Goal: Task Accomplishment & Management: Manage account settings

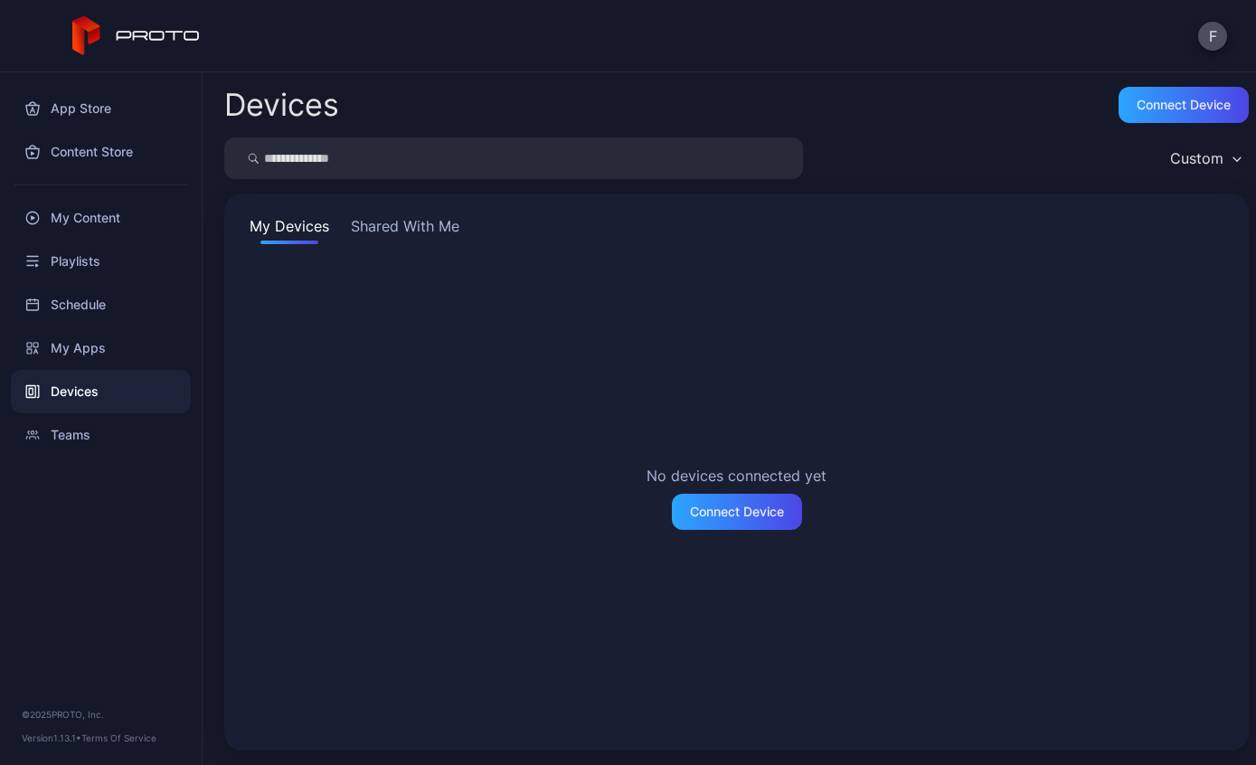
click at [1221, 32] on button "F" at bounding box center [1212, 36] width 29 height 29
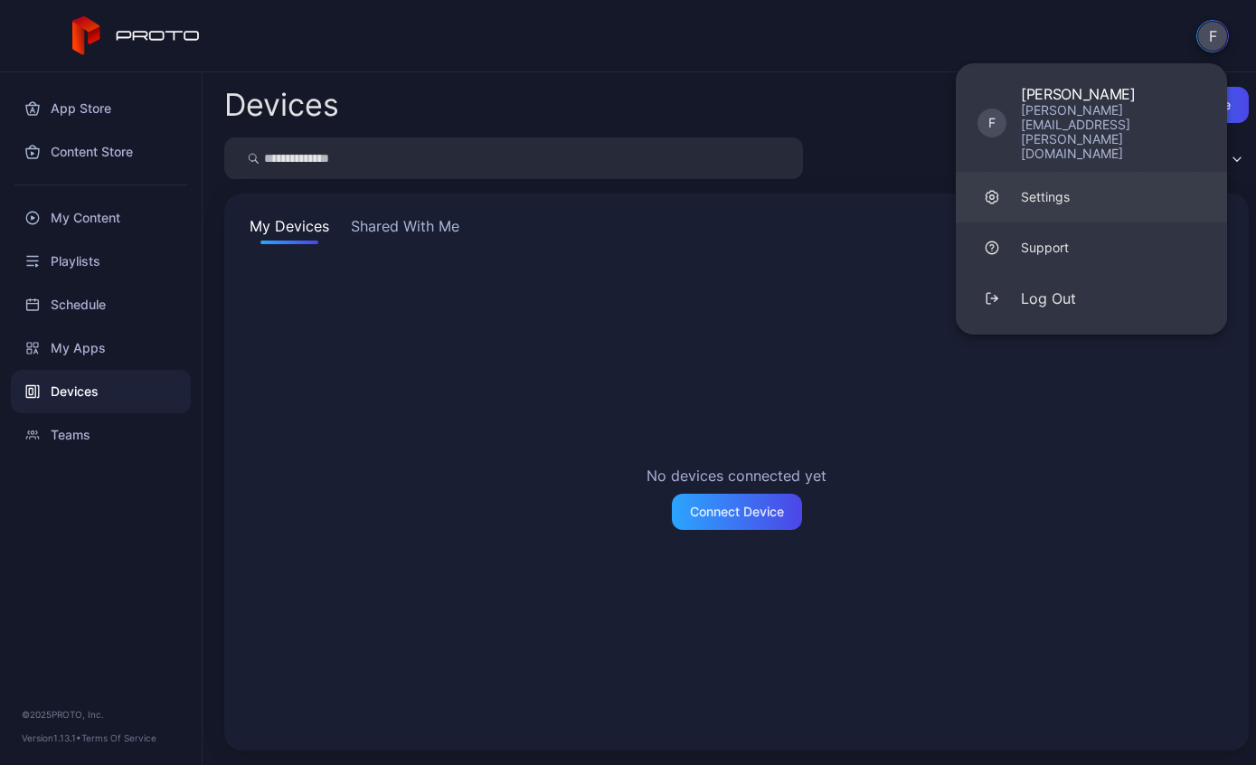
click at [1059, 188] on div "Settings" at bounding box center [1045, 197] width 49 height 18
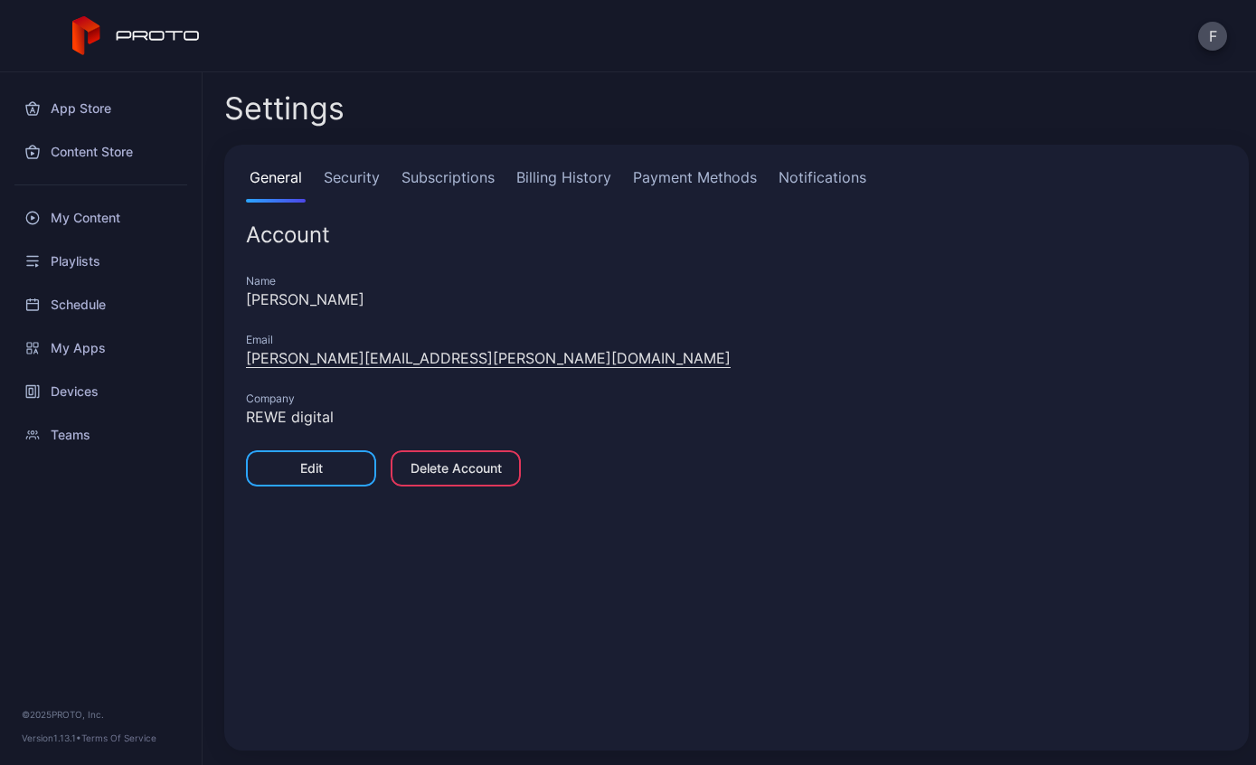
click at [451, 171] on link "Subscriptions" at bounding box center [448, 184] width 100 height 36
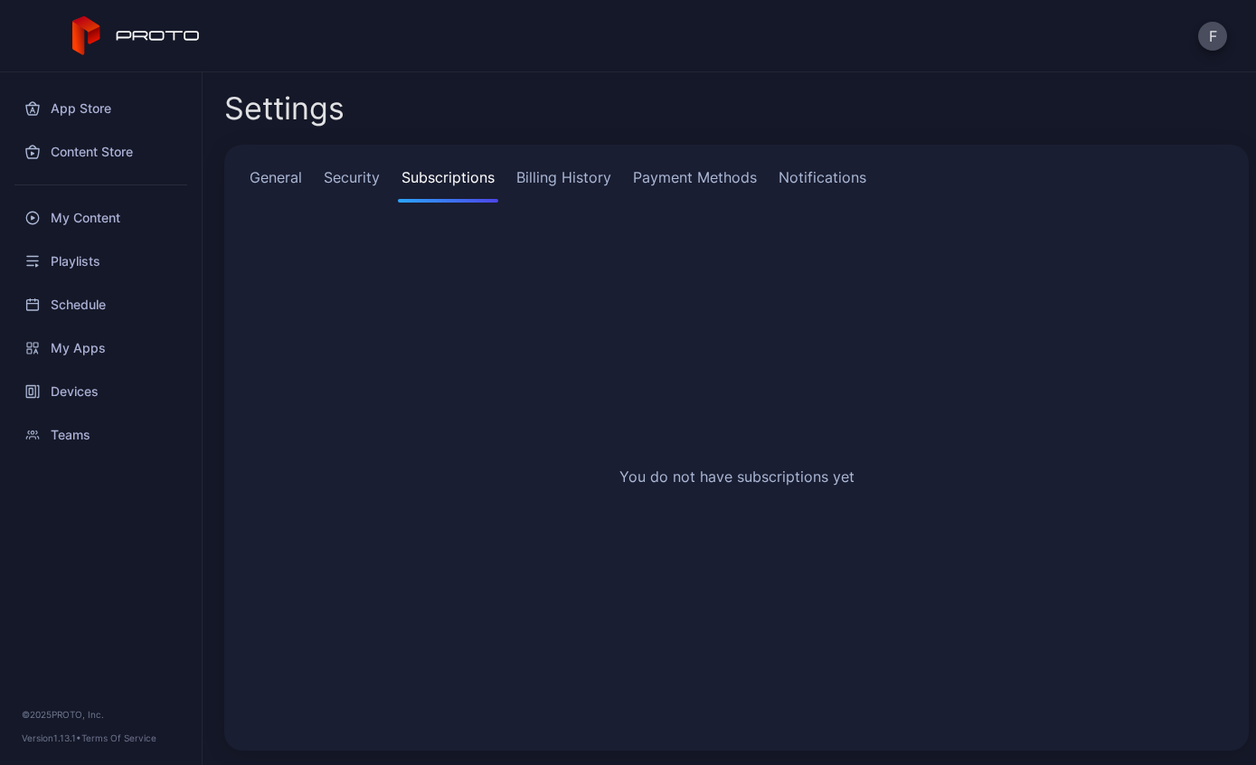
click at [558, 187] on link "Billing History" at bounding box center [564, 184] width 102 height 36
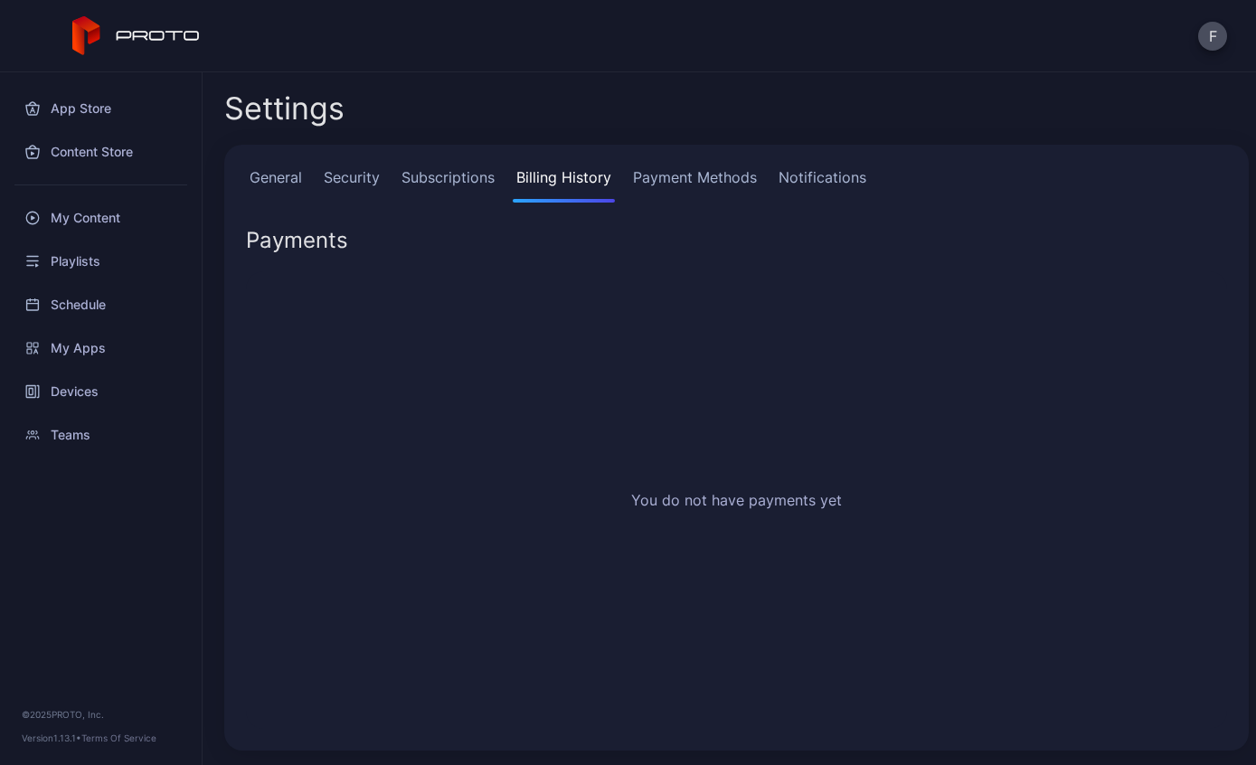
click at [682, 189] on link "Payment Methods" at bounding box center [694, 184] width 131 height 36
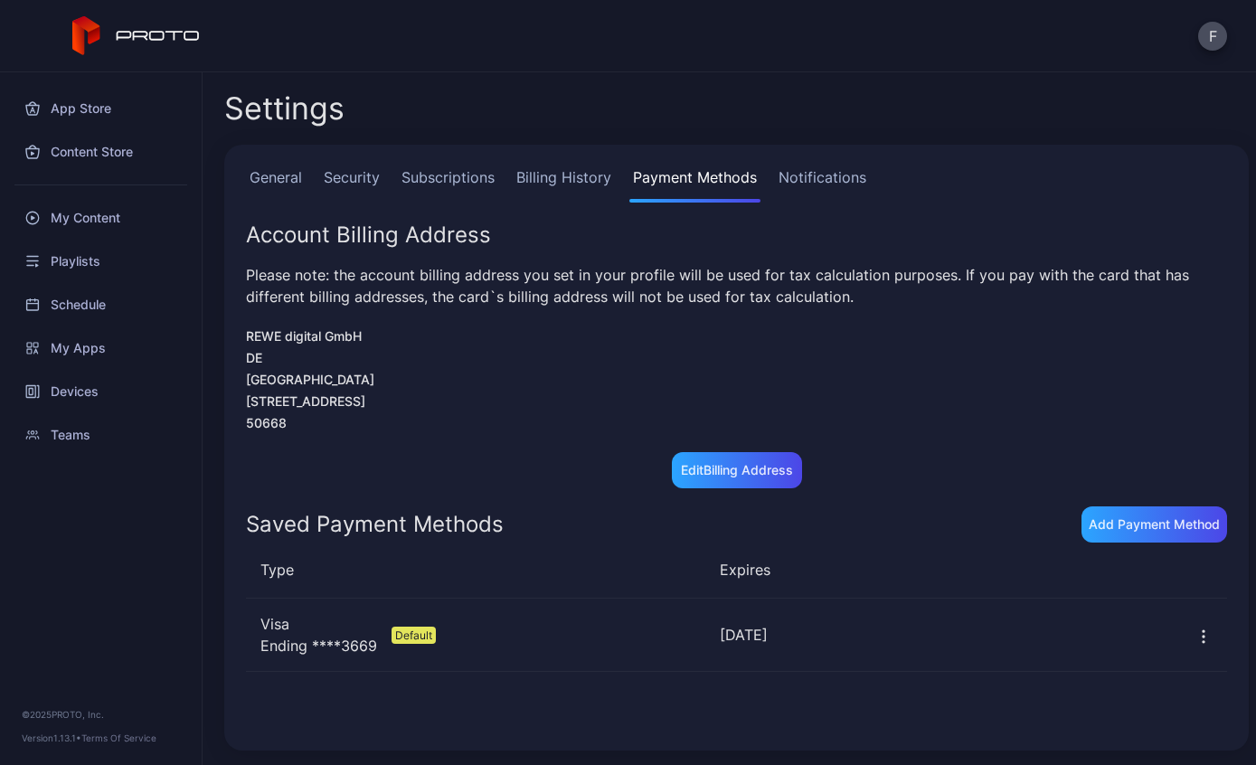
click at [383, 177] on link "Security" at bounding box center [351, 184] width 63 height 36
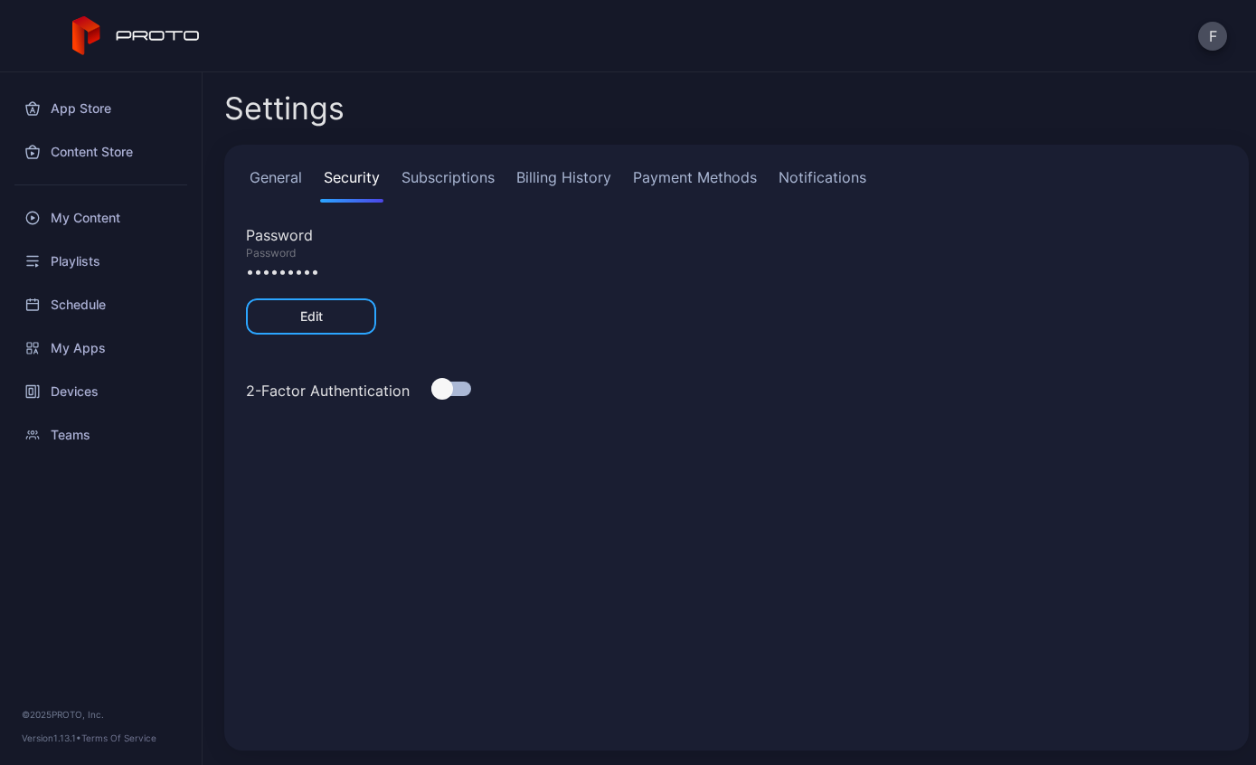
click at [421, 184] on link "Subscriptions" at bounding box center [448, 184] width 100 height 36
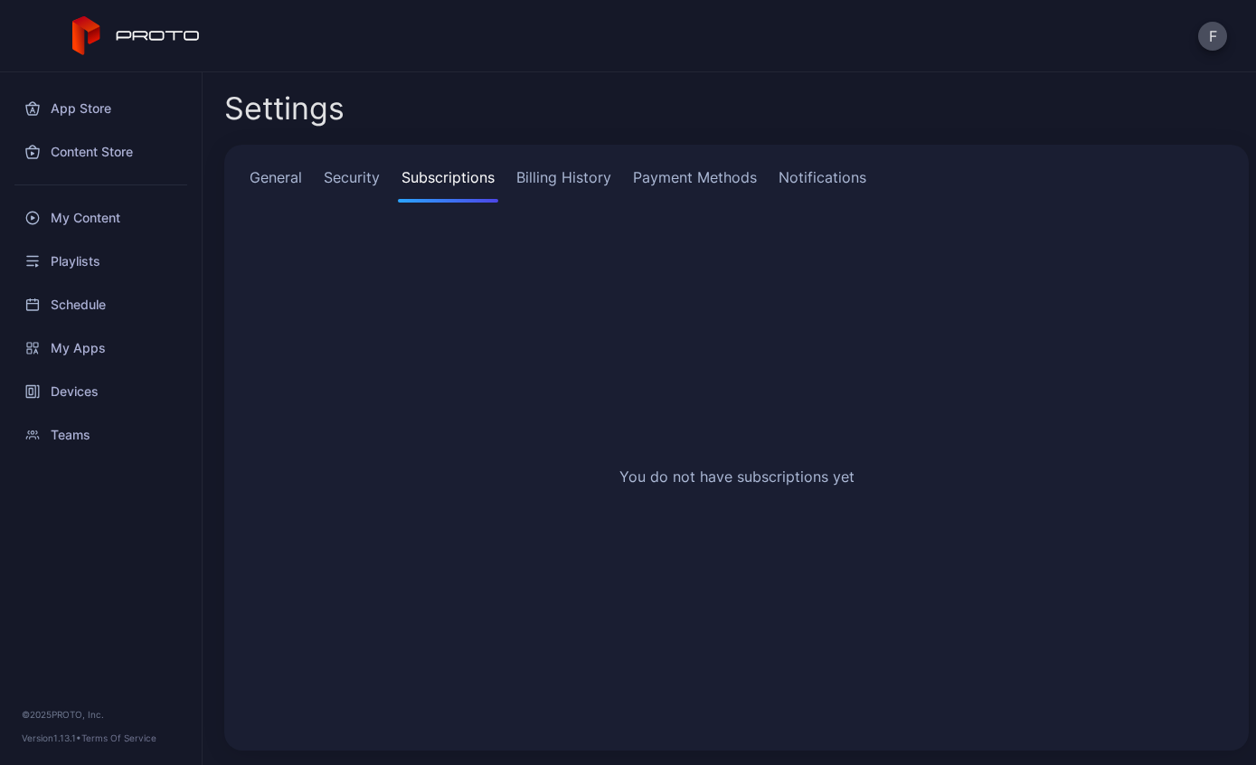
click at [567, 187] on link "Billing History" at bounding box center [564, 184] width 102 height 36
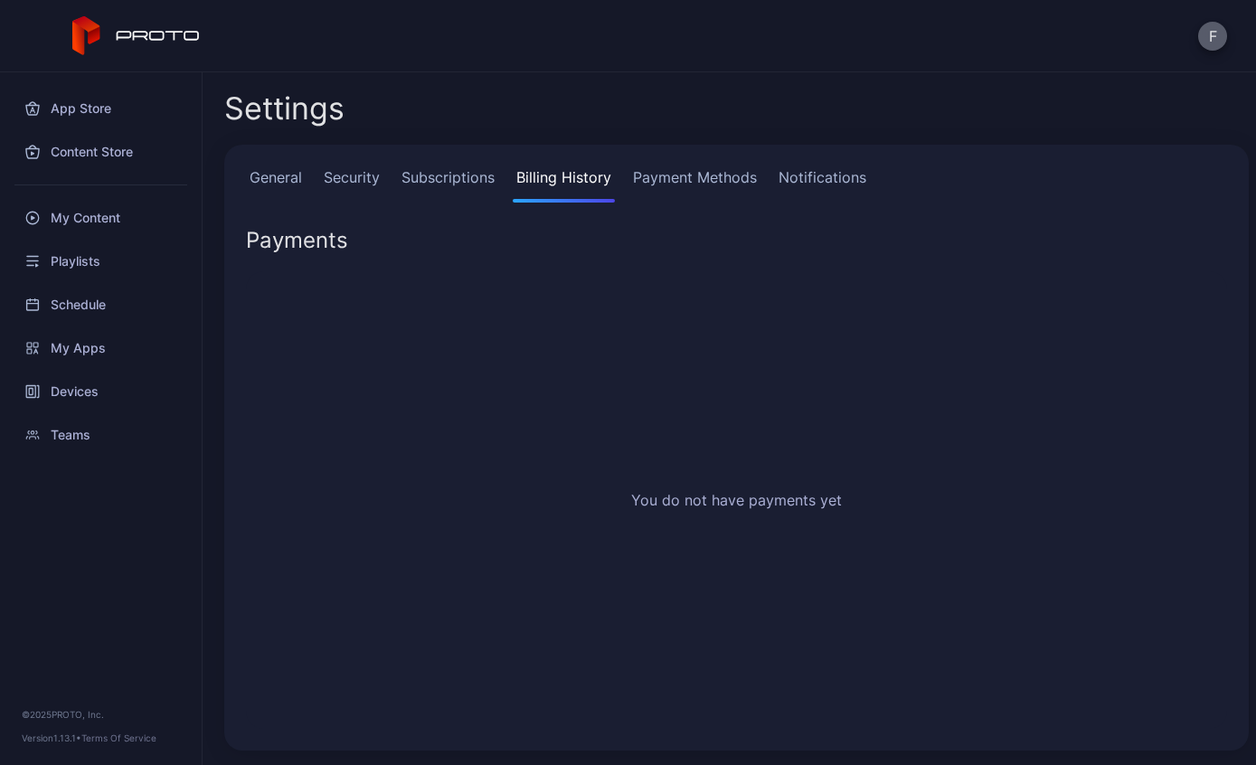
click at [1208, 26] on button "F" at bounding box center [1212, 36] width 29 height 29
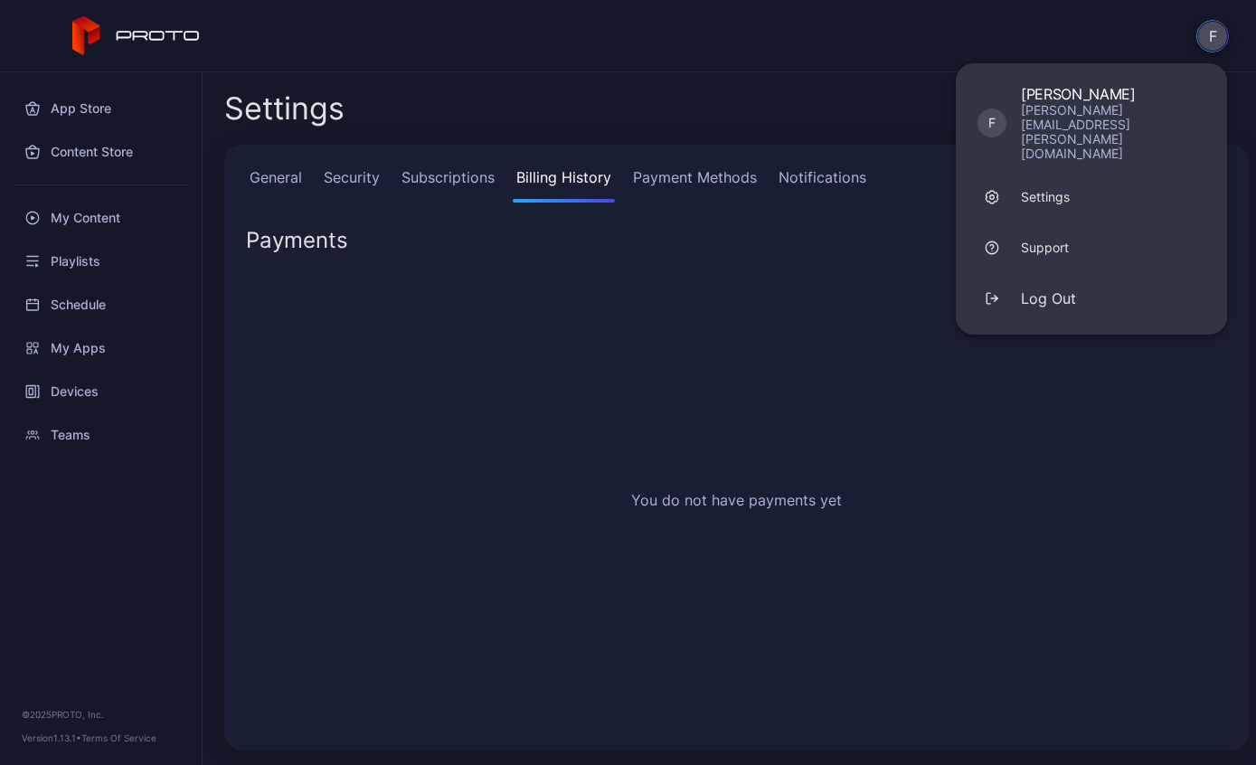
click at [459, 182] on link "Subscriptions" at bounding box center [448, 184] width 100 height 36
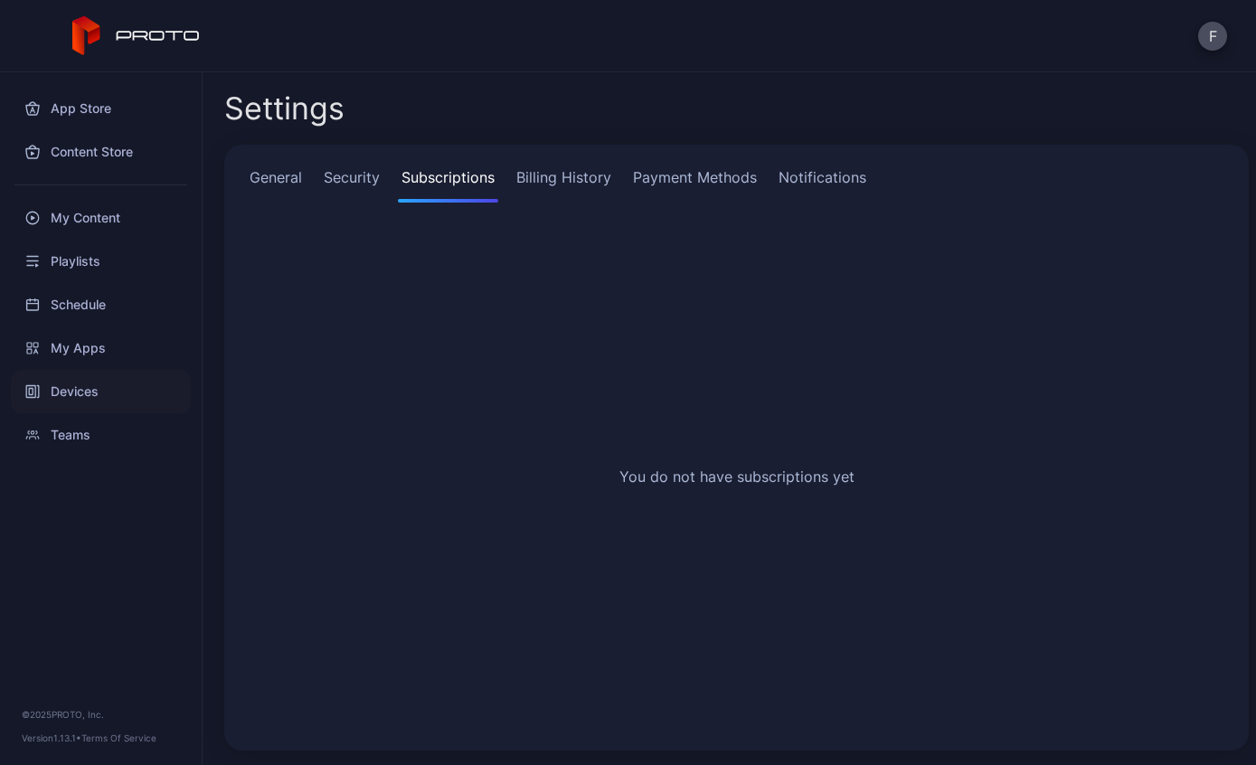
click at [105, 397] on div "Devices" at bounding box center [101, 391] width 180 height 43
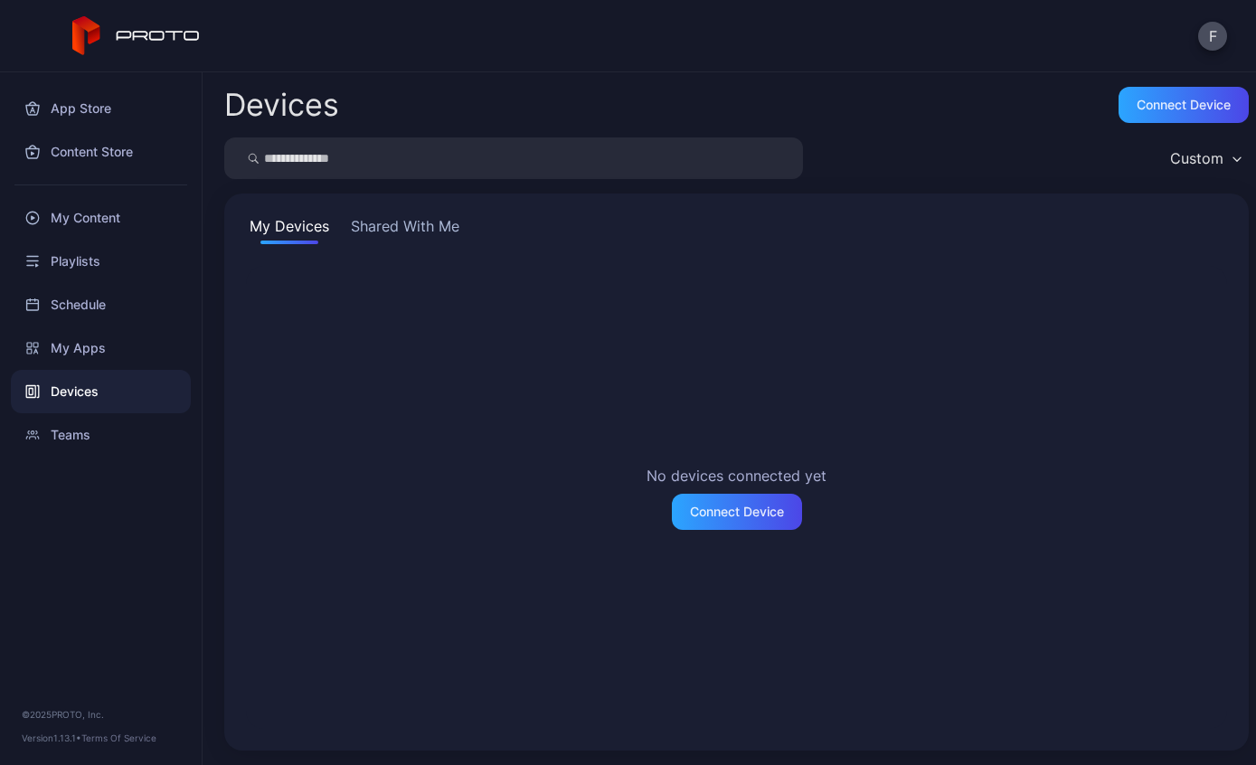
click at [409, 239] on button "Shared With Me" at bounding box center [405, 229] width 116 height 29
click at [480, 249] on div "My Devices Shared With Me No devices connected yet Connect Device" at bounding box center [736, 472] width 1025 height 557
click at [423, 232] on button "Shared With Me" at bounding box center [405, 229] width 116 height 29
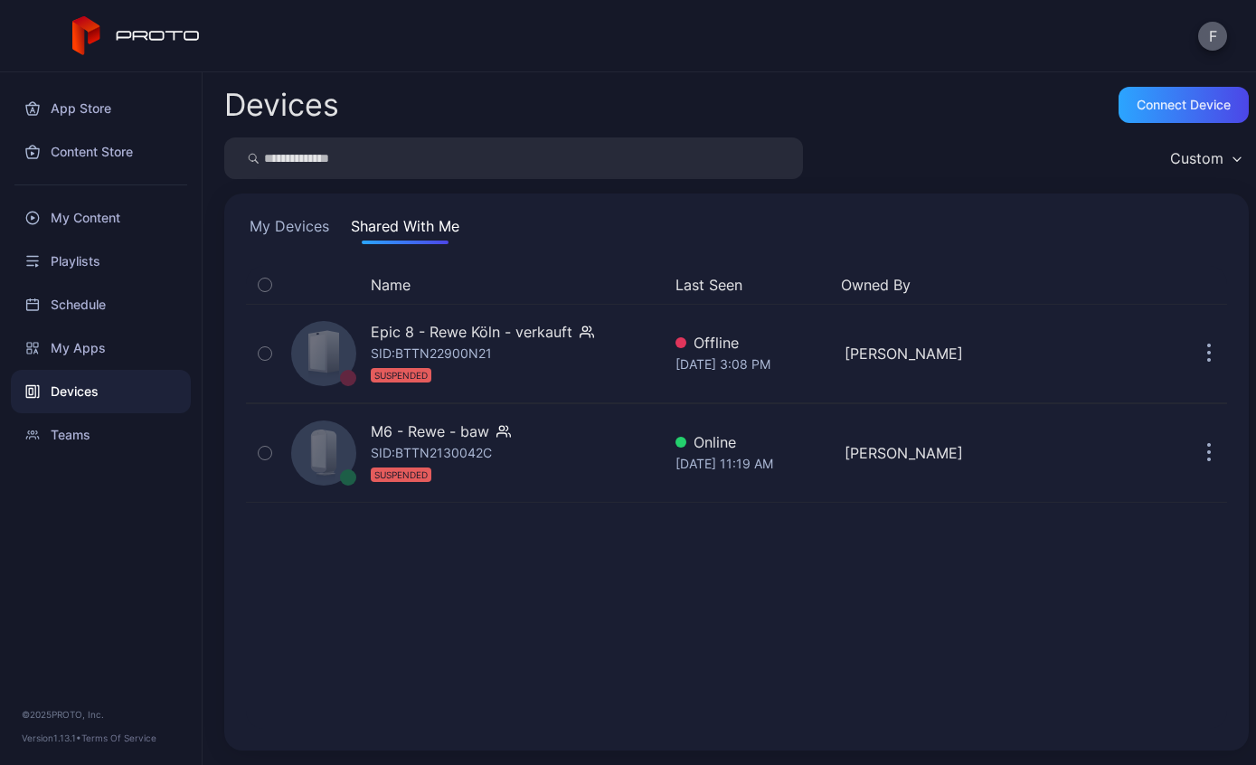
click at [1208, 25] on button "F" at bounding box center [1212, 36] width 29 height 29
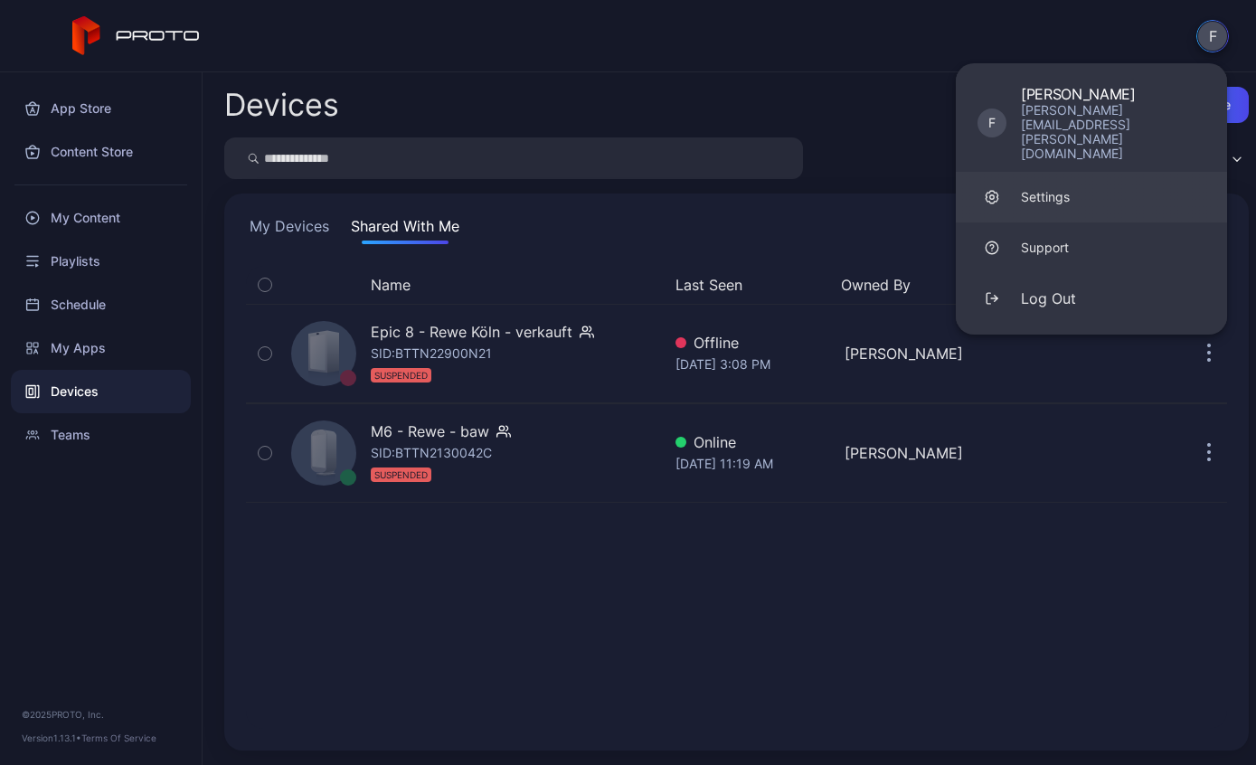
click at [1074, 172] on link "Settings" at bounding box center [1091, 197] width 271 height 51
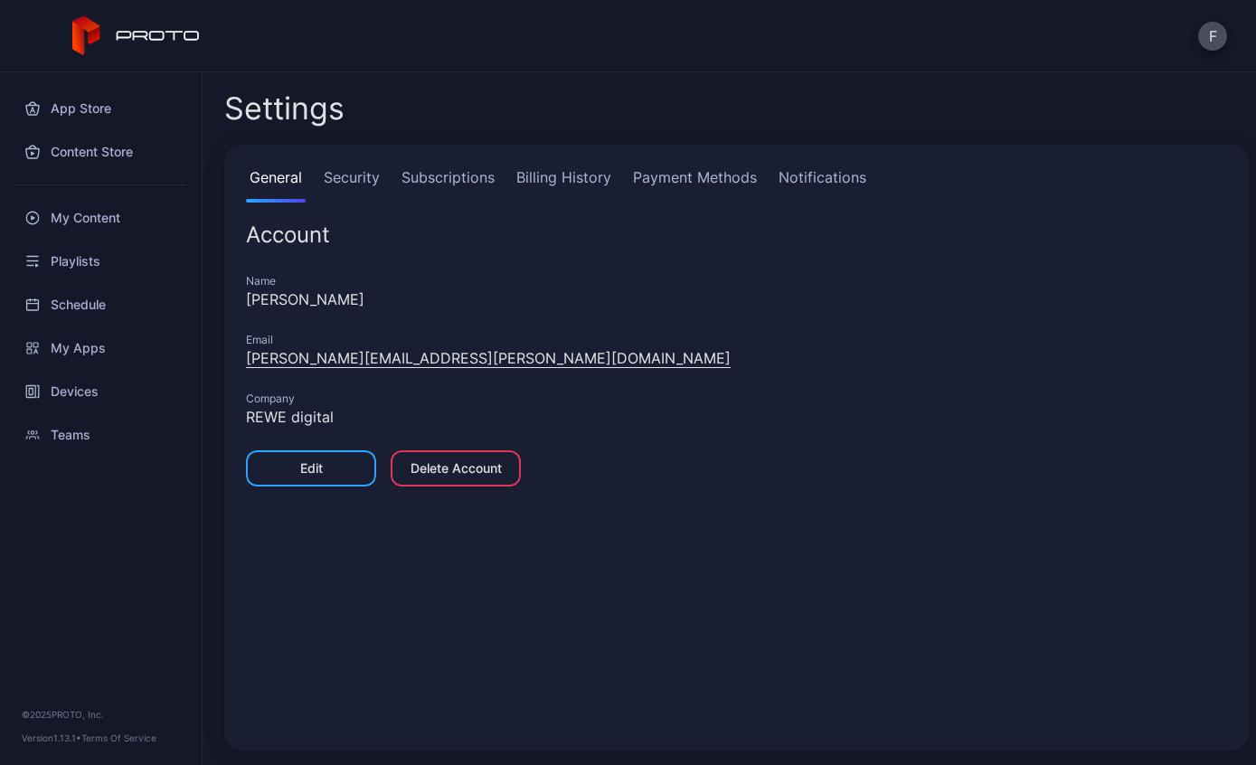
click at [452, 181] on link "Subscriptions" at bounding box center [448, 184] width 100 height 36
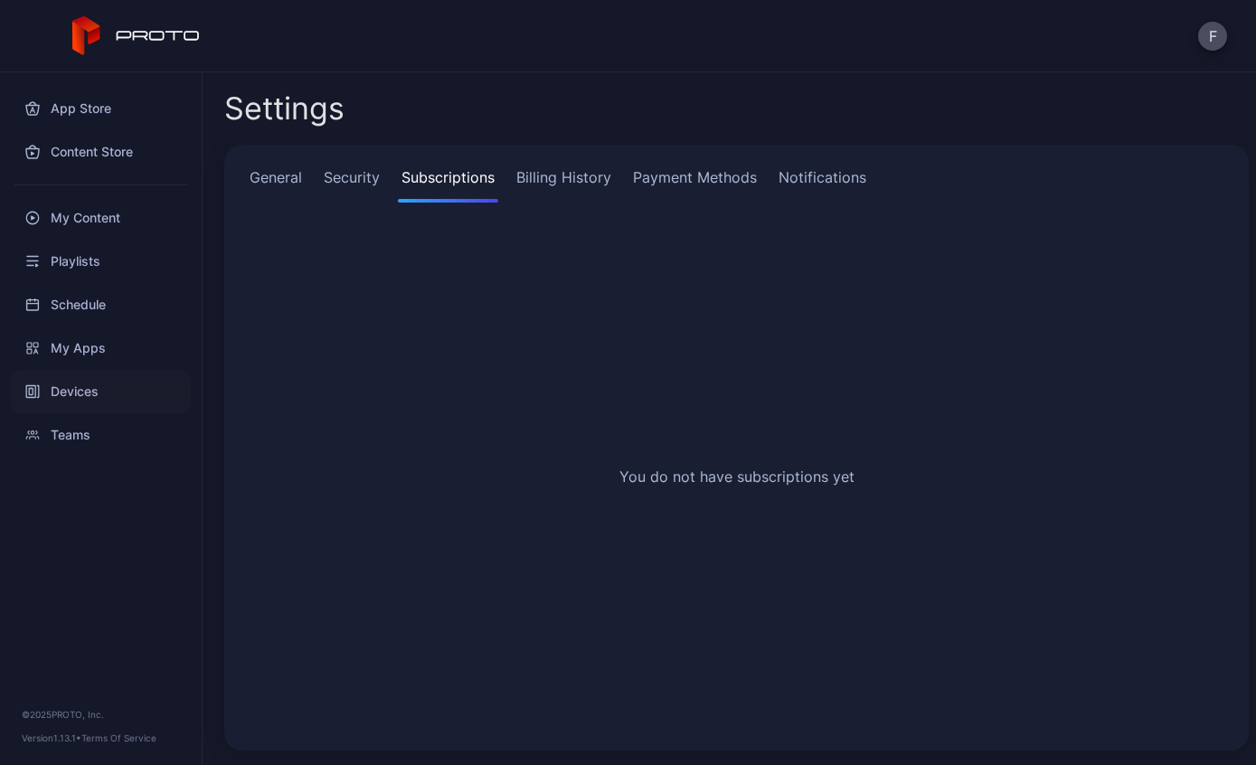
click at [106, 393] on div "Devices" at bounding box center [101, 391] width 180 height 43
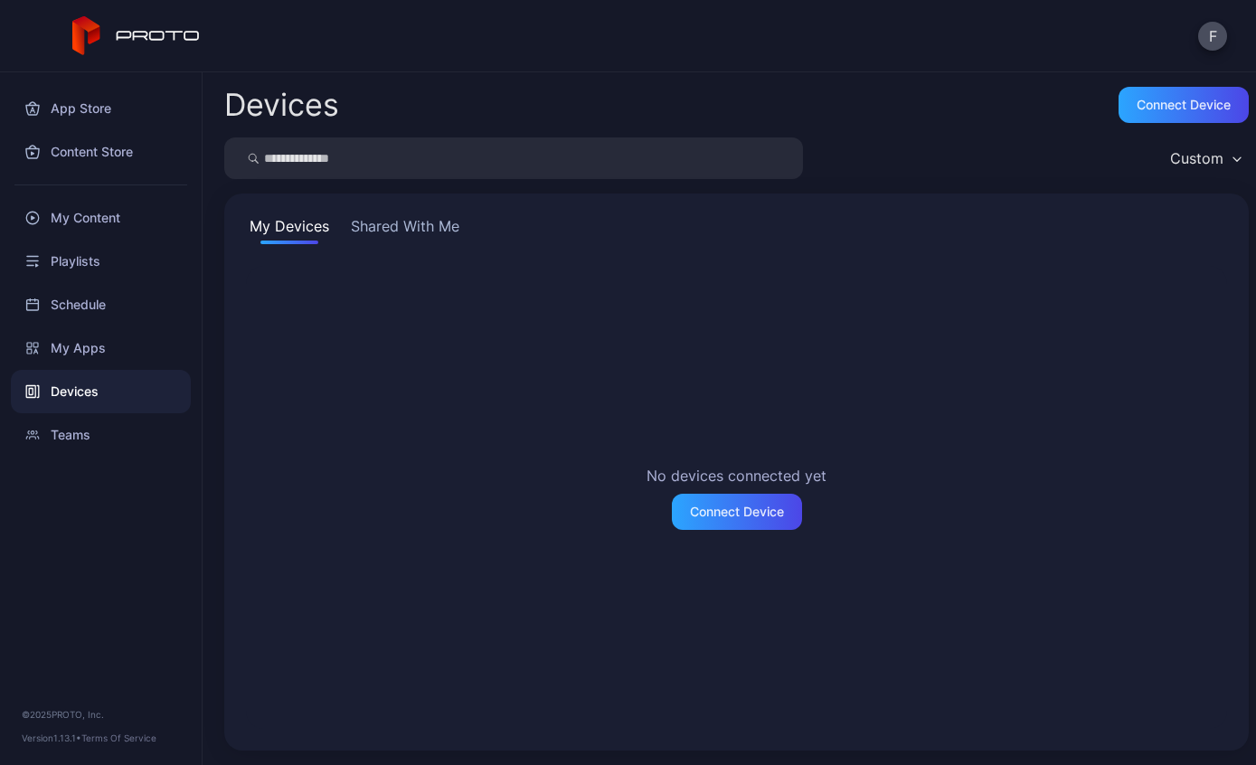
click at [408, 226] on button "Shared With Me" at bounding box center [405, 229] width 116 height 29
click at [412, 229] on button "Shared With Me" at bounding box center [405, 229] width 116 height 29
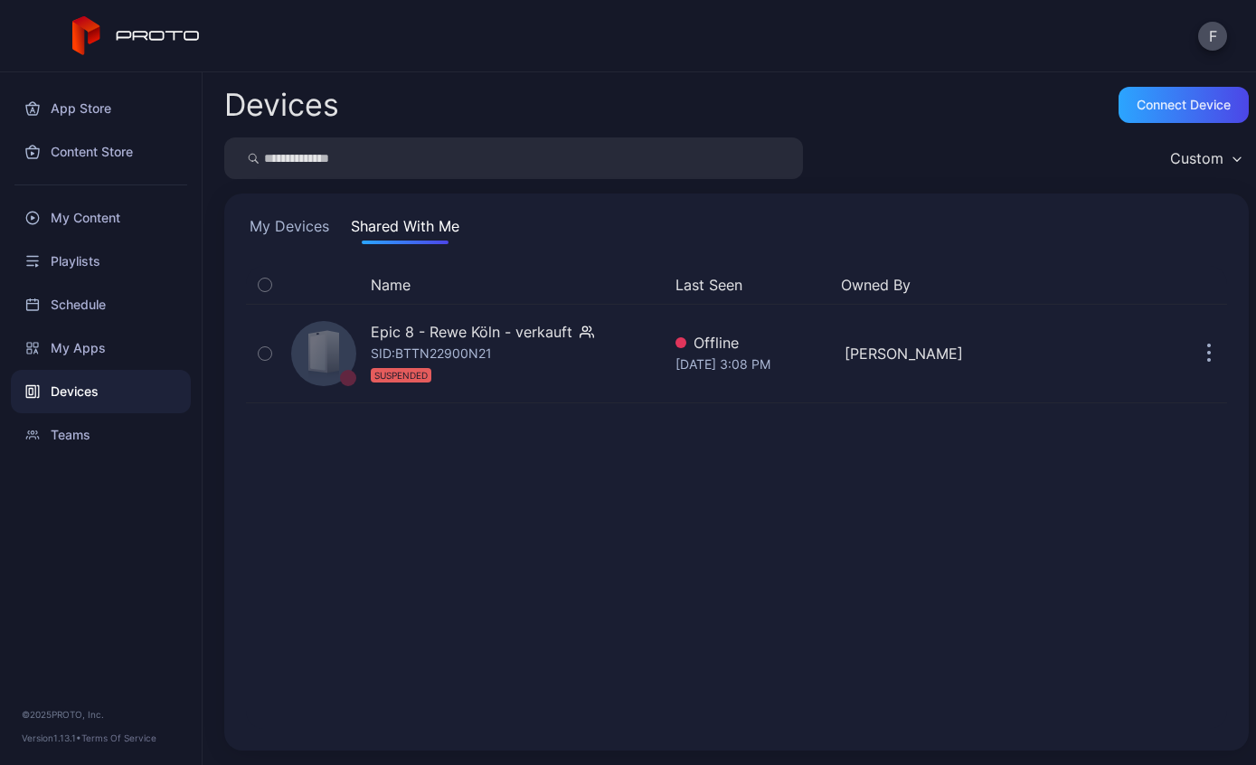
click at [289, 232] on button "My Devices" at bounding box center [289, 229] width 87 height 29
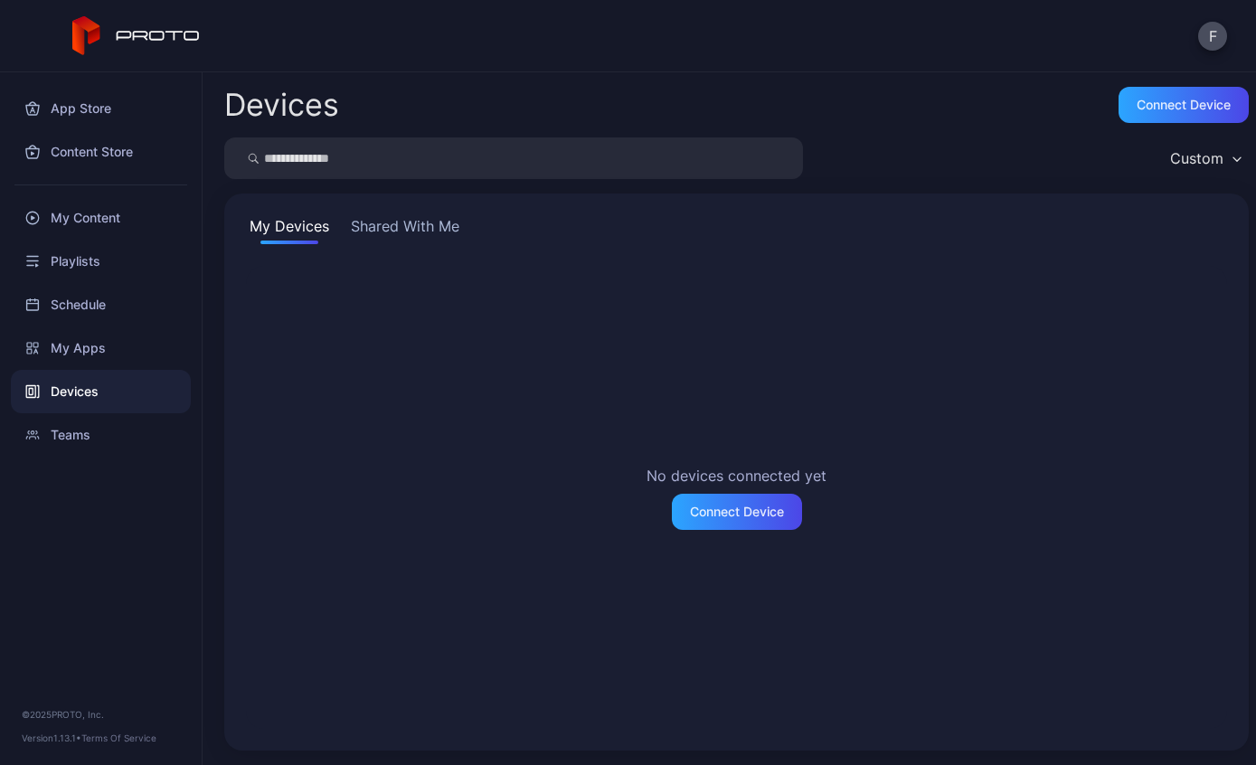
click at [750, 525] on div "Connect Device" at bounding box center [737, 512] width 130 height 36
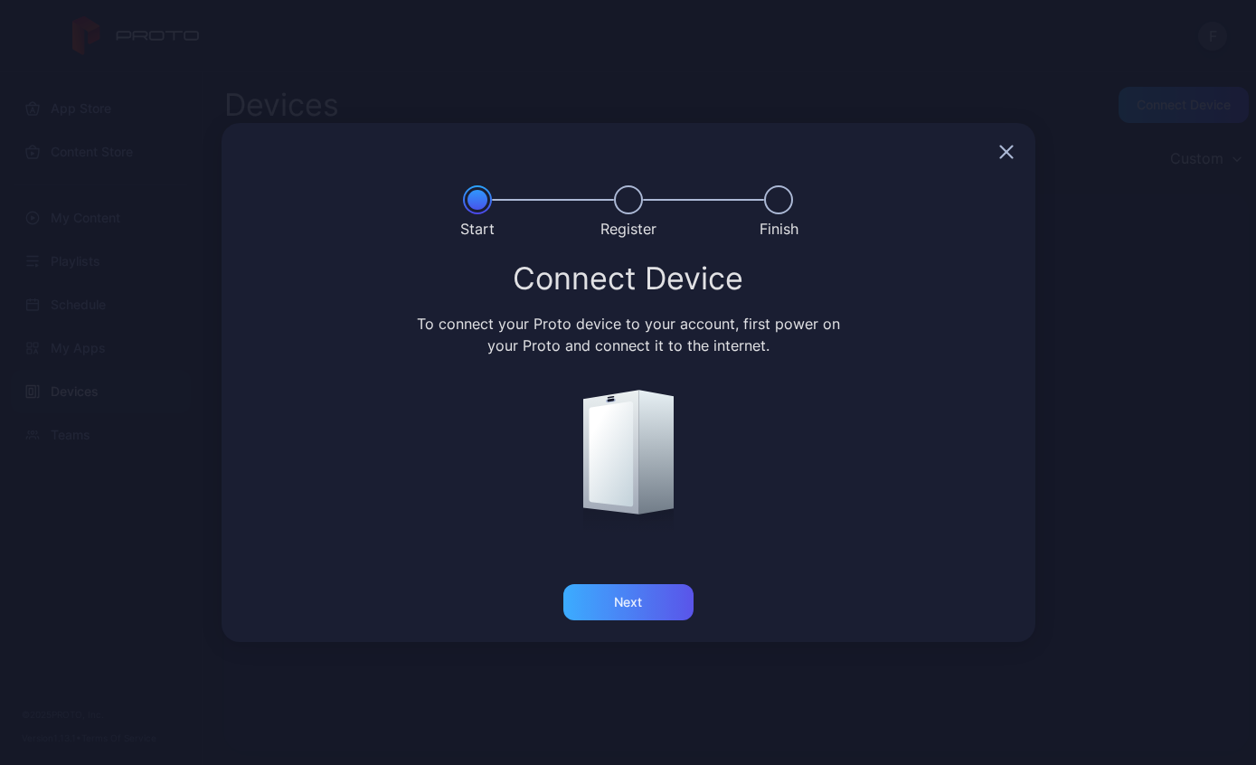
click at [651, 610] on div "Next" at bounding box center [628, 602] width 130 height 36
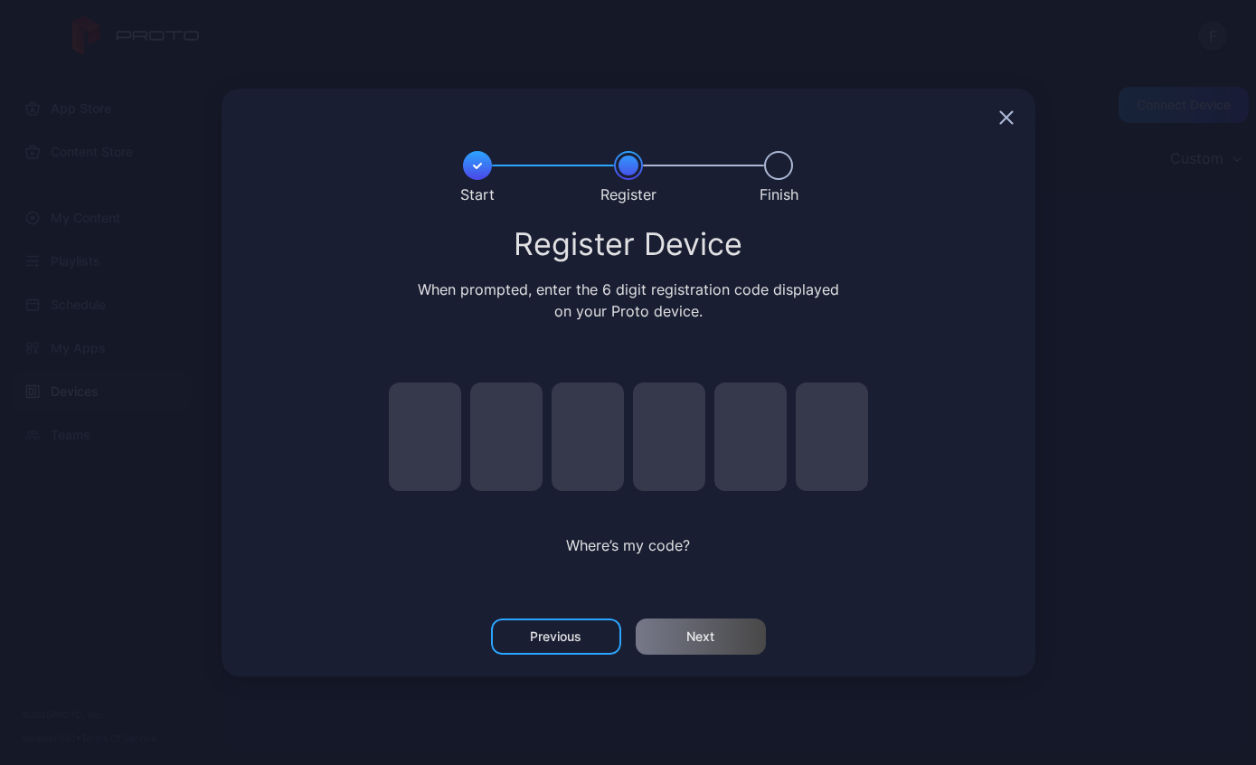
click at [1011, 121] on icon "button" at bounding box center [1006, 118] width 12 height 12
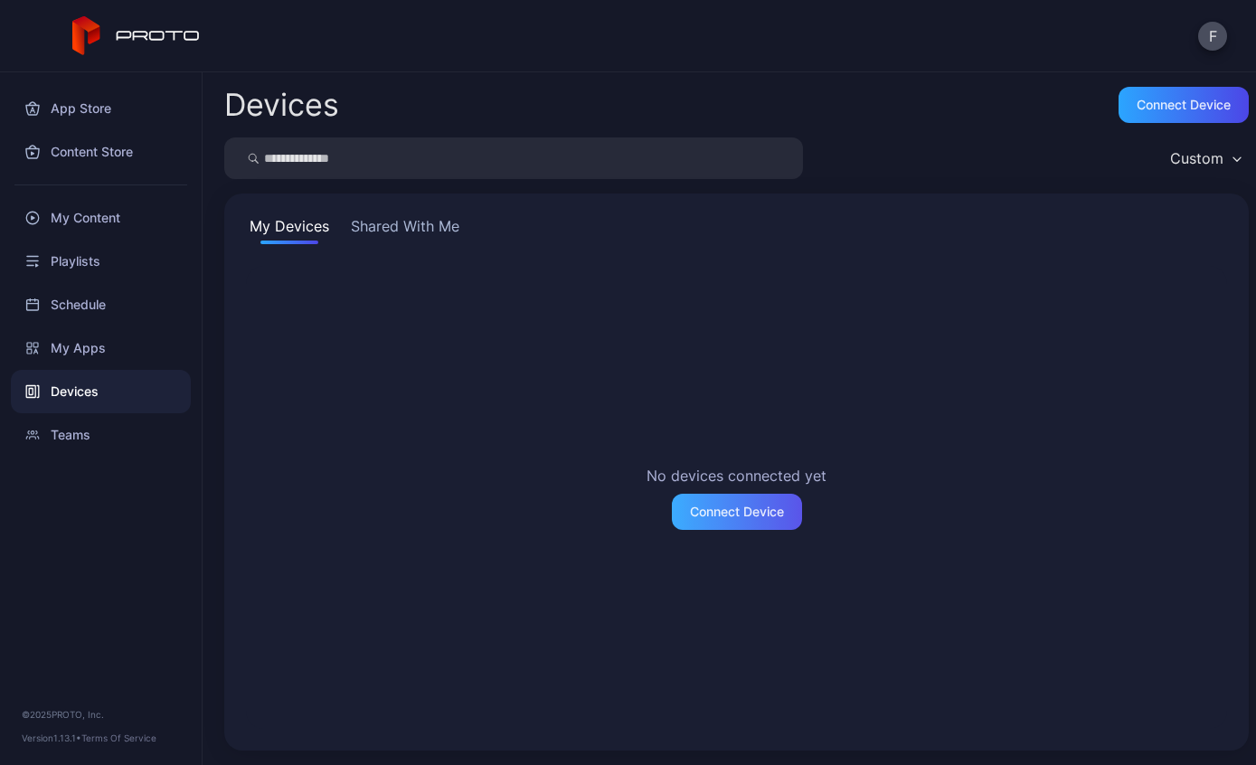
click at [752, 517] on div "Connect Device" at bounding box center [737, 512] width 94 height 14
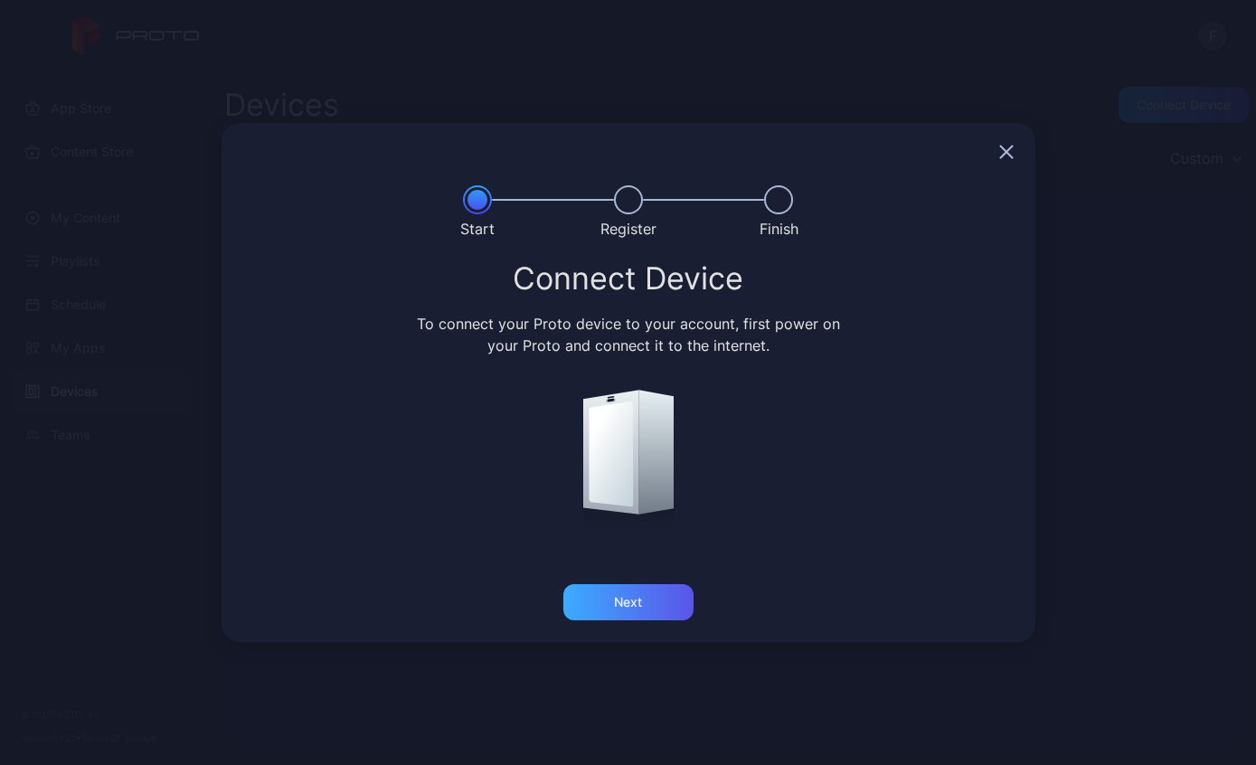
click at [659, 617] on div "Next" at bounding box center [628, 602] width 130 height 36
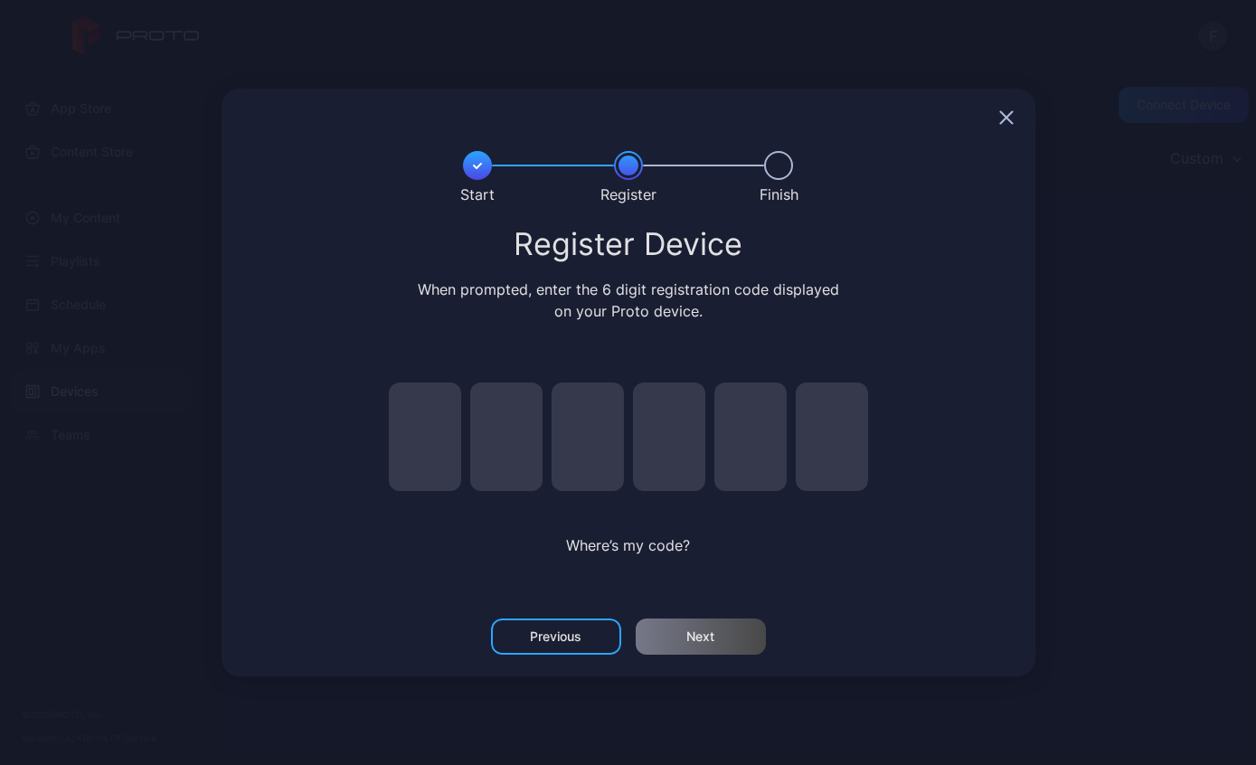
click at [1007, 110] on icon "button" at bounding box center [1006, 117] width 14 height 14
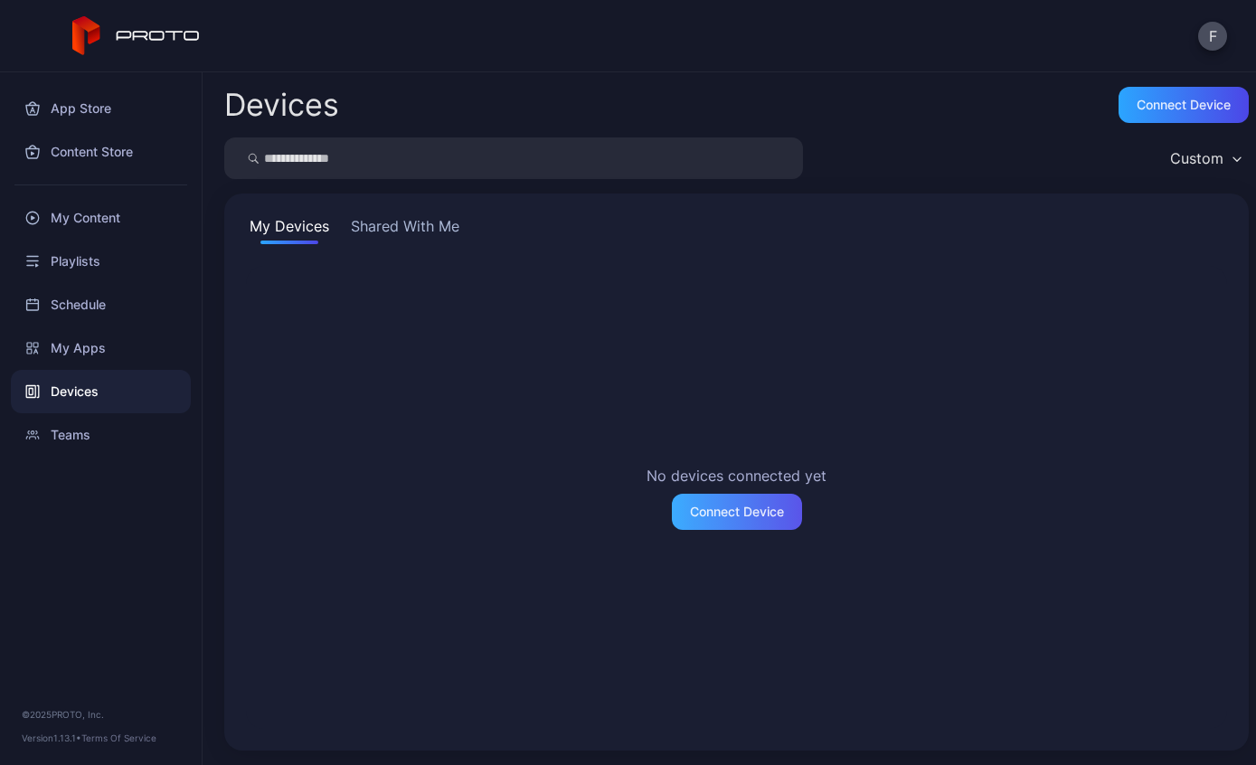
click at [766, 526] on div "Connect Device" at bounding box center [737, 512] width 130 height 36
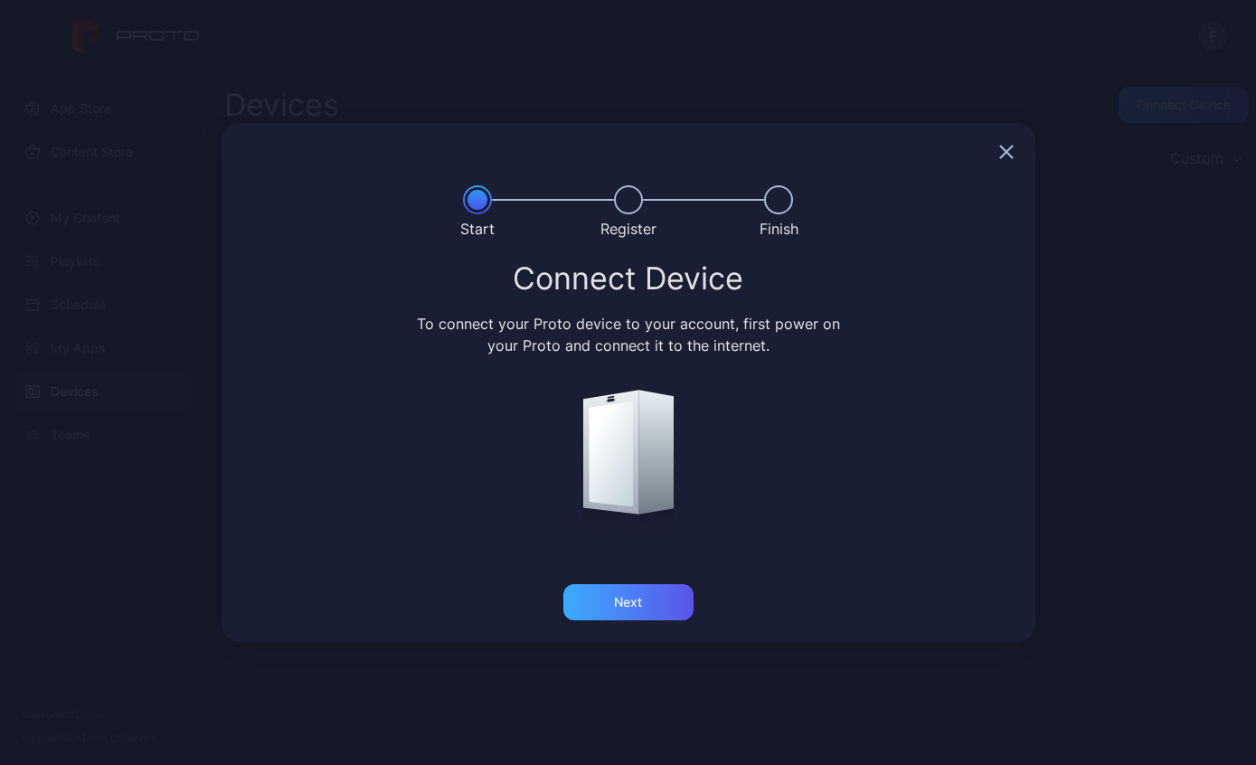
click at [647, 609] on div "Next" at bounding box center [628, 602] width 130 height 36
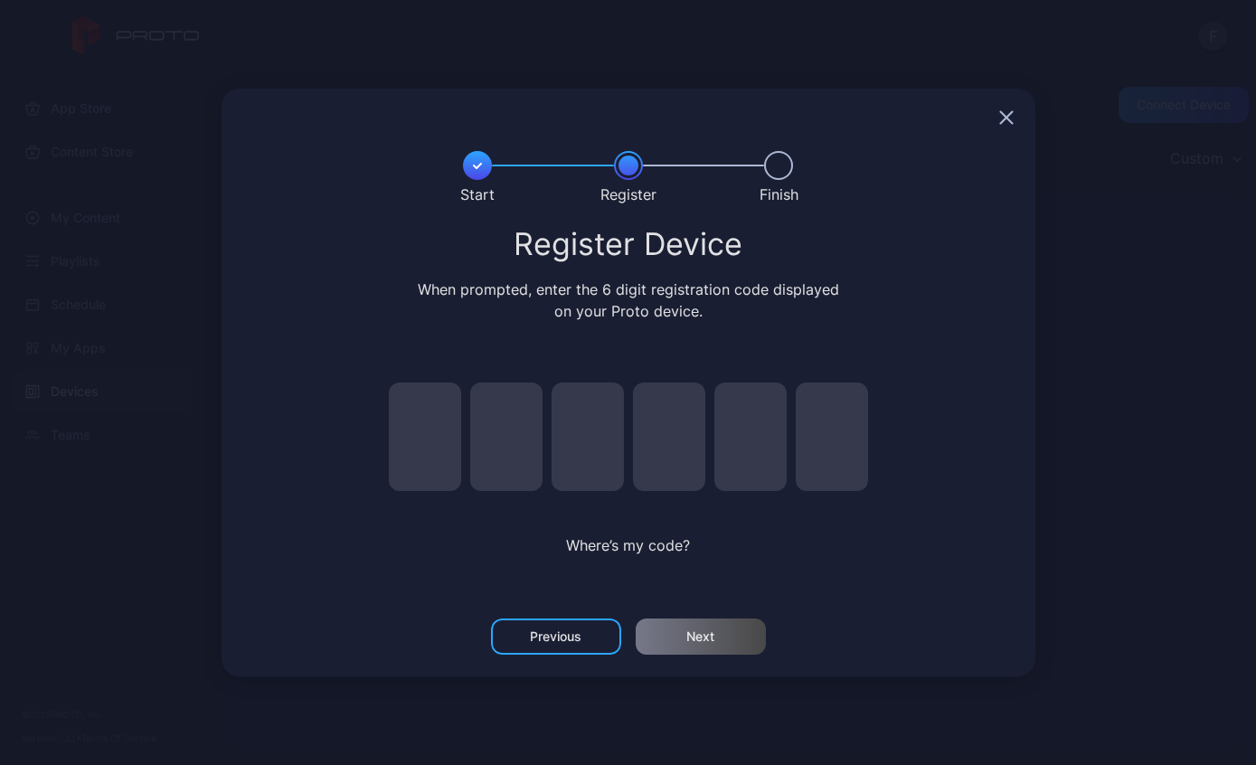
click at [570, 645] on div "Previous" at bounding box center [556, 637] width 130 height 36
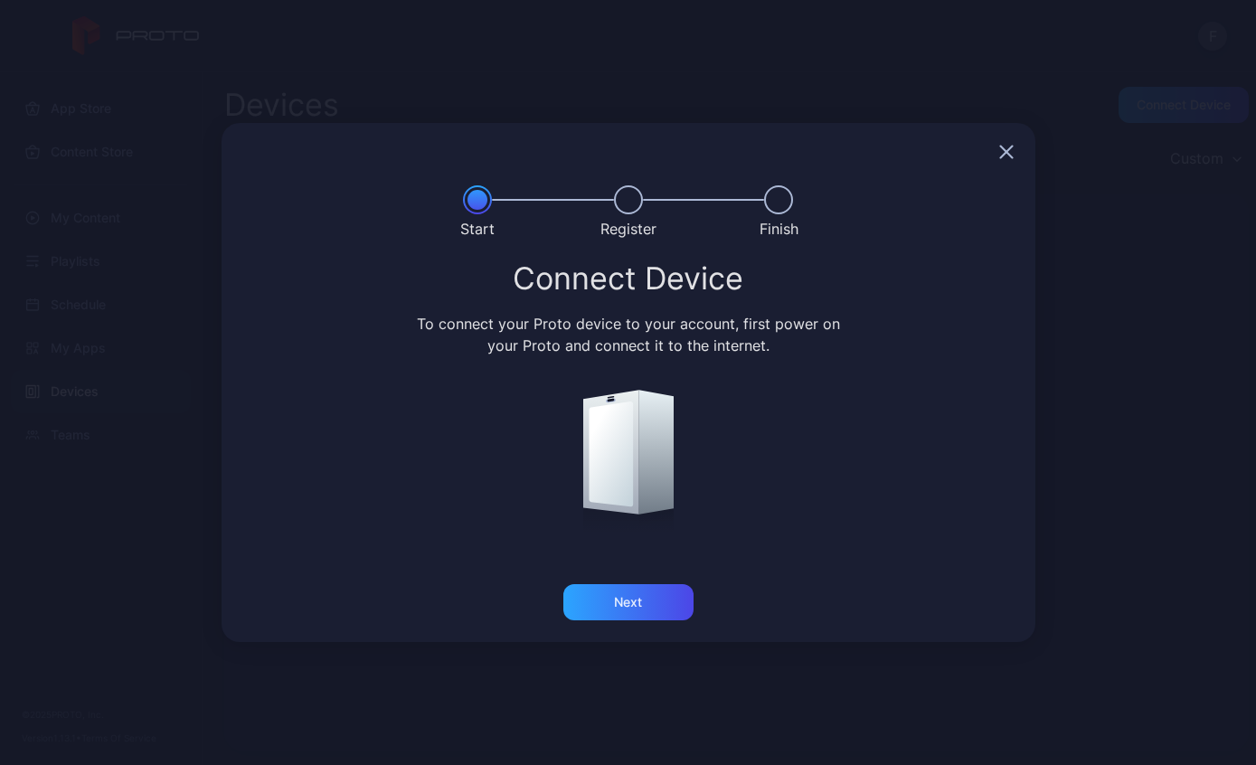
click at [1010, 156] on icon "button" at bounding box center [1006, 153] width 12 height 12
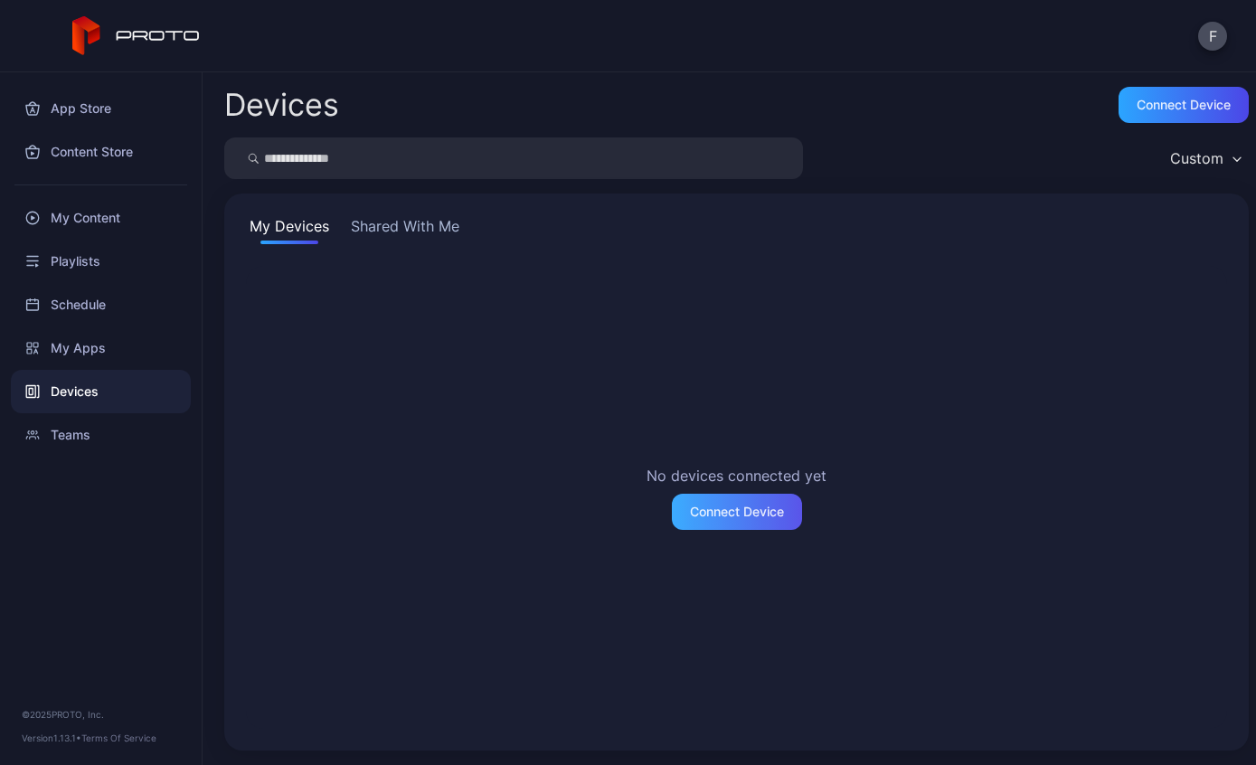
click at [742, 524] on div "Connect Device" at bounding box center [737, 512] width 130 height 36
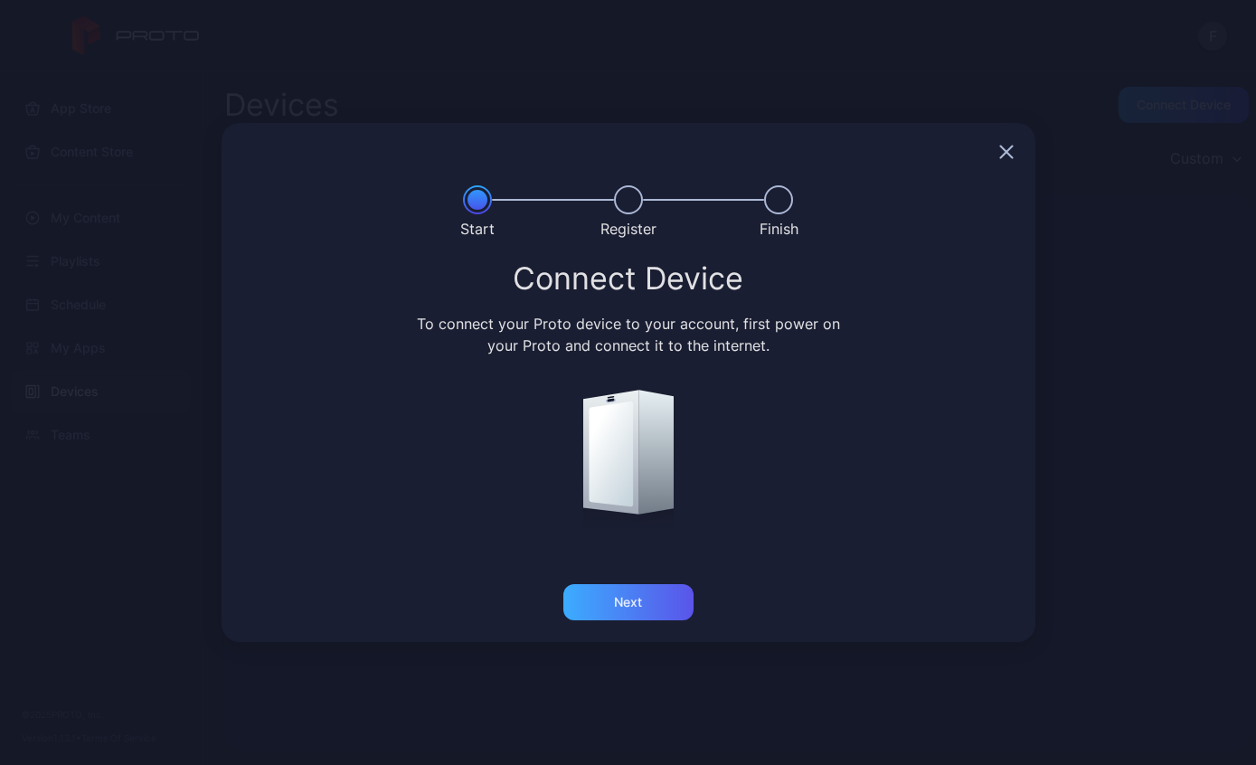
click at [649, 607] on div "Next" at bounding box center [628, 602] width 130 height 36
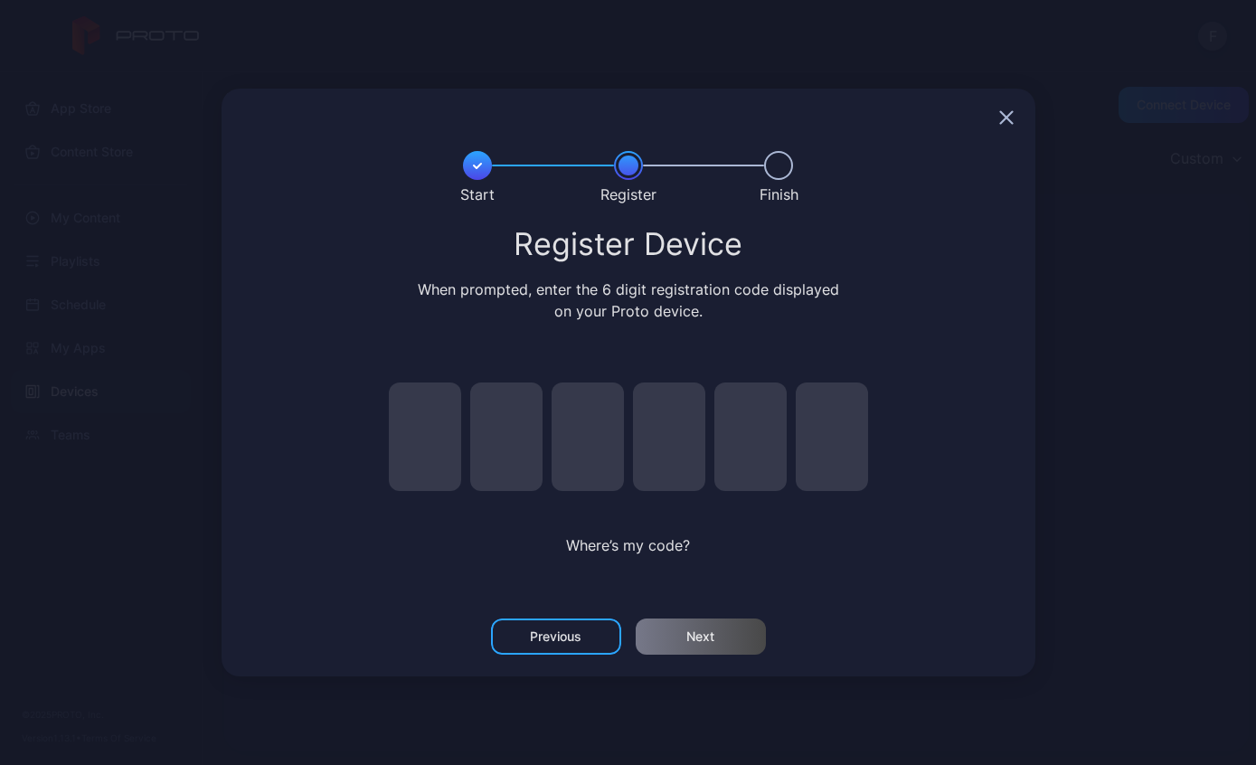
click at [433, 437] on input "pin code 1 of 6" at bounding box center [425, 437] width 72 height 109
type input "*"
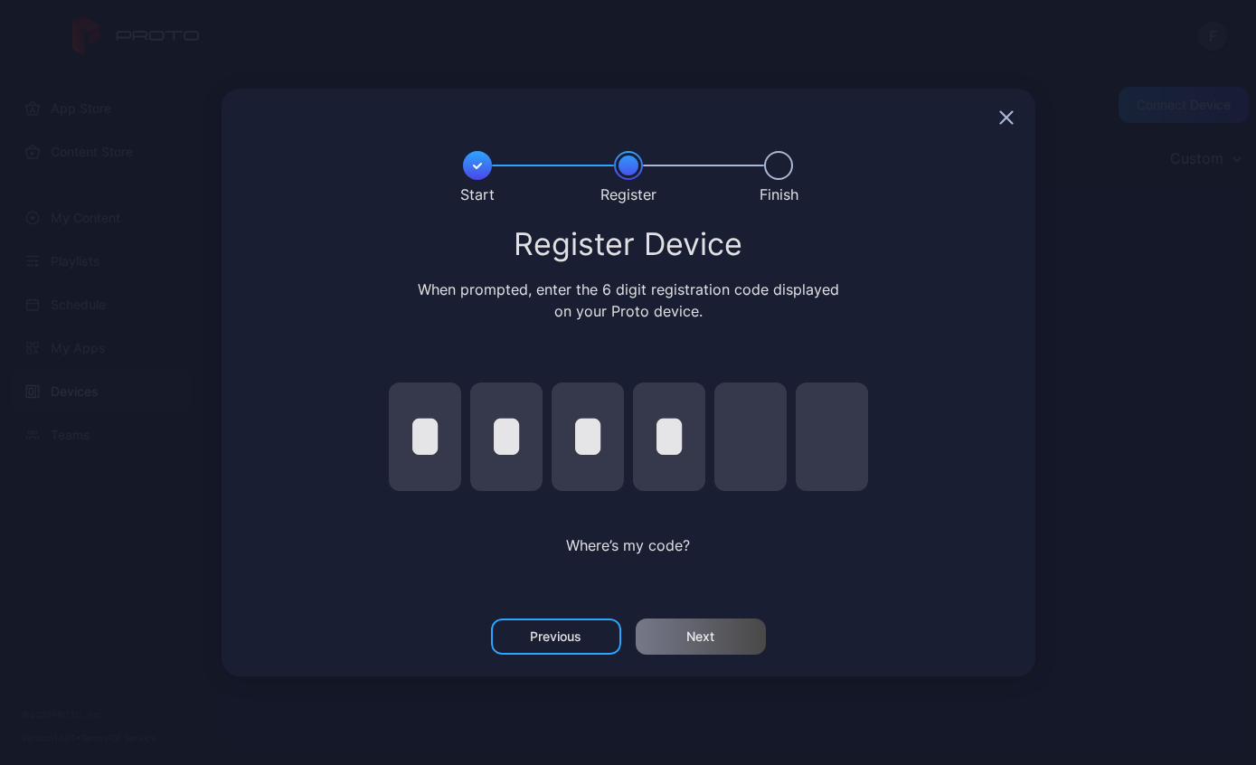
type input "*"
click at [713, 625] on div "Next" at bounding box center [701, 637] width 130 height 36
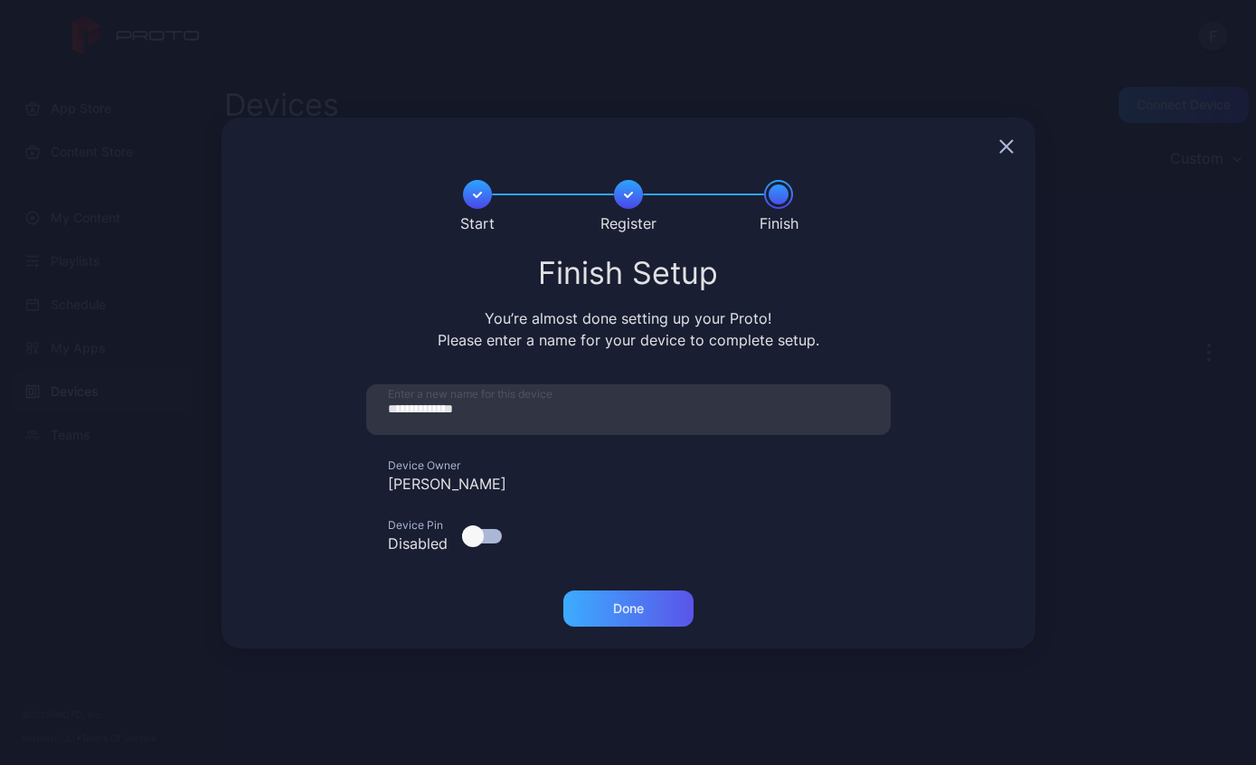
click at [641, 599] on div "Done" at bounding box center [628, 609] width 130 height 36
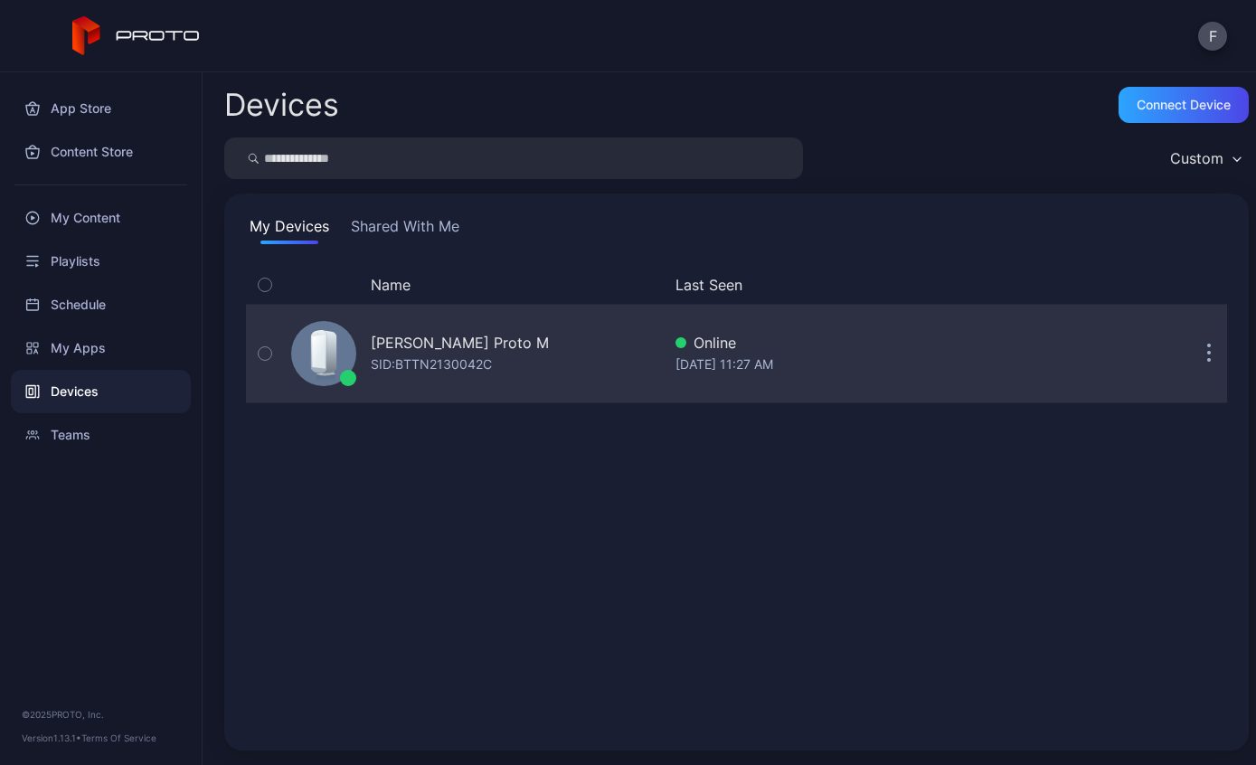
click at [1226, 368] on button "button" at bounding box center [1209, 354] width 36 height 36
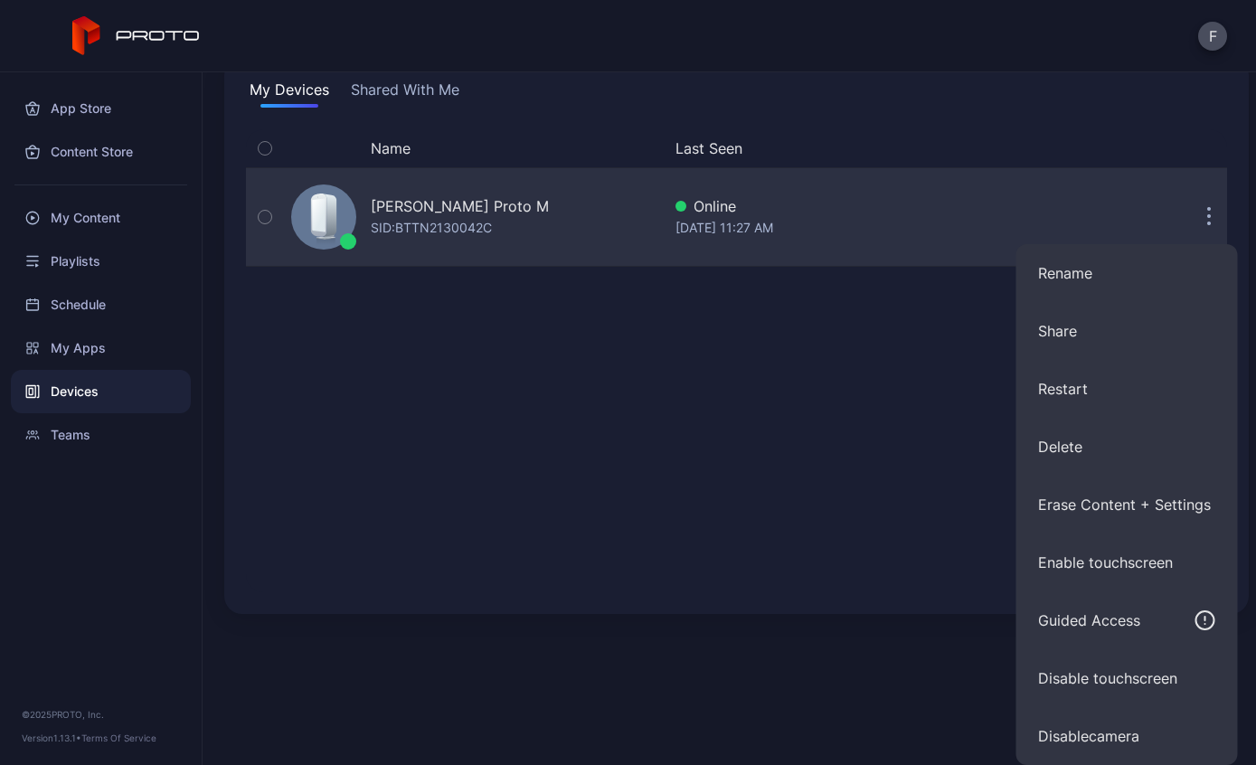
scroll to position [137, 0]
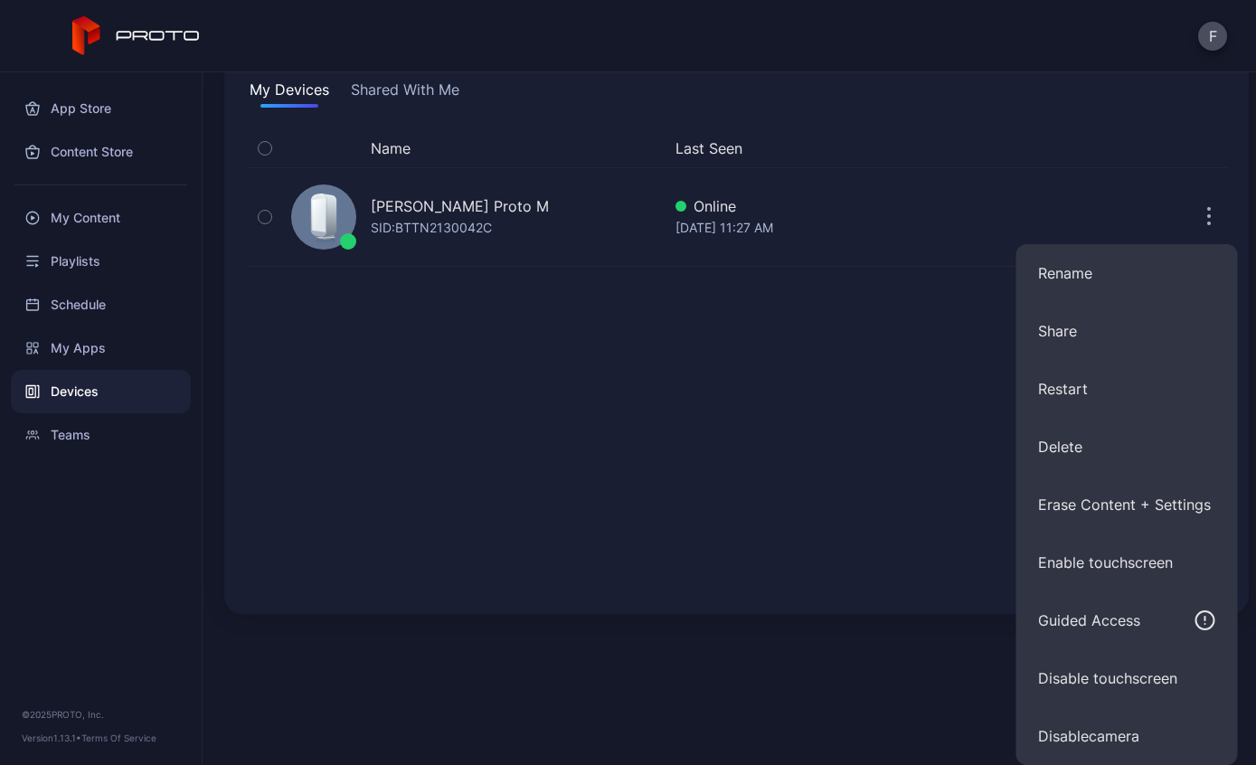
click at [884, 478] on div "Name Last Seen [PERSON_NAME] Proto M SID: BTTN2130042C Online [DATE] 11:27 AM" at bounding box center [736, 360] width 981 height 463
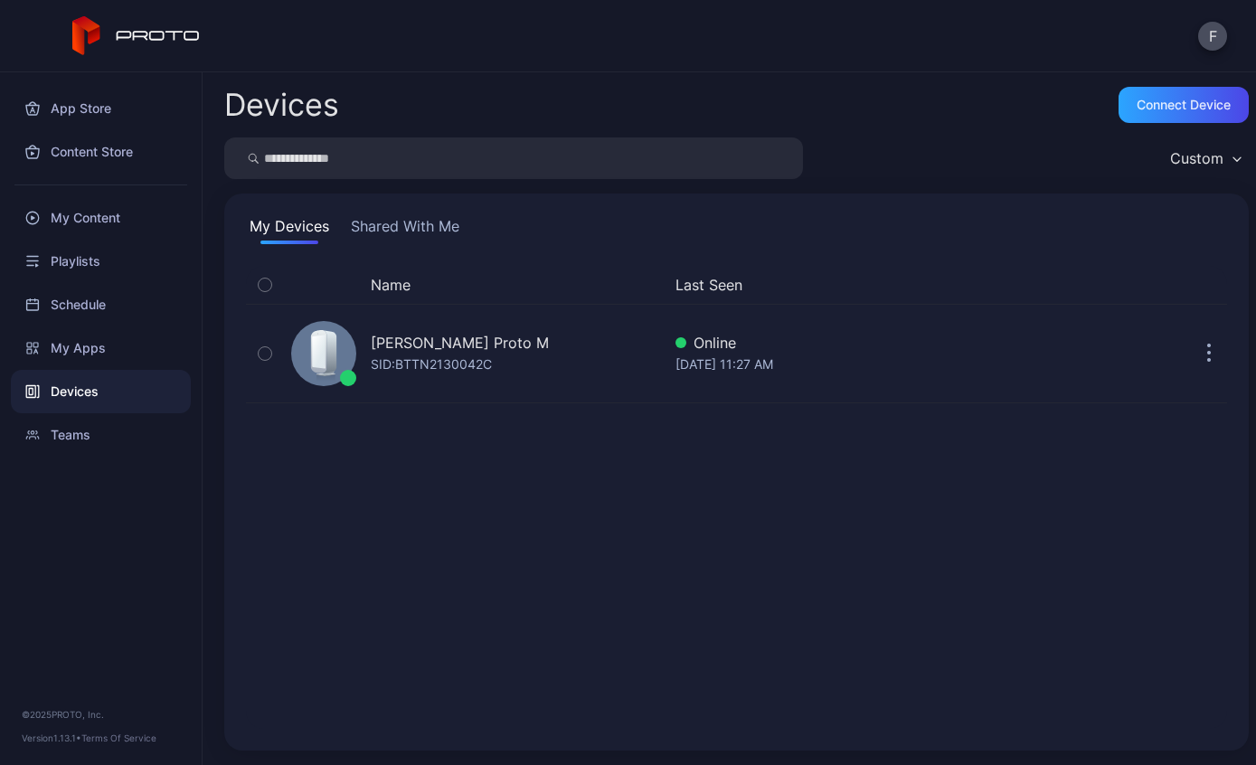
click at [412, 241] on button "Shared With Me" at bounding box center [405, 229] width 116 height 29
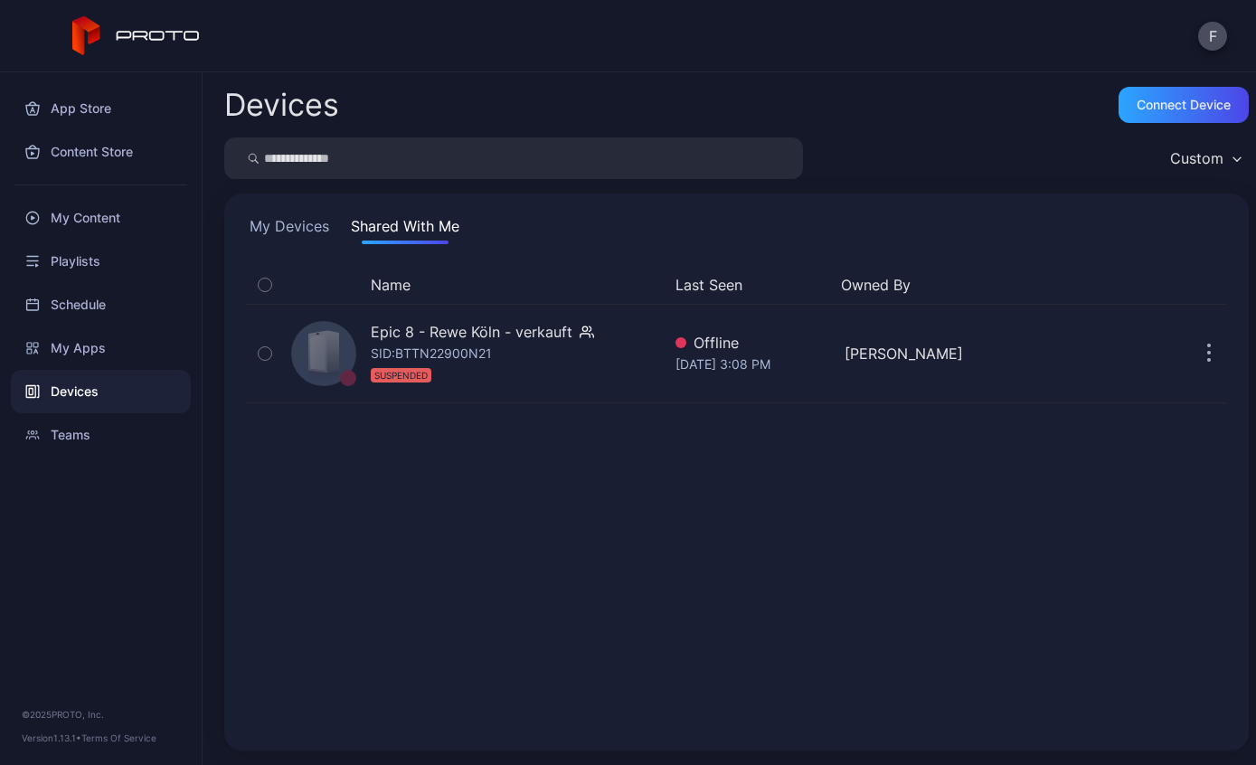
click at [281, 234] on button "My Devices" at bounding box center [289, 229] width 87 height 29
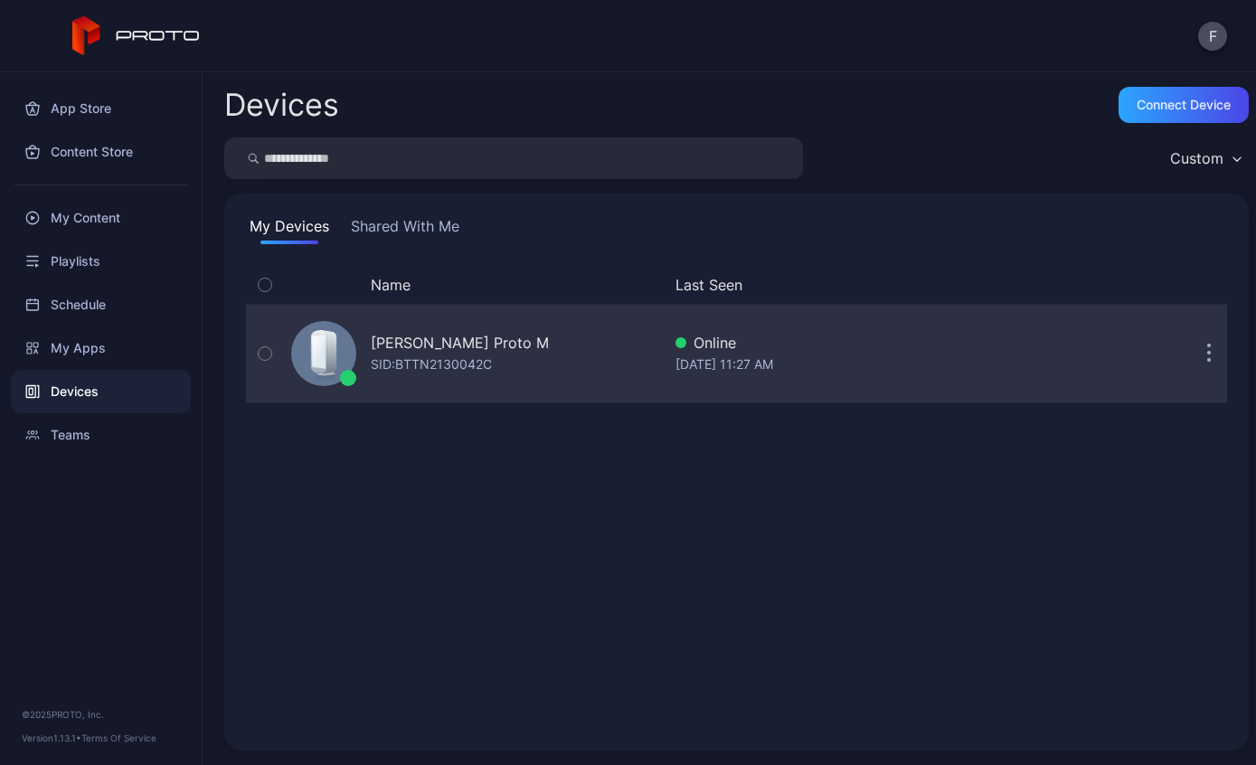
click at [475, 366] on div "SID: BTTN2130042C" at bounding box center [431, 365] width 121 height 22
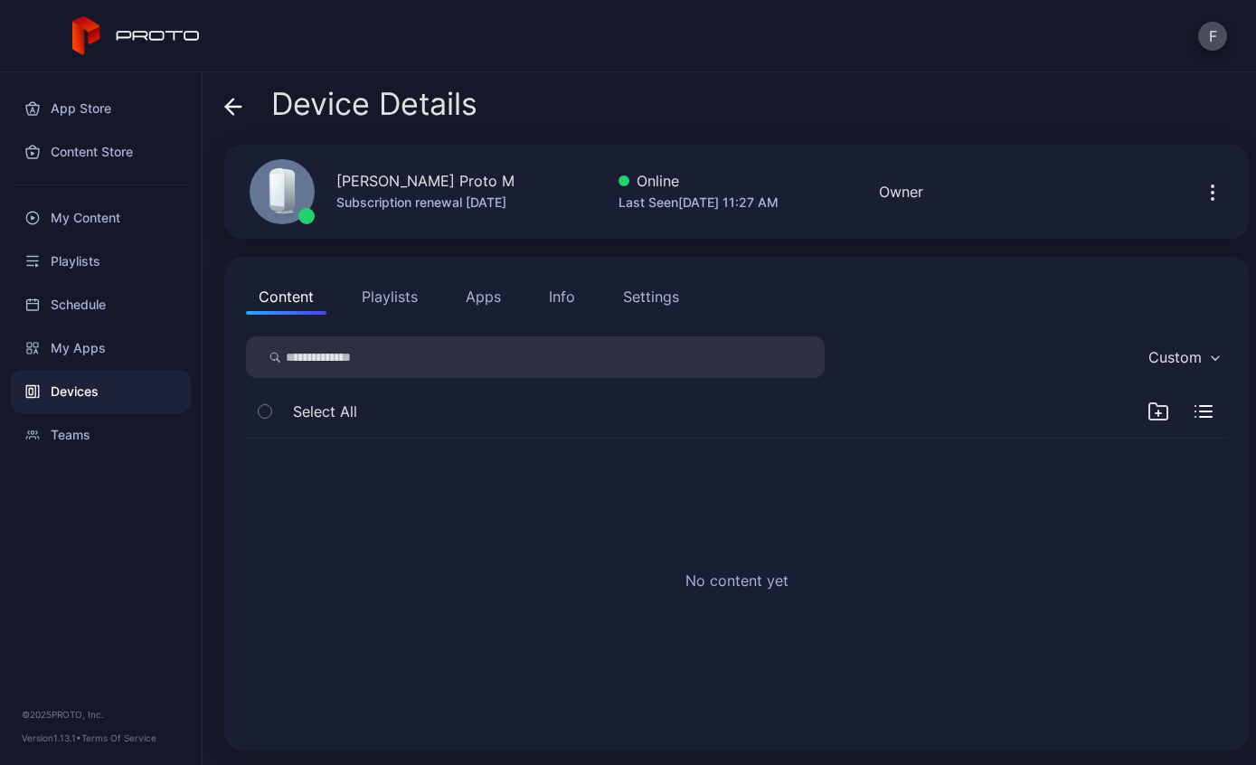
click at [676, 287] on div "Settings" at bounding box center [651, 297] width 56 height 22
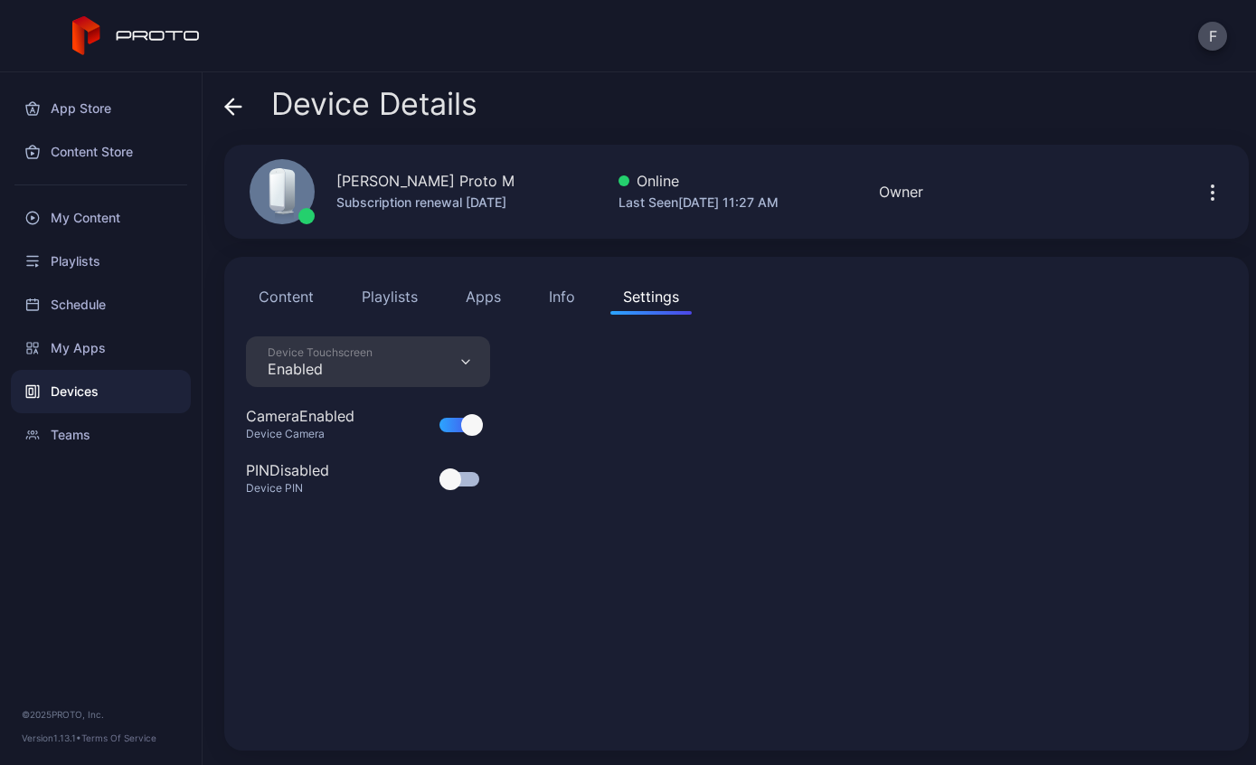
click at [289, 298] on button "Content" at bounding box center [286, 297] width 80 height 36
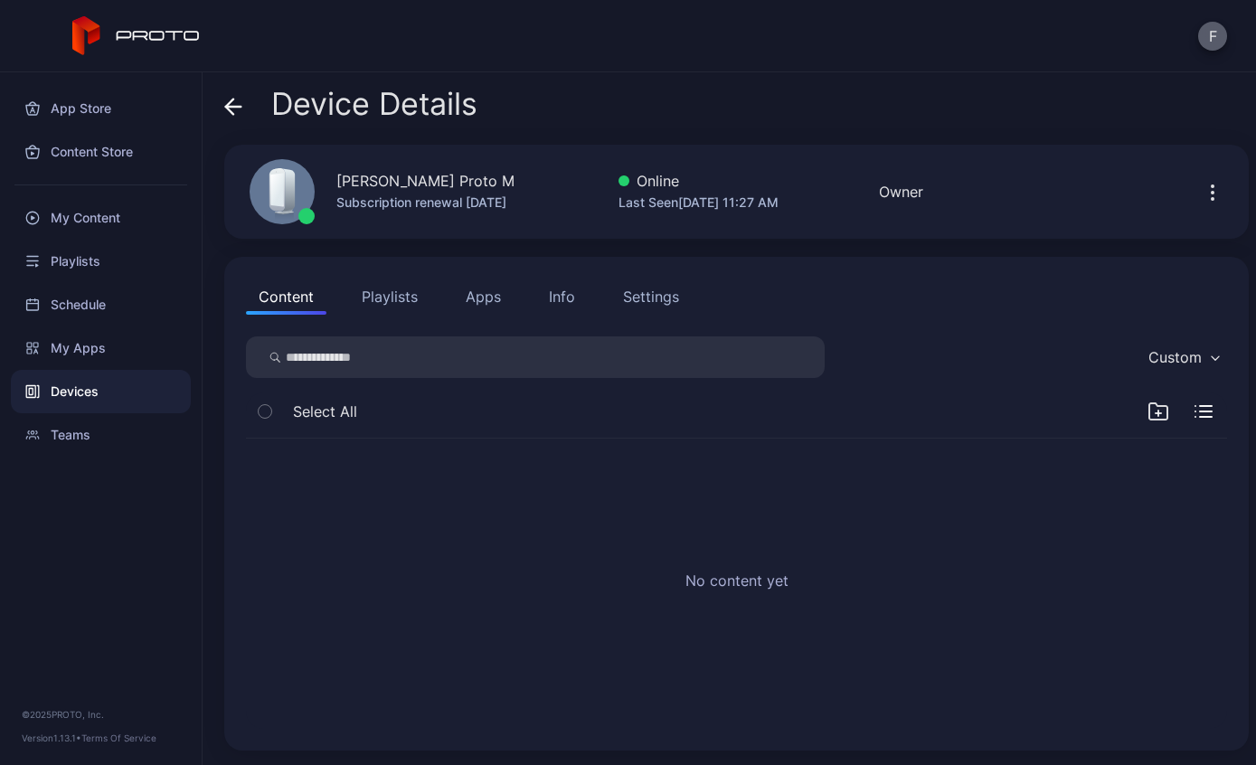
click at [1199, 35] on button "F" at bounding box center [1212, 36] width 29 height 29
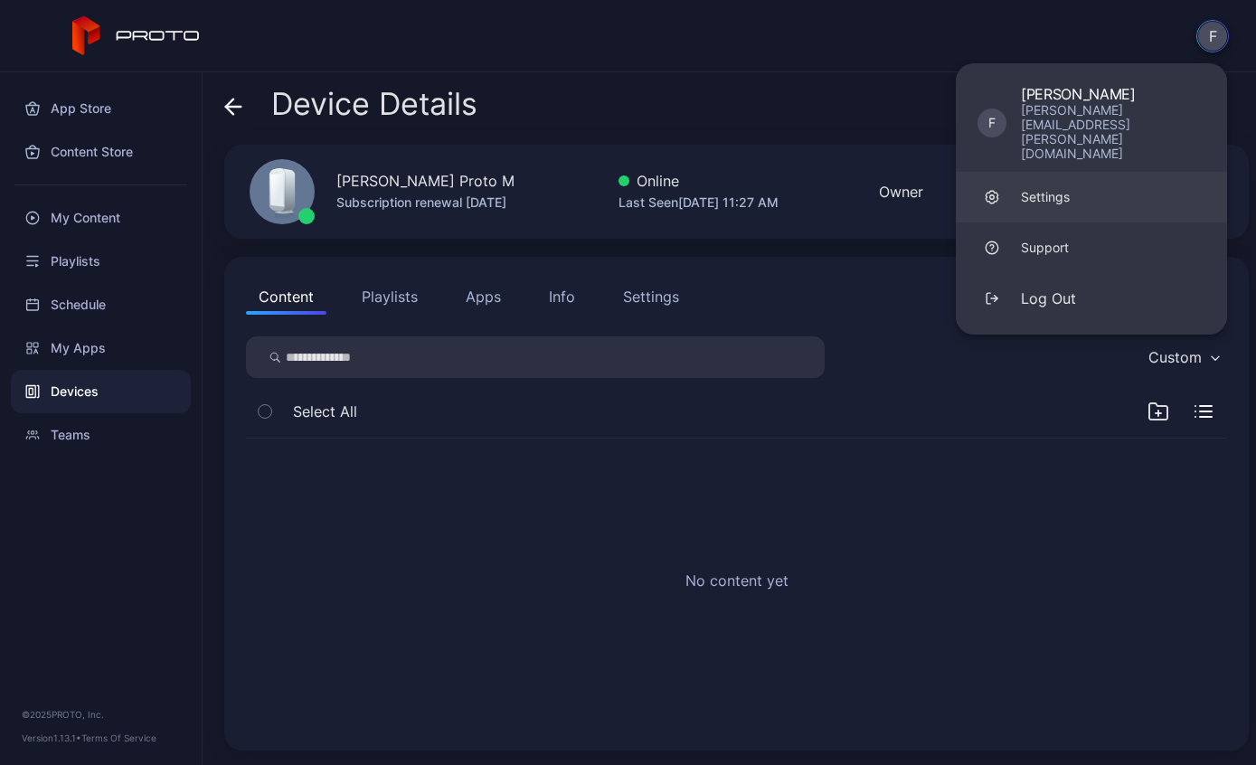
click at [1085, 172] on link "Settings" at bounding box center [1091, 197] width 271 height 51
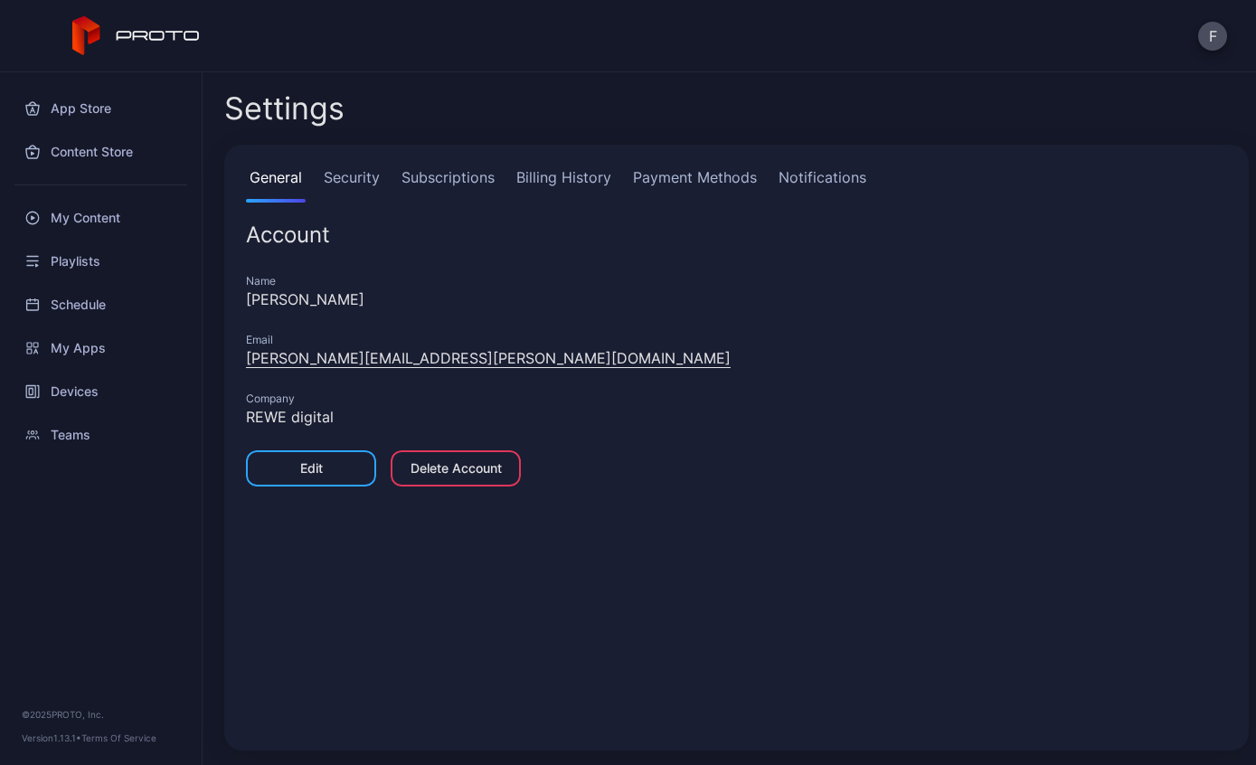
click at [379, 200] on link "Security" at bounding box center [351, 184] width 63 height 36
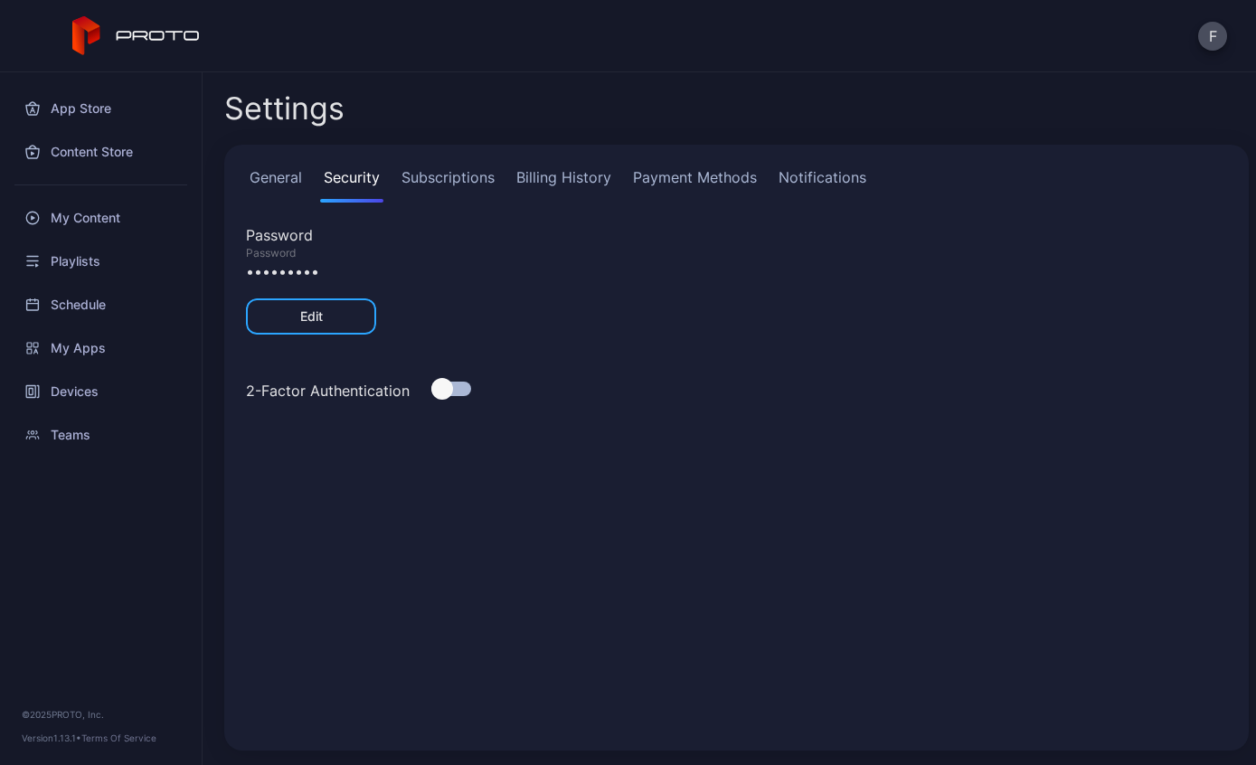
click at [464, 181] on link "Subscriptions" at bounding box center [448, 184] width 100 height 36
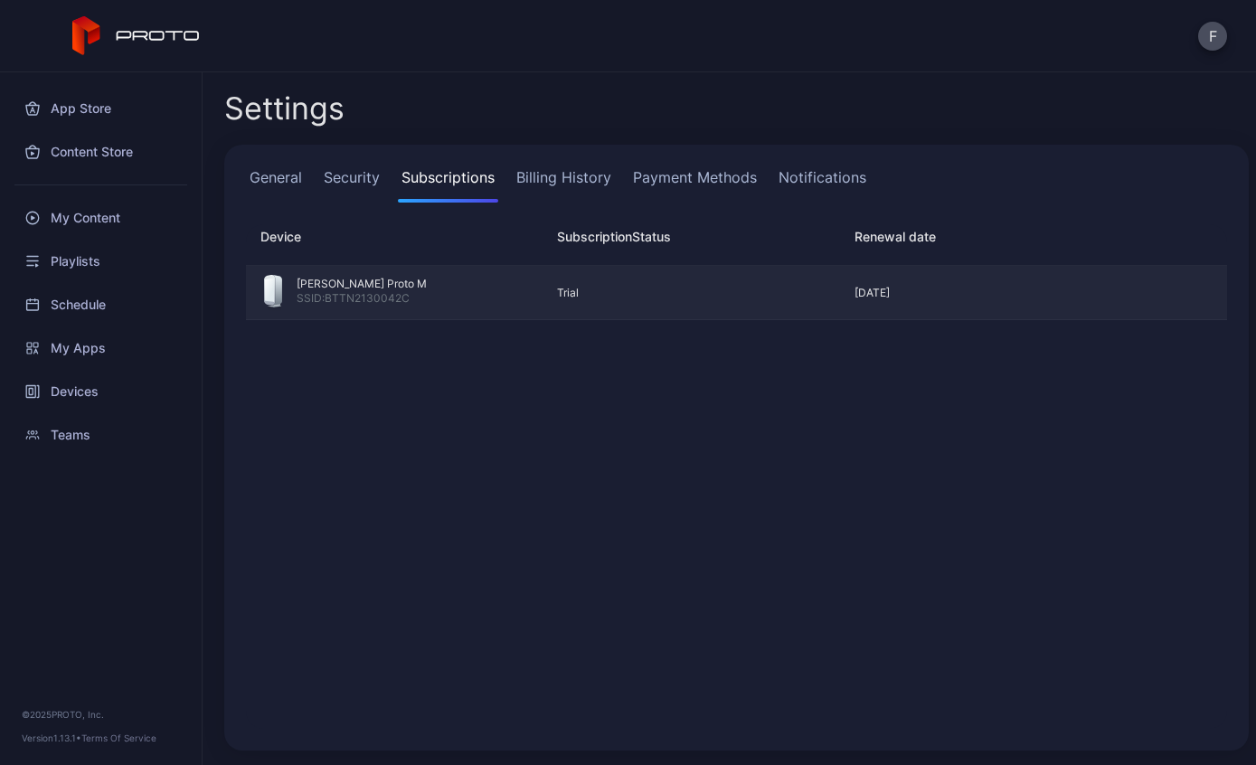
click at [468, 303] on div "[PERSON_NAME] Proto M SSID: BTTN2130042C" at bounding box center [394, 293] width 260 height 36
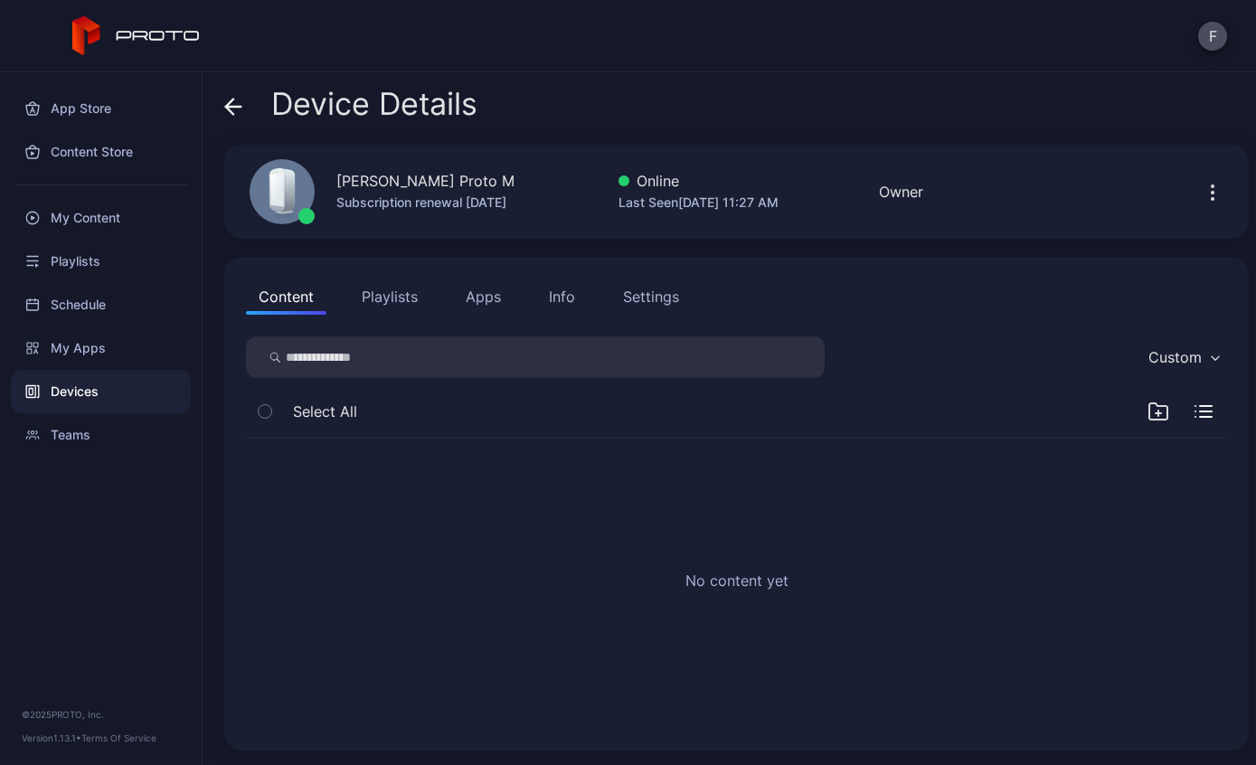
click at [639, 298] on div "Settings" at bounding box center [651, 297] width 56 height 22
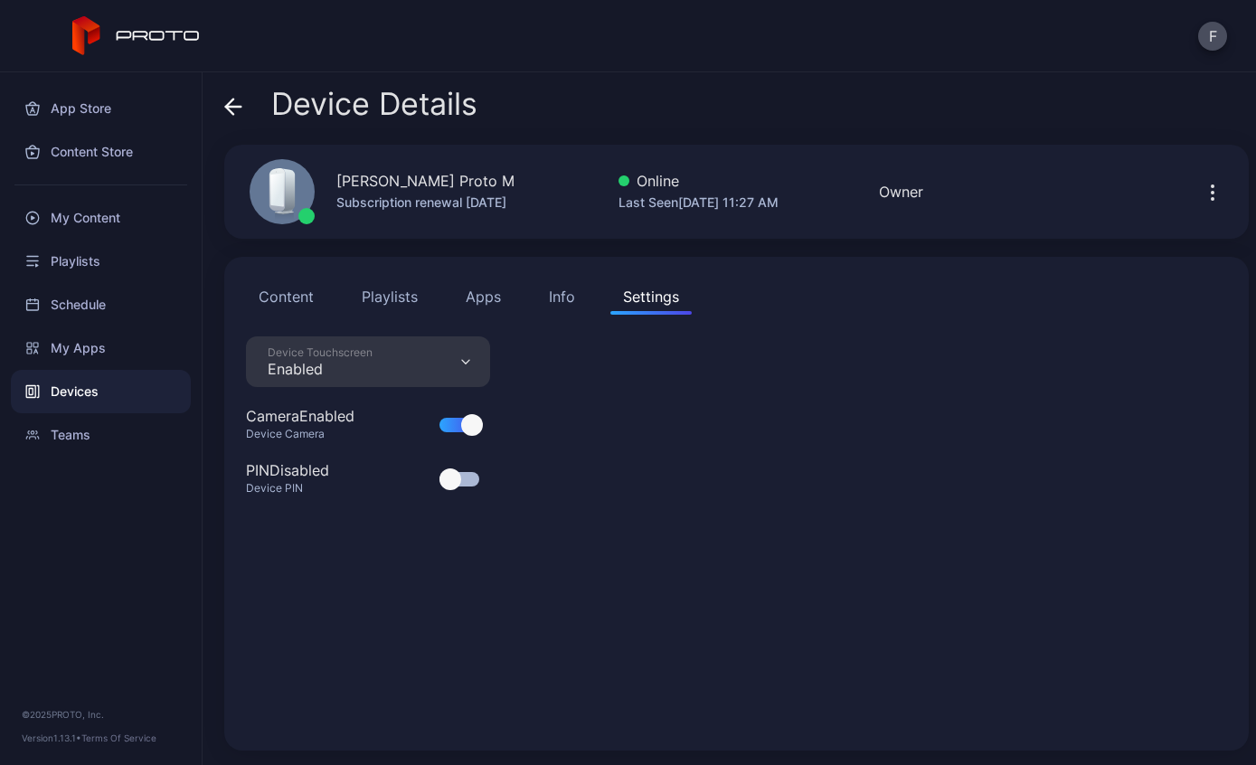
click at [287, 298] on button "Content" at bounding box center [286, 297] width 80 height 36
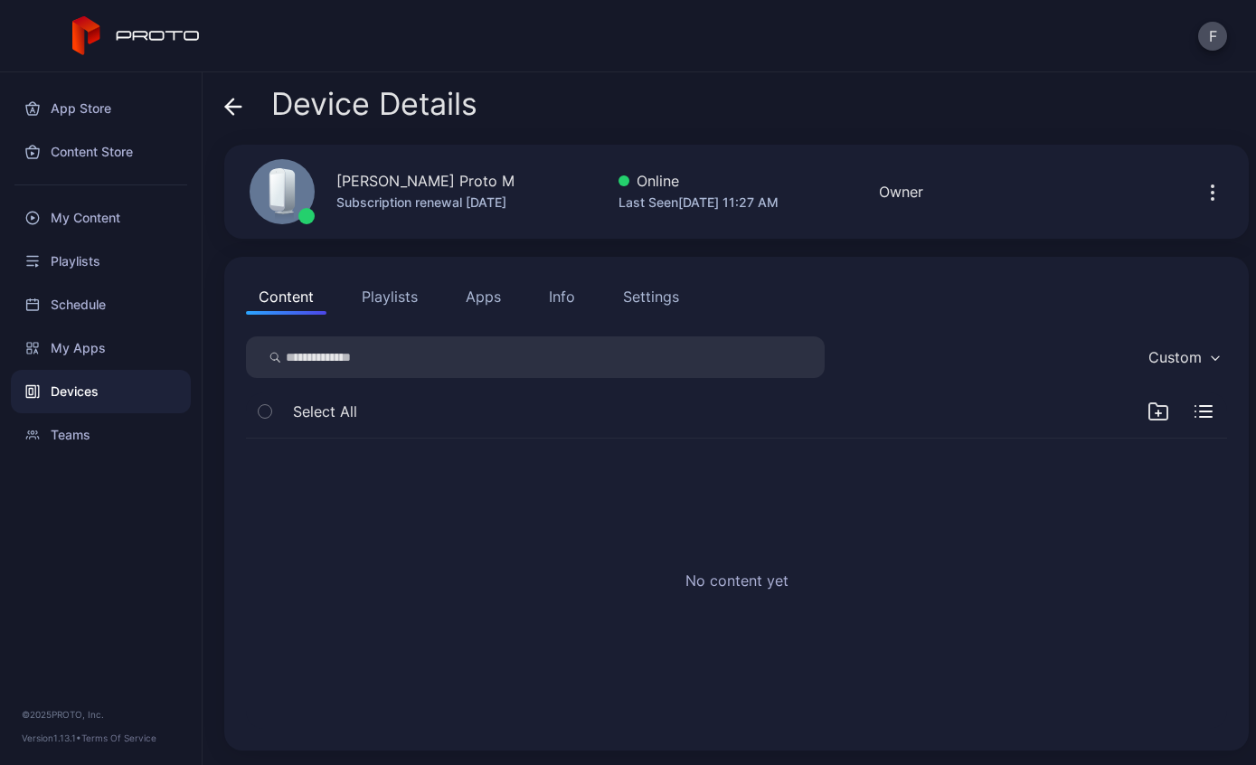
click at [1219, 189] on icon "button" at bounding box center [1213, 193] width 22 height 22
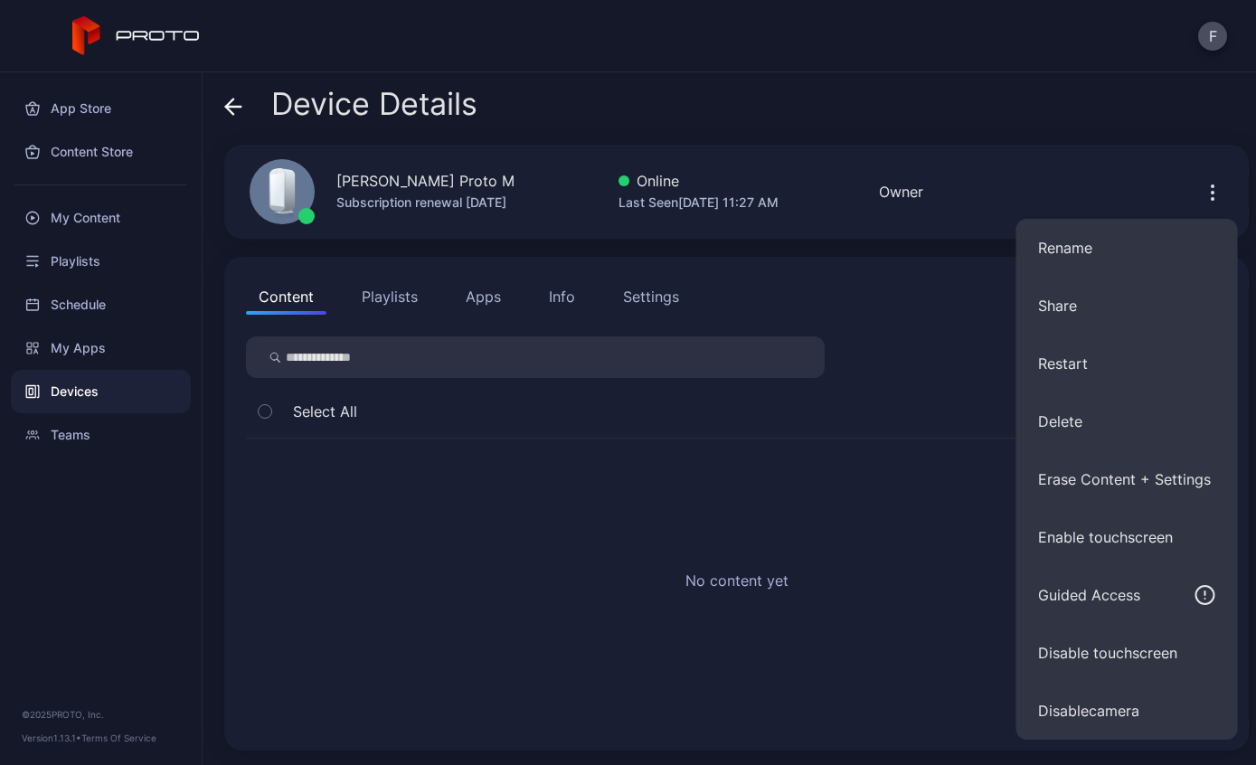
click at [238, 107] on icon at bounding box center [233, 107] width 15 height 0
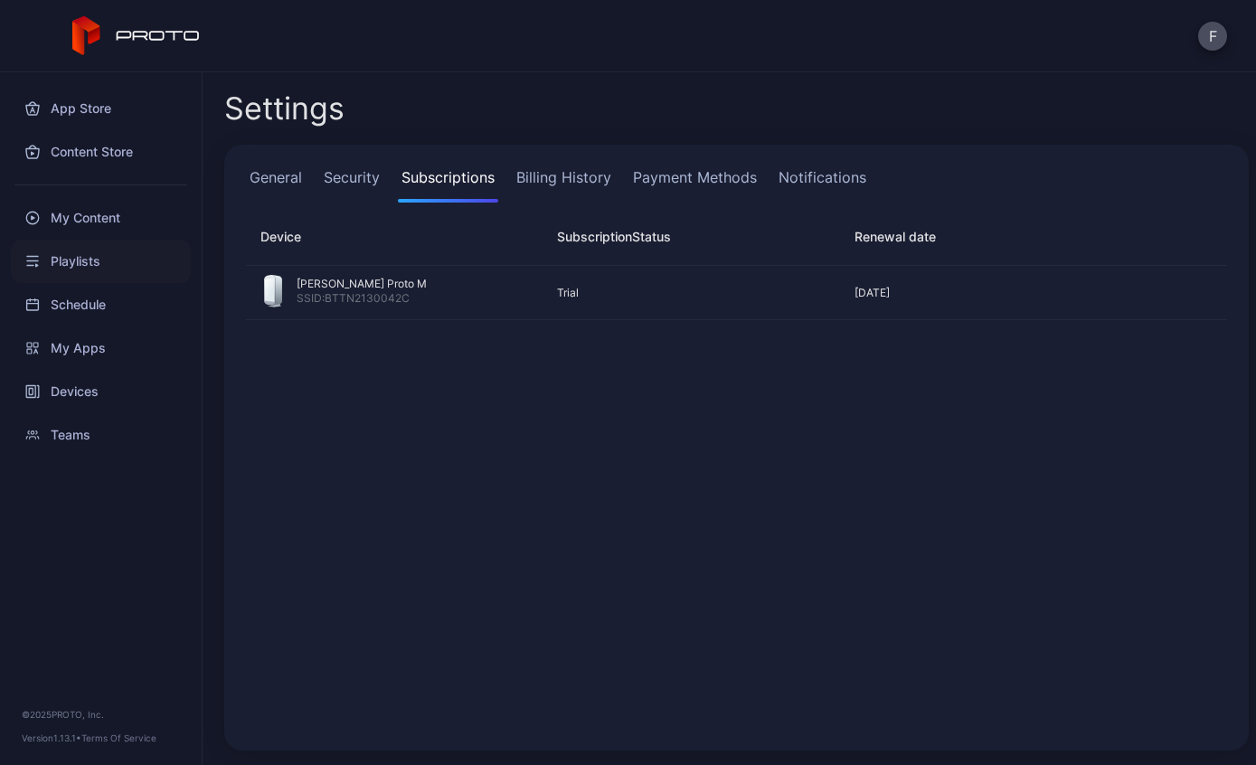
click at [116, 245] on div "Playlists" at bounding box center [101, 261] width 180 height 43
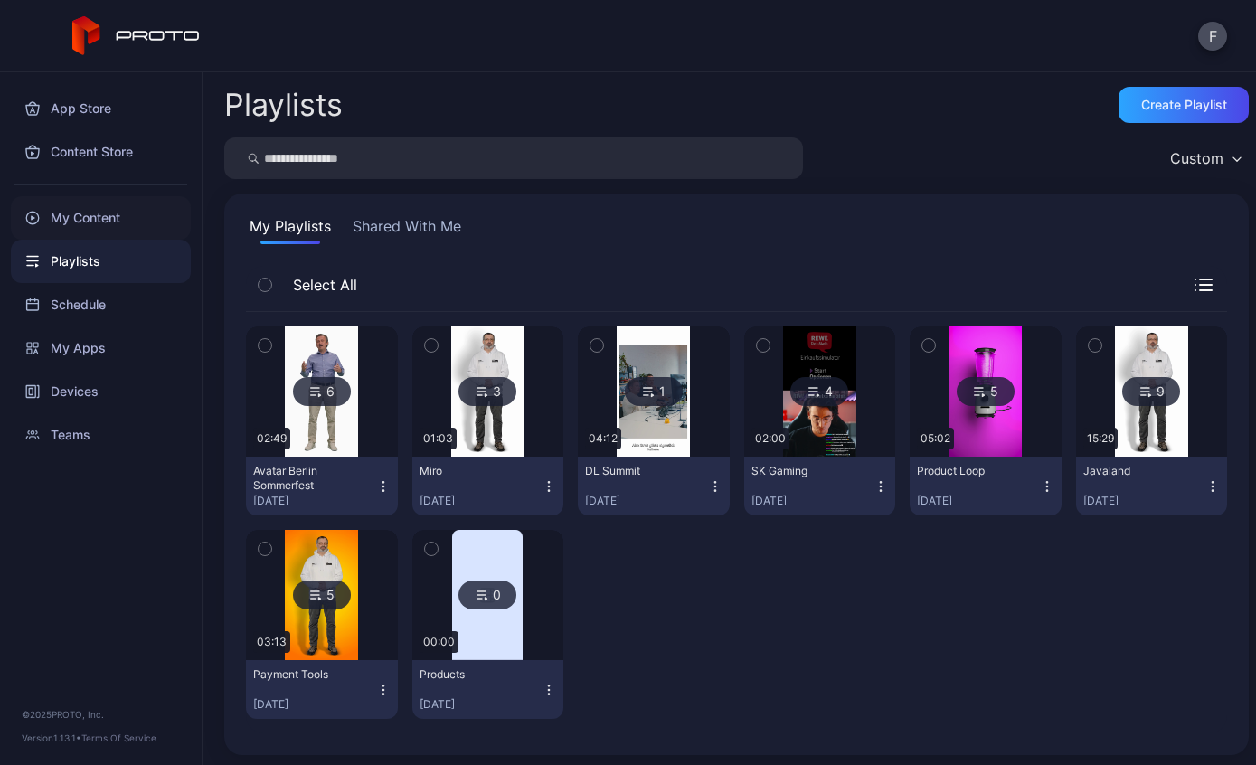
click at [106, 233] on div "My Content" at bounding box center [101, 217] width 180 height 43
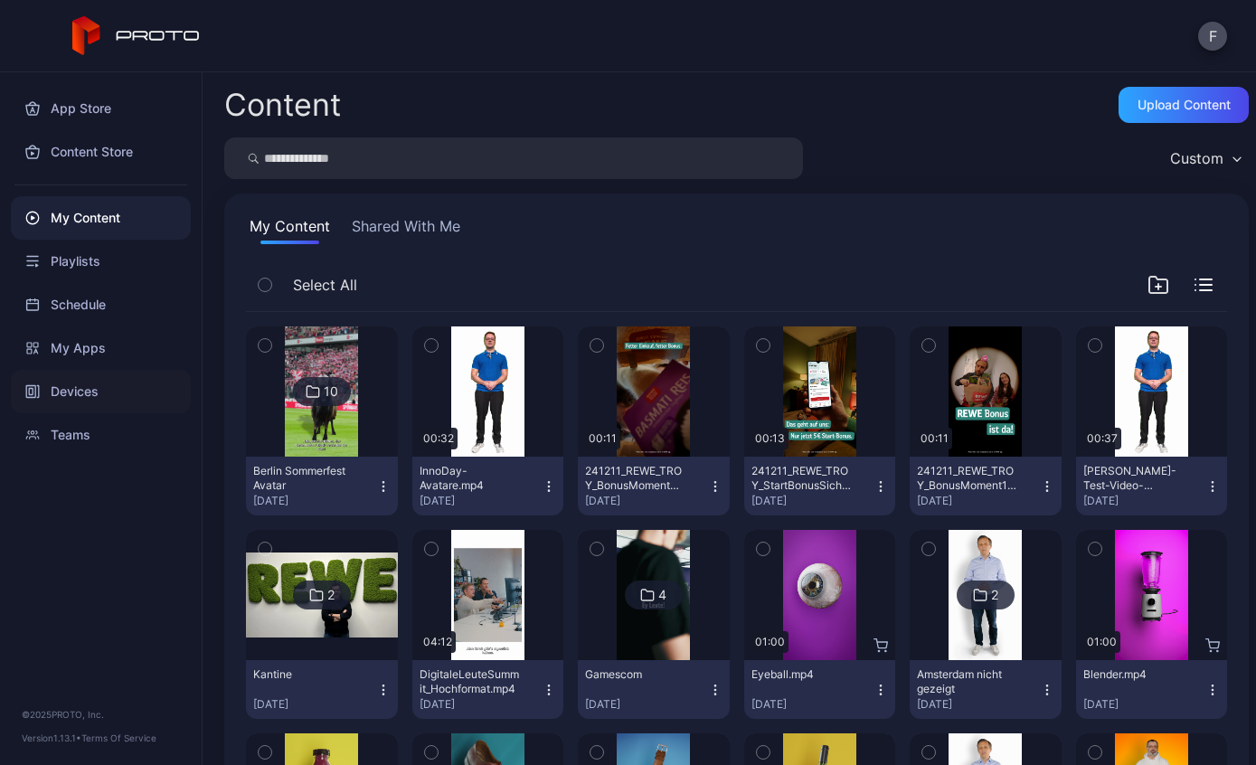
click at [93, 402] on div "Devices" at bounding box center [101, 391] width 180 height 43
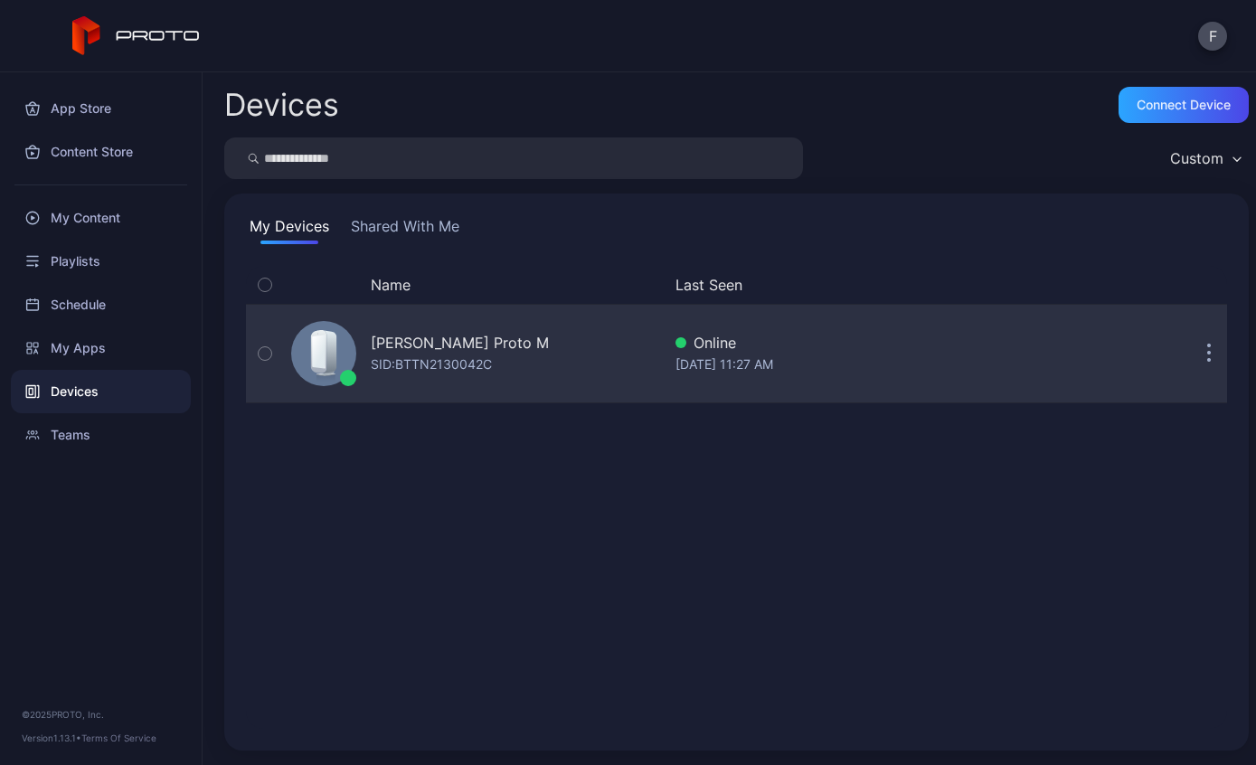
click at [527, 353] on div "[PERSON_NAME] Proto M SID: BTTN2130042C" at bounding box center [472, 353] width 377 height 90
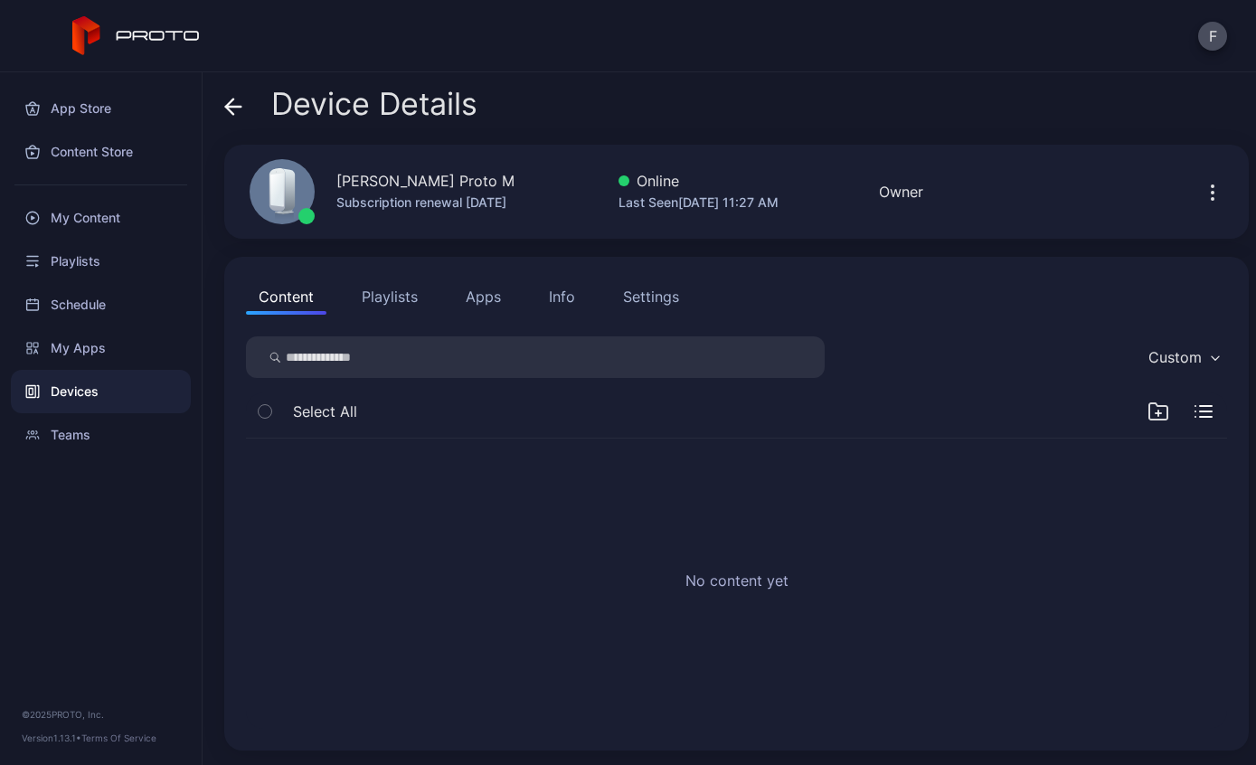
click at [1150, 412] on icon "button" at bounding box center [1159, 411] width 18 height 16
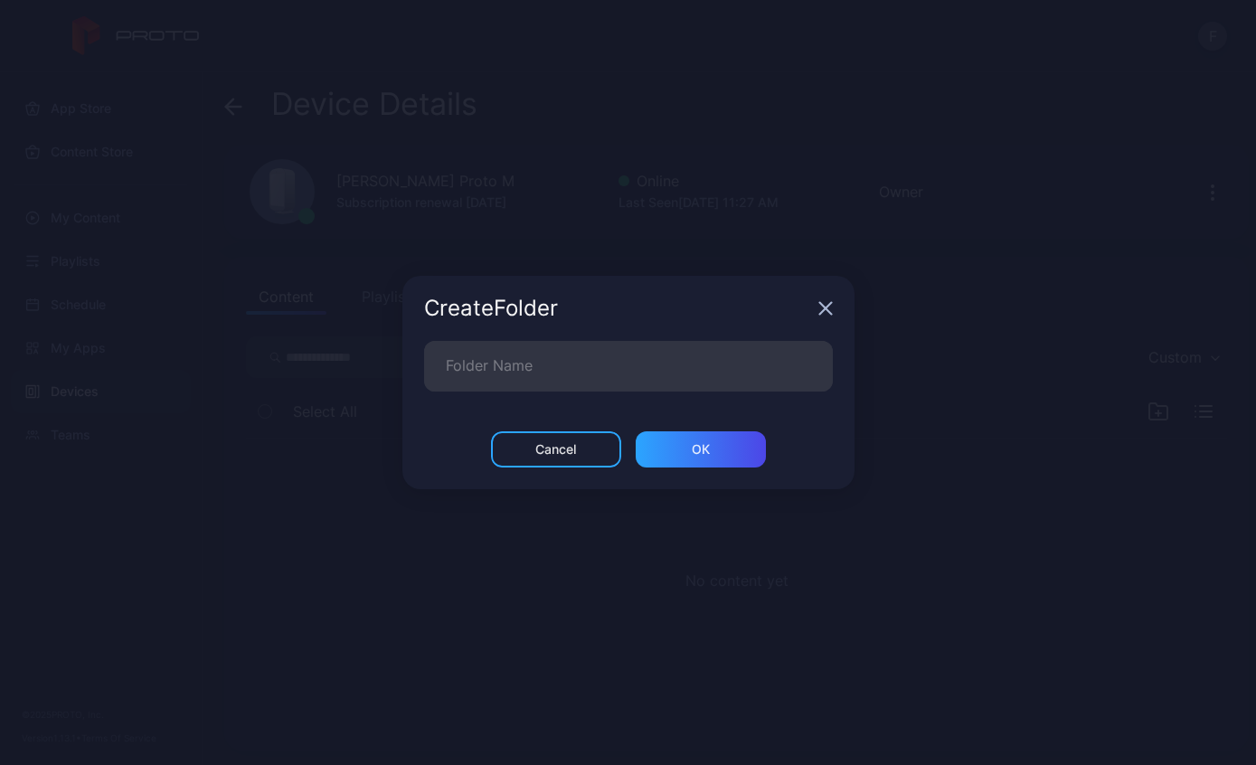
click at [540, 458] on div "Cancel" at bounding box center [556, 449] width 130 height 36
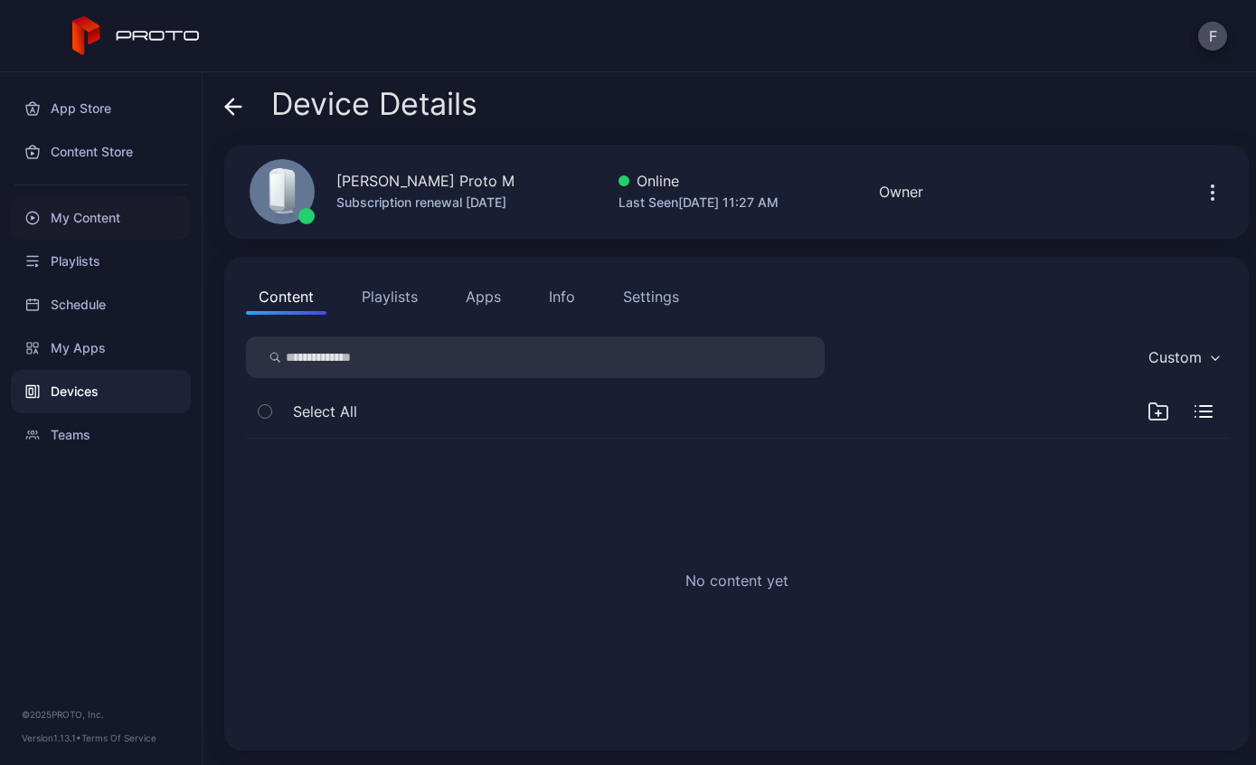
click at [112, 230] on div "My Content" at bounding box center [101, 217] width 180 height 43
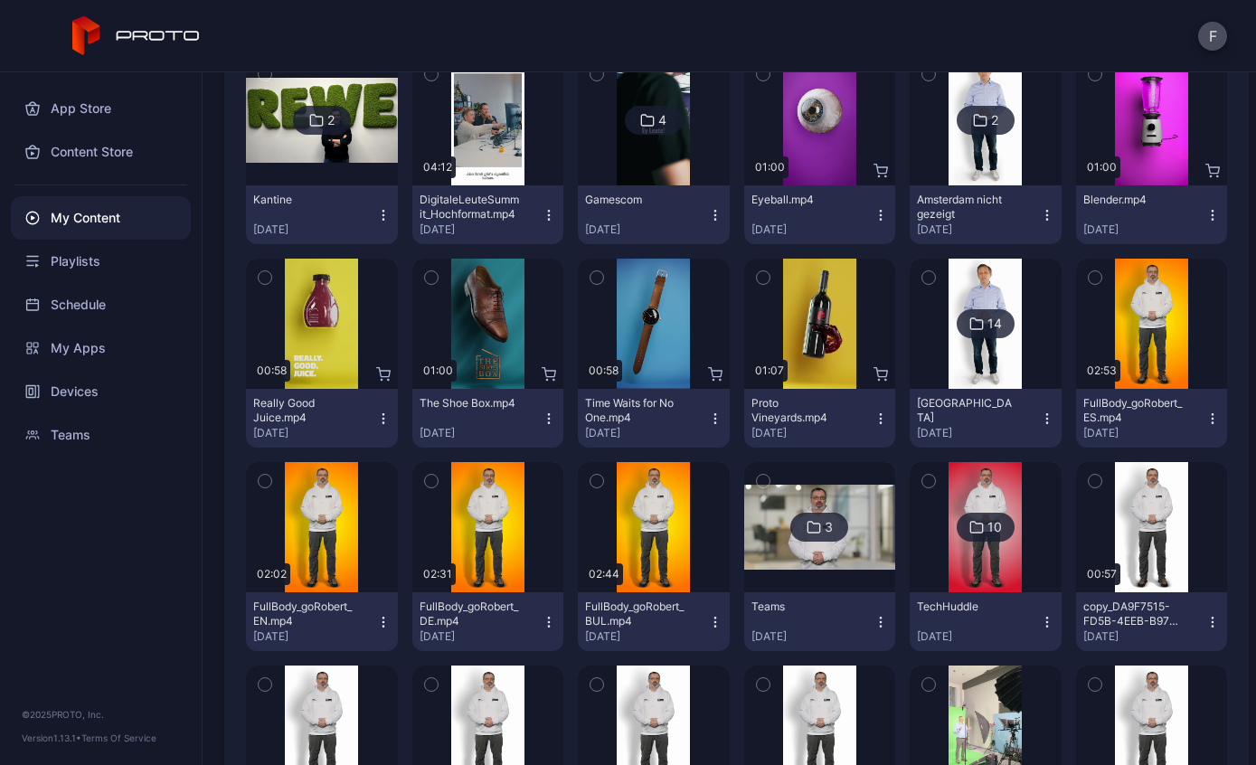
scroll to position [480, 0]
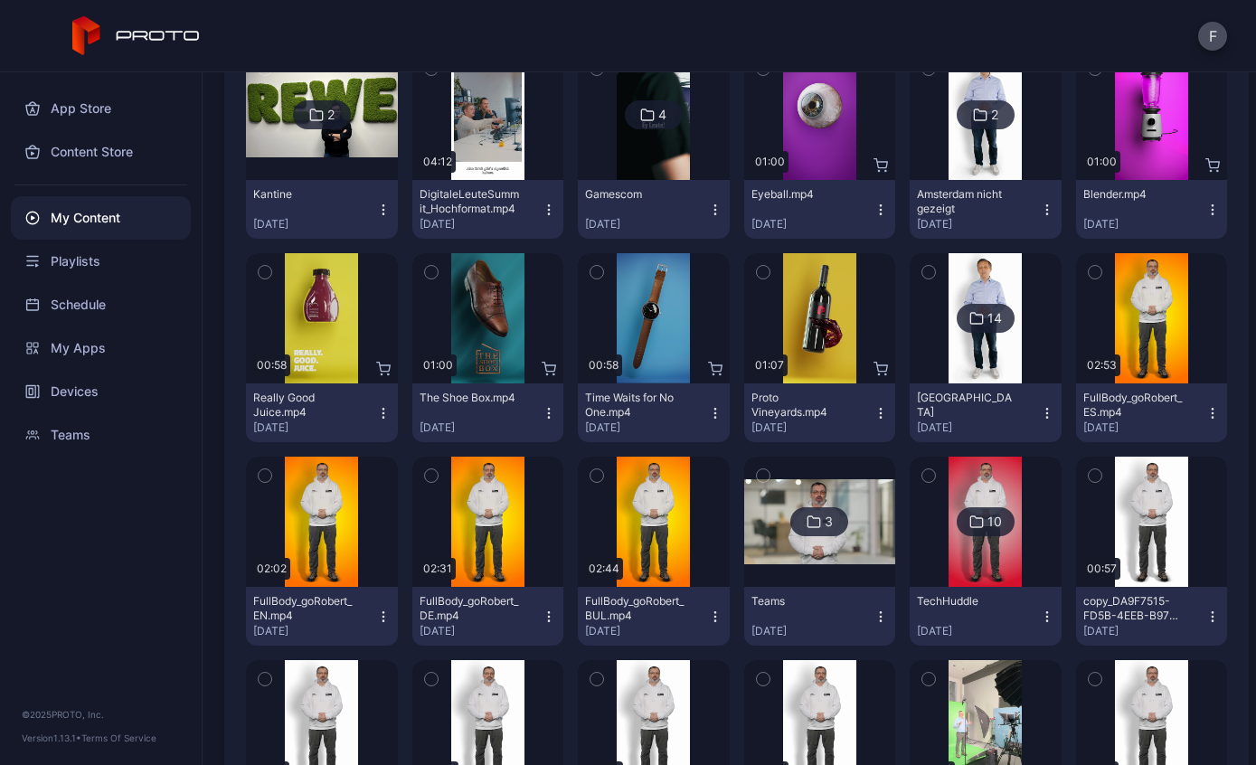
click at [1049, 412] on icon "button" at bounding box center [1047, 413] width 14 height 14
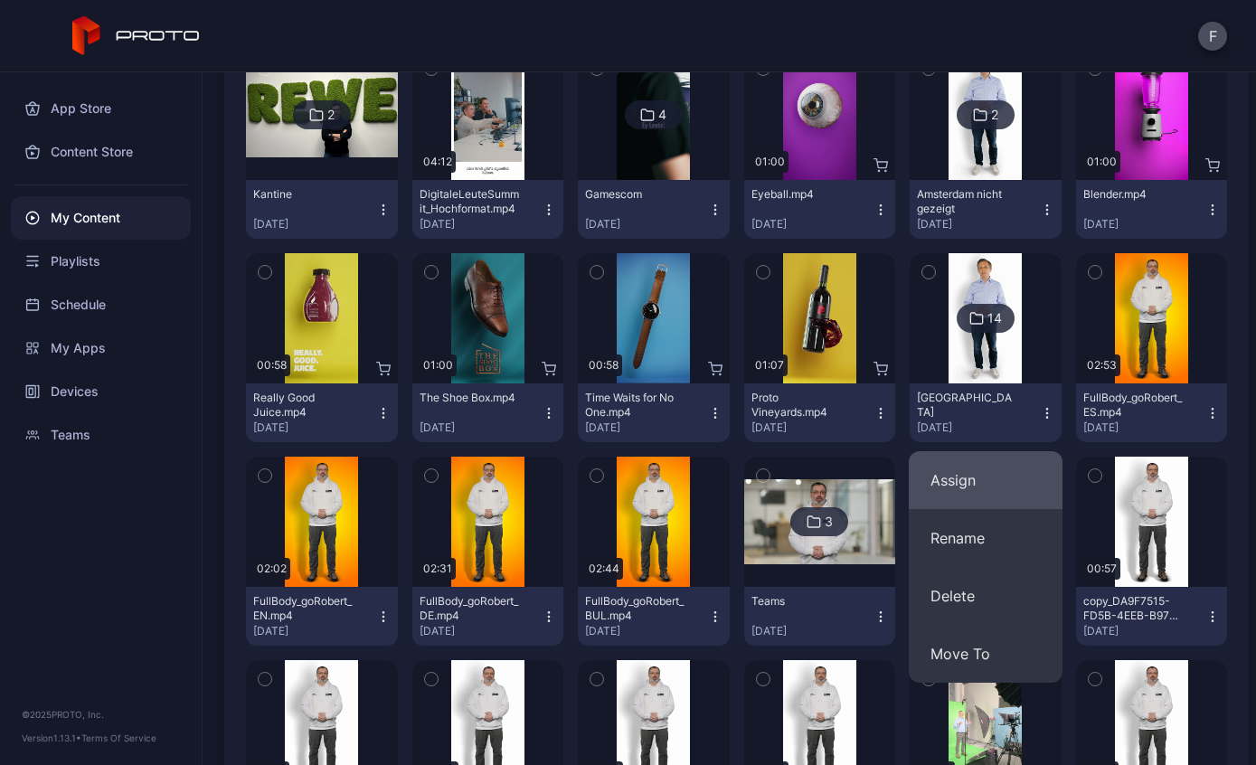
click at [990, 482] on button "Assign" at bounding box center [986, 480] width 154 height 58
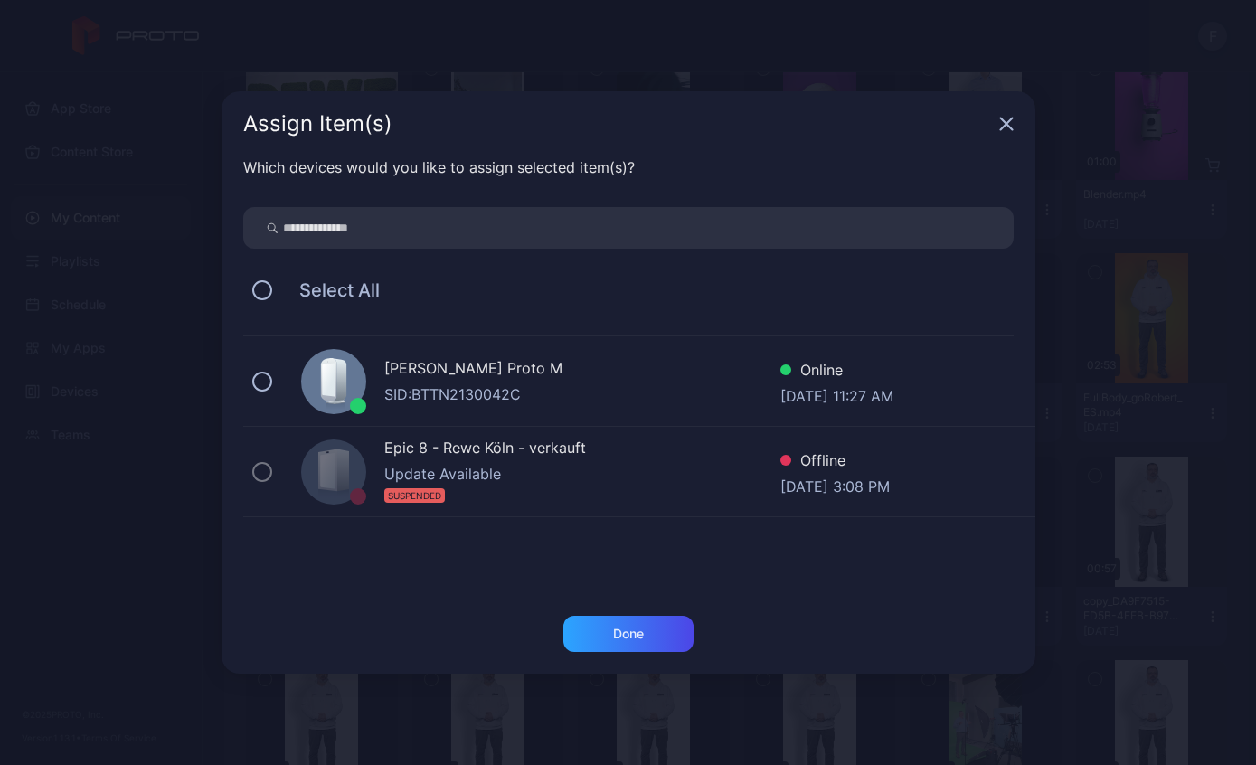
click at [674, 382] on div "[PERSON_NAME] Proto M" at bounding box center [582, 370] width 396 height 26
click at [643, 632] on div "Done" at bounding box center [628, 634] width 31 height 14
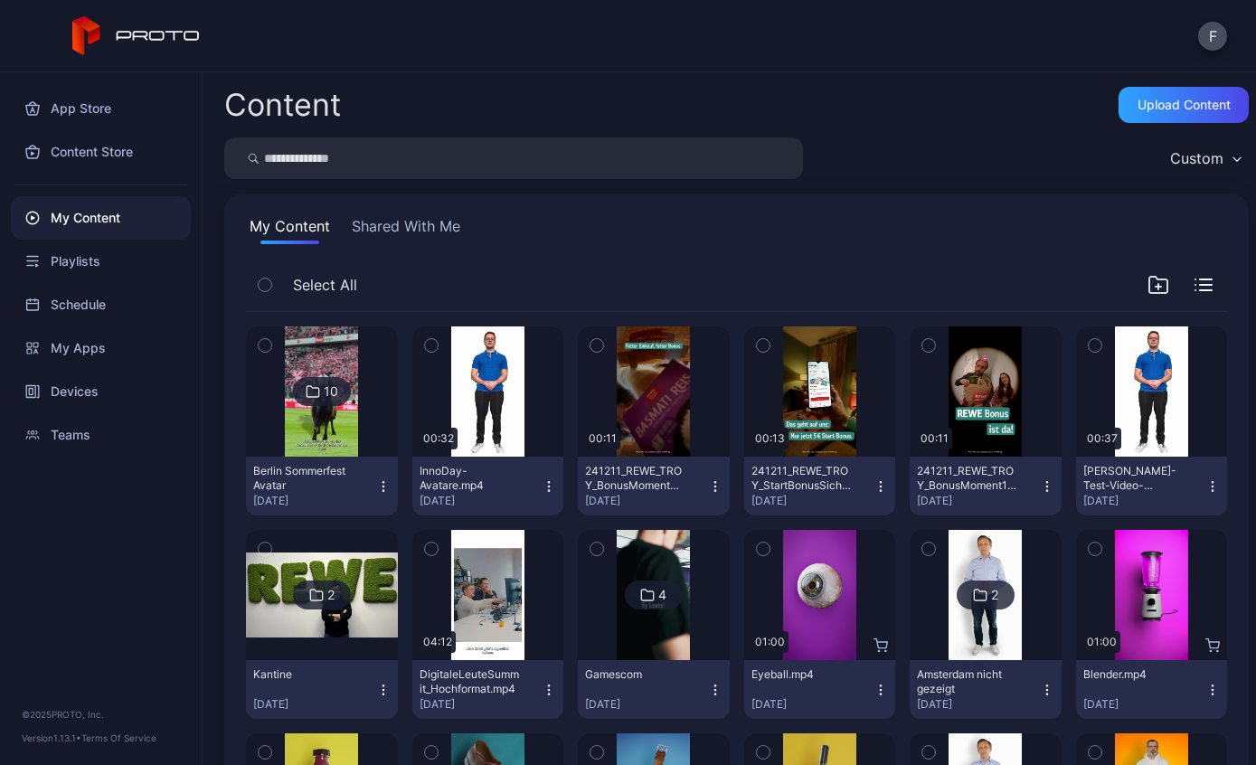
scroll to position [0, 0]
click at [1206, 35] on button "F" at bounding box center [1212, 36] width 29 height 29
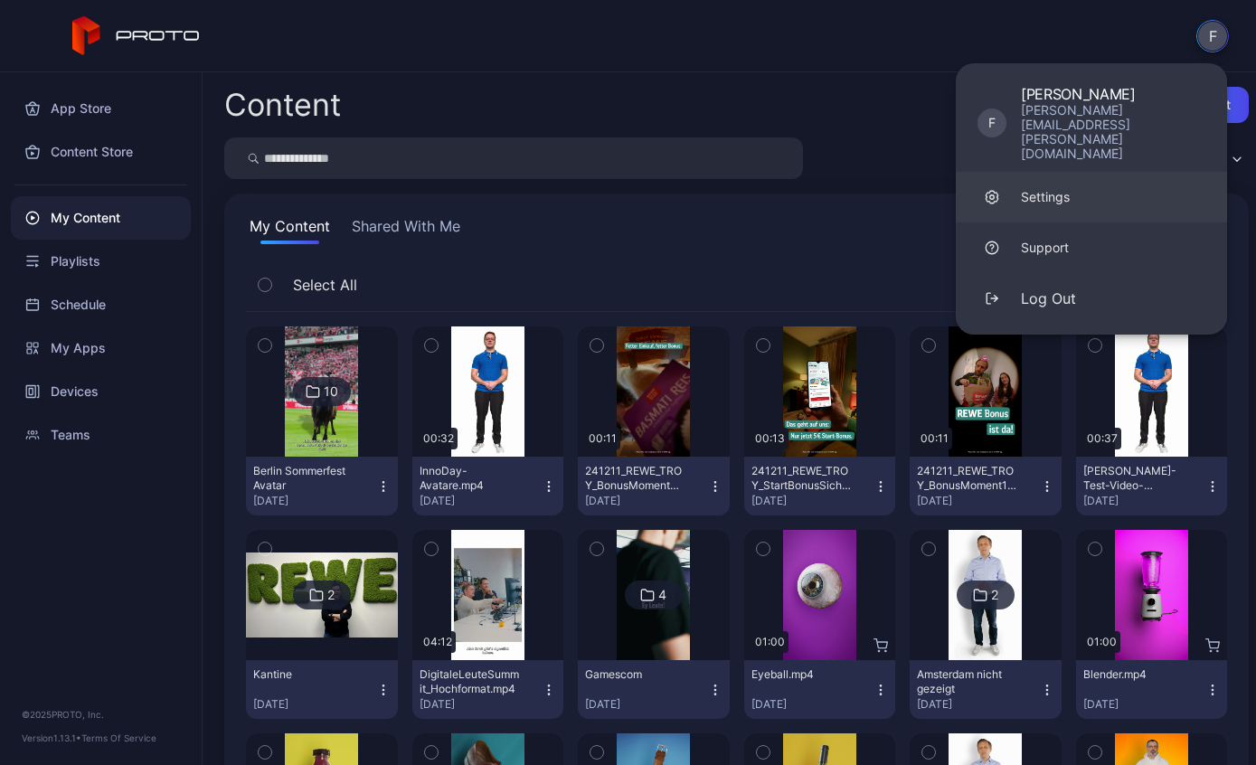
click at [1069, 175] on link "Settings" at bounding box center [1091, 197] width 271 height 51
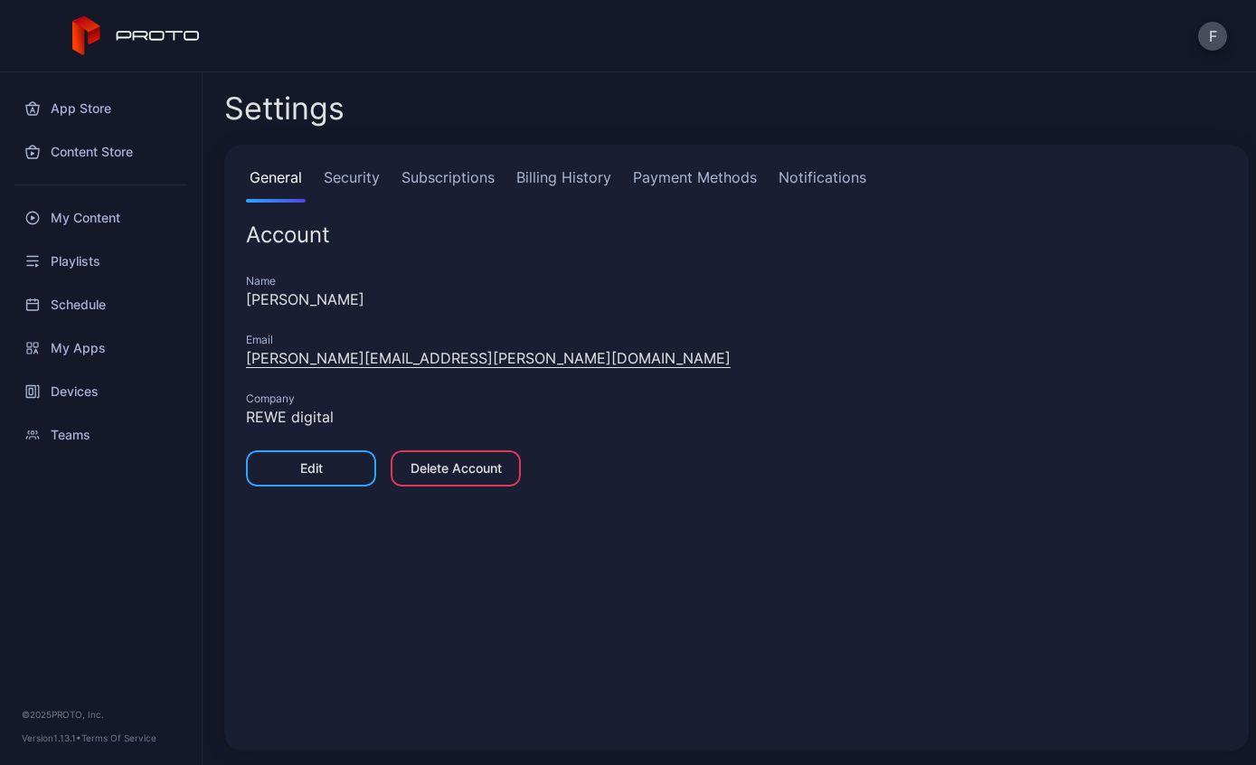
click at [460, 177] on link "Subscriptions" at bounding box center [448, 184] width 100 height 36
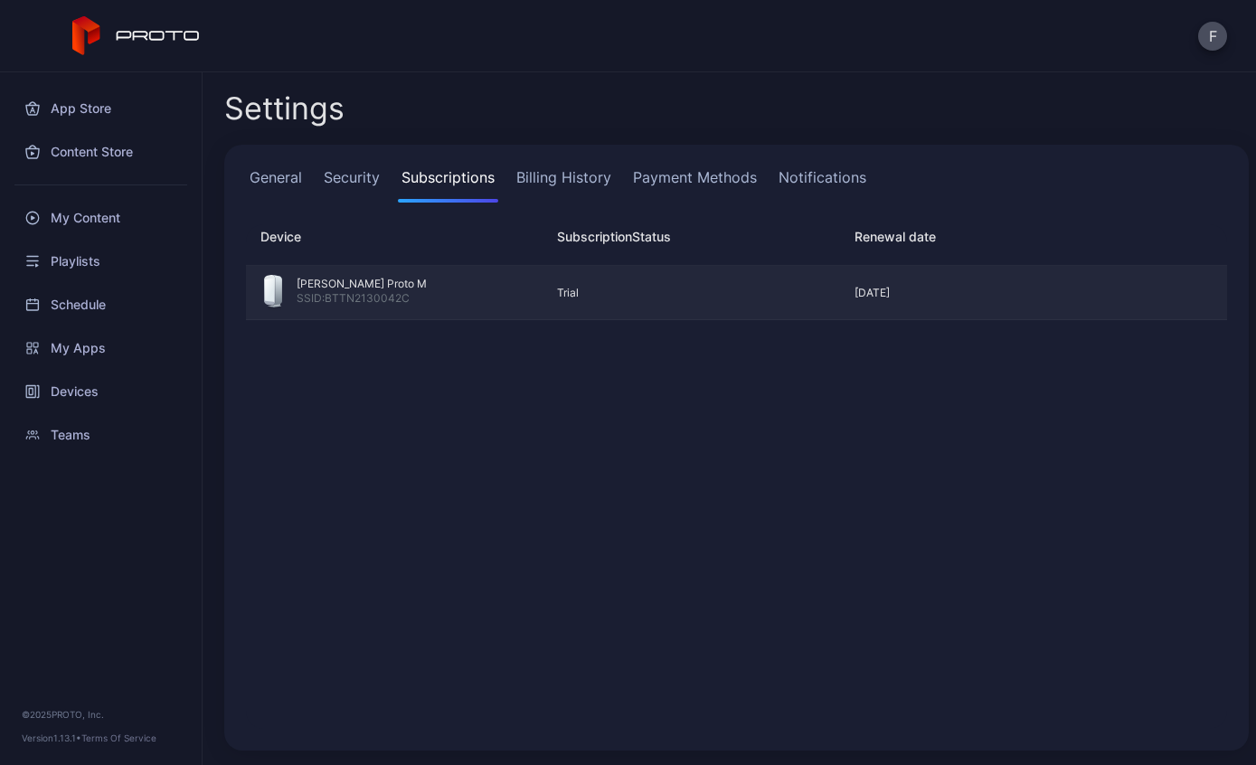
click at [669, 300] on div "[PERSON_NAME] Proto M SSID: BTTN2130042C Trial [DATE]" at bounding box center [736, 293] width 981 height 54
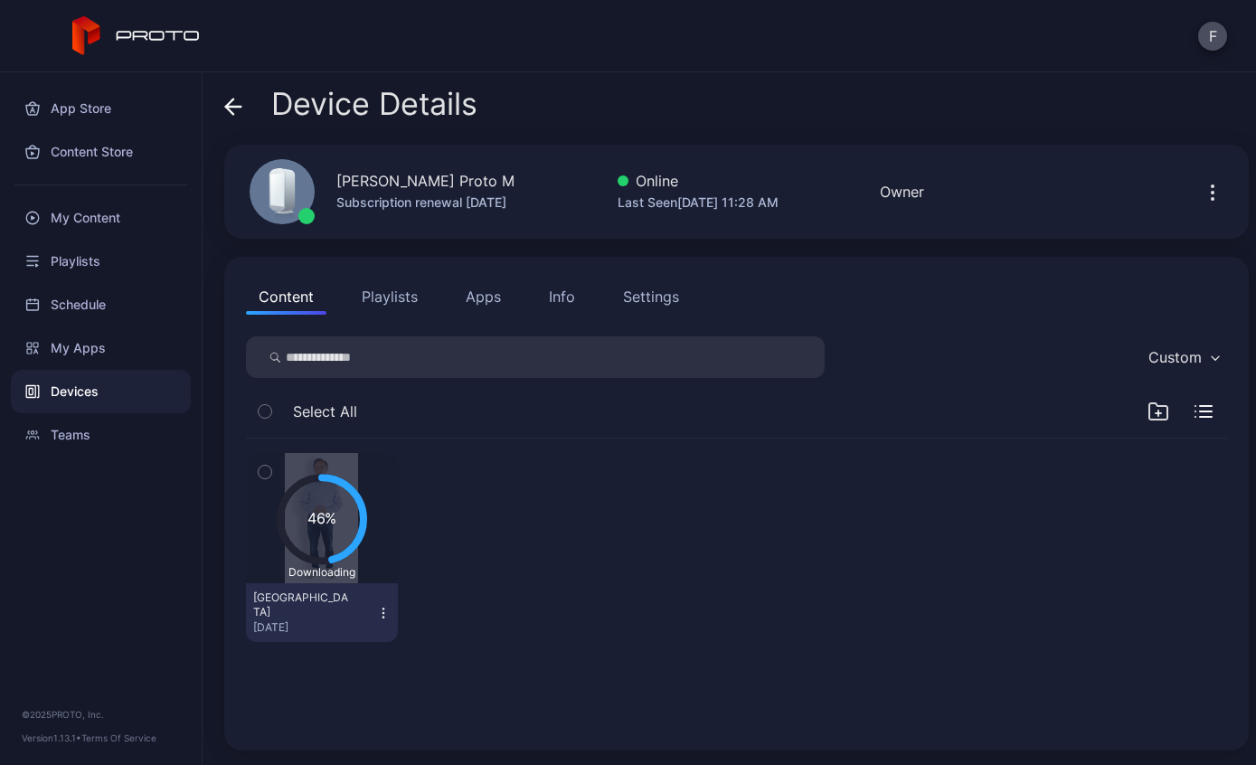
click at [1215, 188] on icon "button" at bounding box center [1213, 193] width 22 height 22
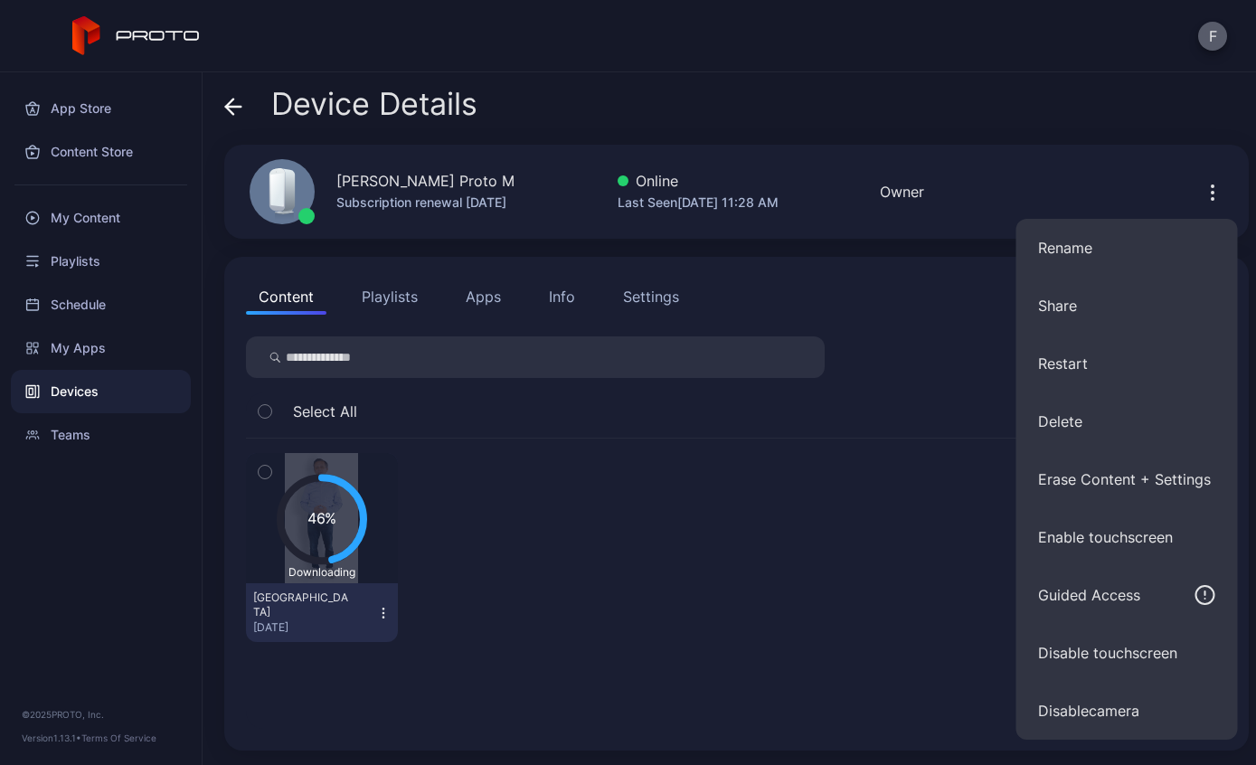
click at [1216, 41] on button "F" at bounding box center [1212, 36] width 29 height 29
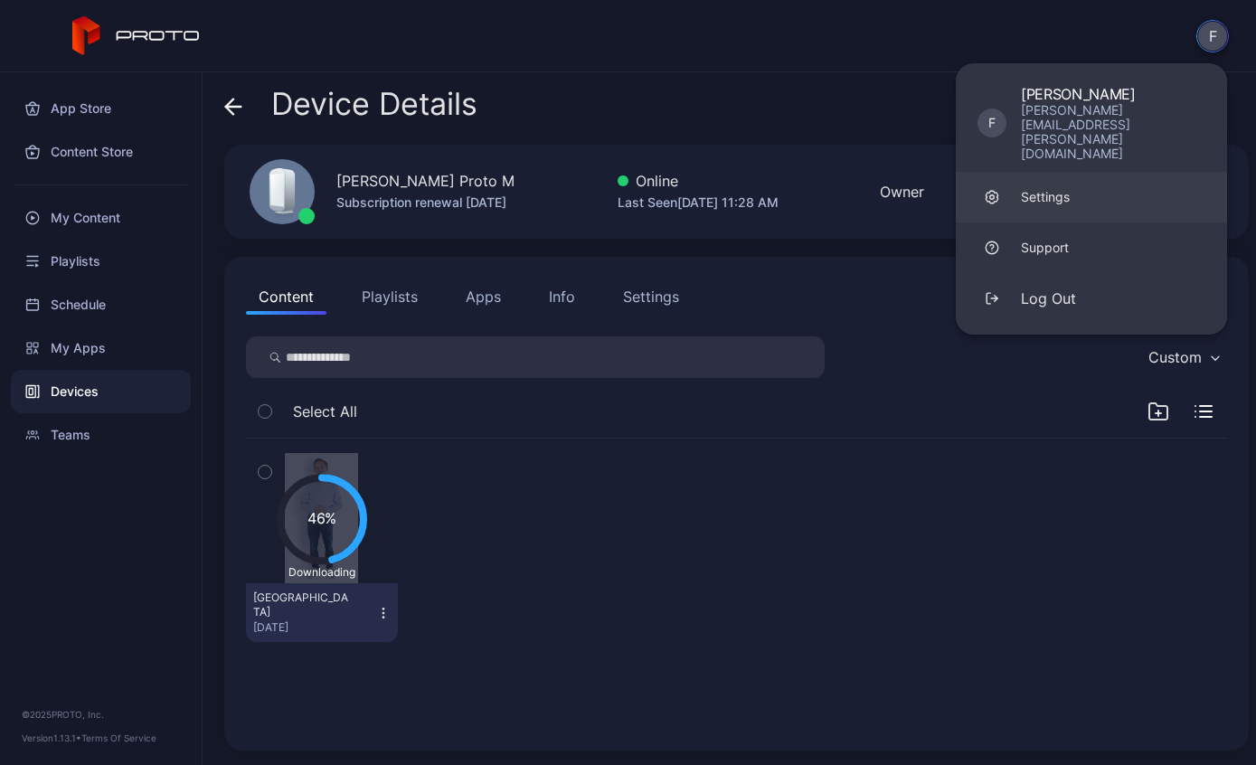
click at [1068, 188] on div "Settings" at bounding box center [1045, 197] width 49 height 18
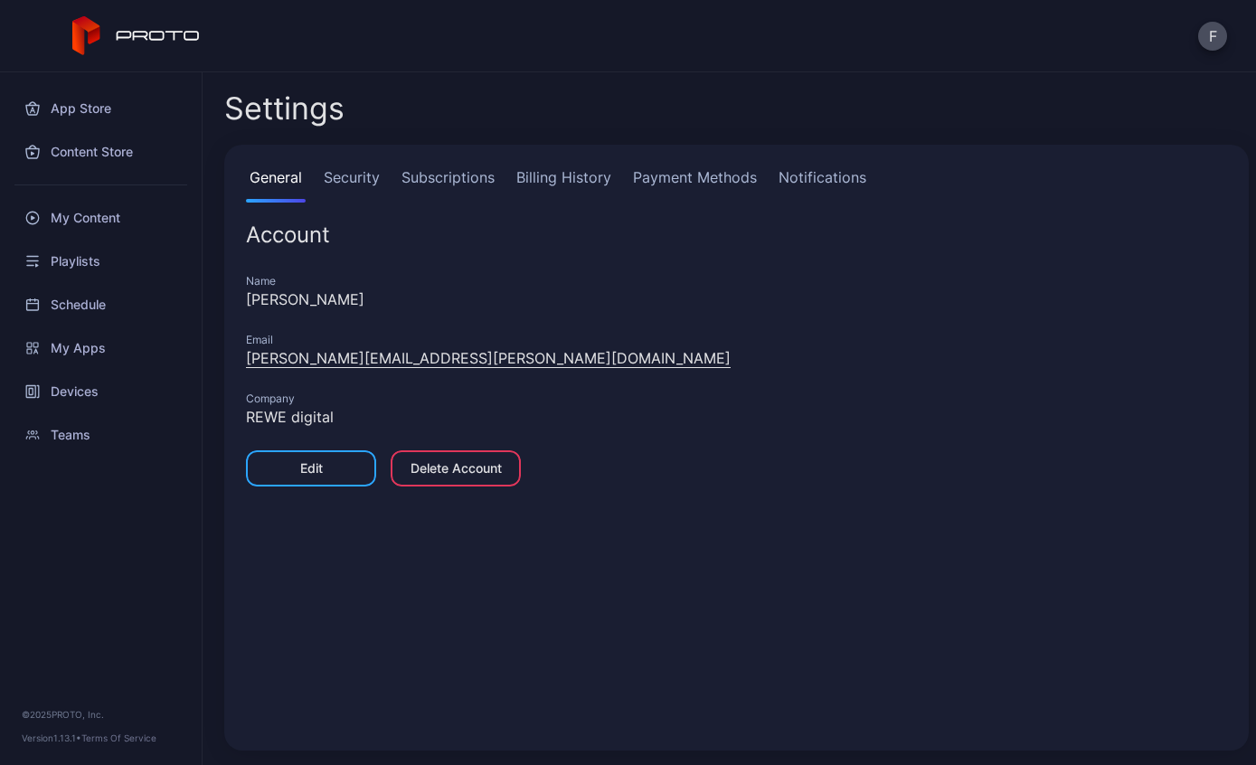
click at [475, 193] on link "Subscriptions" at bounding box center [448, 184] width 100 height 36
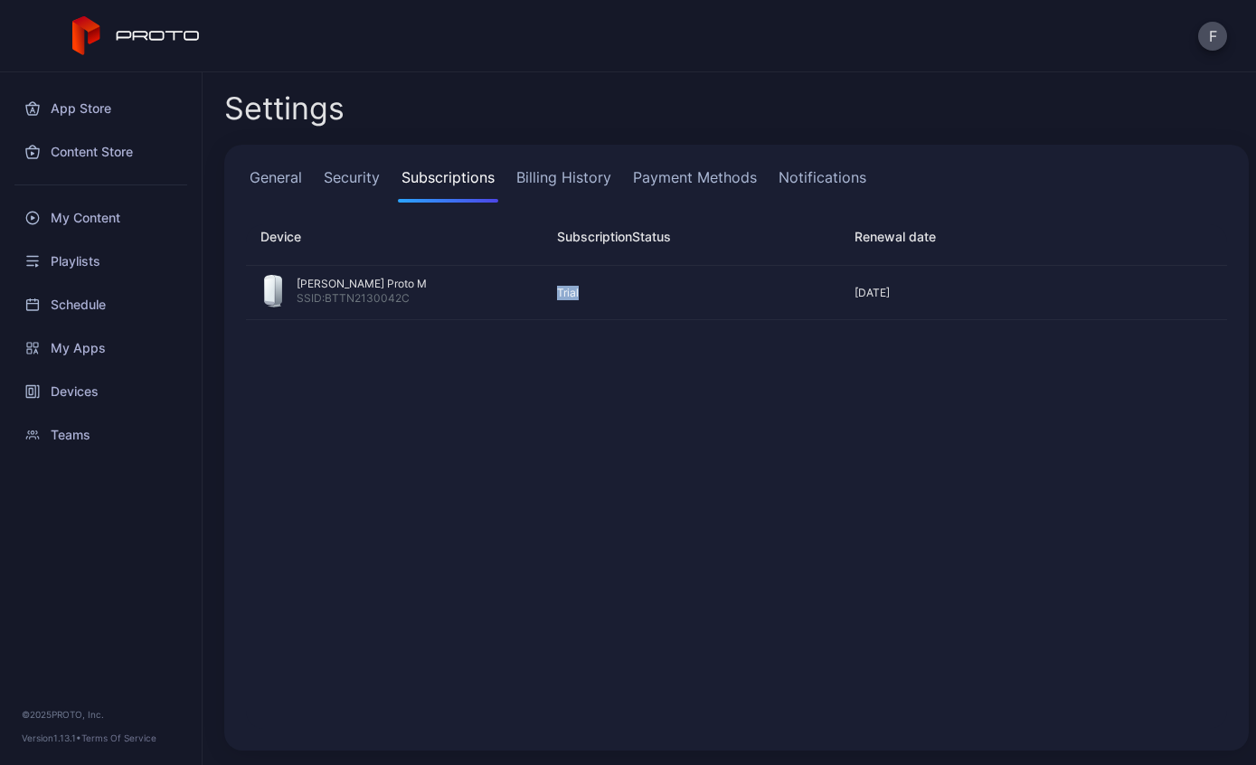
click at [620, 482] on div "[PERSON_NAME] Proto M SSID: BTTN2130042C Trial [DATE]" at bounding box center [737, 497] width 1010 height 492
click at [110, 218] on div "My Content" at bounding box center [101, 217] width 180 height 43
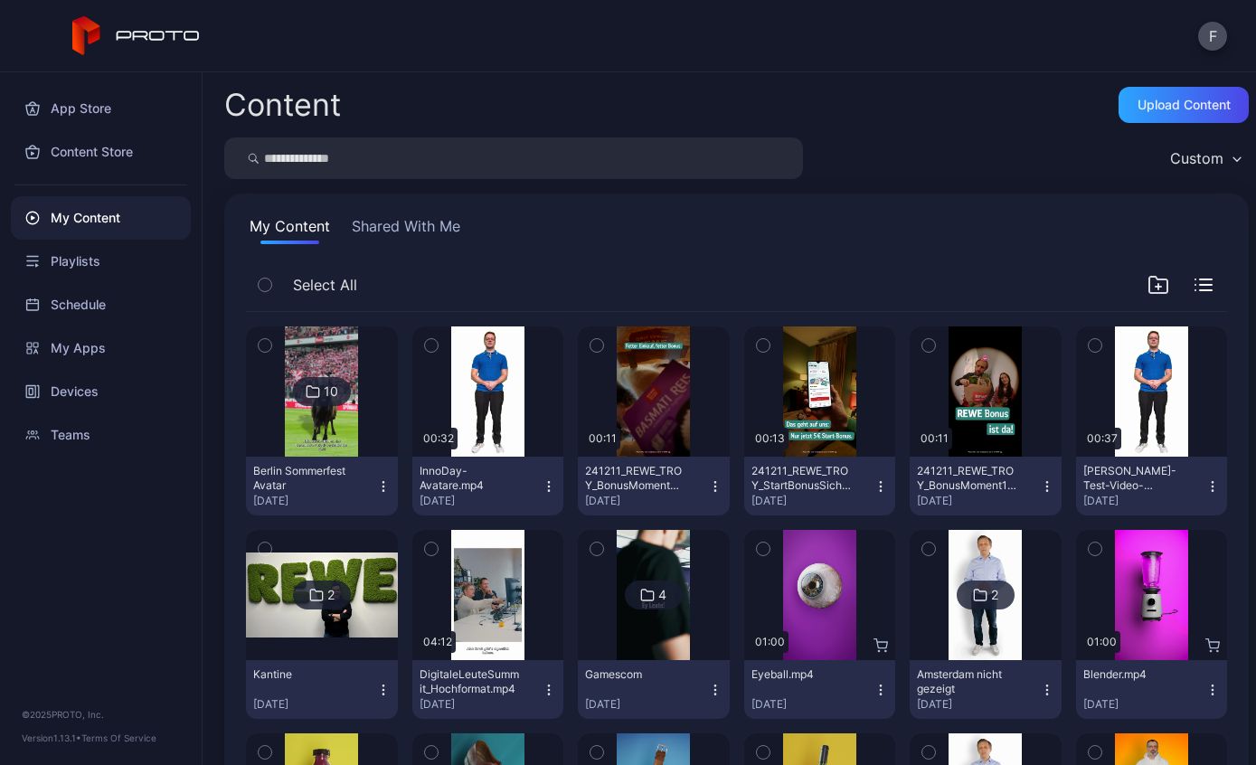
click at [412, 226] on button "Shared With Me" at bounding box center [406, 229] width 116 height 29
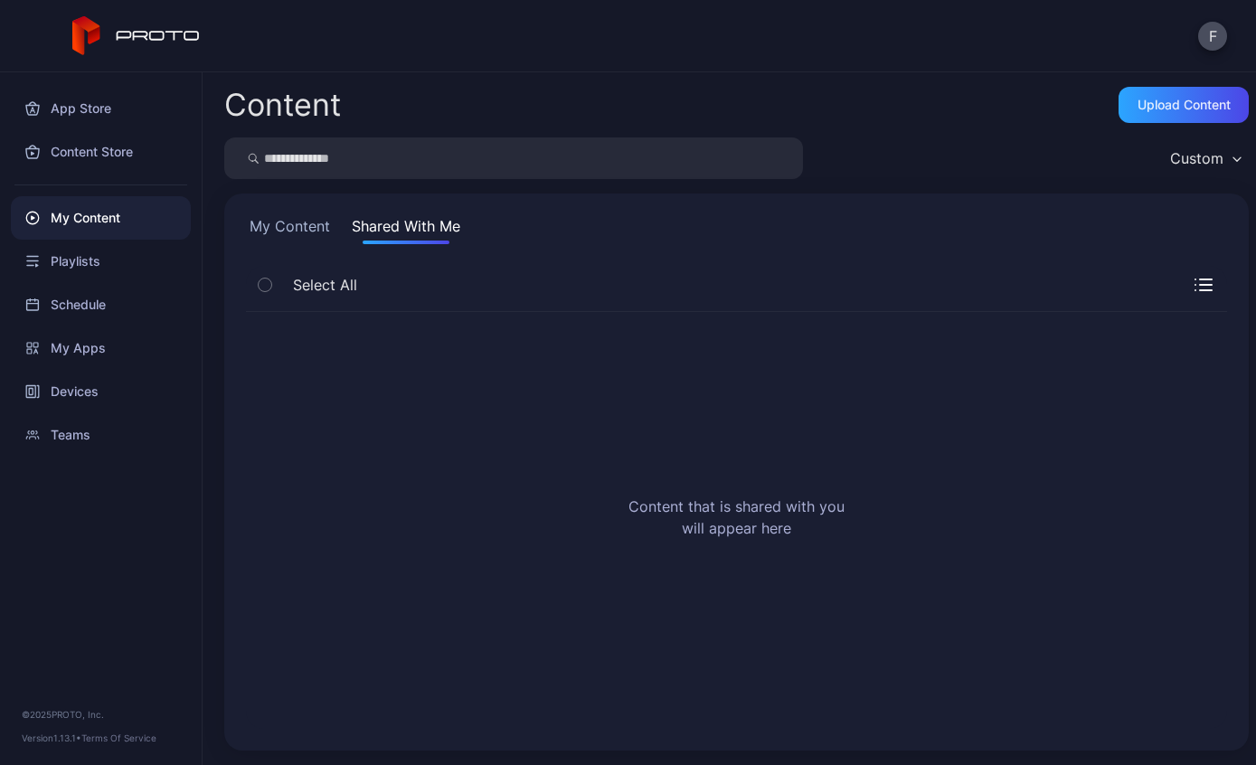
click at [399, 242] on button "Shared With Me" at bounding box center [406, 229] width 116 height 29
click at [277, 241] on button "My Content" at bounding box center [290, 229] width 88 height 29
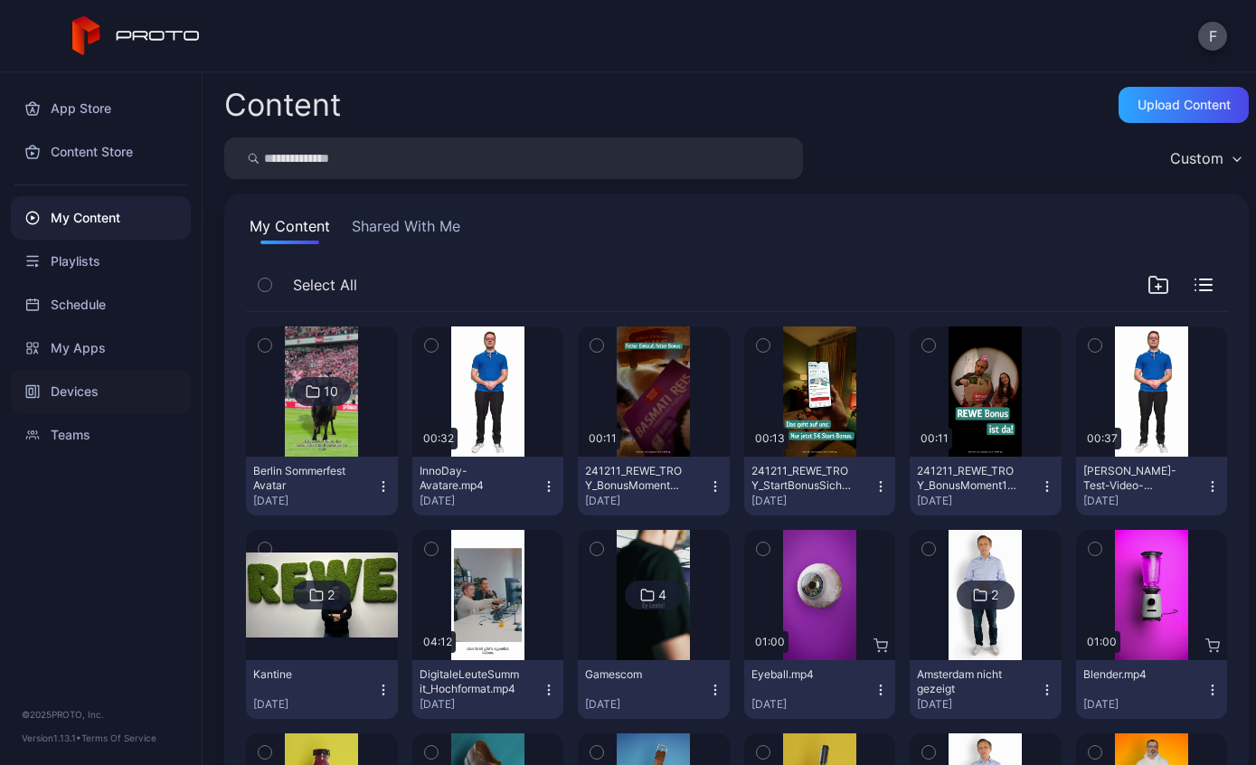
click at [78, 382] on div "Devices" at bounding box center [101, 391] width 180 height 43
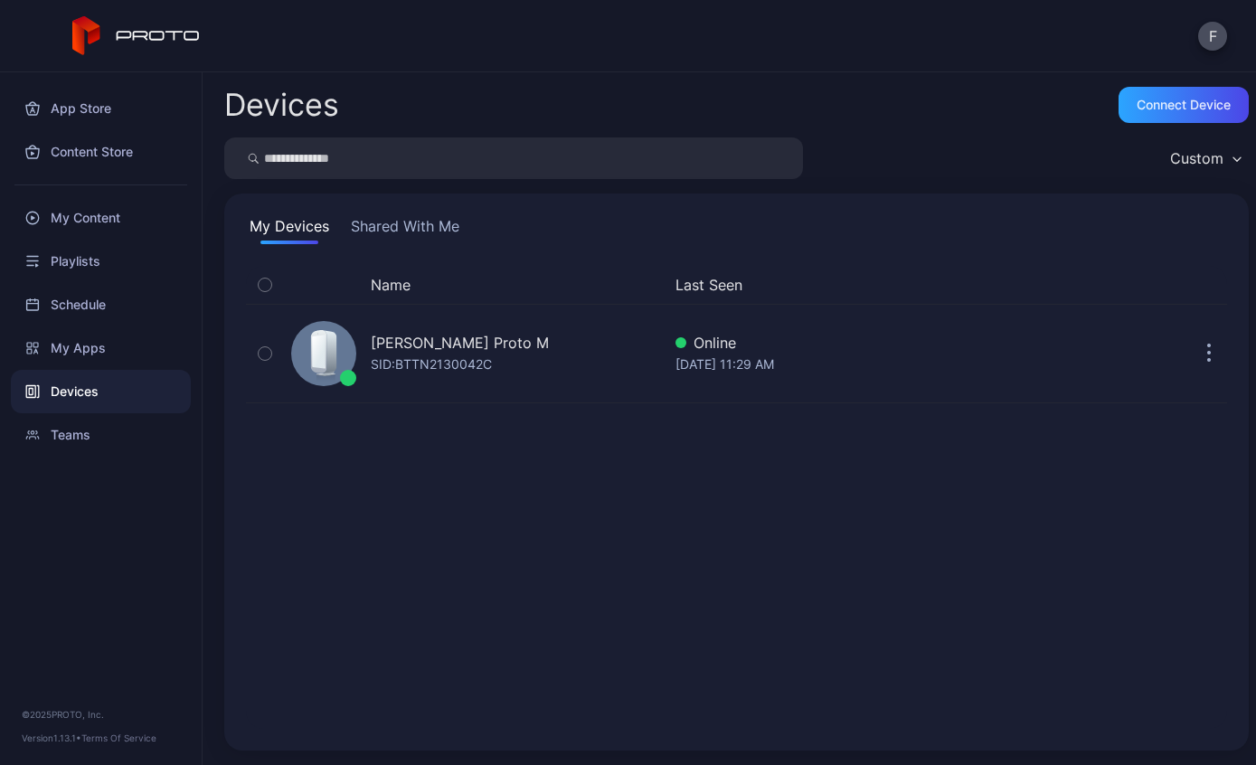
click at [381, 235] on button "Shared With Me" at bounding box center [405, 229] width 116 height 29
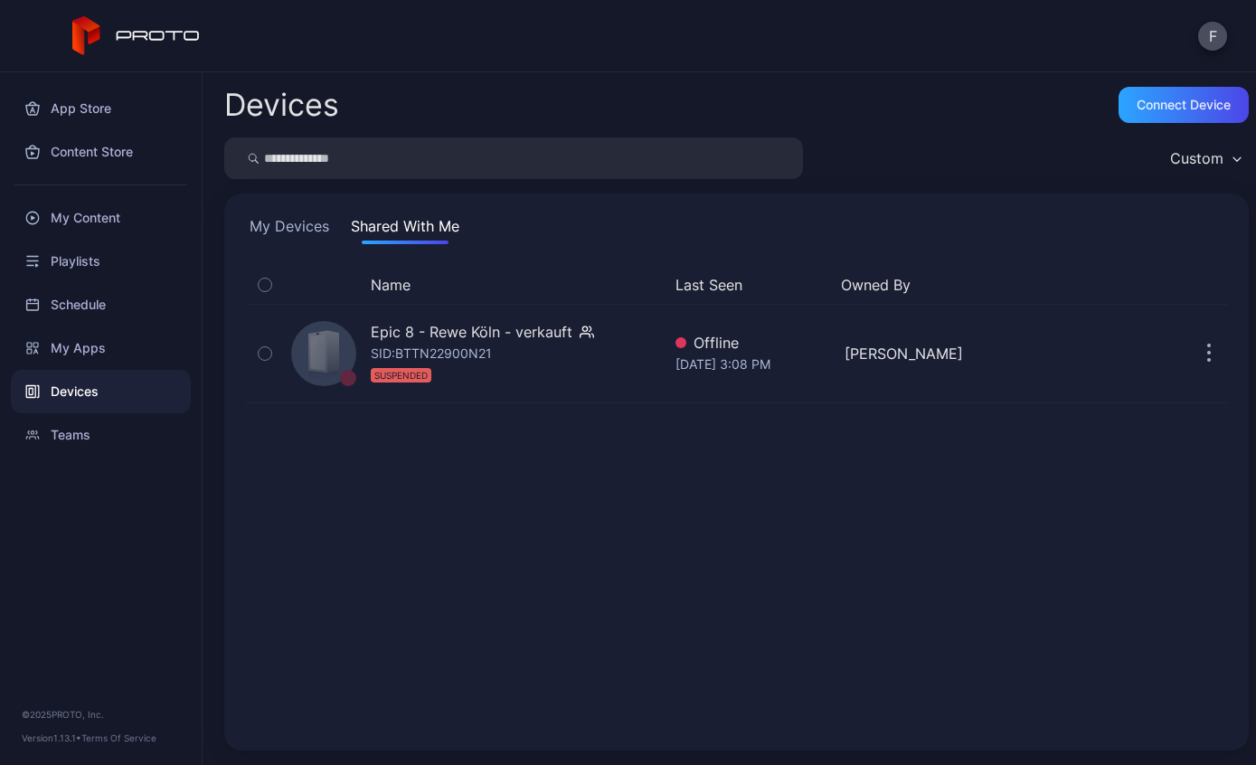
click at [308, 231] on button "My Devices" at bounding box center [289, 229] width 87 height 29
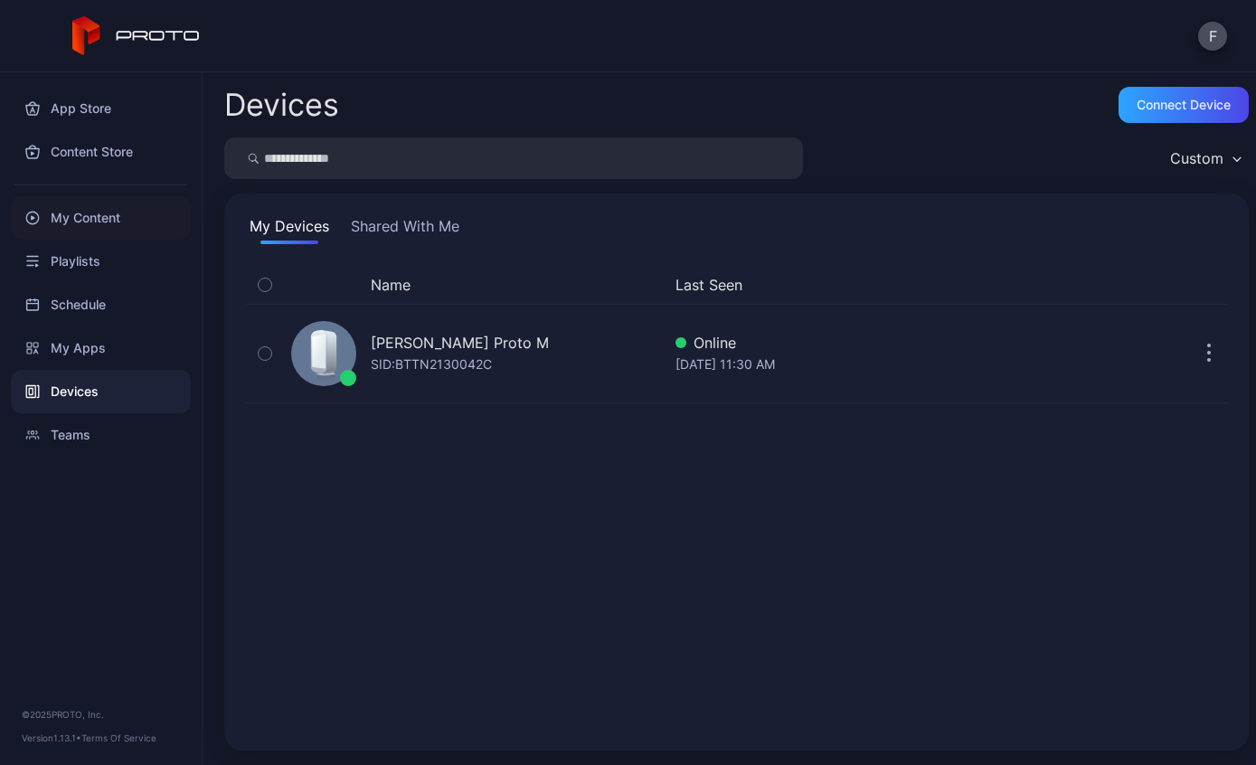
click at [61, 216] on div "My Content" at bounding box center [101, 217] width 180 height 43
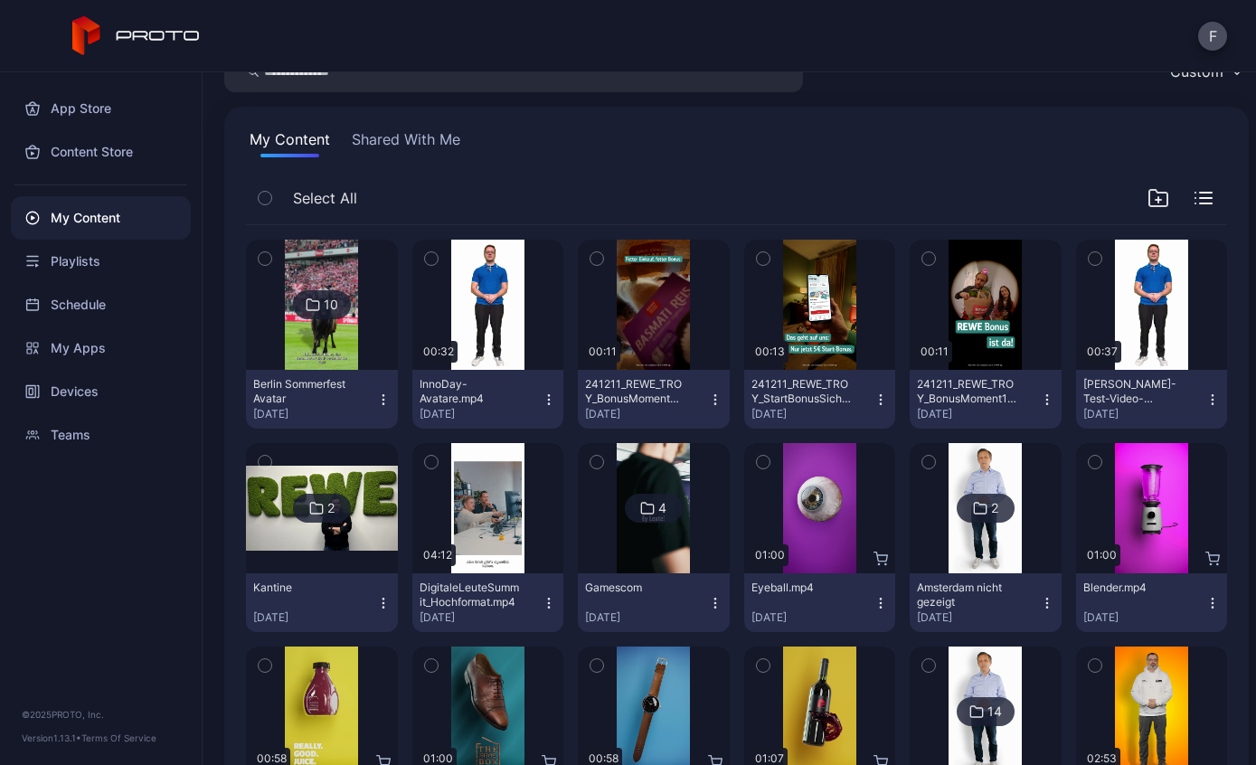
scroll to position [92, 0]
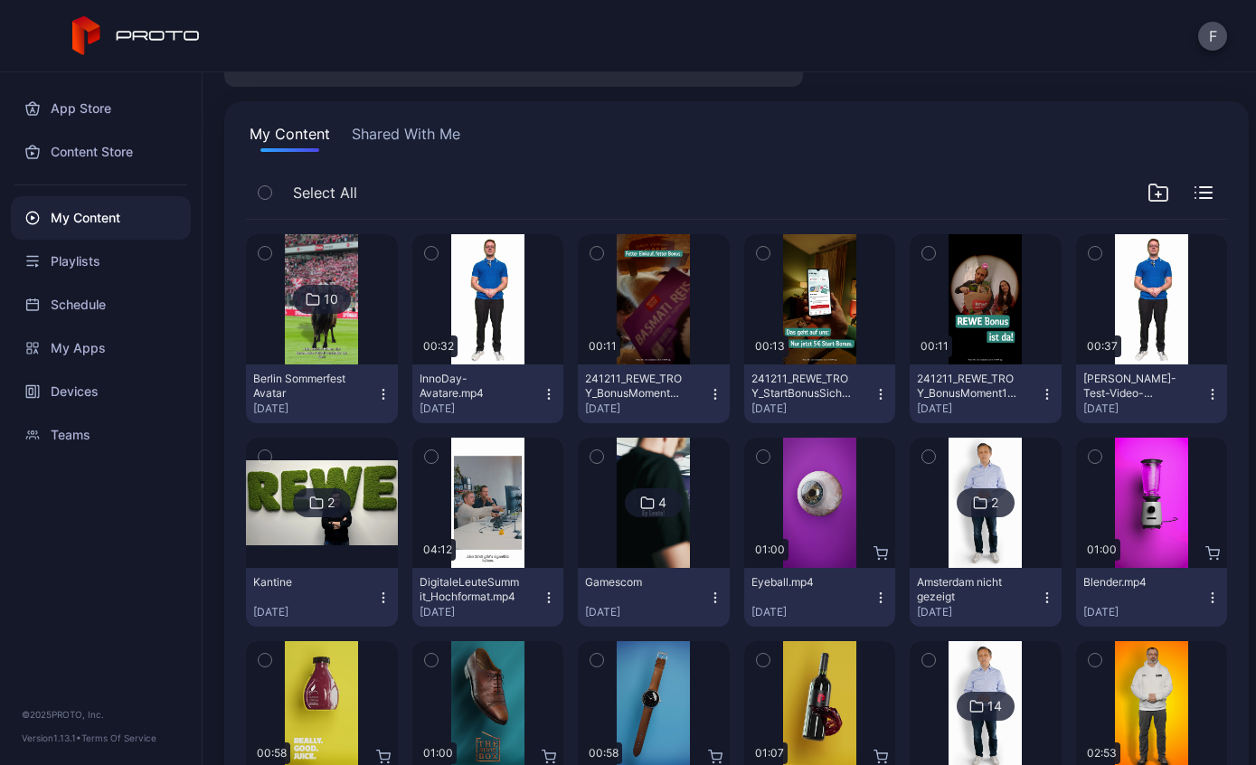
click at [722, 406] on button "241211_REWE_TROY_BonusMoment3Cashback_9x16(2).mp4 [DATE]" at bounding box center [654, 393] width 152 height 59
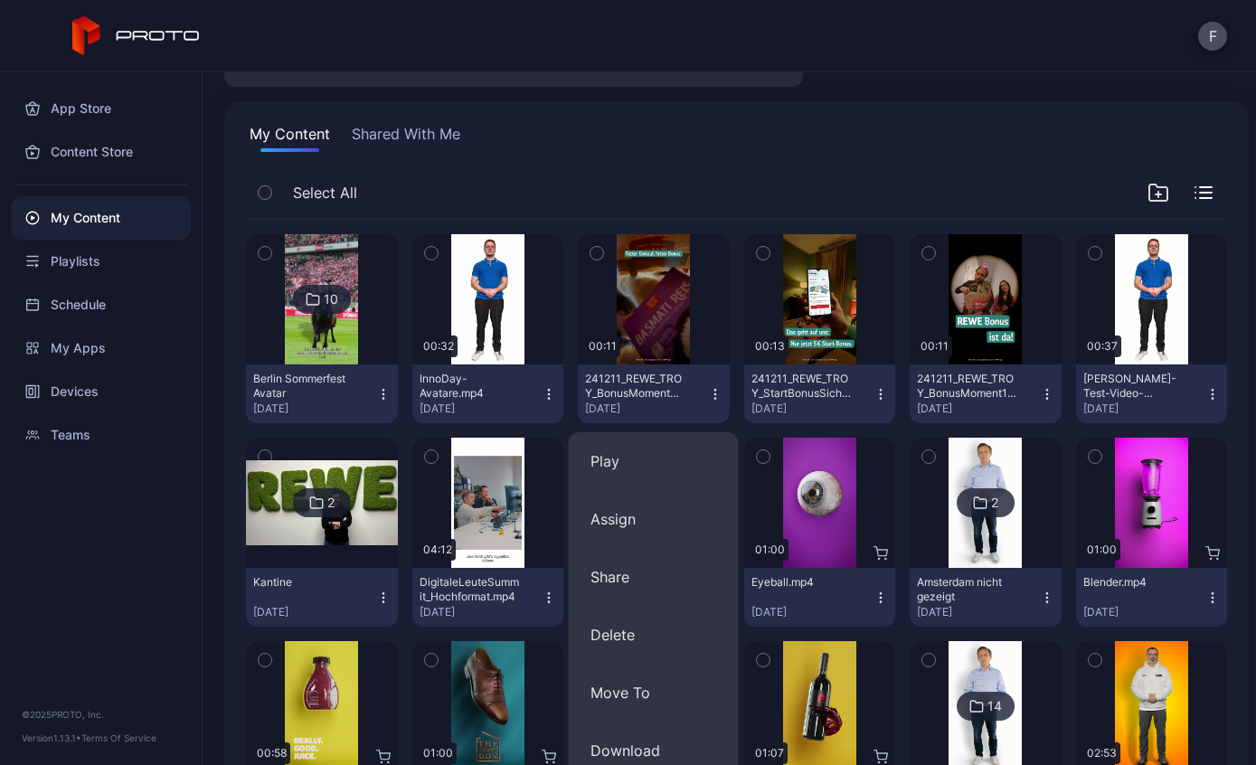
click at [537, 150] on div "My Content Shared With Me" at bounding box center [736, 137] width 981 height 29
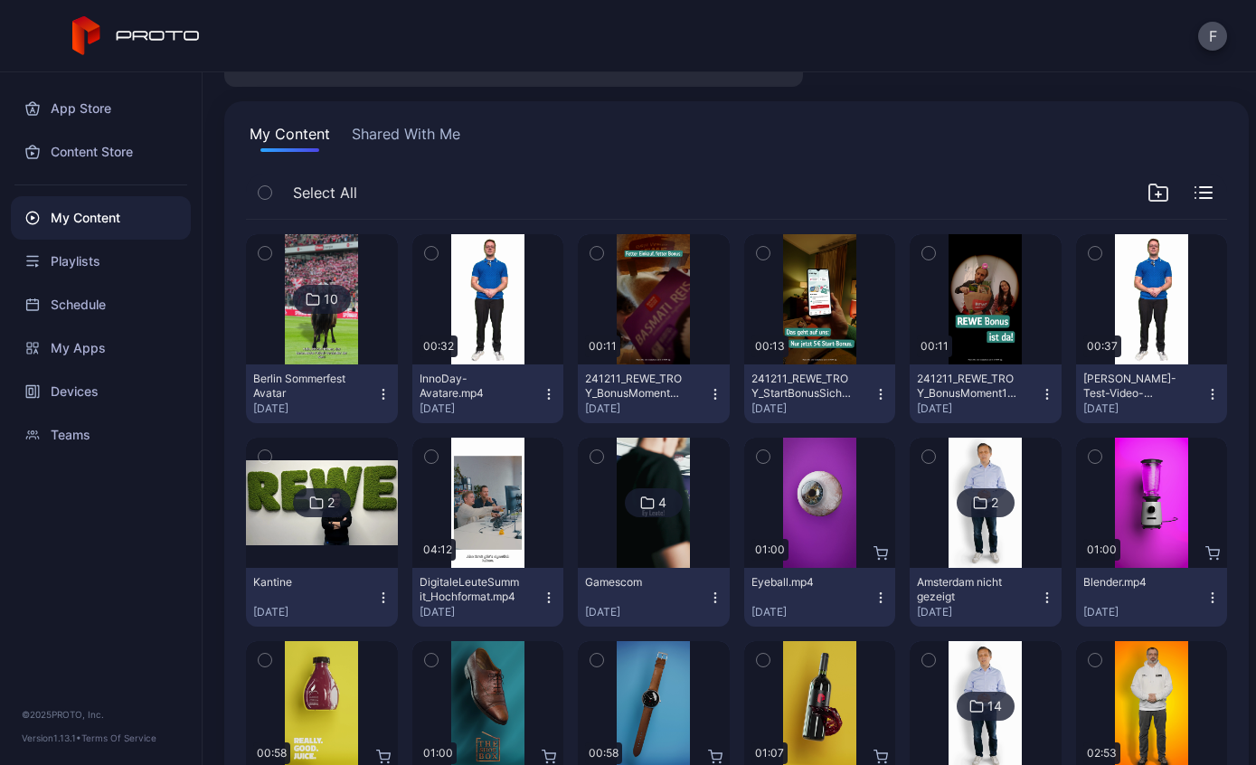
click at [115, 264] on div "Playlists" at bounding box center [101, 261] width 180 height 43
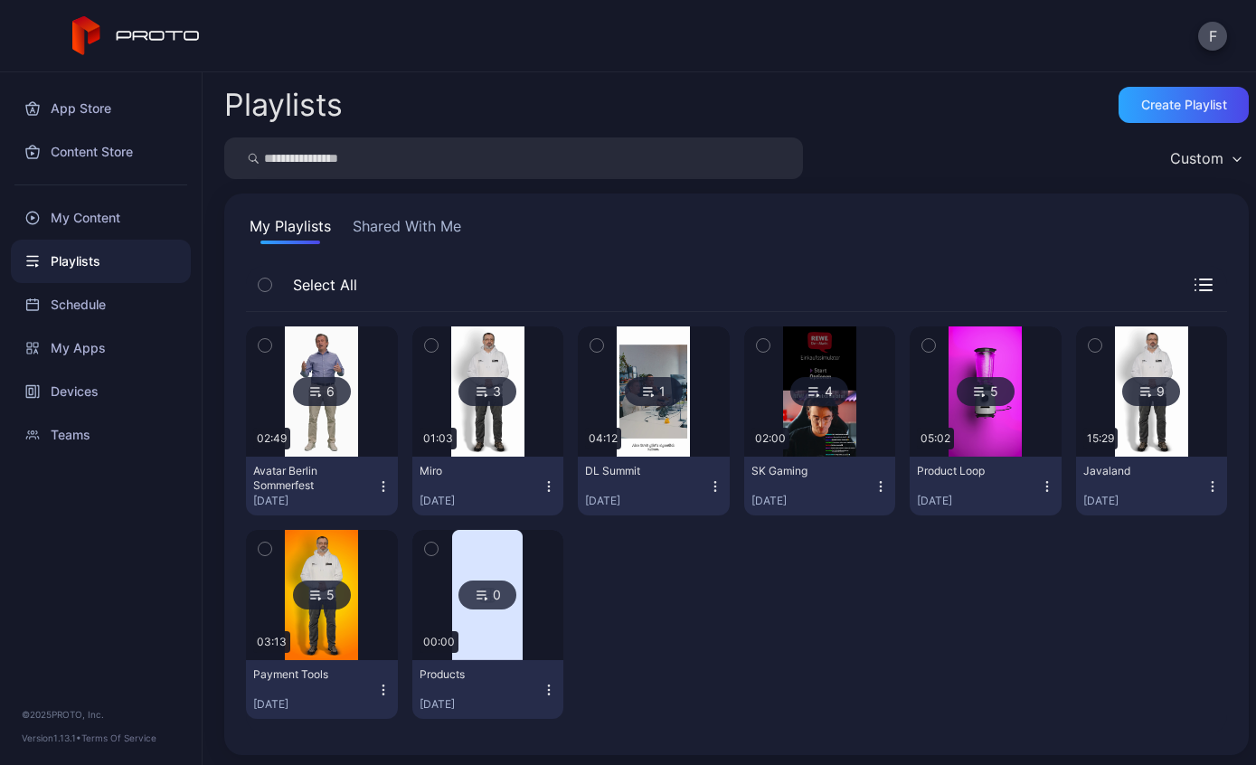
click at [354, 423] on img at bounding box center [321, 392] width 73 height 130
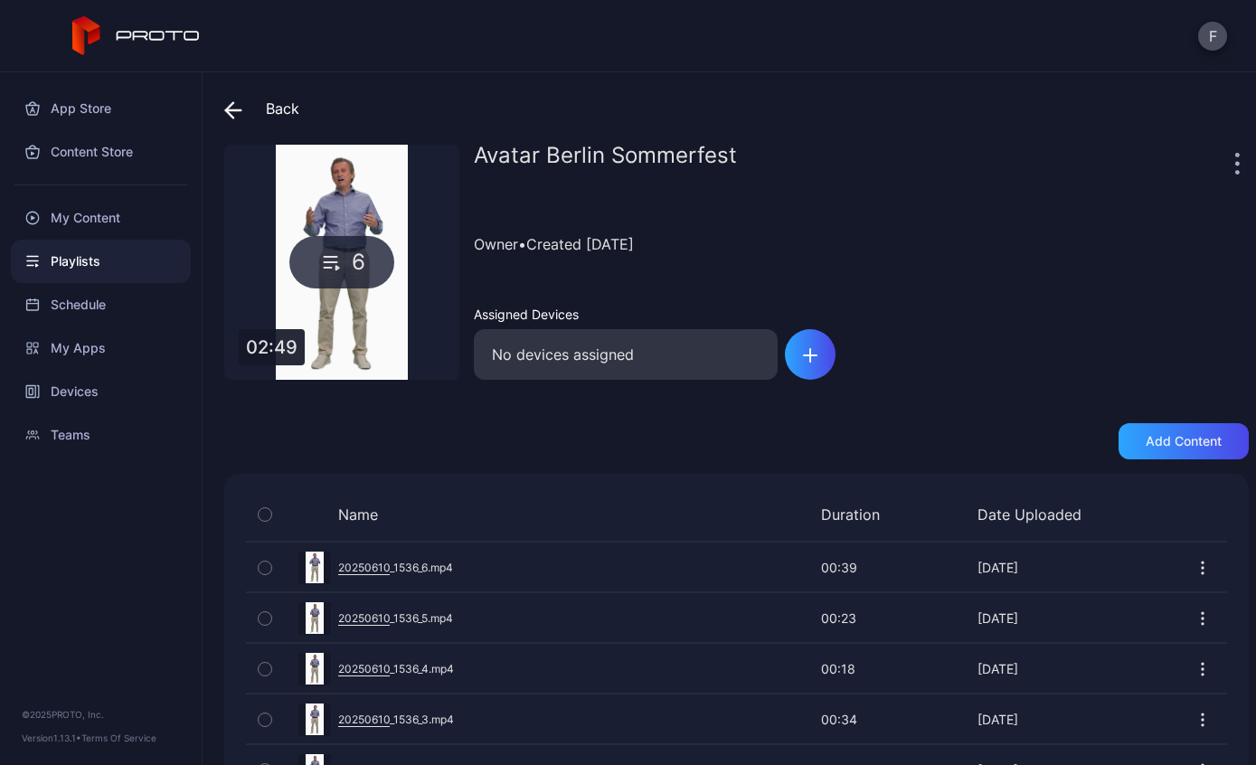
click at [226, 118] on icon at bounding box center [233, 110] width 18 height 18
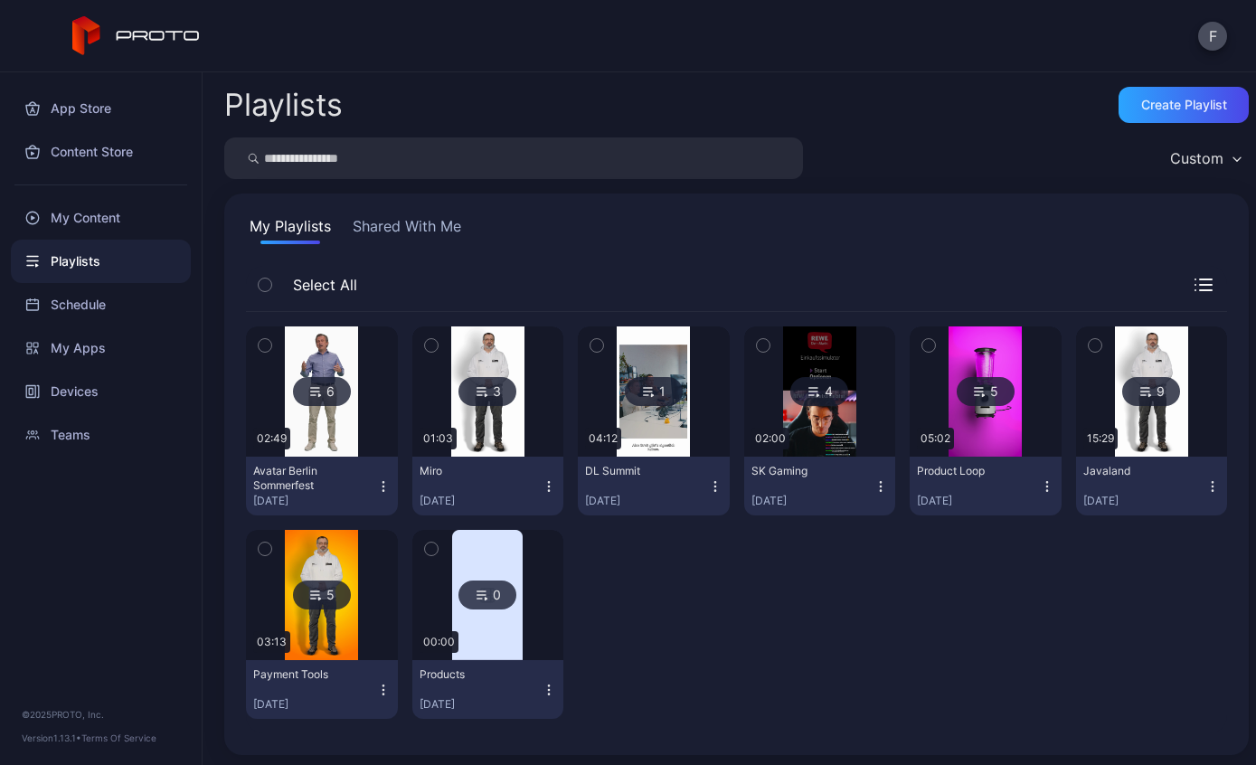
click at [474, 408] on img at bounding box center [487, 392] width 73 height 130
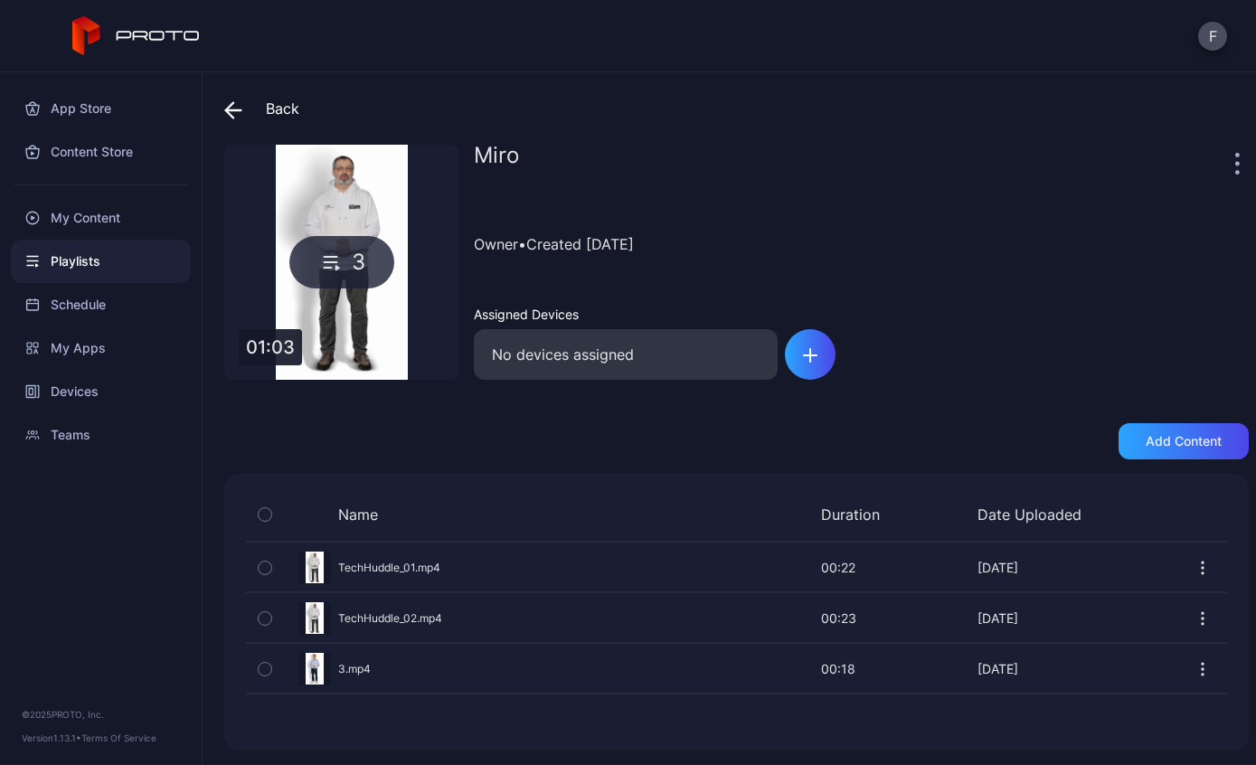
click at [226, 109] on icon at bounding box center [229, 109] width 7 height 15
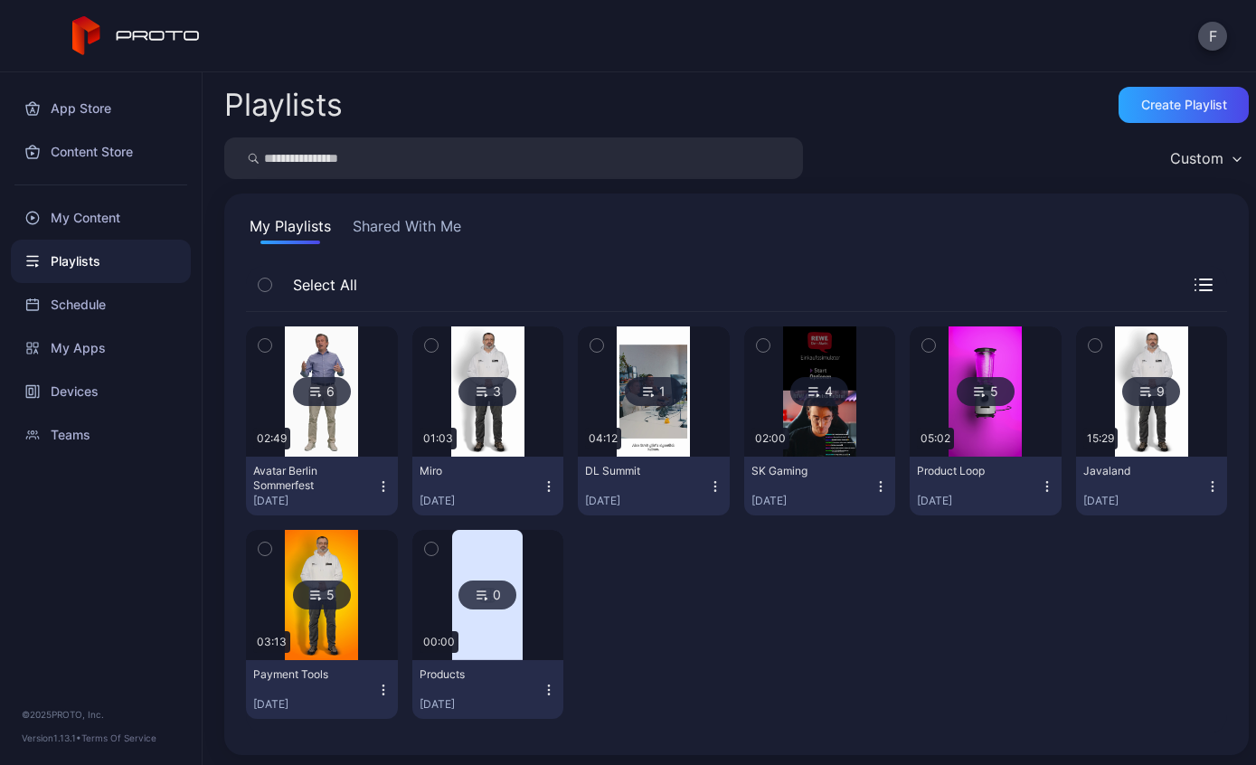
click at [1156, 400] on div "9" at bounding box center [1151, 391] width 58 height 29
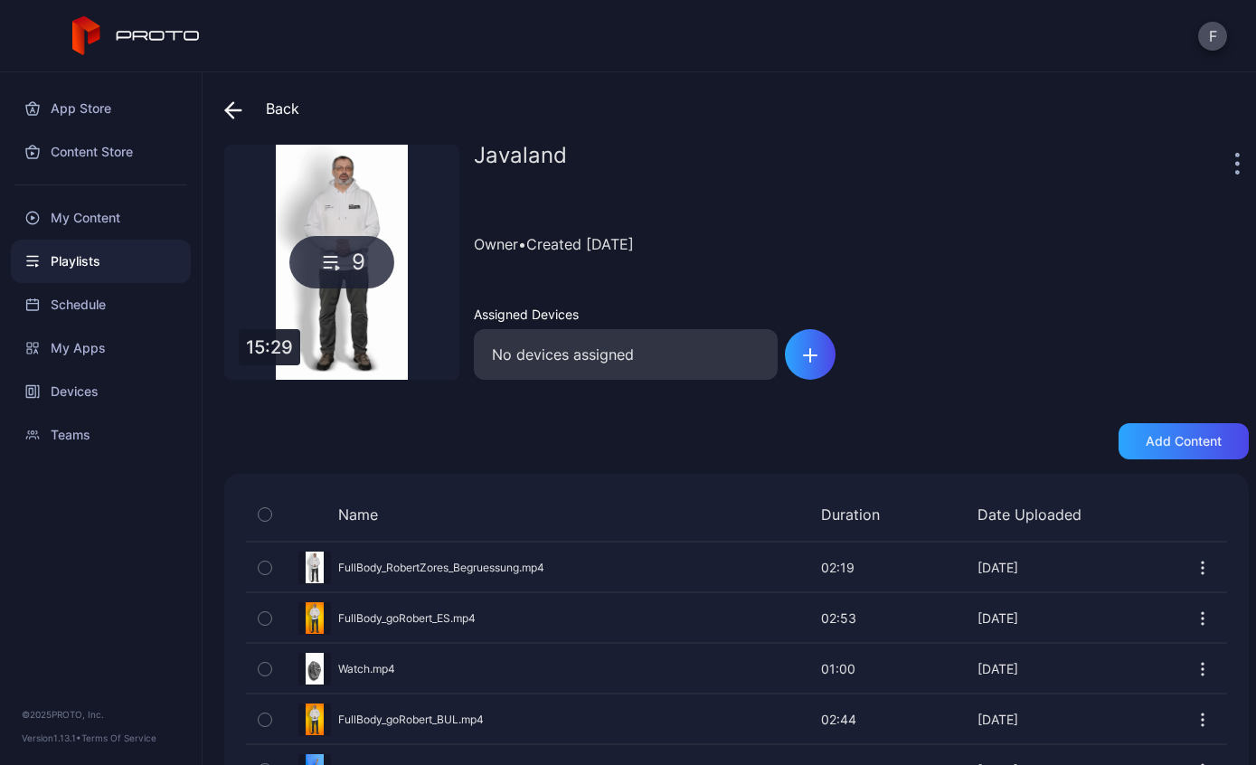
click at [242, 103] on span at bounding box center [237, 108] width 27 height 33
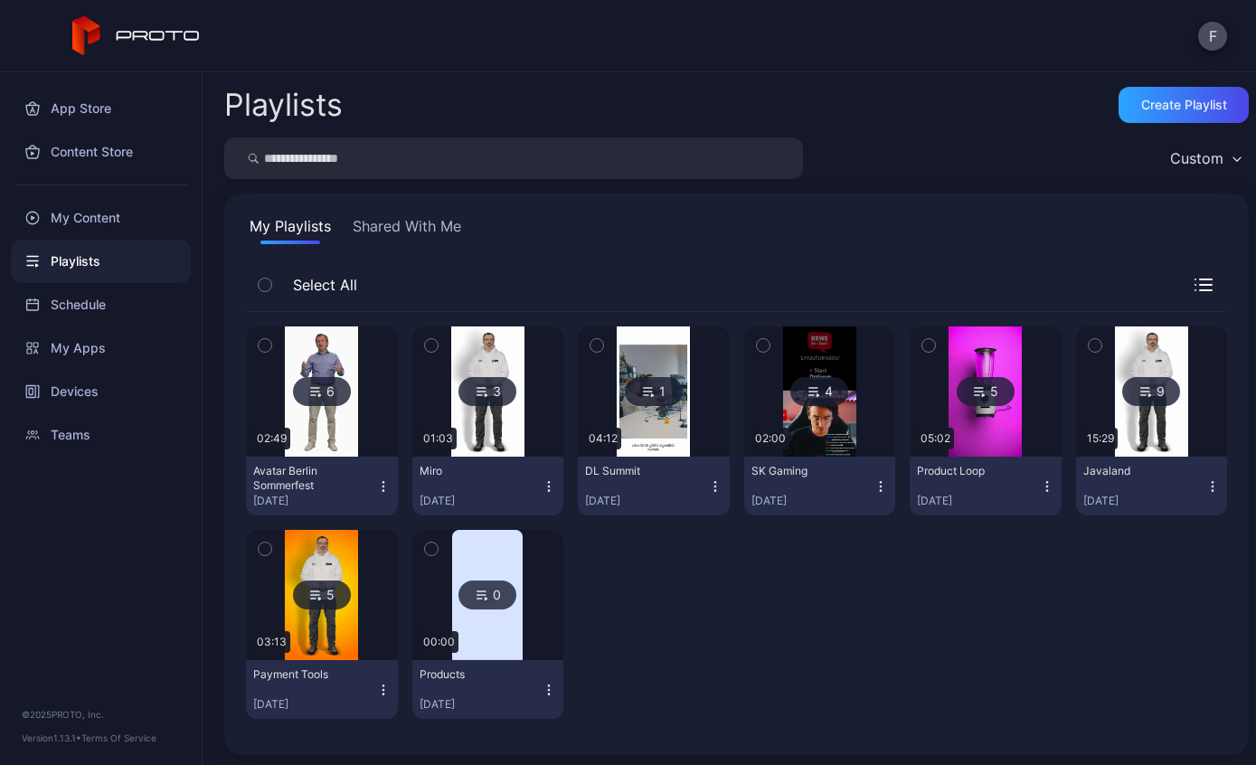
click at [314, 611] on img at bounding box center [321, 595] width 73 height 130
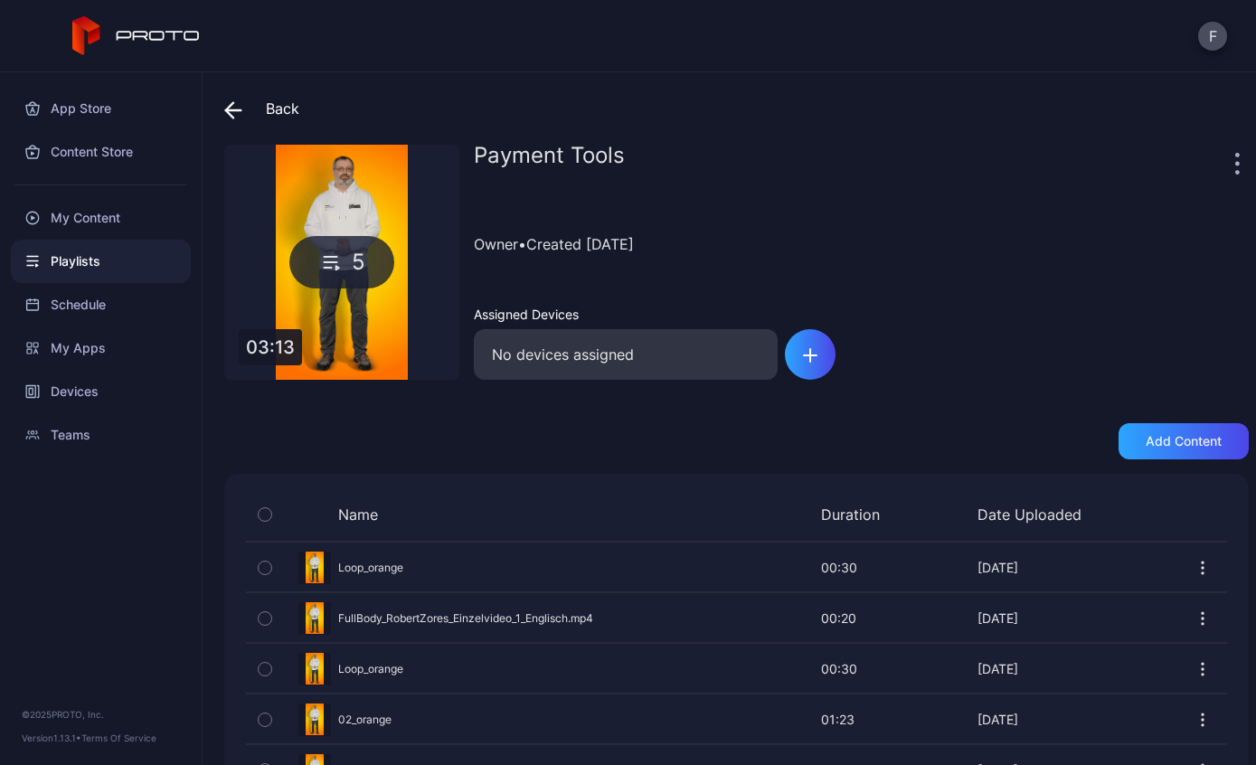
click at [240, 120] on span at bounding box center [237, 108] width 27 height 33
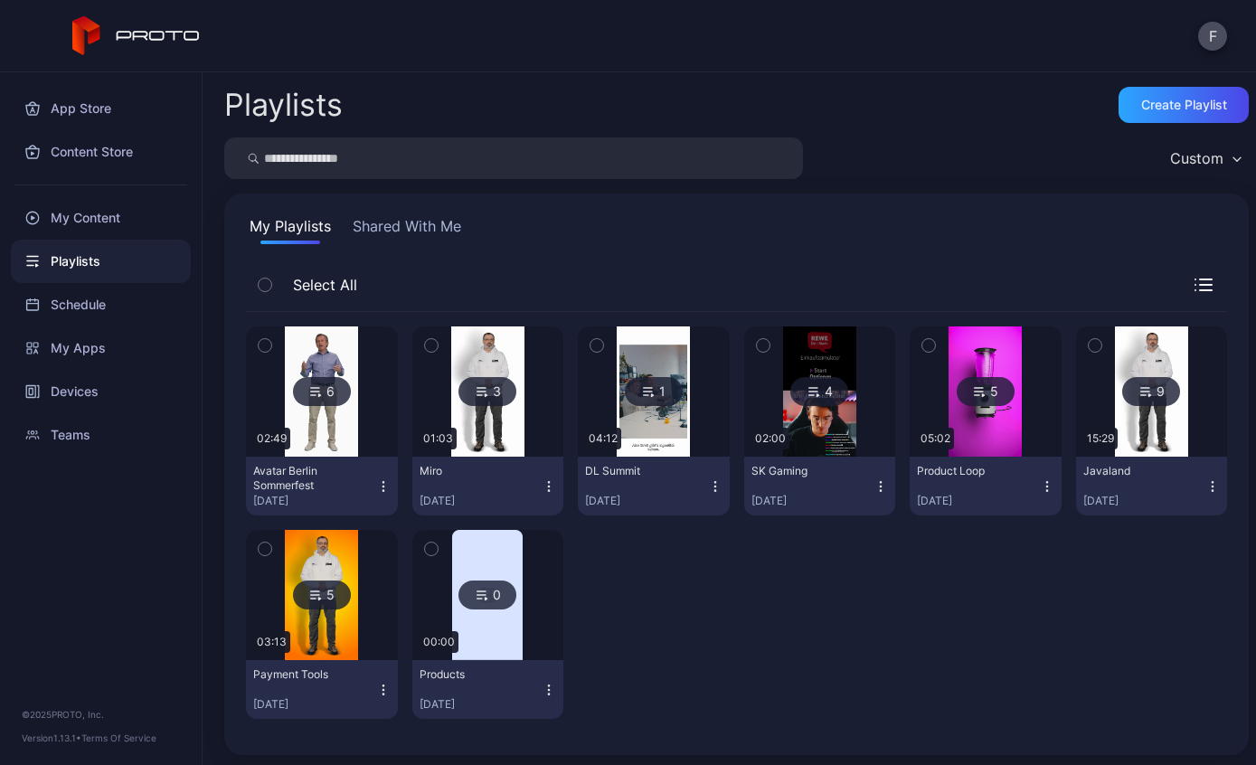
click at [849, 654] on div "6 02:49 Avatar Berlin Sommerfest [DATE] 3 01:03 Miro [DATE] 1 04:12 DL Summit […" at bounding box center [736, 522] width 981 height 421
click at [819, 386] on icon at bounding box center [814, 392] width 14 height 22
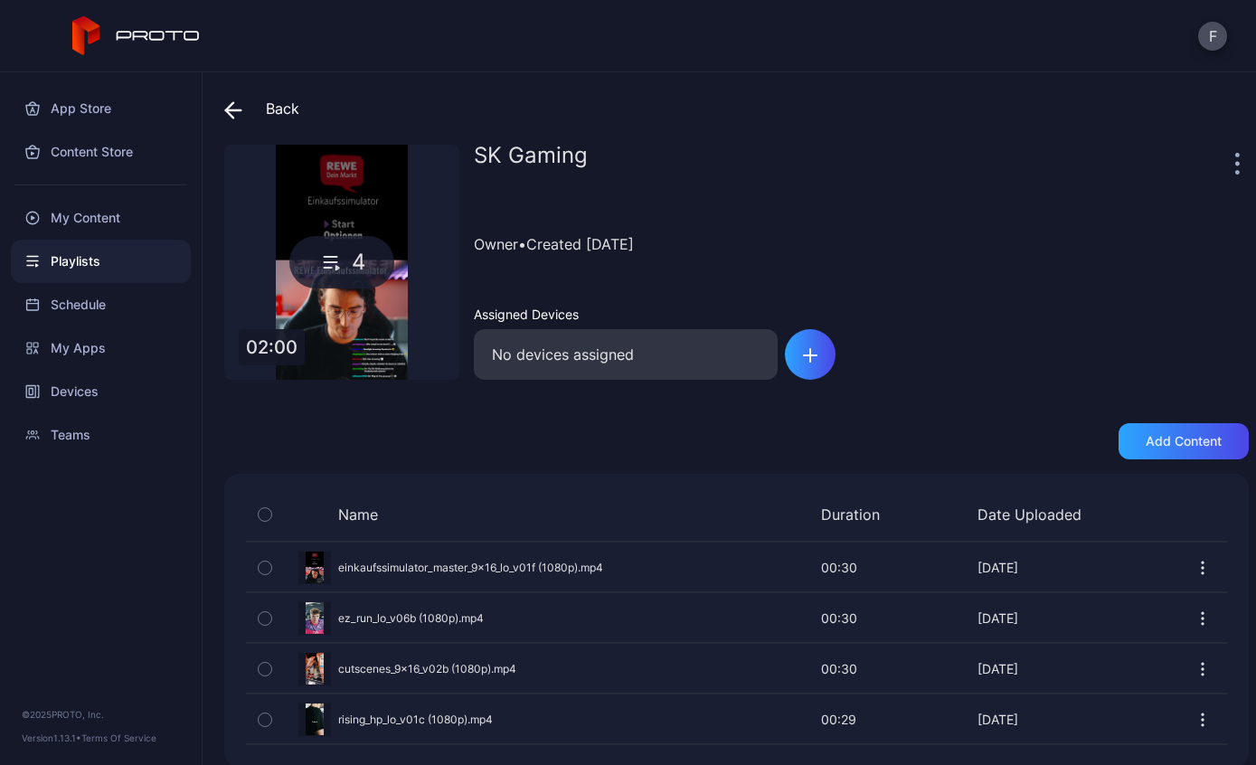
click at [1239, 146] on button "button" at bounding box center [1237, 163] width 5 height 36
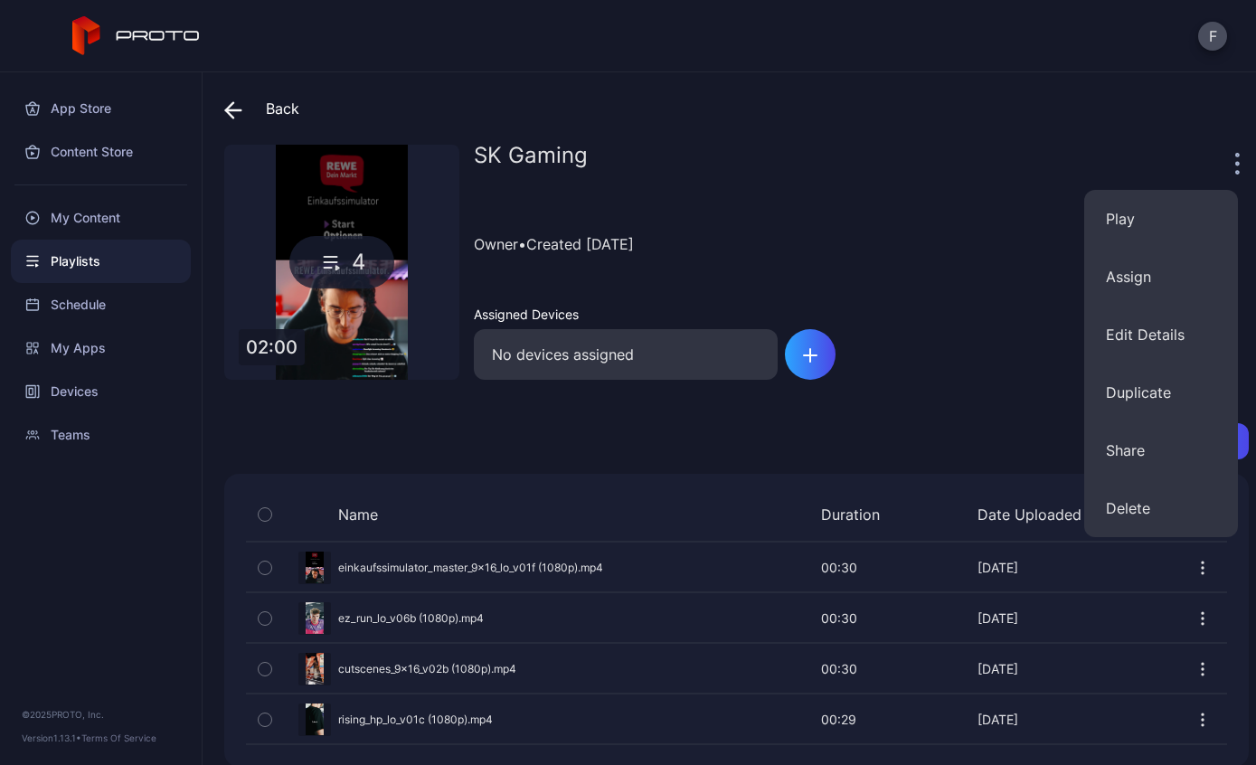
click at [1157, 287] on button "Assign" at bounding box center [1161, 277] width 154 height 58
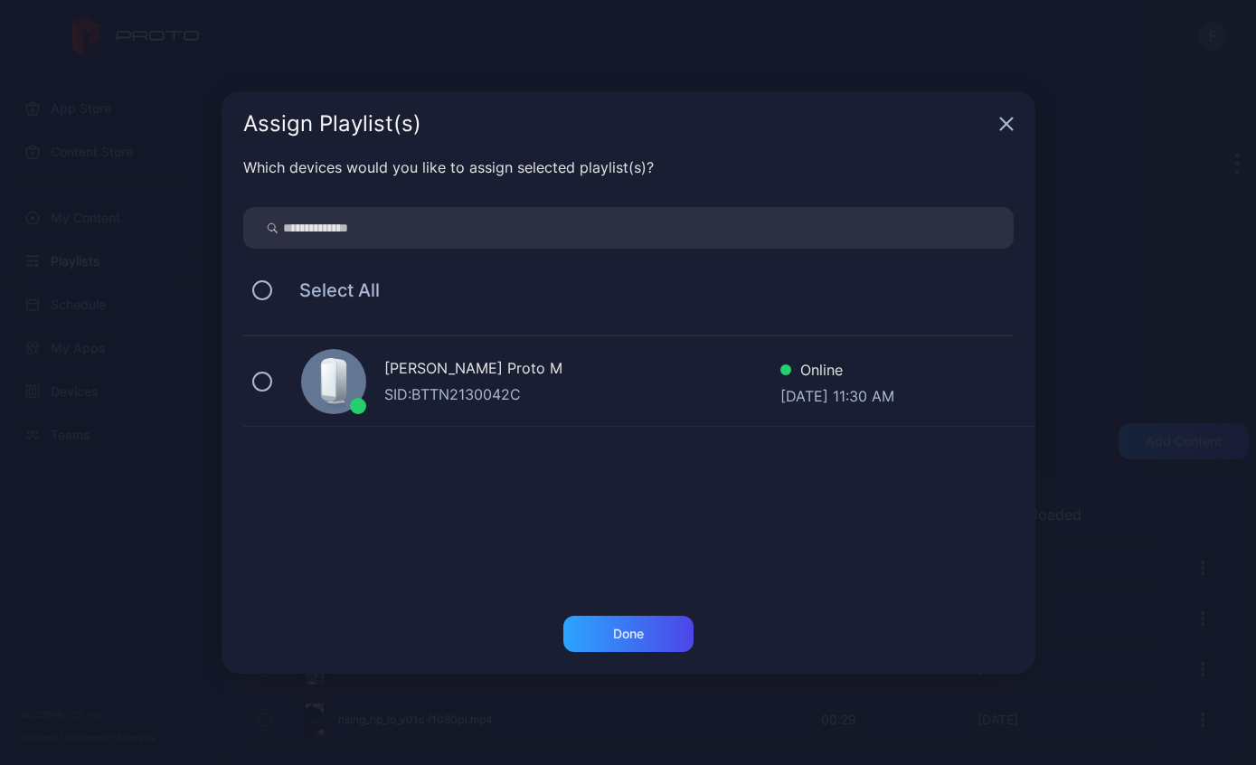
click at [545, 390] on div "SID: BTTN2130042C" at bounding box center [582, 394] width 396 height 22
click at [624, 646] on div "Done" at bounding box center [628, 634] width 130 height 36
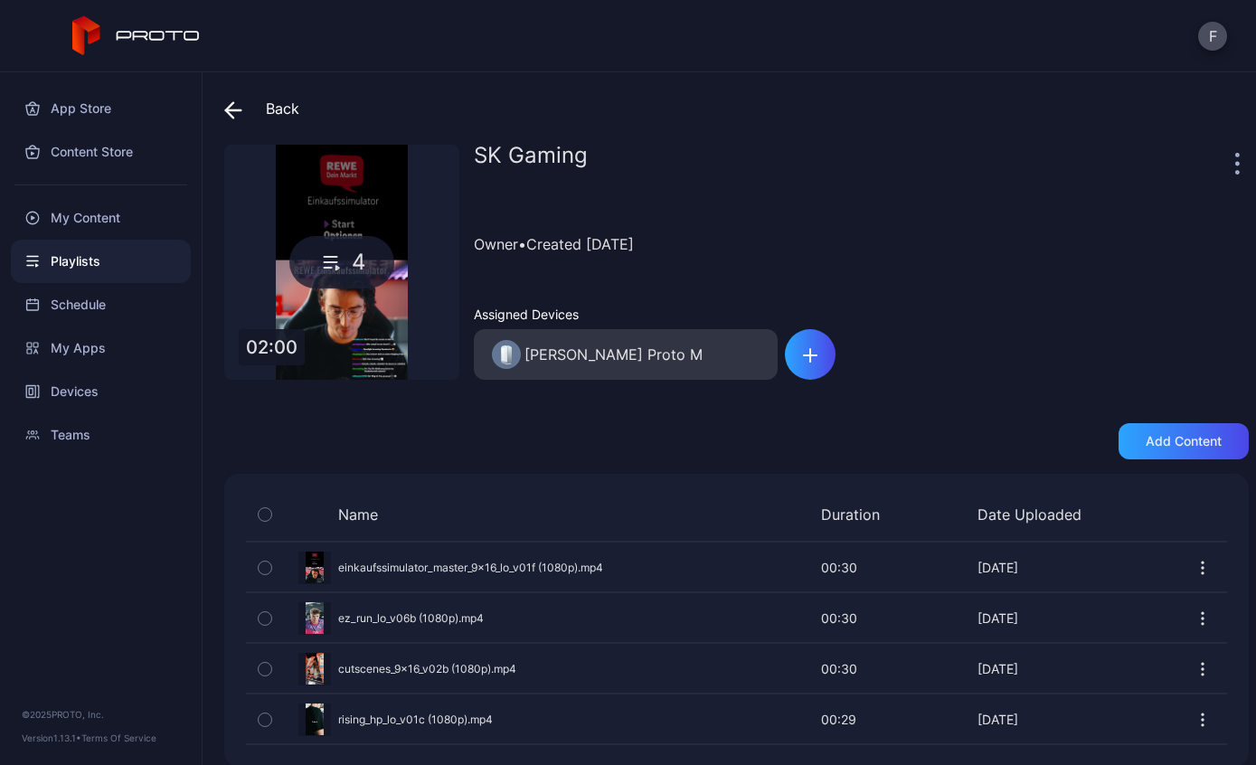
click at [267, 128] on div "Back" at bounding box center [261, 108] width 75 height 43
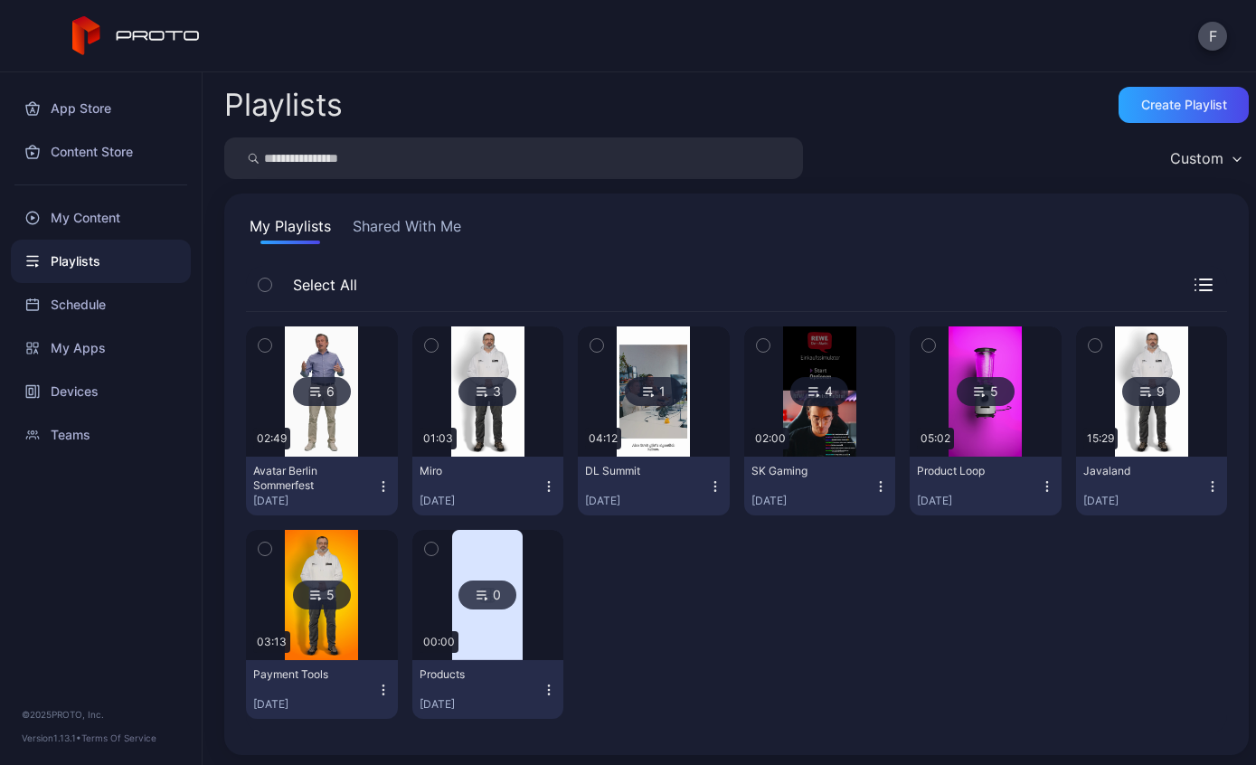
click at [250, 111] on h2 "Playlists" at bounding box center [283, 105] width 118 height 33
click at [74, 210] on div "My Content" at bounding box center [101, 217] width 180 height 43
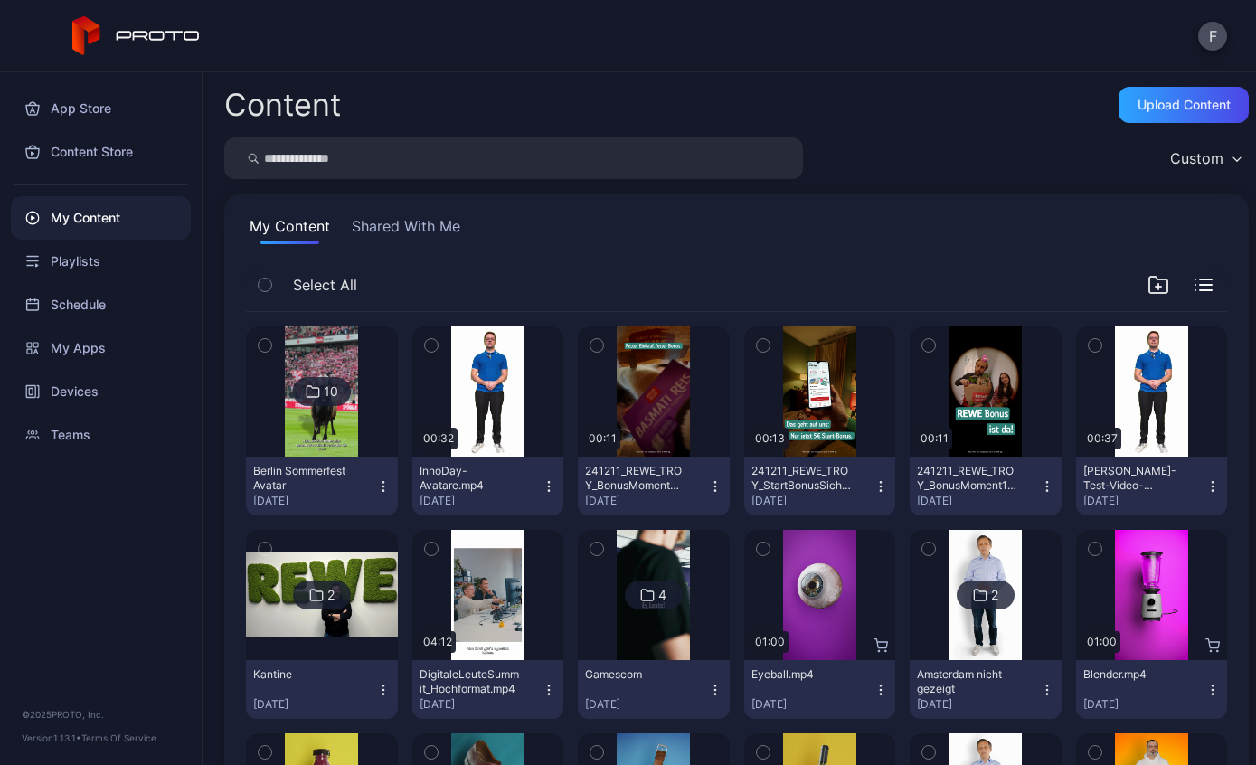
click at [311, 450] on img at bounding box center [321, 392] width 73 height 130
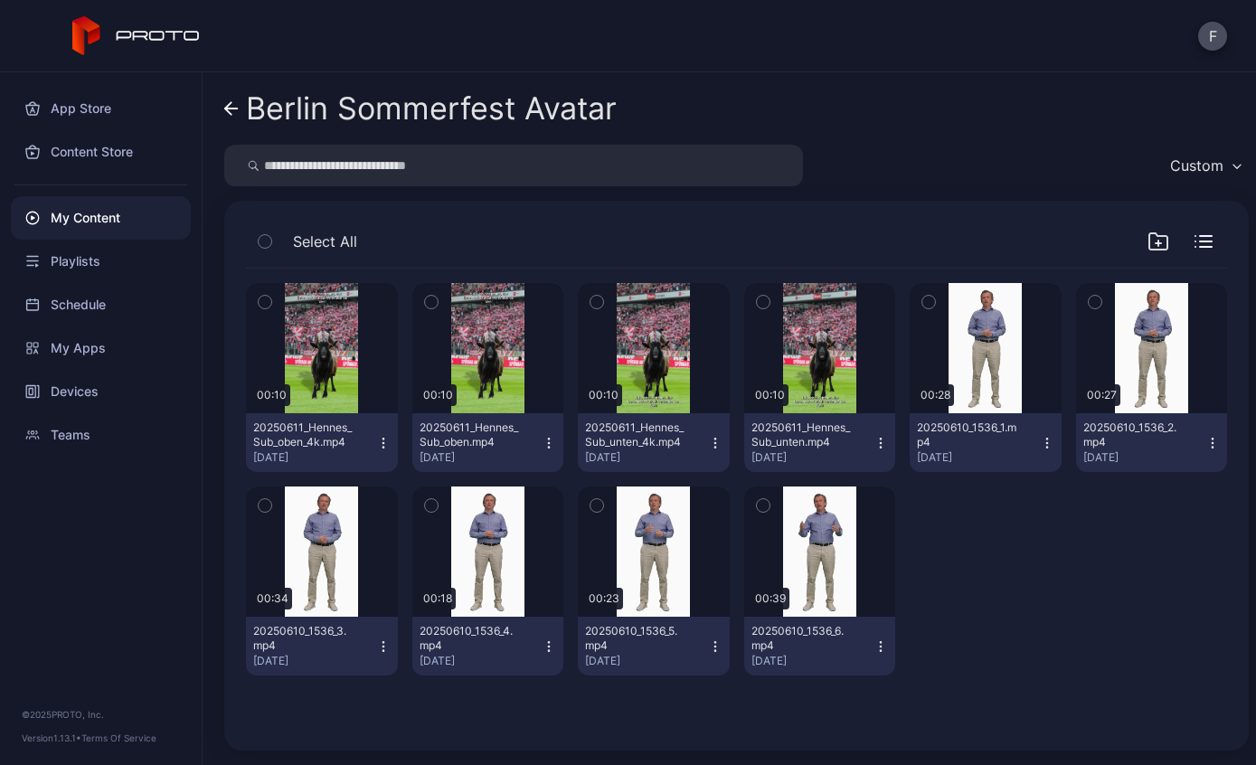
click at [970, 382] on div "Preview" at bounding box center [986, 348] width 152 height 130
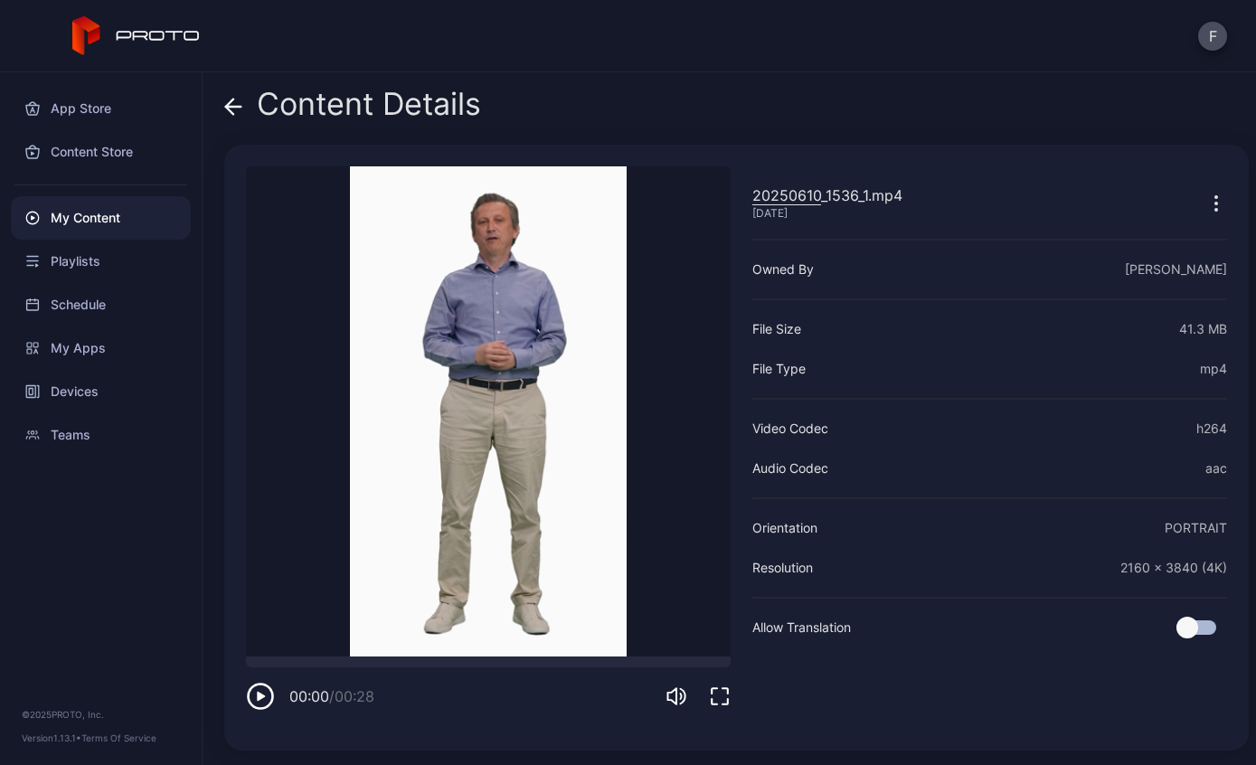
click at [288, 139] on div "Content Details 20250610_1536_1.mp4 [DATE] Sorry, your browser doesn‘t support …" at bounding box center [730, 418] width 1054 height 693
click at [252, 102] on div "Content Details" at bounding box center [352, 108] width 257 height 43
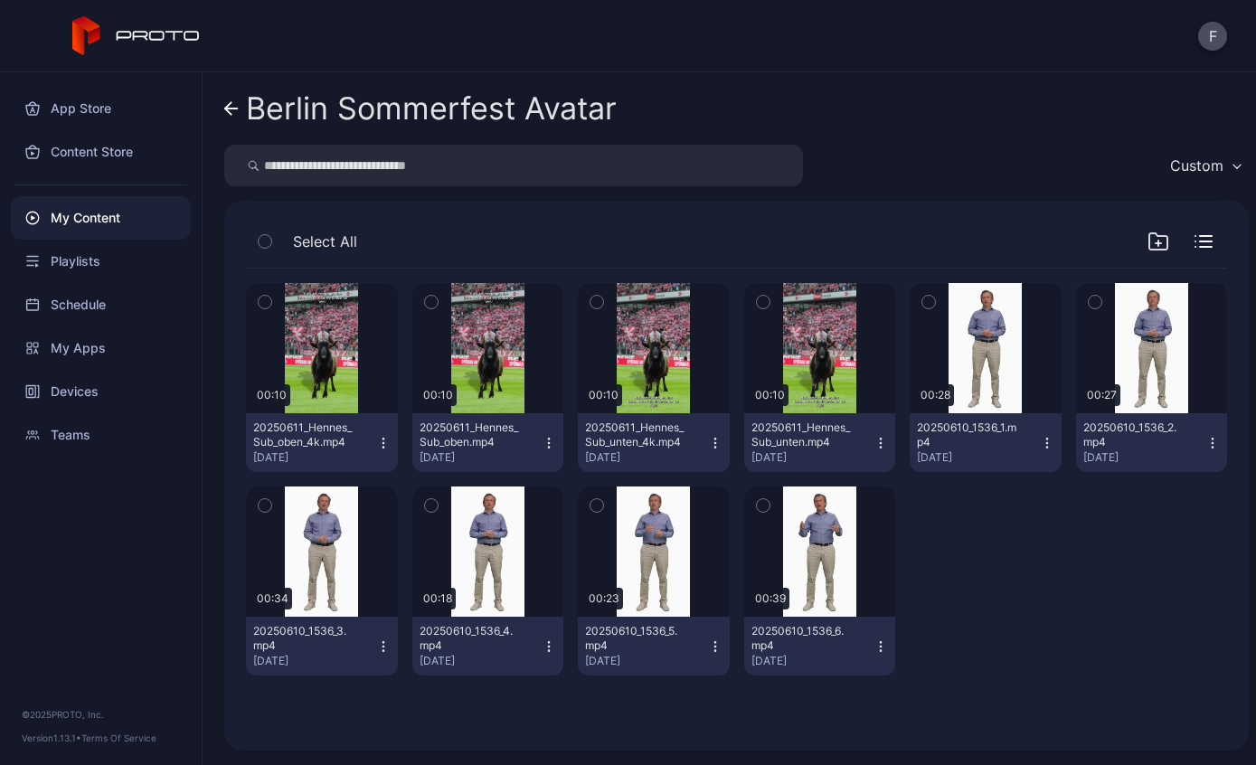
click at [240, 117] on link "Berlin Sommerfest Avatar" at bounding box center [420, 108] width 393 height 43
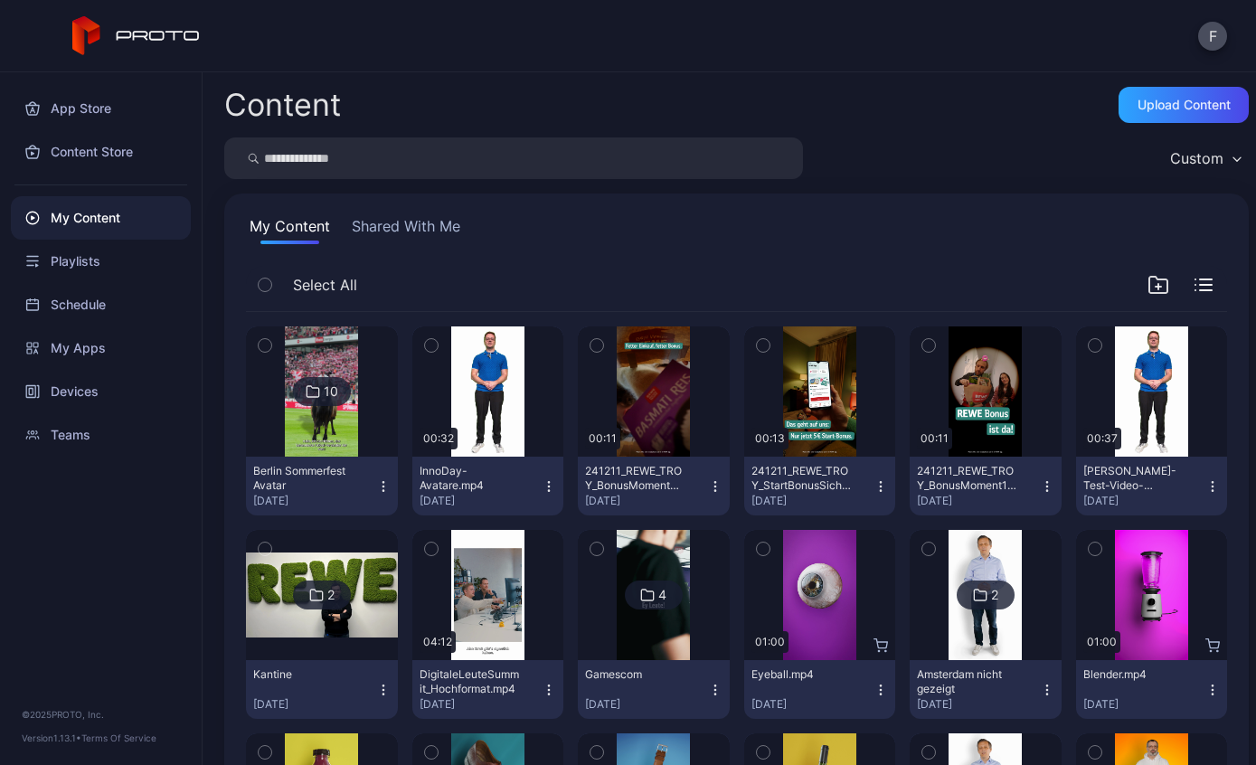
scroll to position [105, 0]
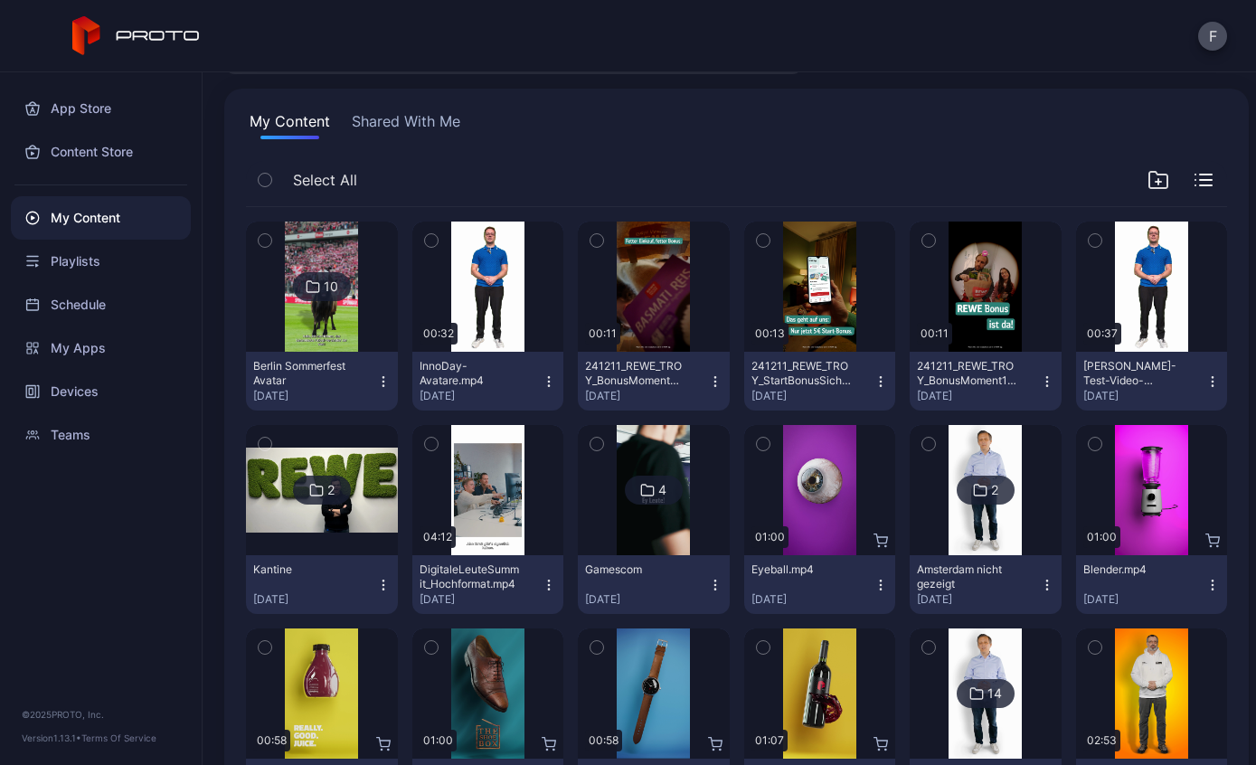
click at [48, 268] on div "Playlists" at bounding box center [101, 261] width 180 height 43
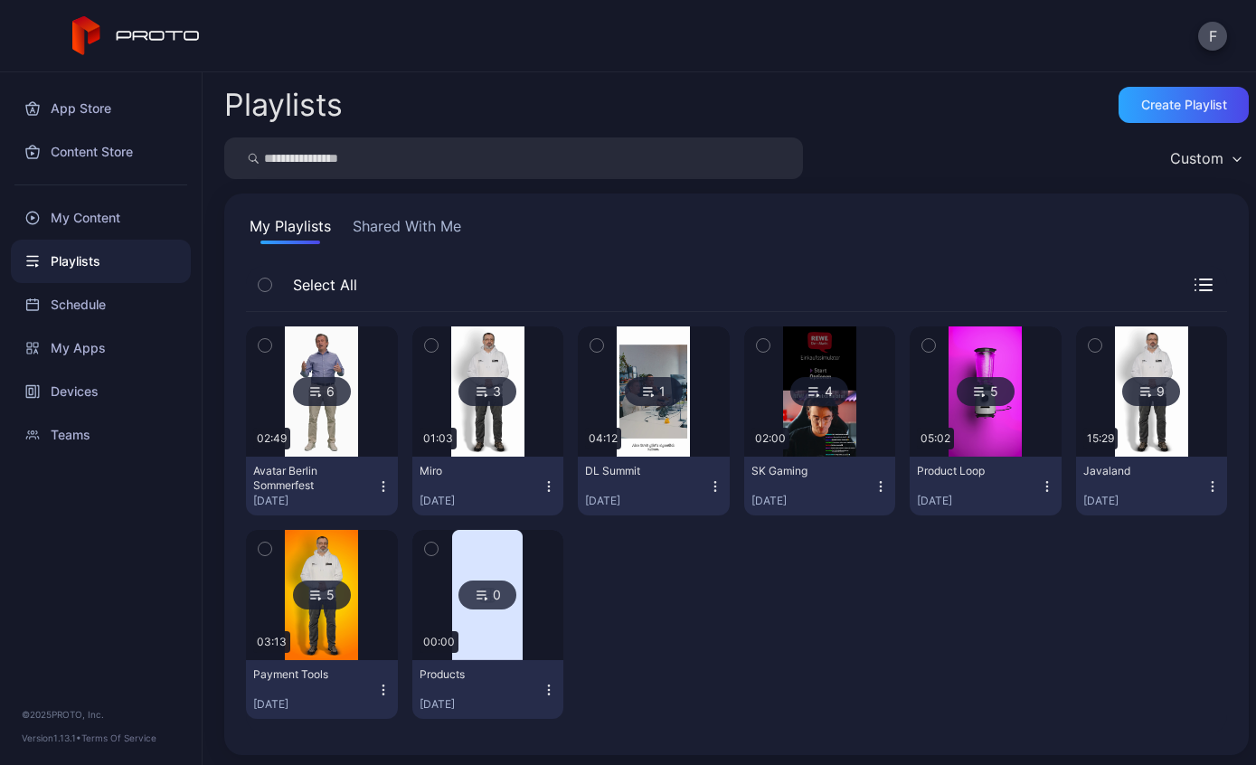
click at [1151, 388] on icon at bounding box center [1146, 392] width 14 height 22
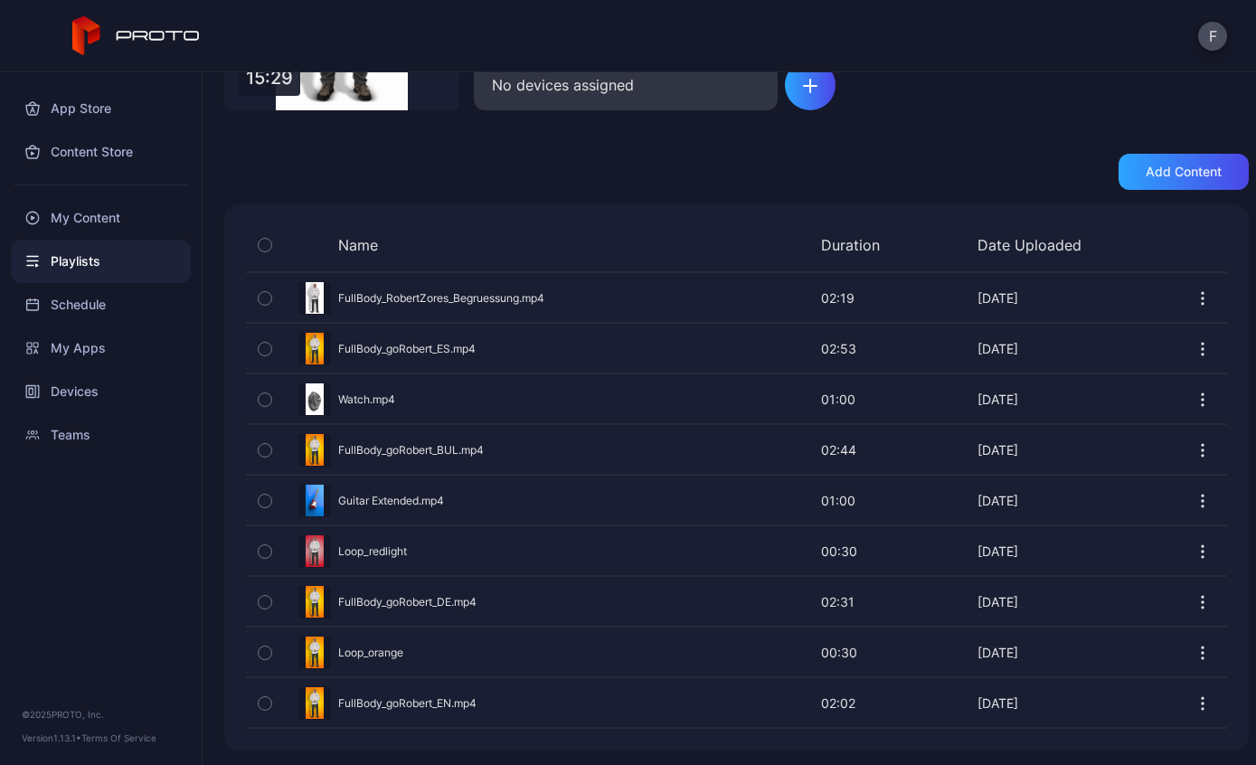
scroll to position [270, 0]
click at [426, 395] on div "Preview" at bounding box center [736, 399] width 981 height 48
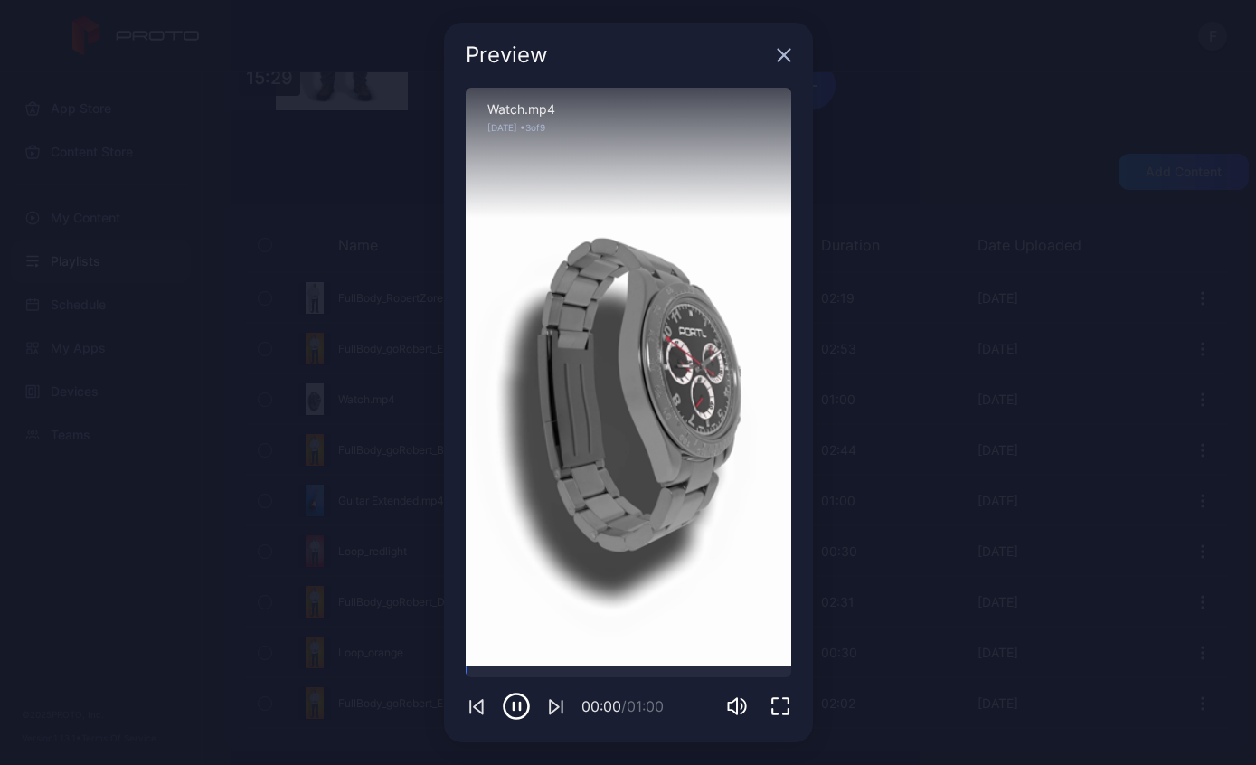
click at [783, 61] on icon "button" at bounding box center [784, 55] width 14 height 14
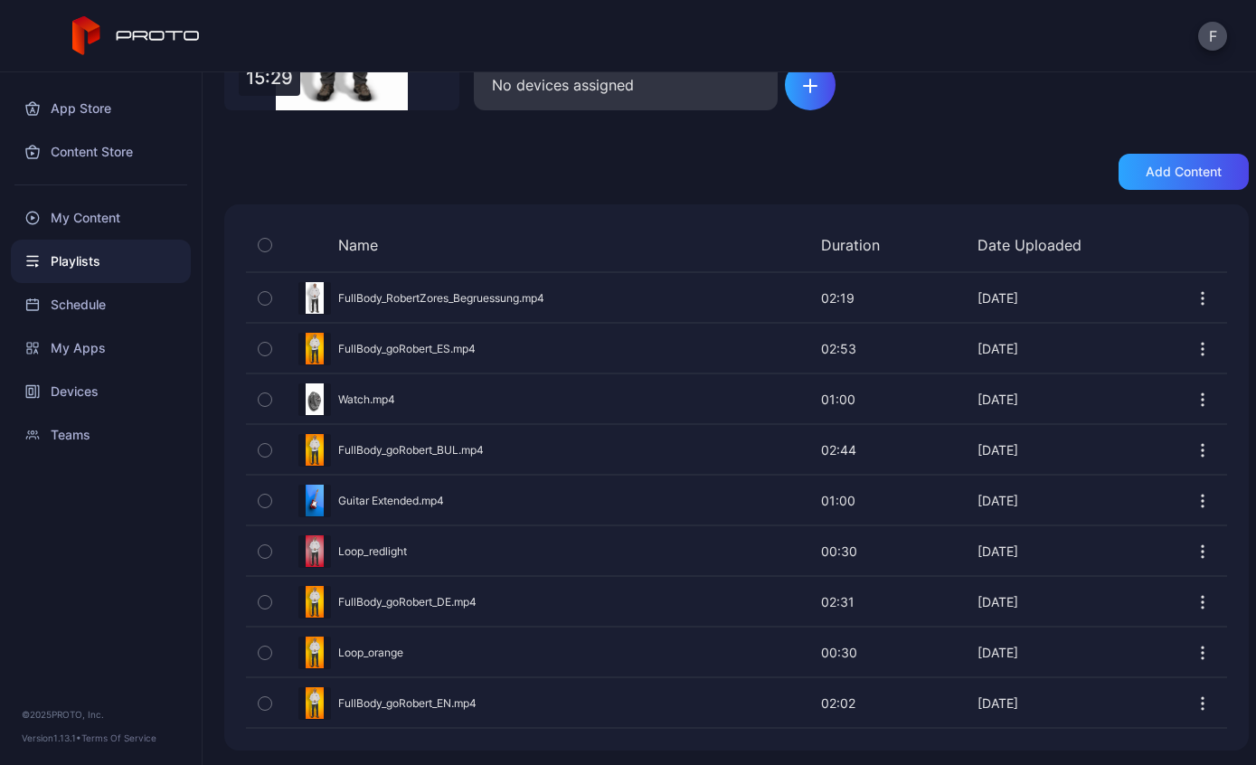
click at [454, 553] on div "Preview" at bounding box center [736, 551] width 981 height 48
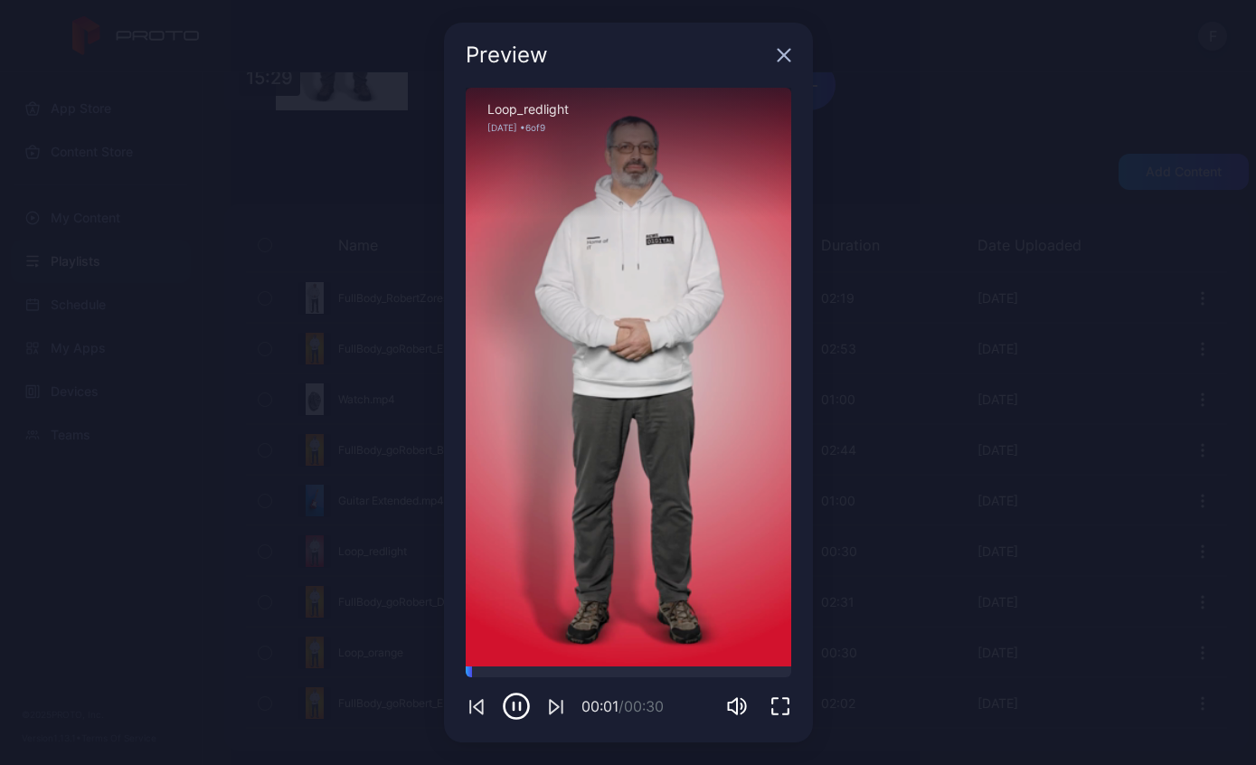
click at [779, 72] on div "Preview" at bounding box center [628, 55] width 369 height 65
click at [783, 60] on icon "button" at bounding box center [784, 55] width 14 height 14
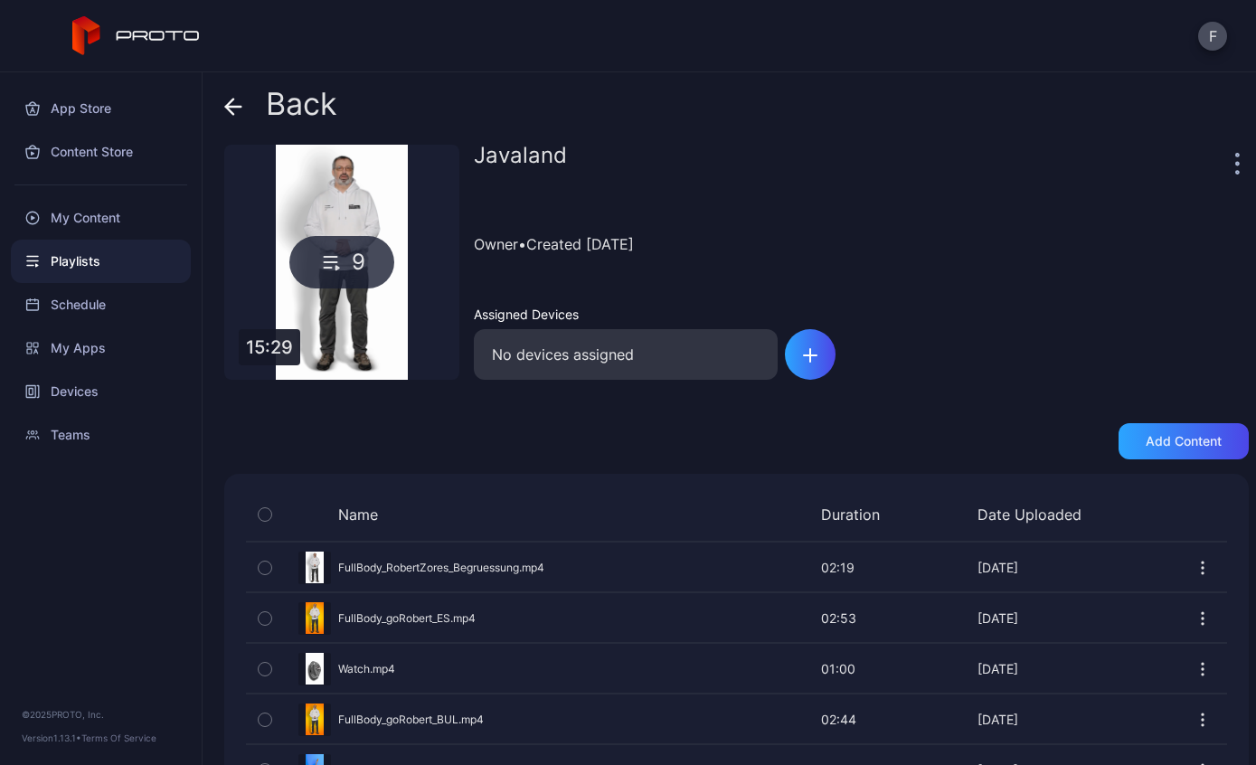
scroll to position [0, 0]
click at [240, 119] on span at bounding box center [237, 104] width 27 height 34
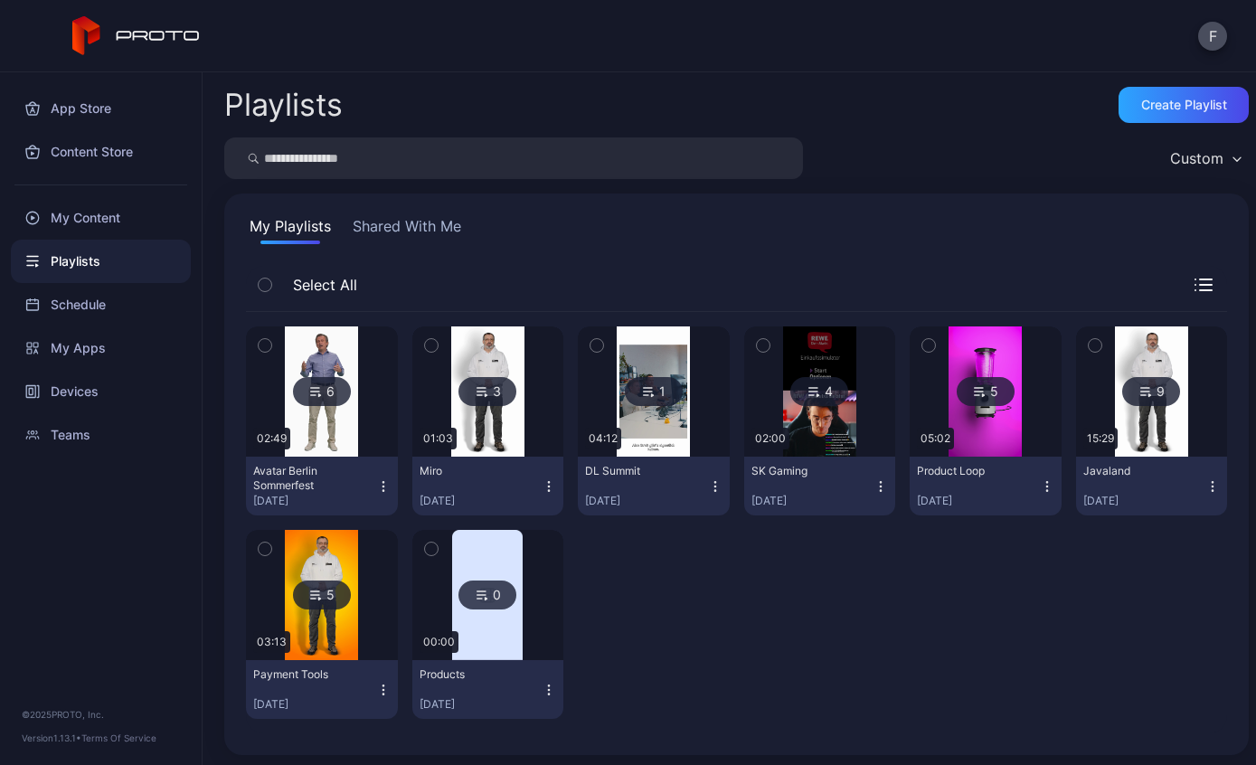
click at [58, 366] on div "My Apps" at bounding box center [101, 348] width 180 height 43
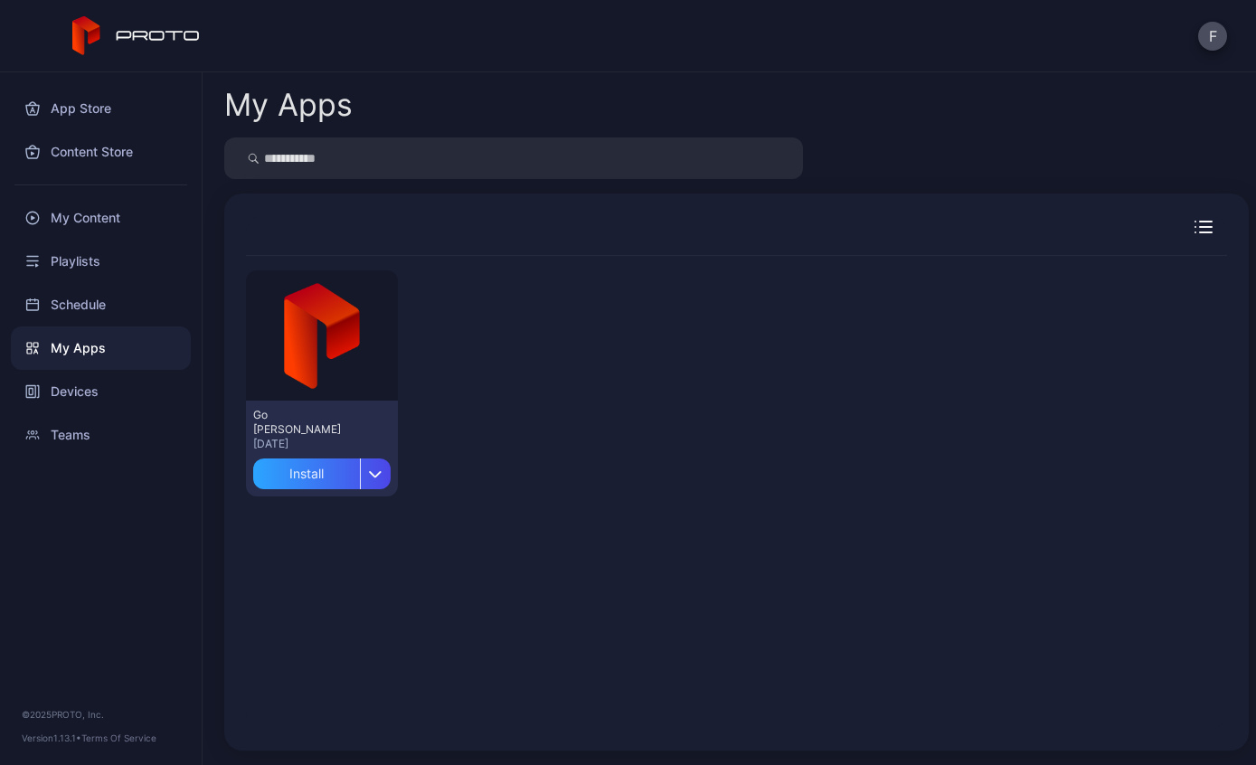
click at [54, 262] on div "Playlists" at bounding box center [101, 261] width 180 height 43
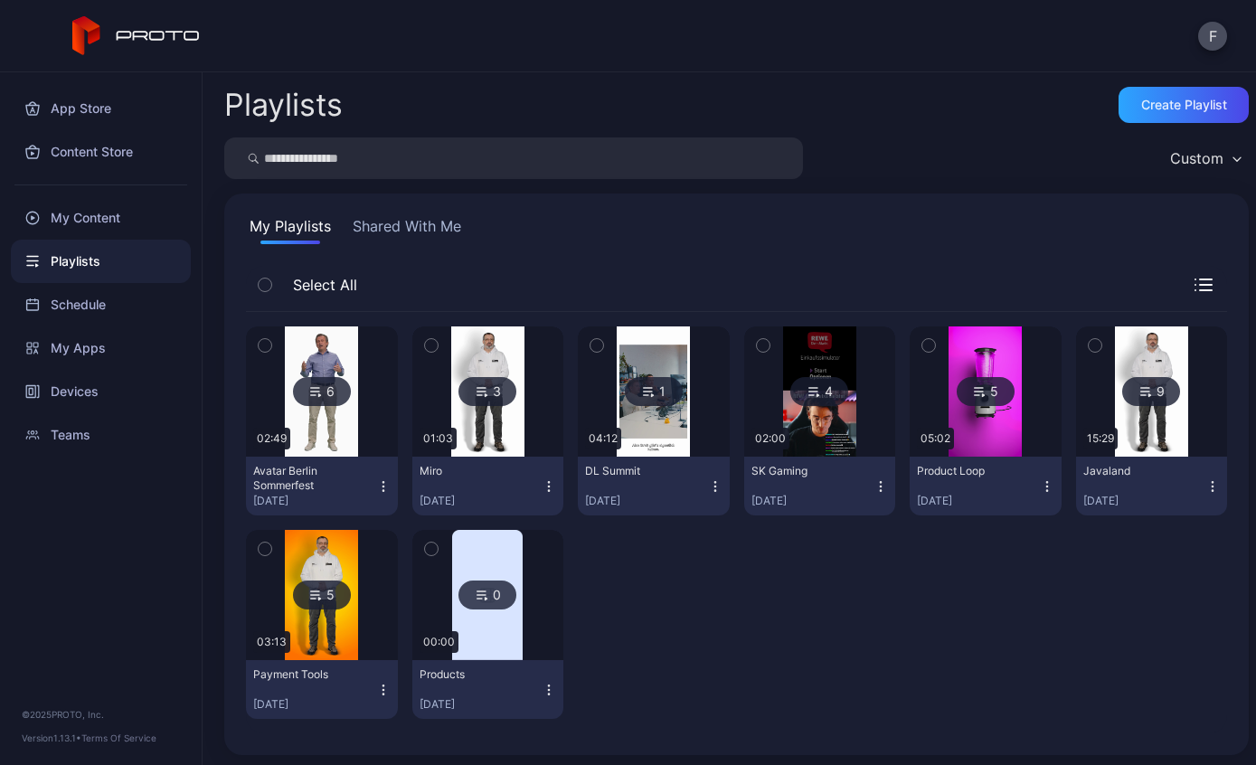
click at [333, 393] on div "6" at bounding box center [322, 391] width 58 height 29
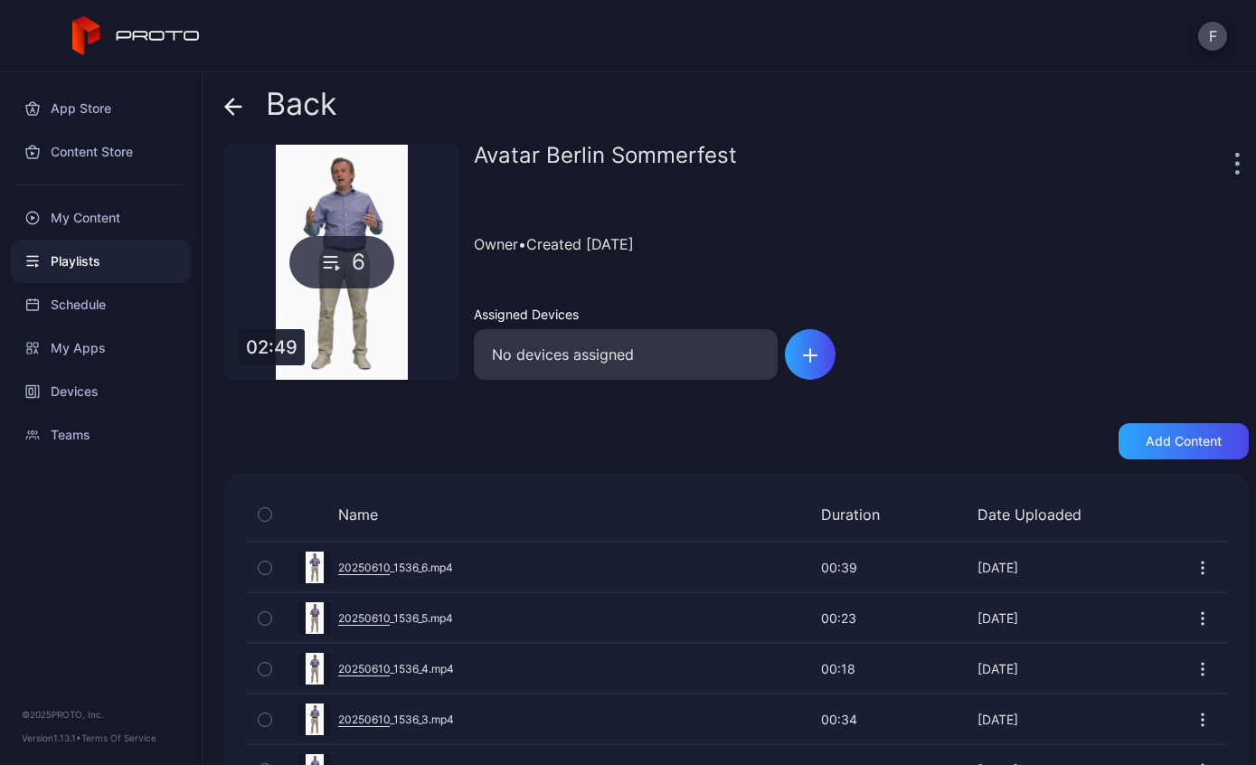
click at [258, 118] on div "Back" at bounding box center [280, 108] width 113 height 43
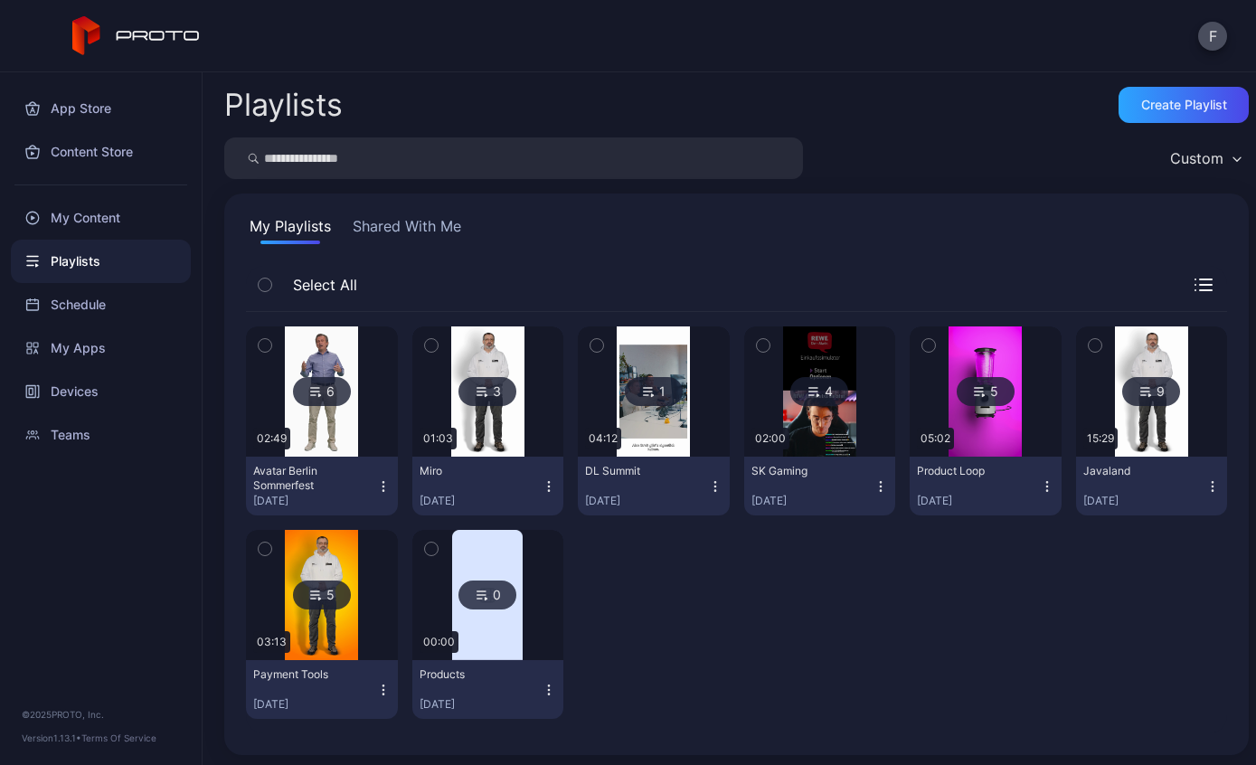
click at [1171, 401] on div "9" at bounding box center [1151, 391] width 58 height 29
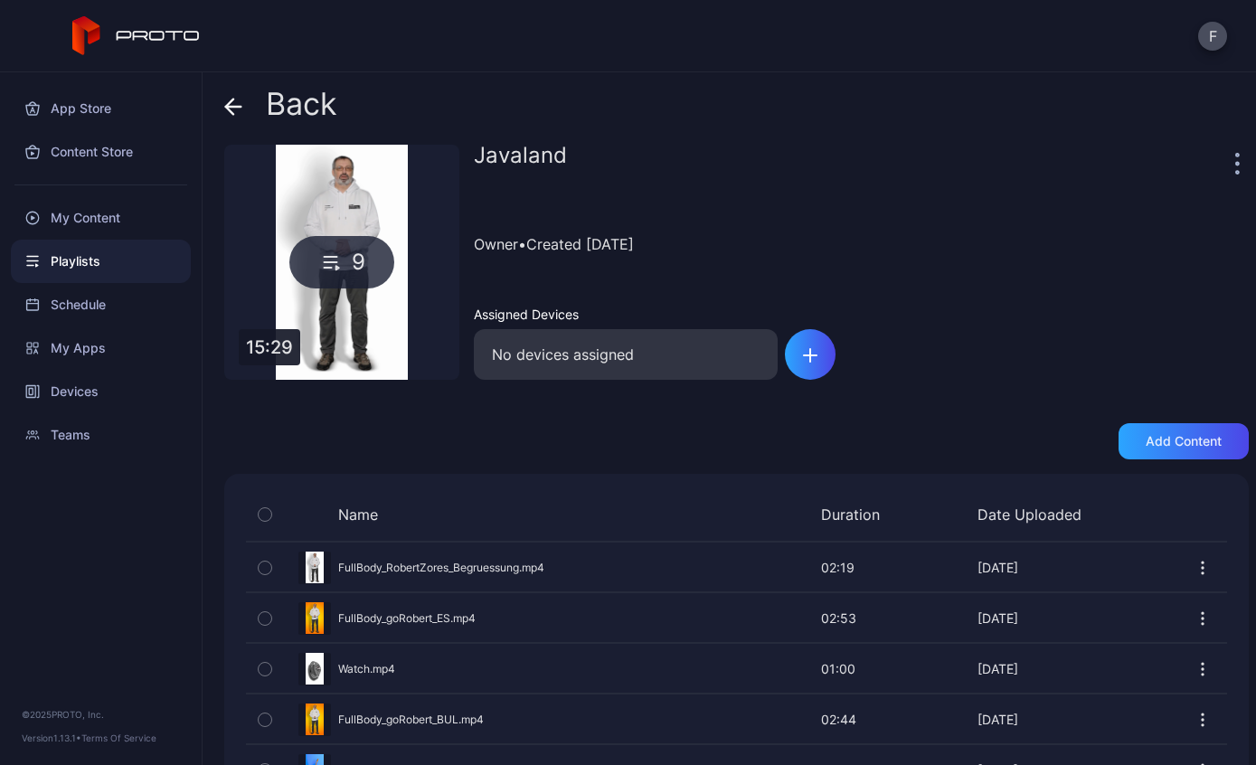
click at [1194, 567] on icon "button" at bounding box center [1203, 568] width 18 height 18
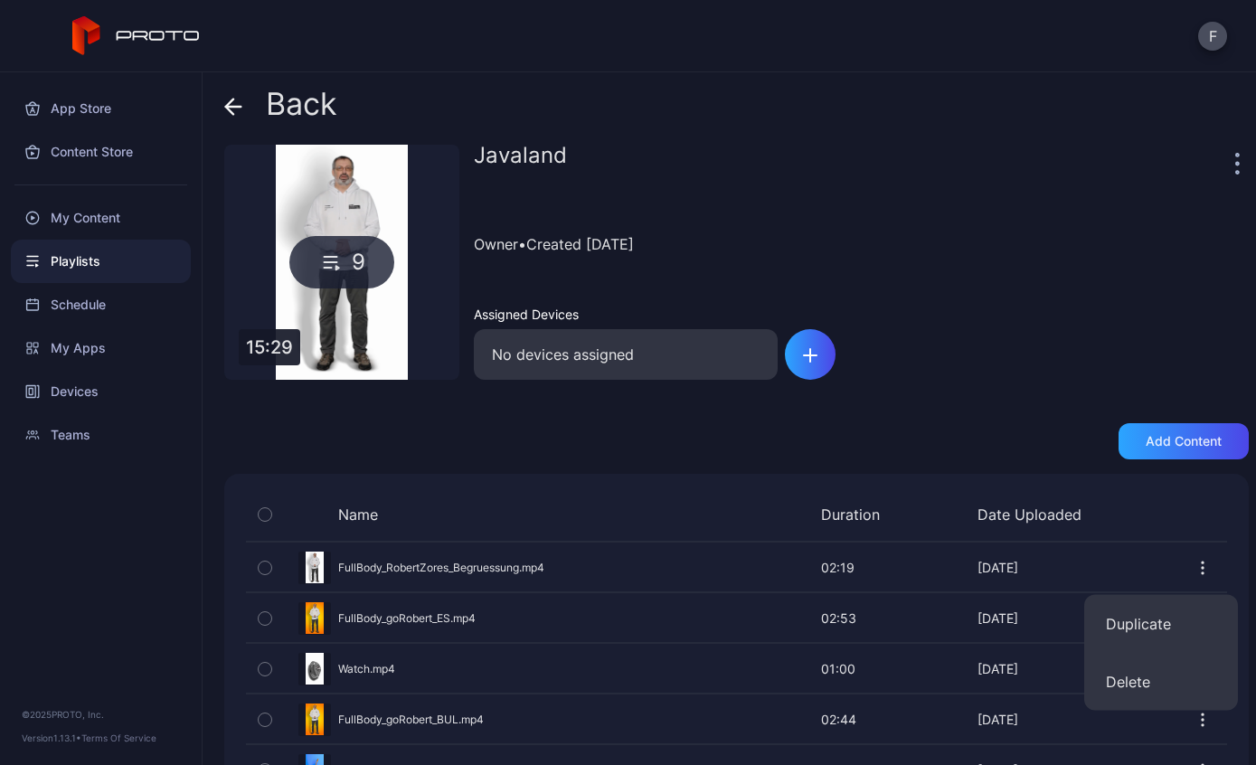
click at [66, 345] on div "My Apps" at bounding box center [101, 348] width 180 height 43
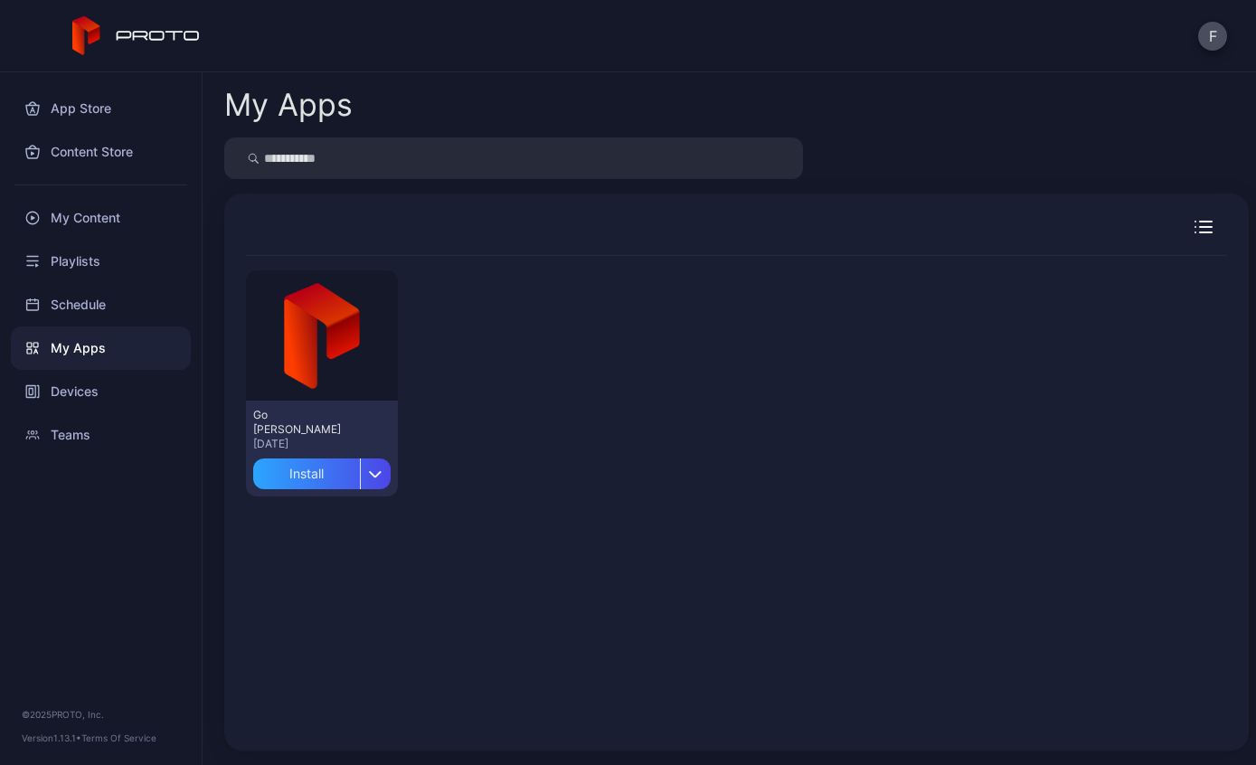
click at [55, 219] on div "My Content" at bounding box center [101, 217] width 180 height 43
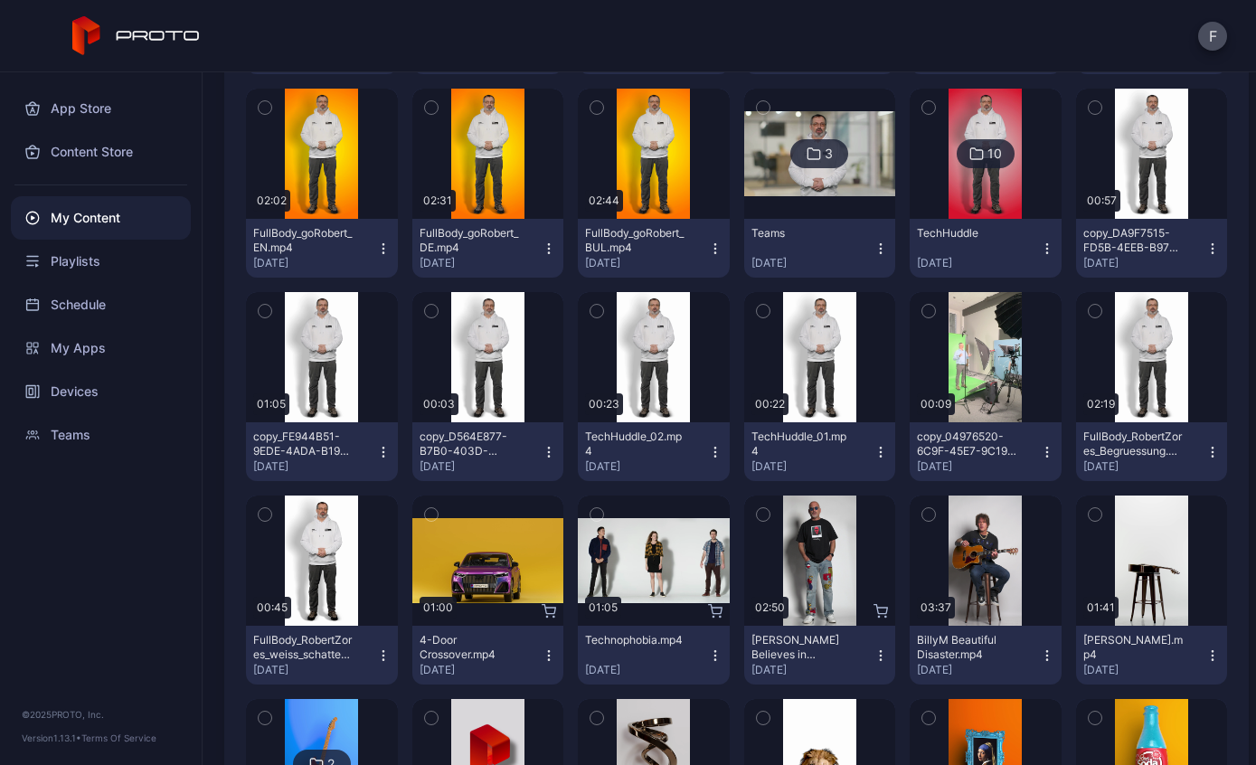
scroll to position [849, 0]
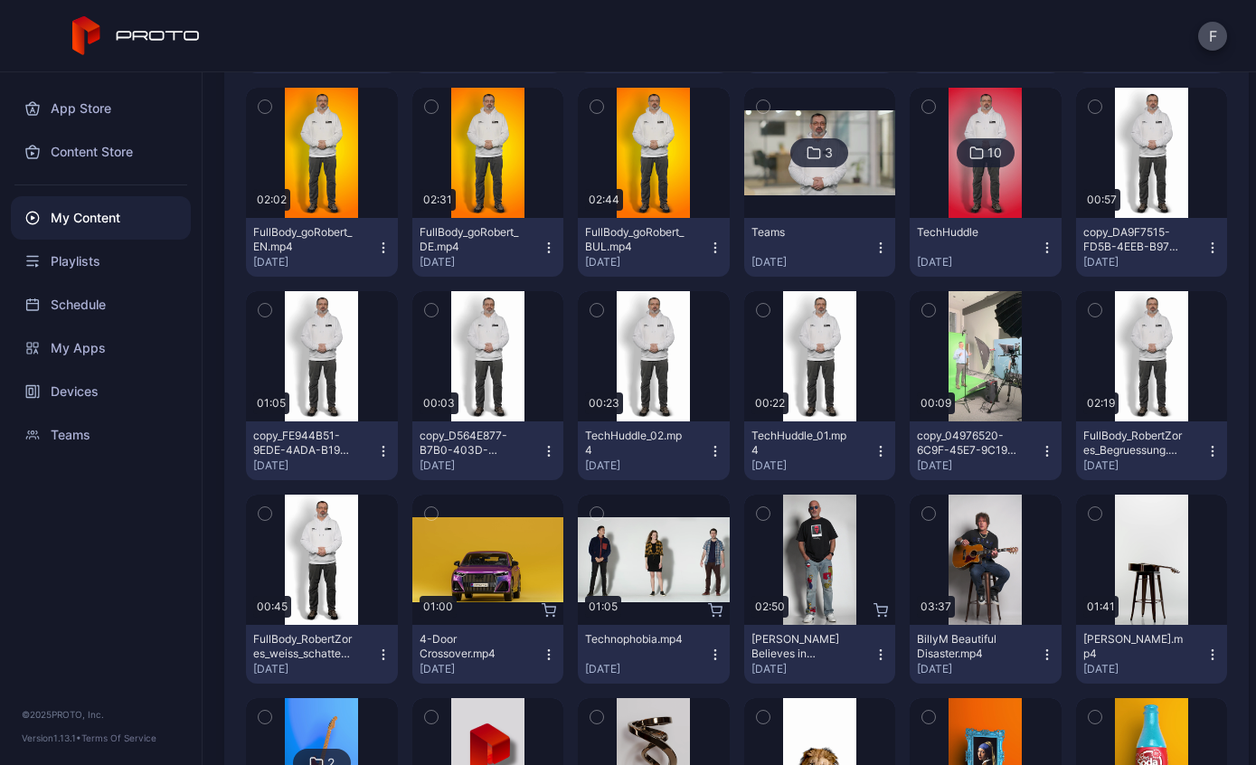
click at [1213, 447] on icon "button" at bounding box center [1212, 446] width 1 height 1
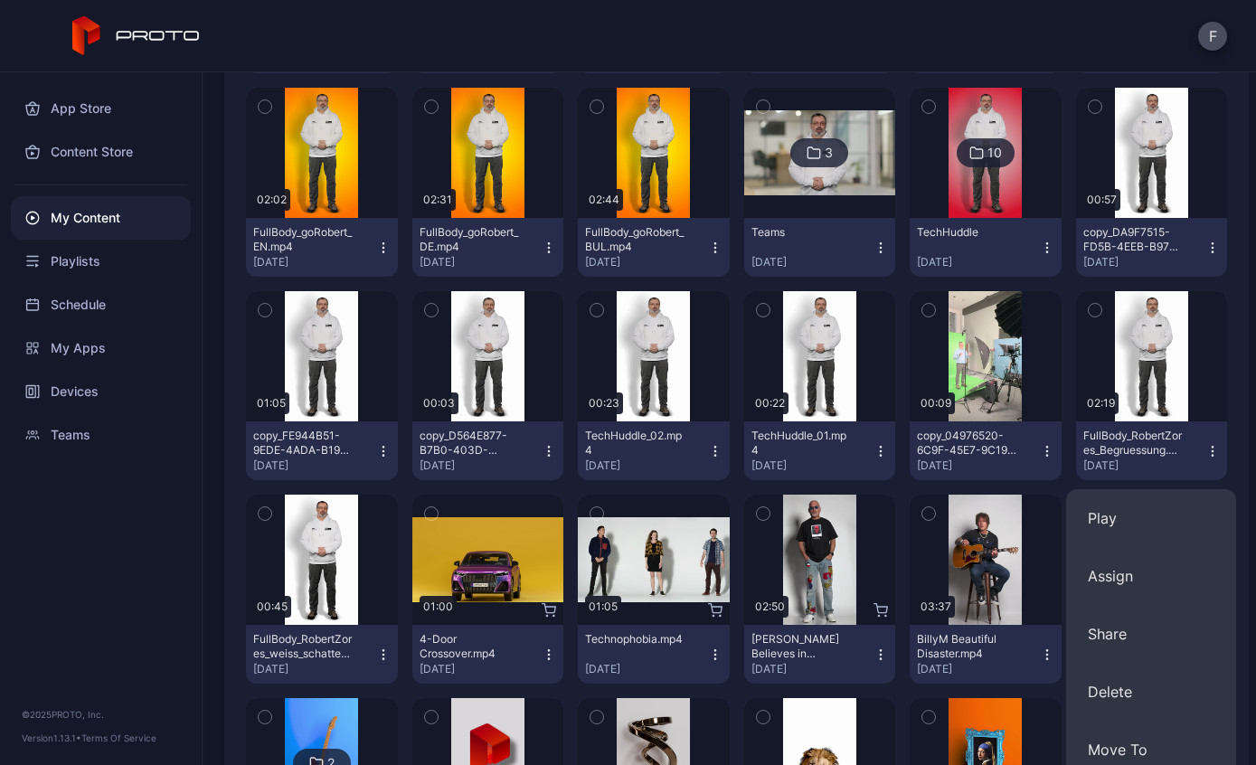
click at [1131, 581] on button "Assign" at bounding box center [1151, 576] width 170 height 58
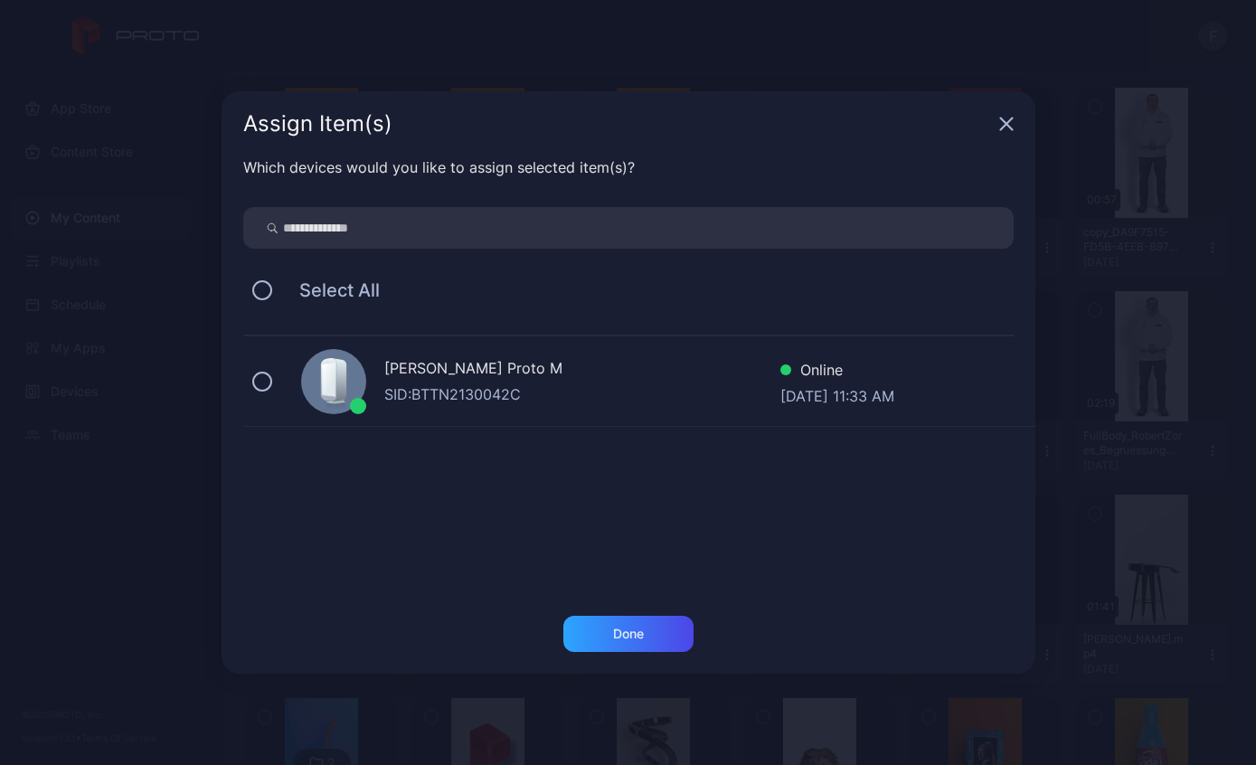
click at [497, 382] on div "[PERSON_NAME] Proto M" at bounding box center [582, 370] width 396 height 26
click at [649, 640] on div "Done" at bounding box center [628, 634] width 130 height 36
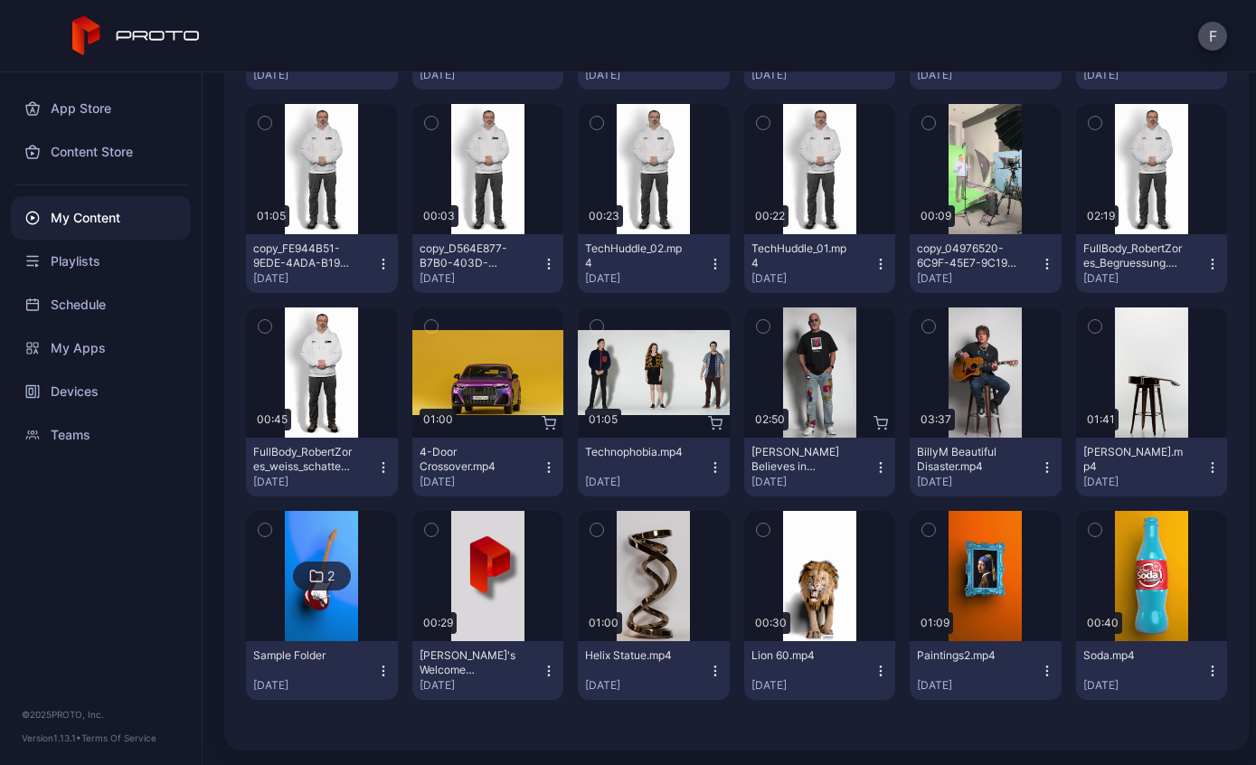
scroll to position [1036, 0]
click at [0, 0] on div "Preview" at bounding box center [0, 0] width 0 height 0
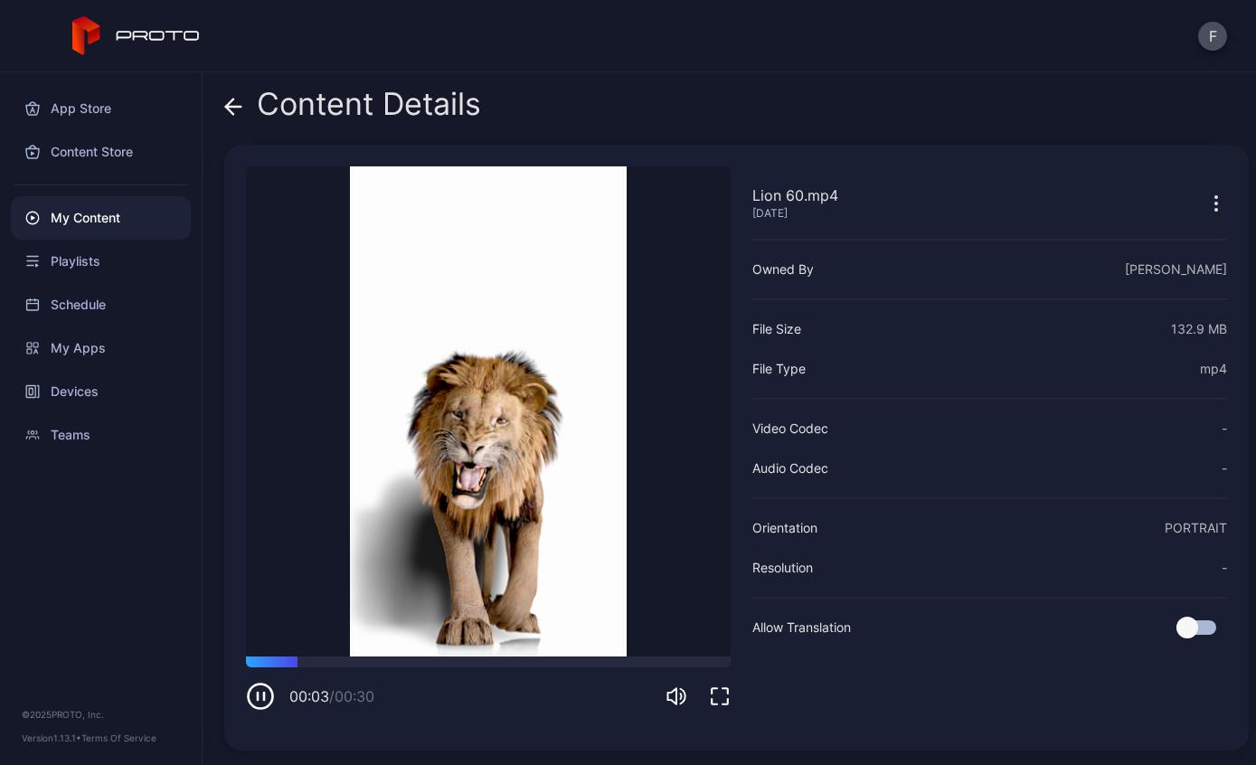
click at [226, 106] on icon at bounding box center [229, 106] width 7 height 15
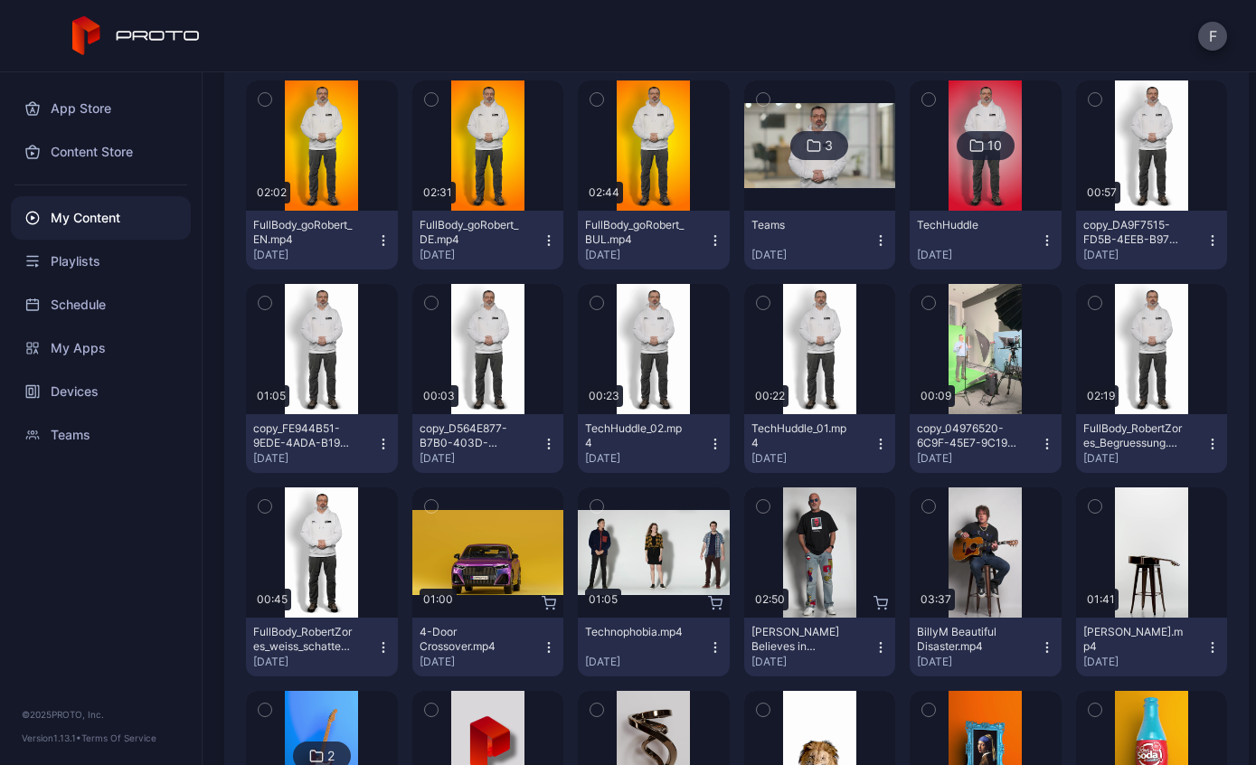
scroll to position [830, 0]
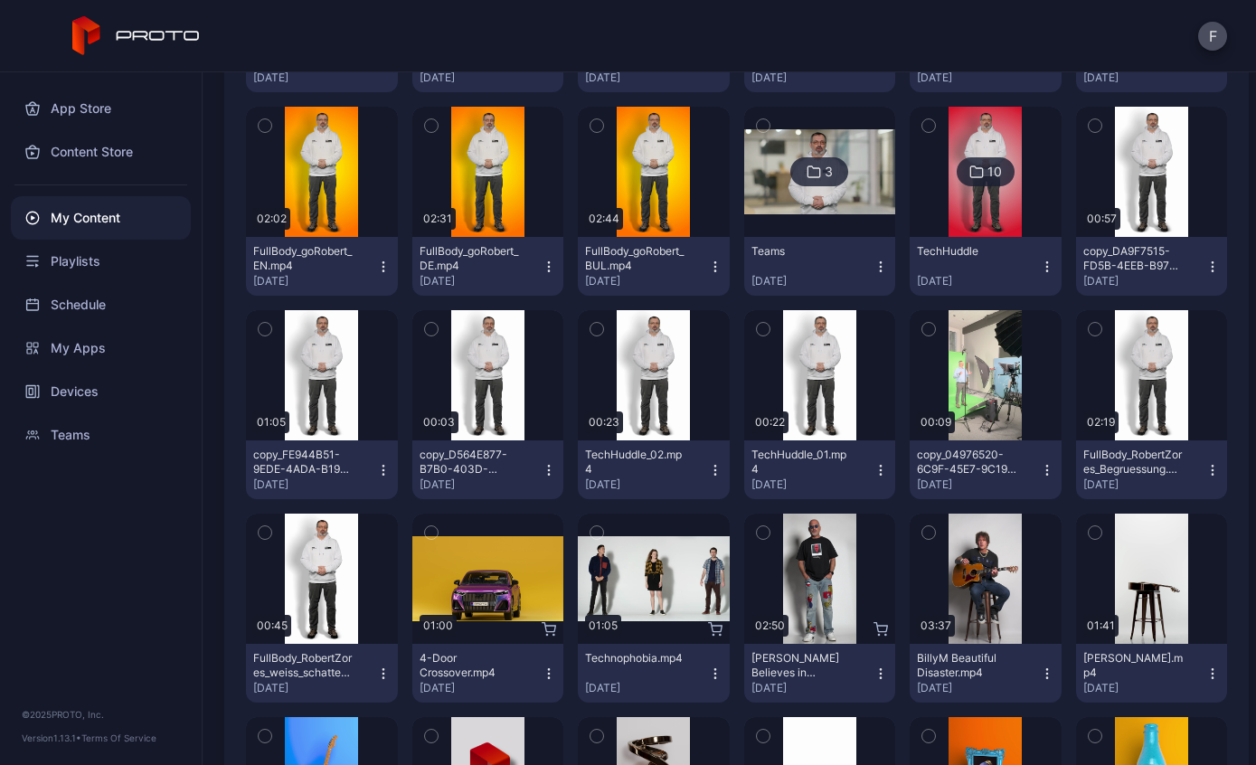
click at [1053, 479] on button "copy_04976520-6C9F-45E7-9C19-00EA9E407EAC.mov [DATE]" at bounding box center [986, 469] width 152 height 59
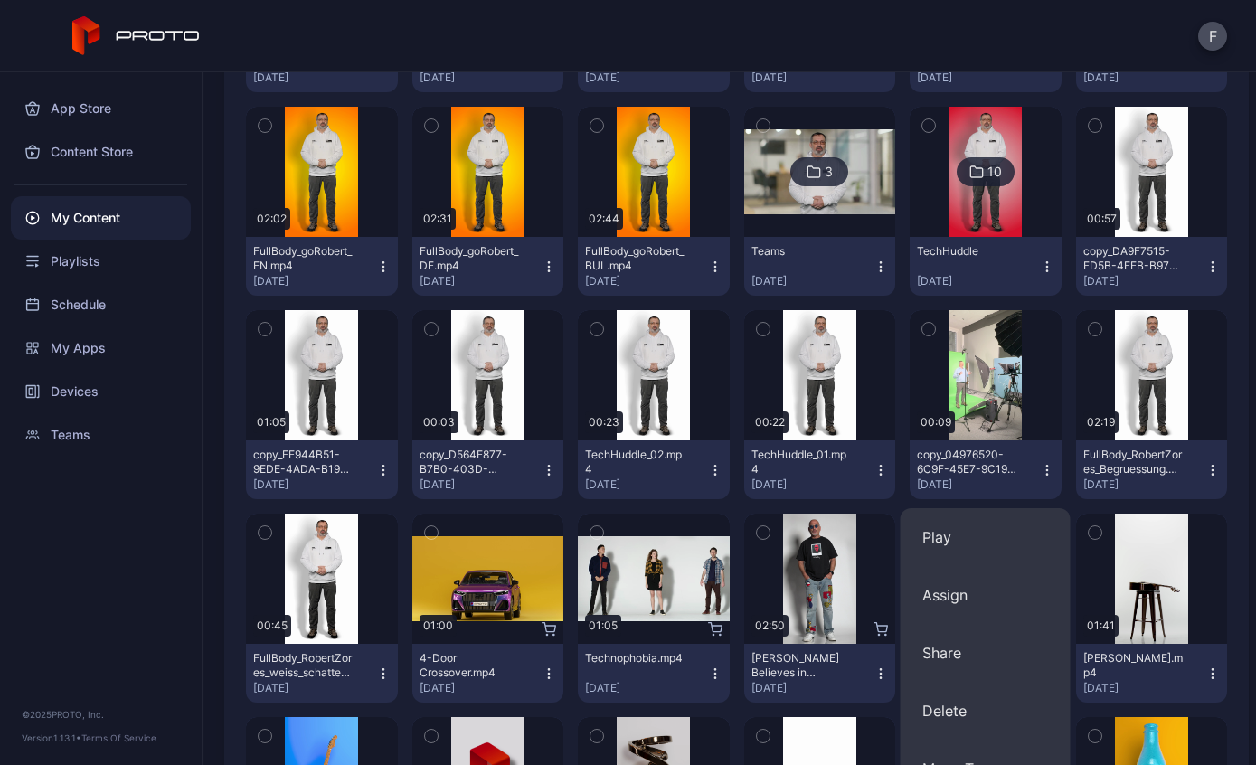
click at [0, 0] on div "Preview" at bounding box center [0, 0] width 0 height 0
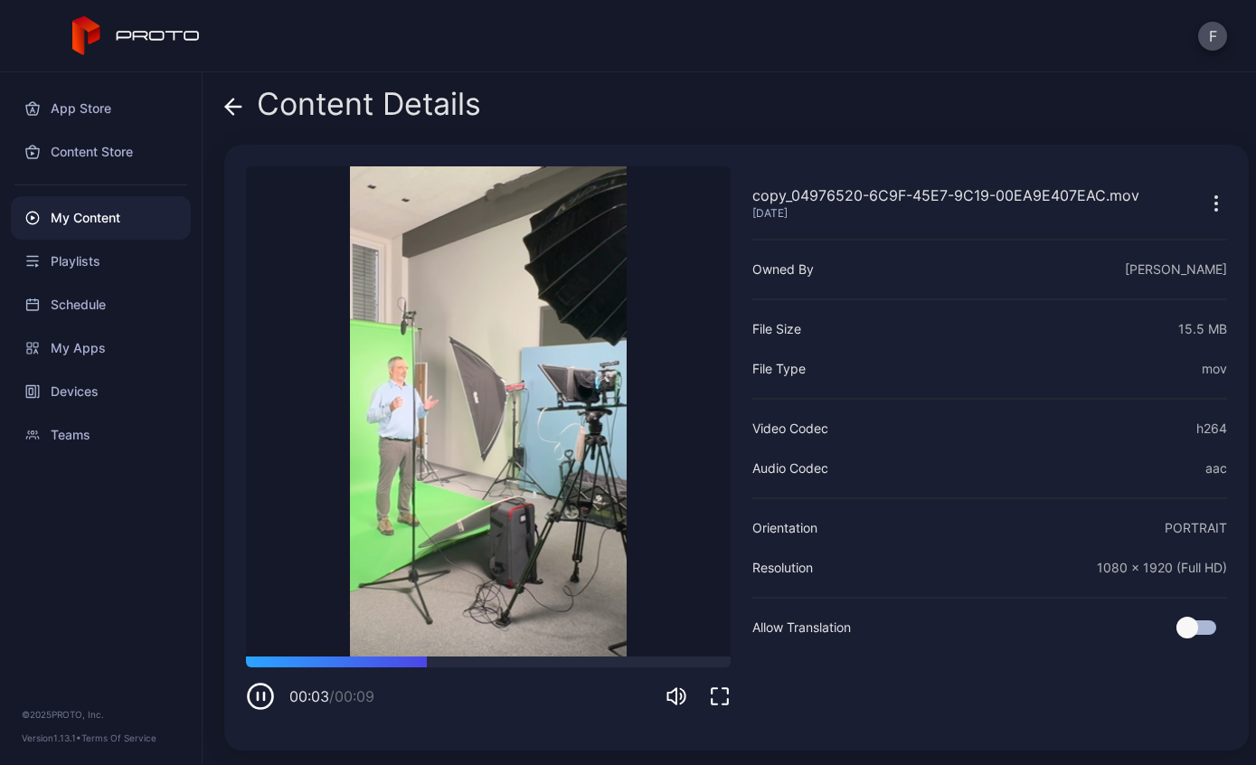
click at [247, 106] on div "Content Details" at bounding box center [352, 108] width 257 height 43
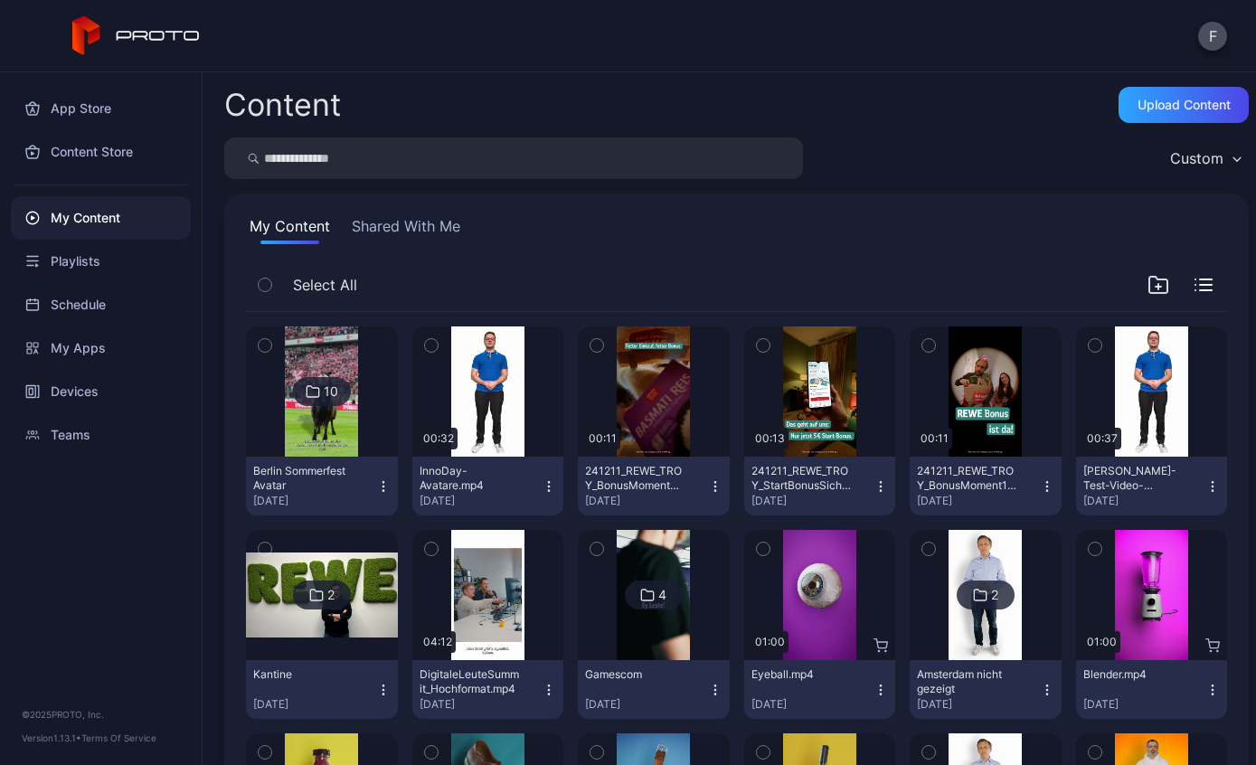
scroll to position [830, 0]
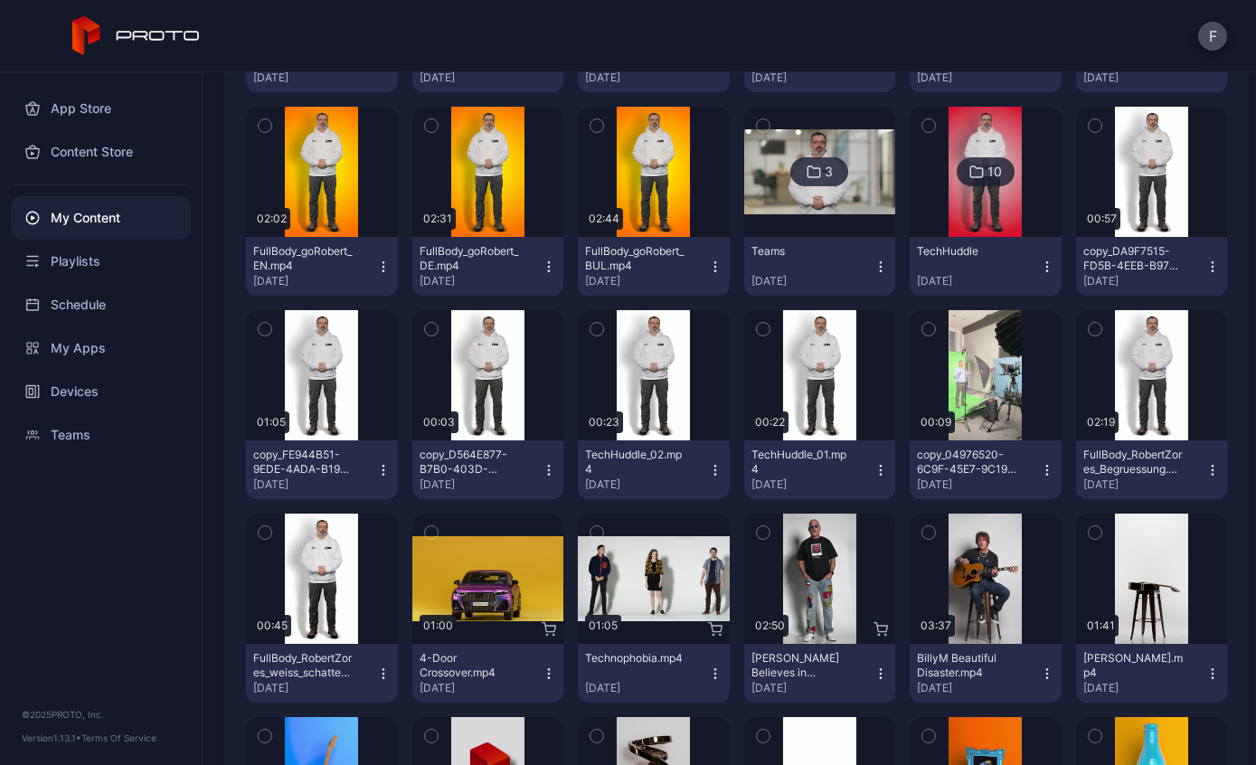
click at [1035, 471] on div "copy_04976520-6C9F-45E7-9C19-00EA9E407EAC.mov [DATE]" at bounding box center [978, 470] width 123 height 44
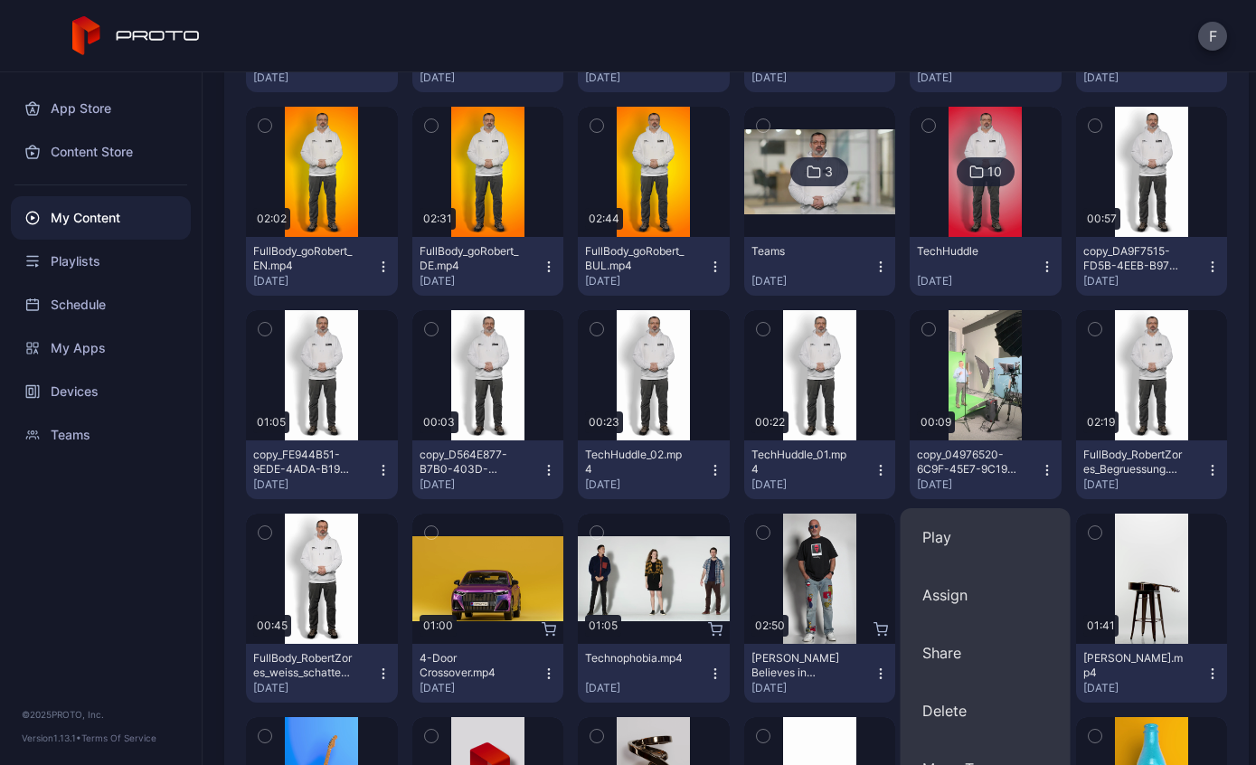
click at [965, 609] on button "Assign" at bounding box center [986, 595] width 170 height 58
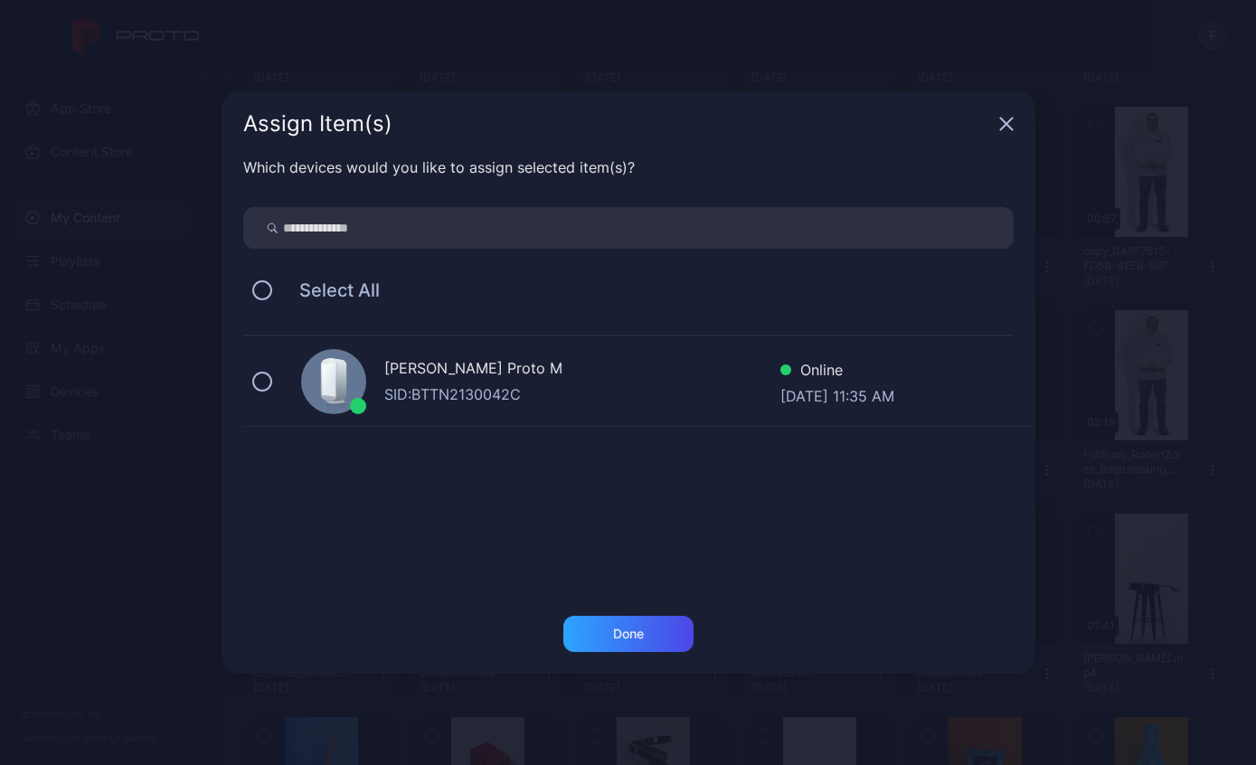
click at [424, 380] on div "[PERSON_NAME] Proto M" at bounding box center [582, 370] width 396 height 26
click at [639, 640] on div "Done" at bounding box center [628, 634] width 31 height 14
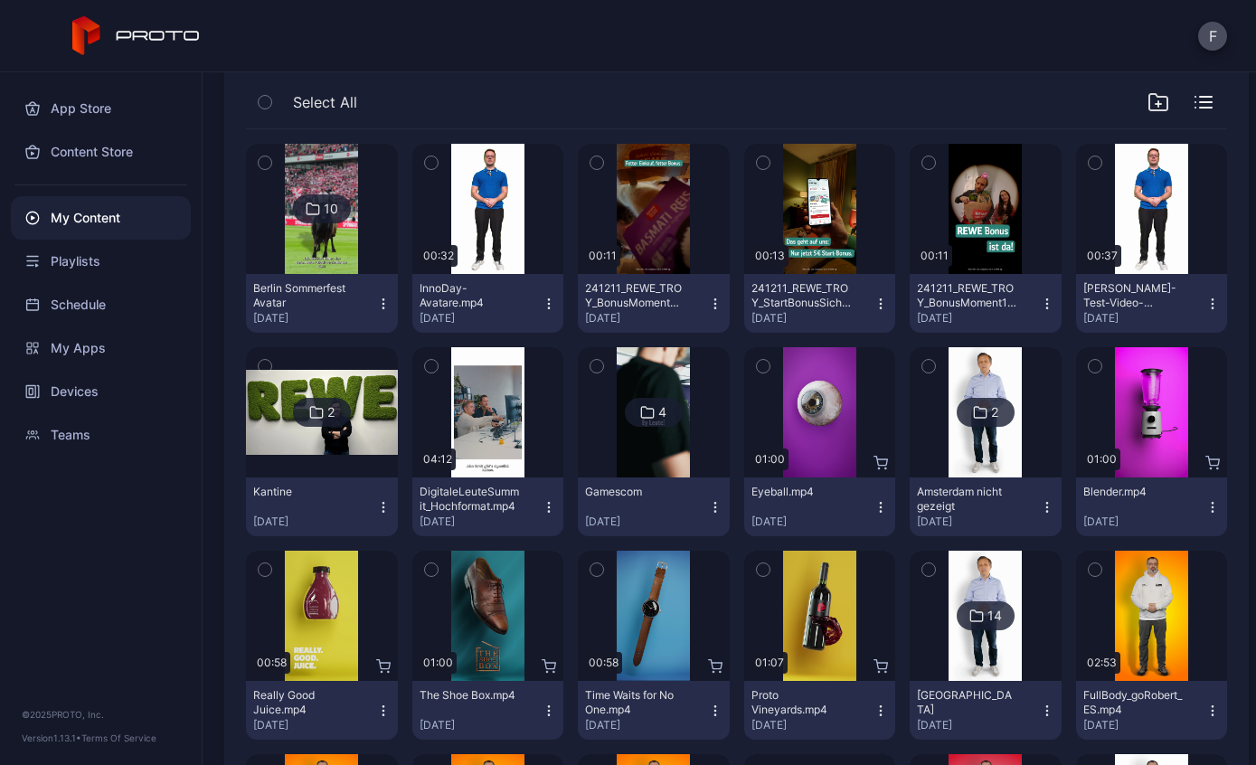
scroll to position [184, 0]
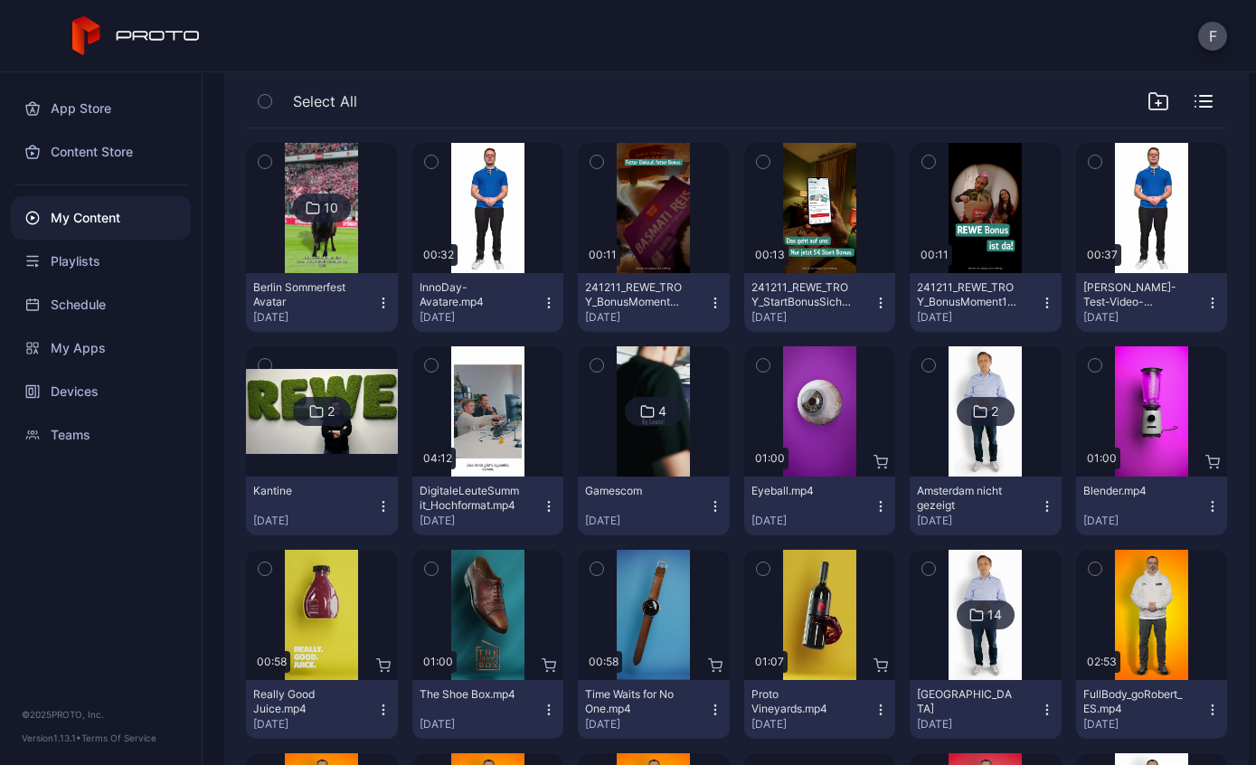
click at [652, 459] on img at bounding box center [653, 411] width 73 height 130
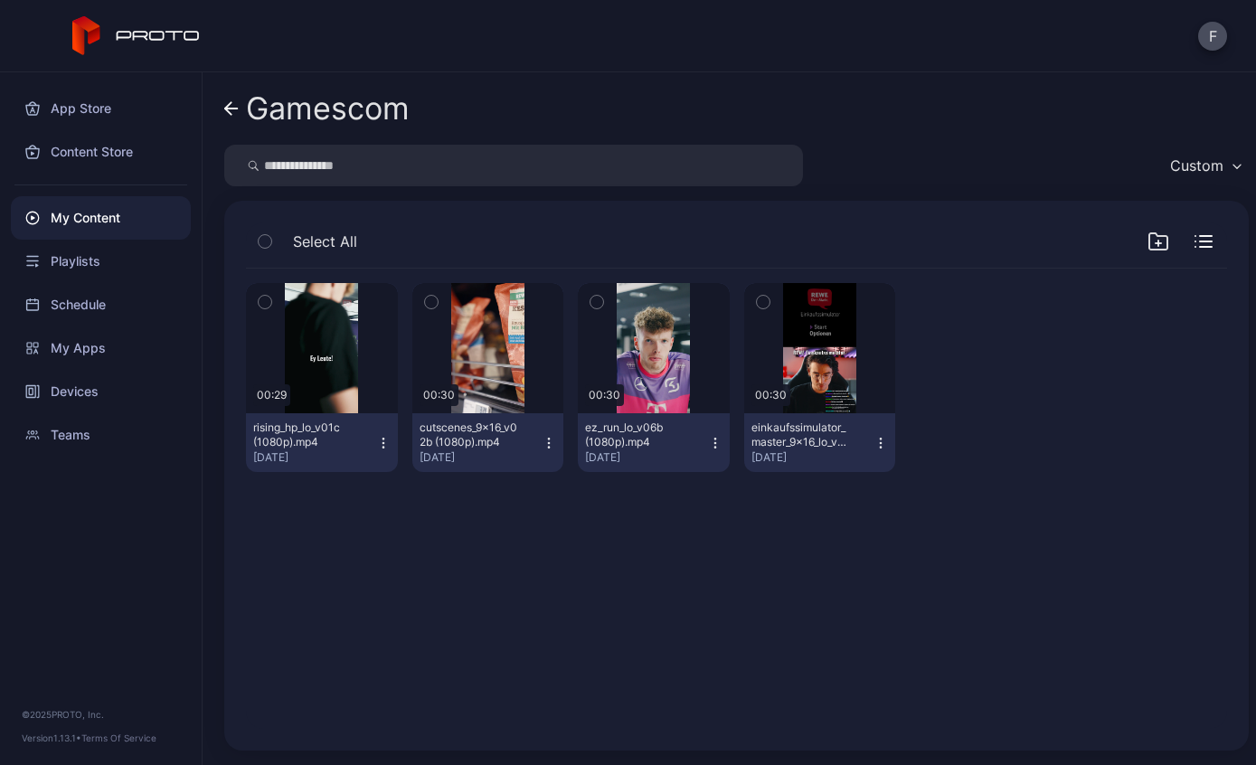
click at [244, 112] on link "Gamescom" at bounding box center [316, 108] width 185 height 43
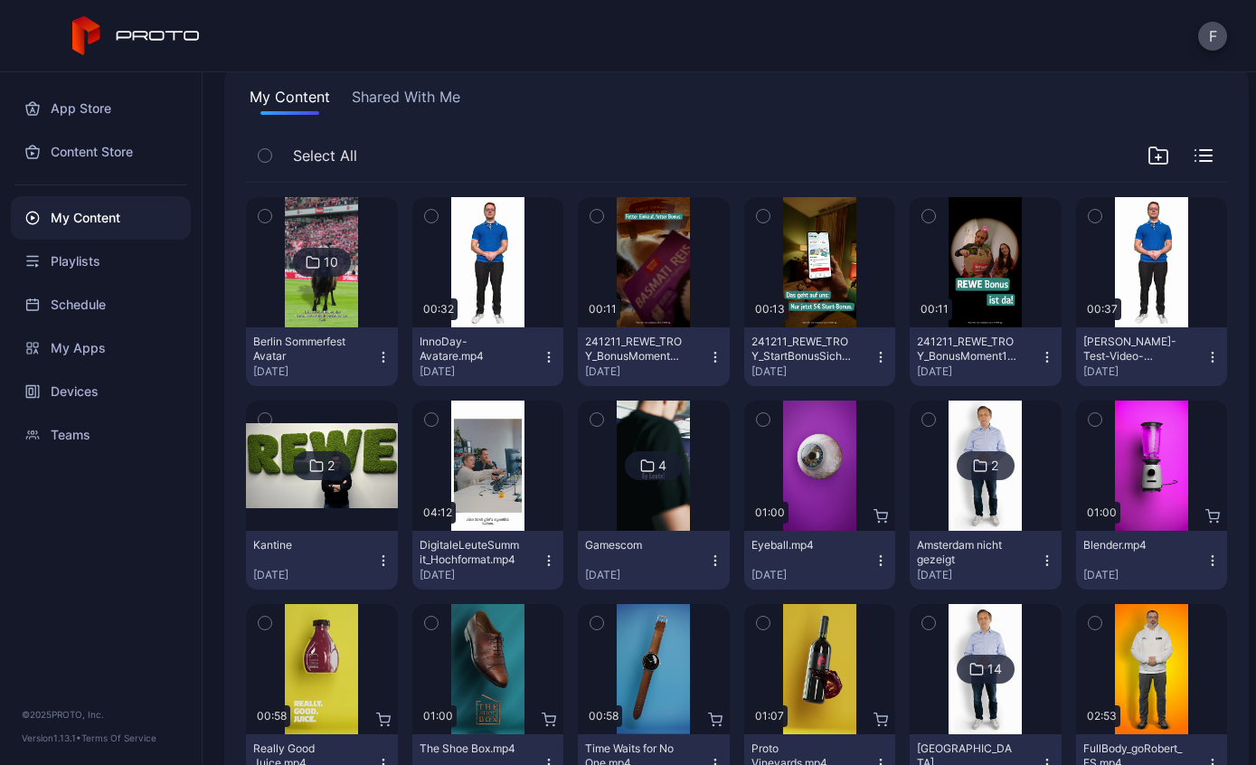
scroll to position [128, 0]
click at [455, 487] on div "Preview" at bounding box center [488, 467] width 152 height 130
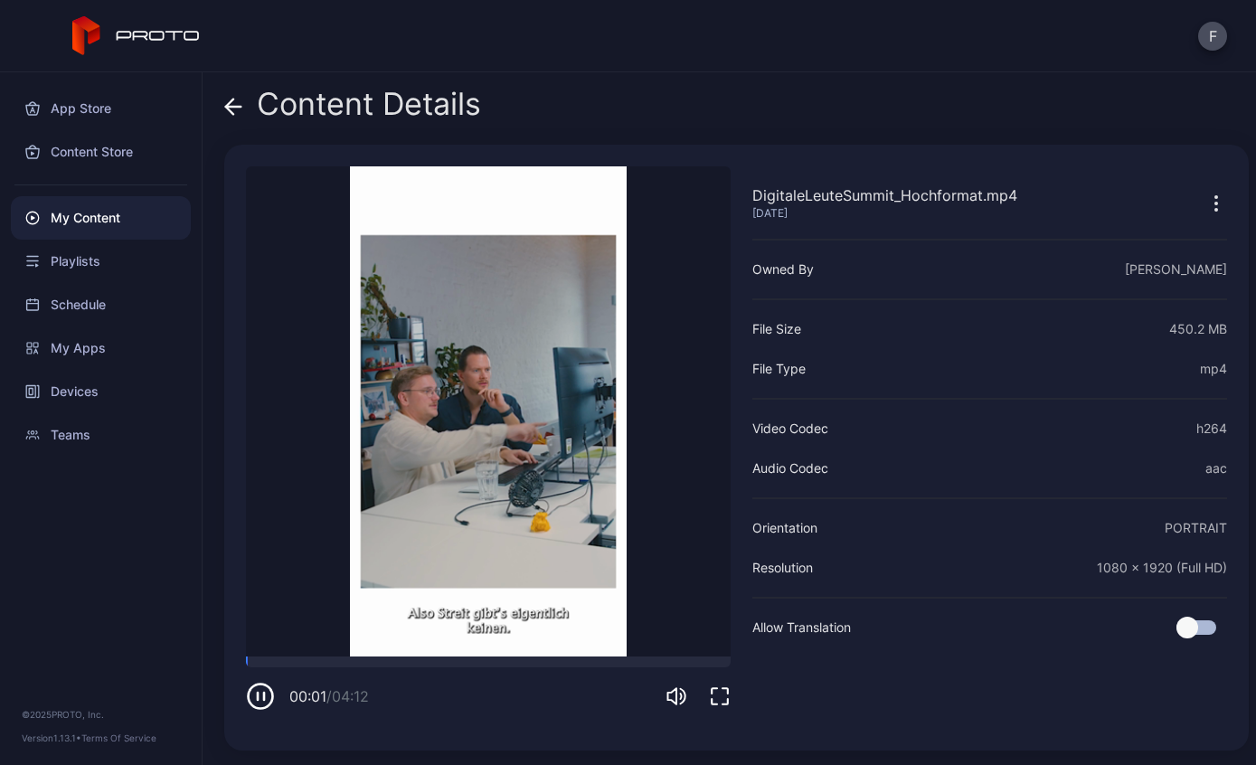
click at [242, 114] on div "Content Details" at bounding box center [352, 108] width 257 height 43
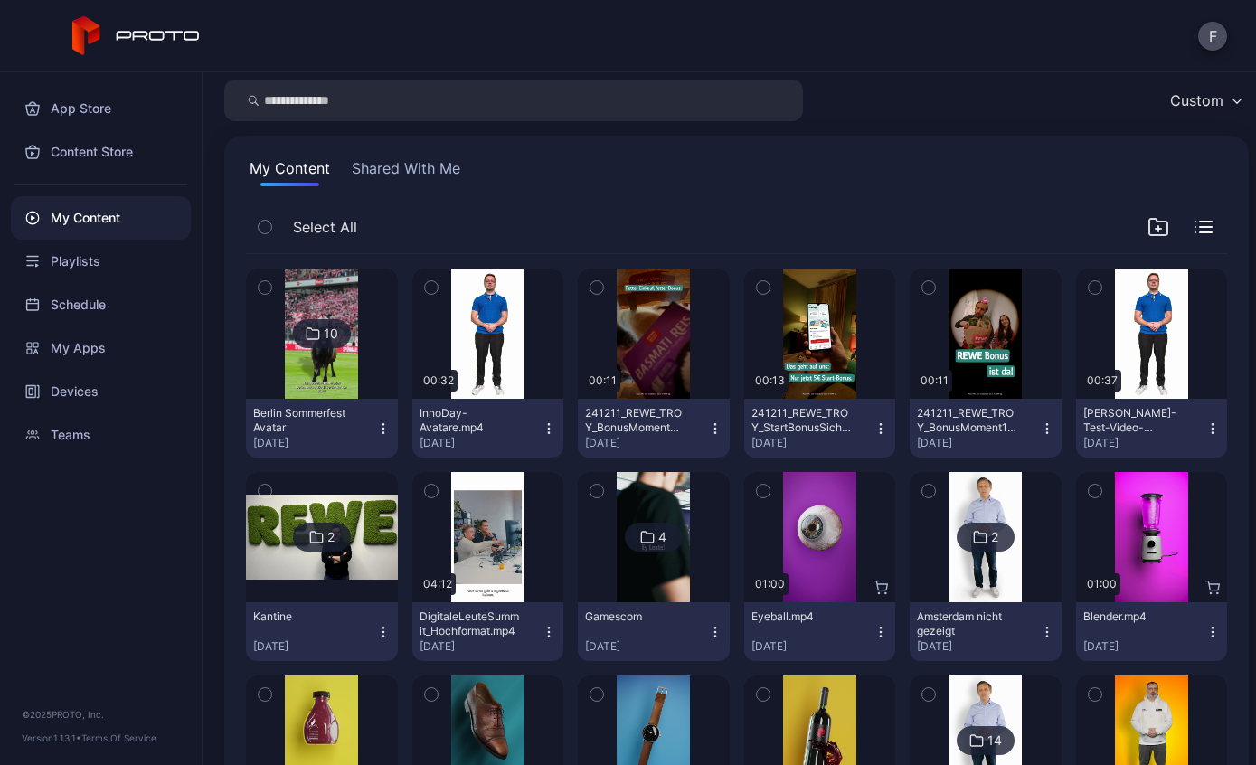
scroll to position [48, 0]
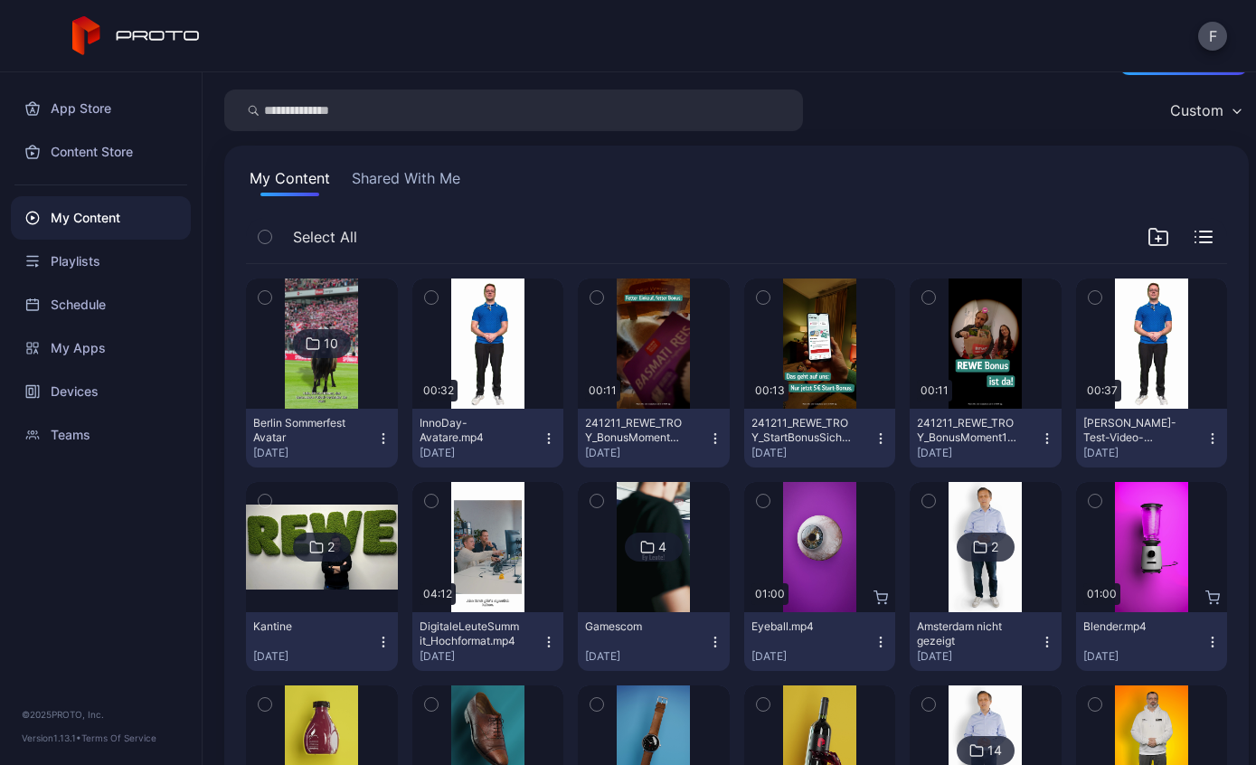
click at [317, 355] on div "10" at bounding box center [322, 343] width 58 height 29
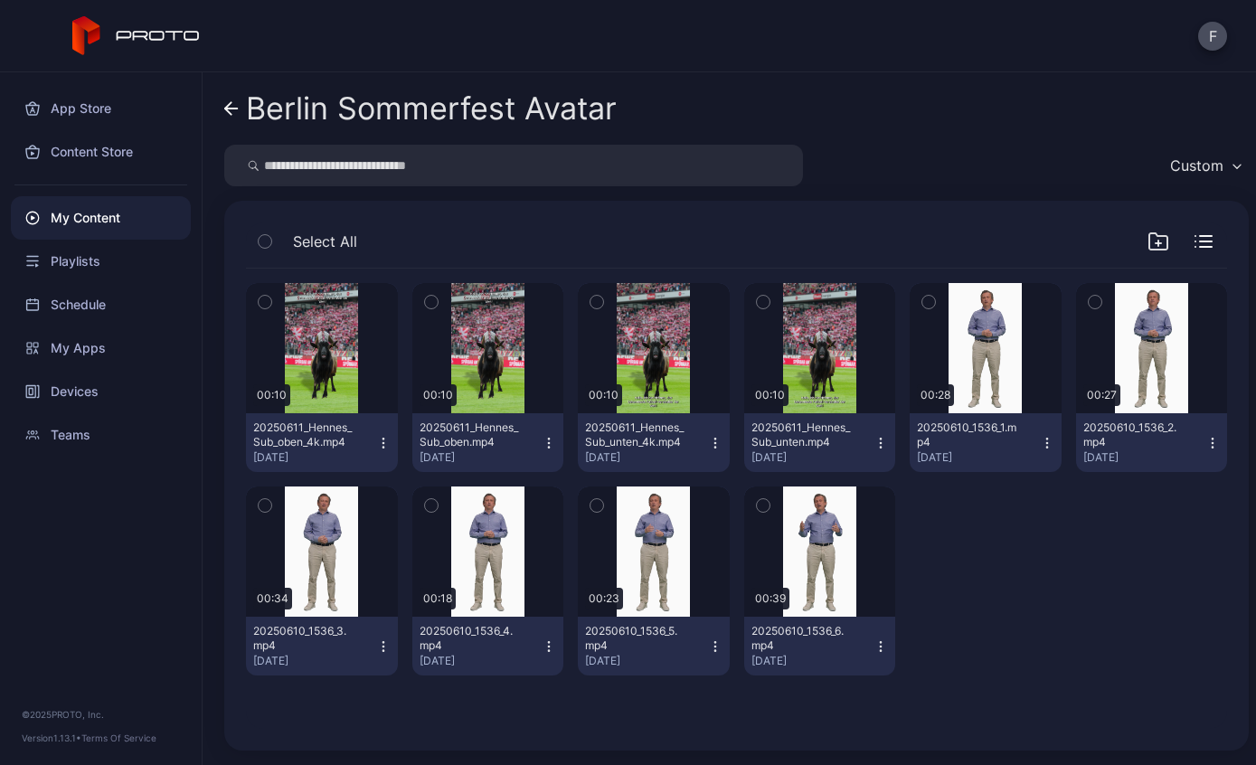
click at [0, 0] on div "Preview" at bounding box center [0, 0] width 0 height 0
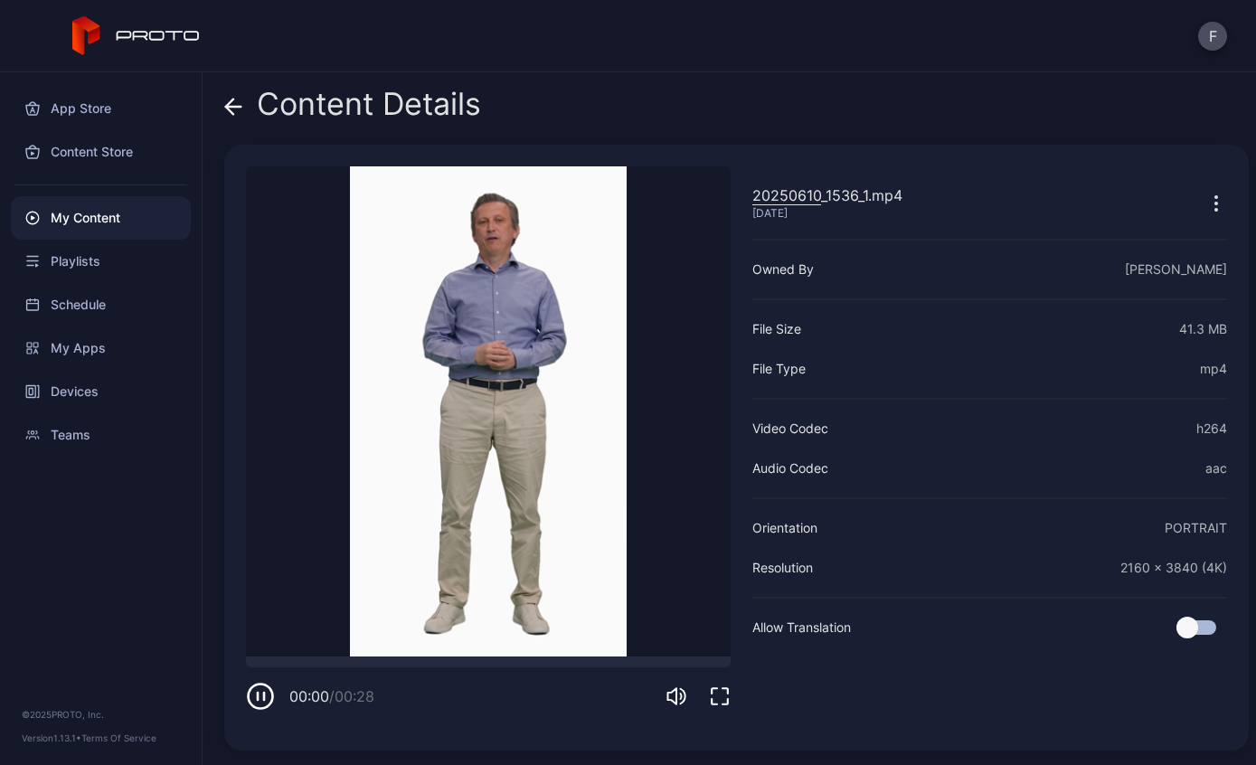
click at [266, 708] on icon "button" at bounding box center [261, 697] width 24 height 24
click at [271, 701] on icon "button" at bounding box center [261, 697] width 24 height 24
click at [243, 109] on div "Content Details" at bounding box center [352, 108] width 257 height 43
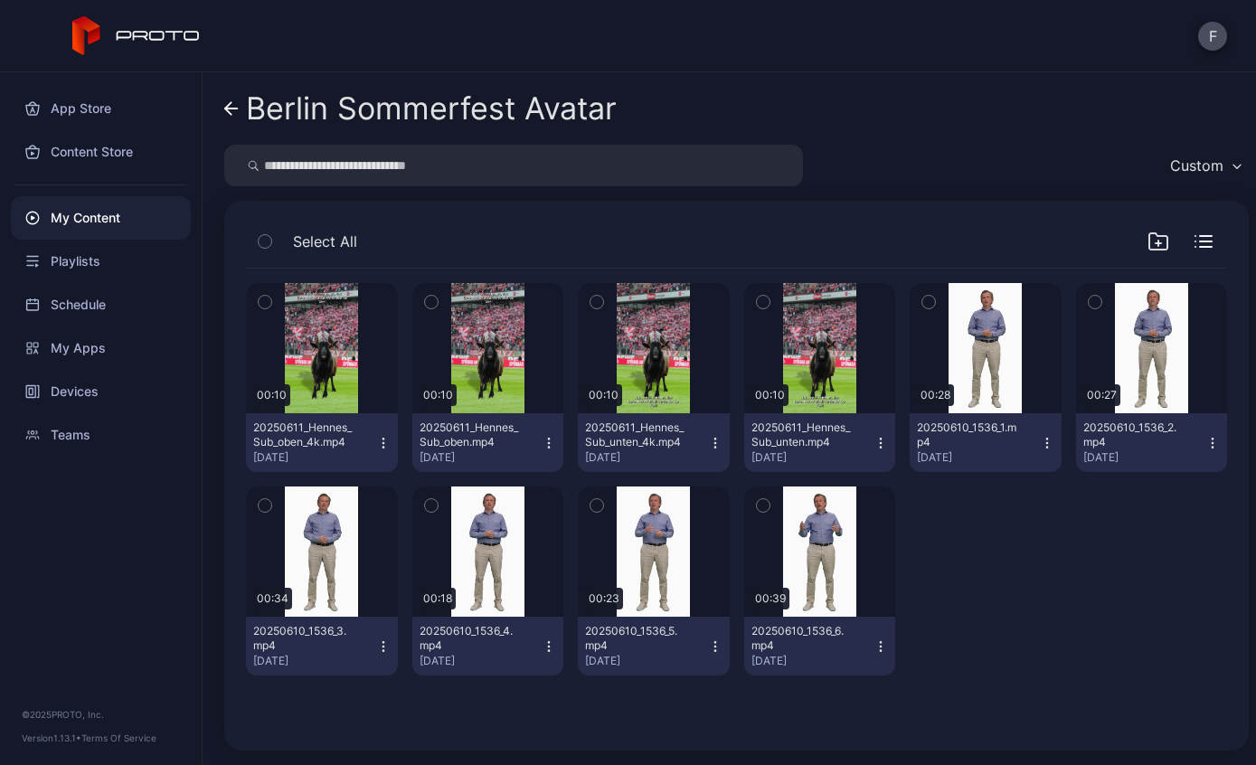
click at [0, 0] on div "Preview" at bounding box center [0, 0] width 0 height 0
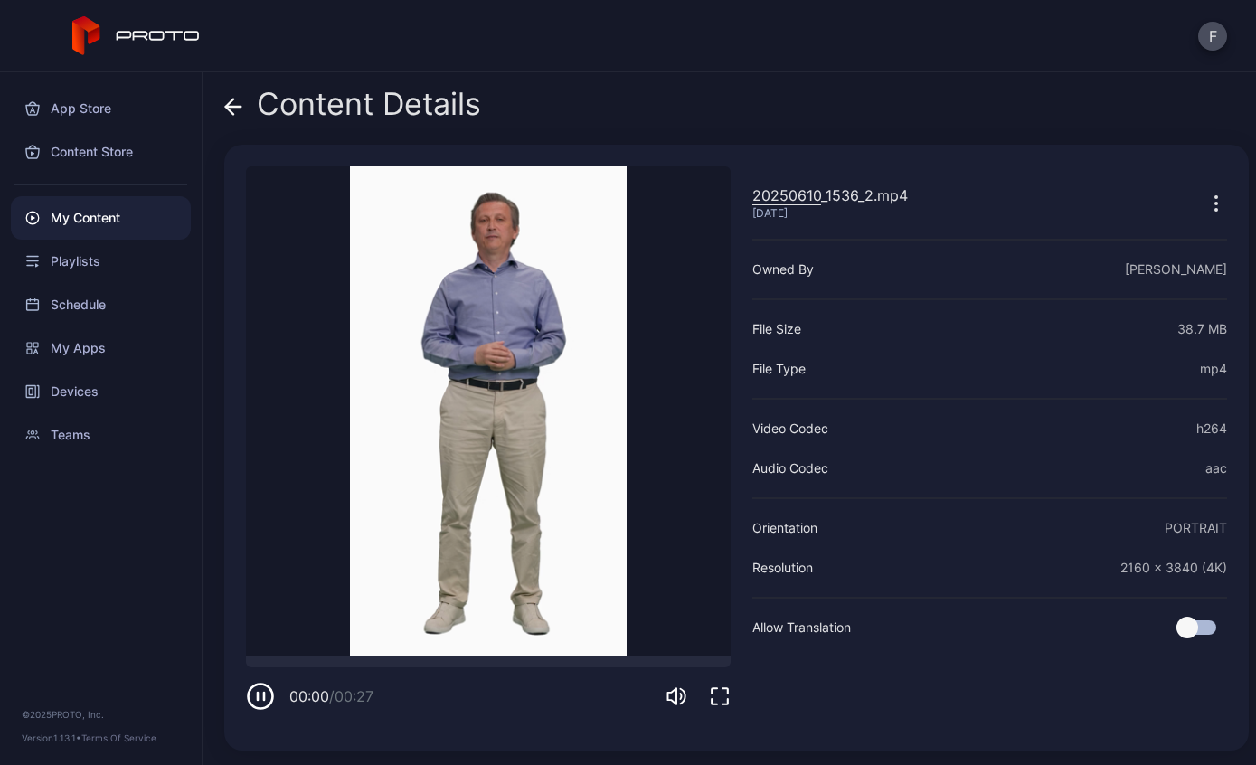
click at [289, 704] on div "00:00 / 00:27" at bounding box center [320, 696] width 149 height 29
click at [237, 116] on span at bounding box center [233, 104] width 18 height 34
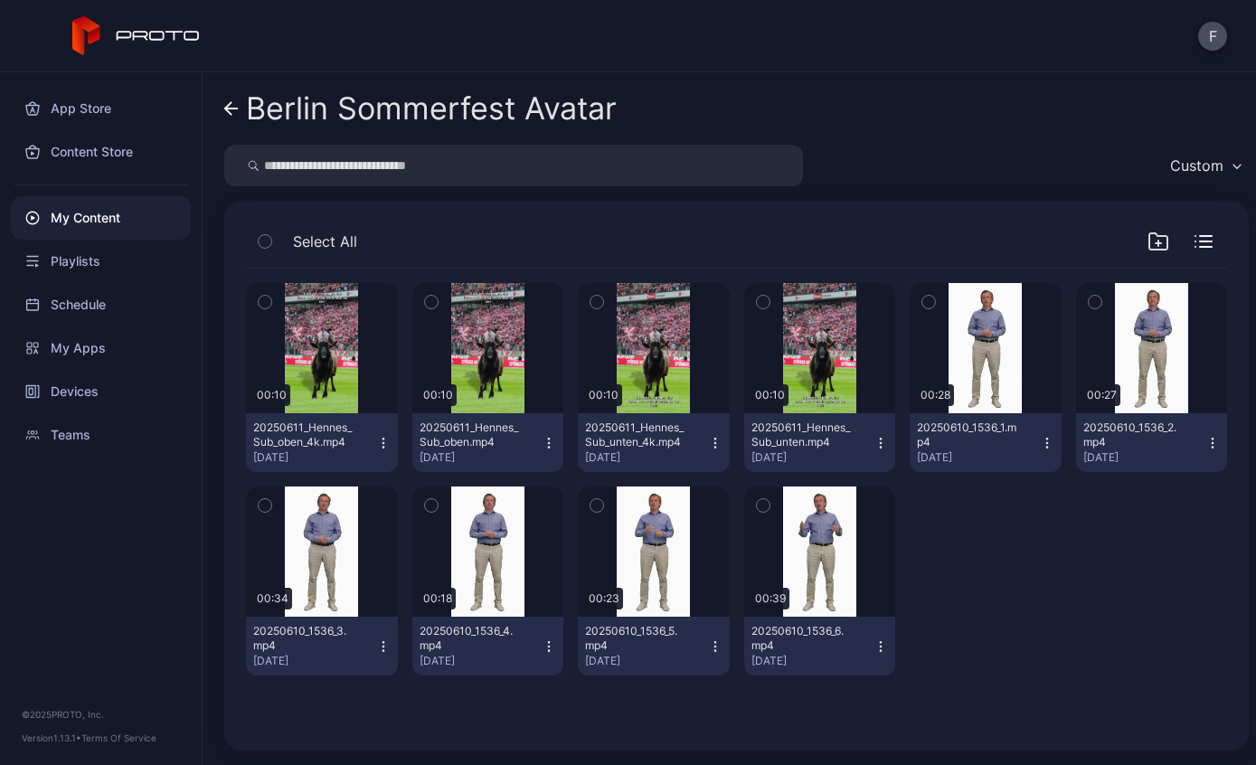
click at [1049, 444] on icon "button" at bounding box center [1047, 443] width 14 height 14
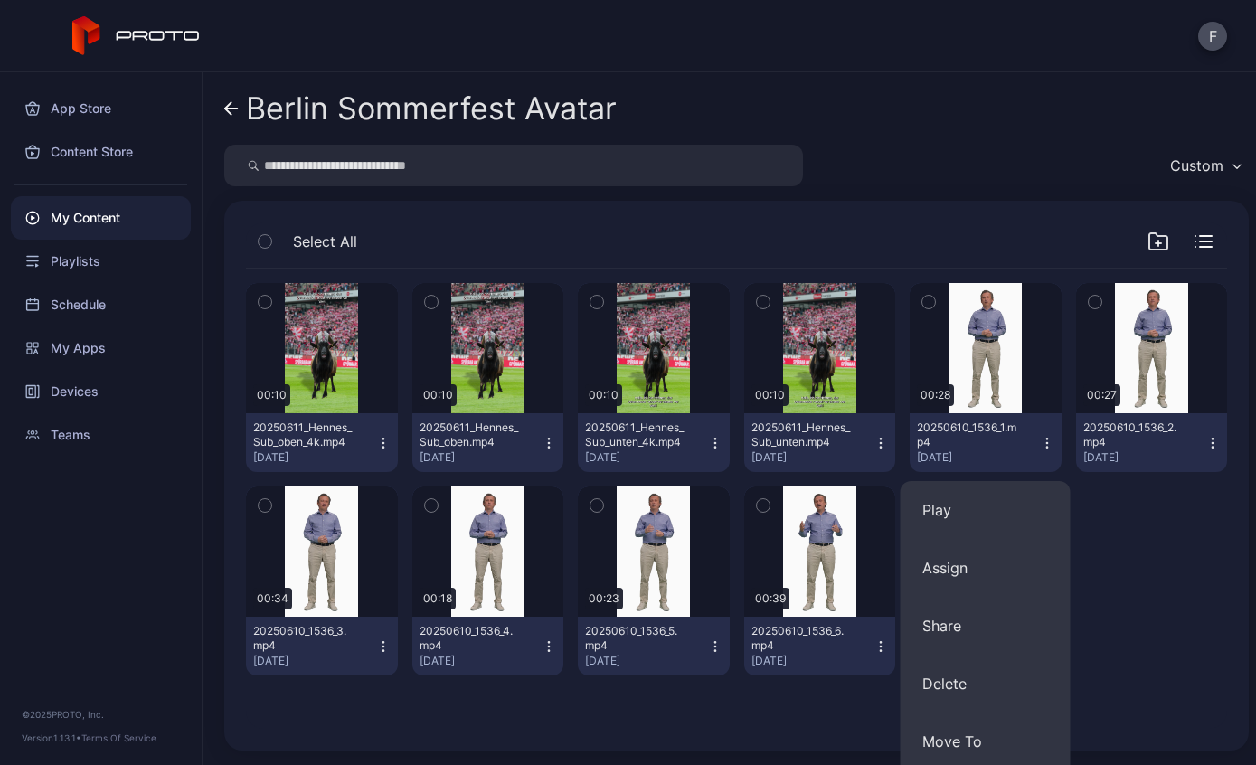
click at [972, 569] on button "Assign" at bounding box center [986, 568] width 170 height 58
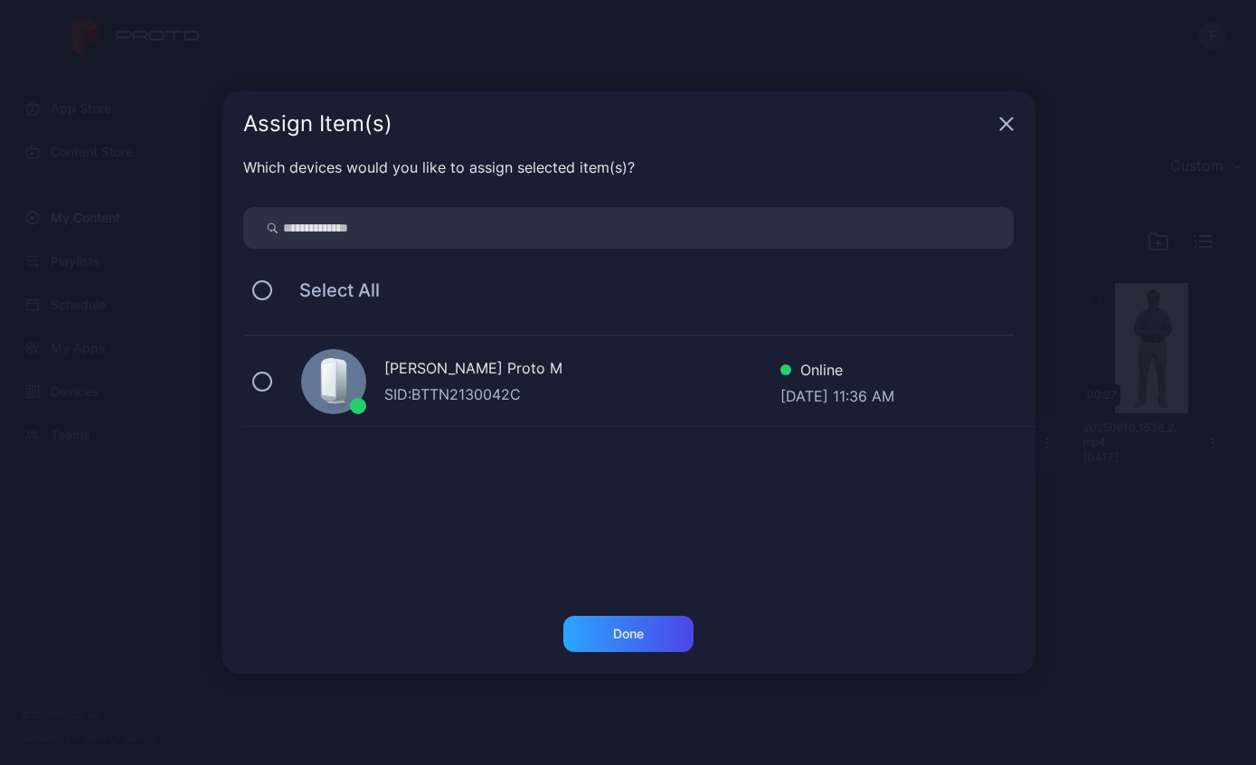
click at [270, 379] on button at bounding box center [262, 382] width 20 height 20
click at [661, 630] on div "Done" at bounding box center [628, 634] width 130 height 36
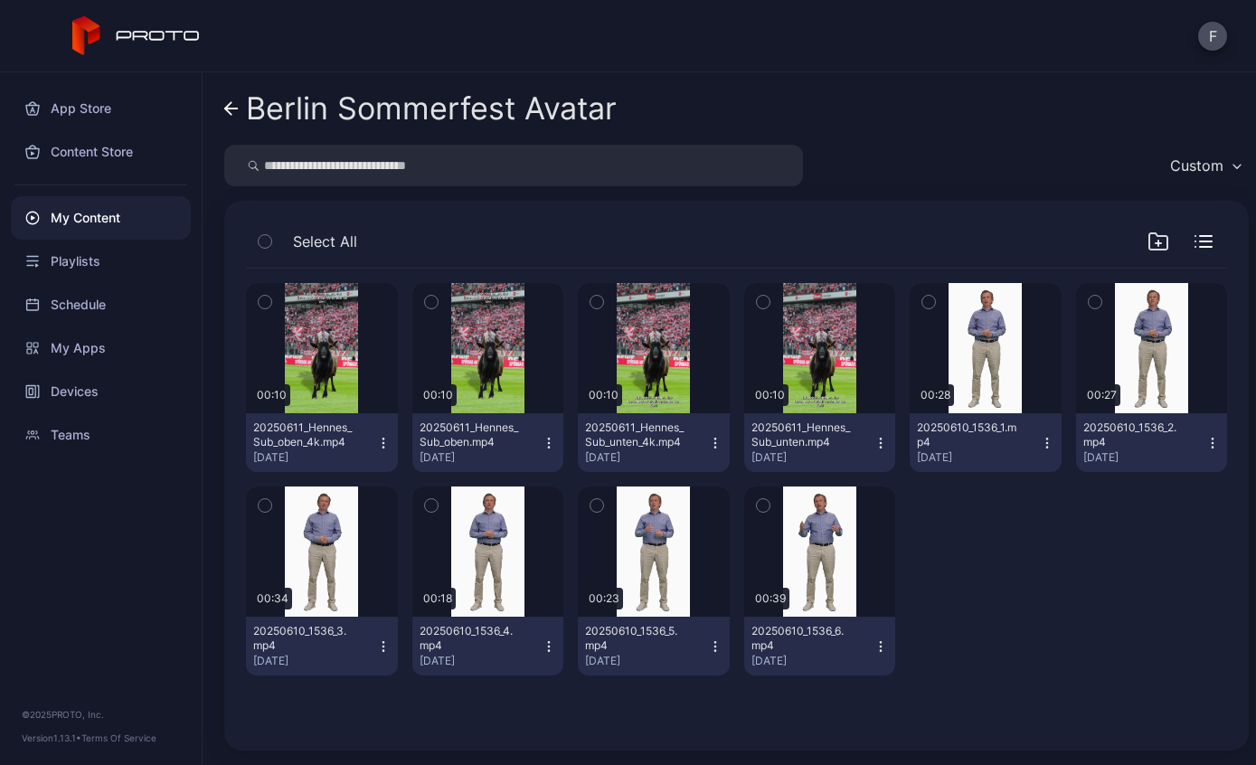
click at [1197, 461] on div "[DATE]" at bounding box center [1145, 457] width 123 height 14
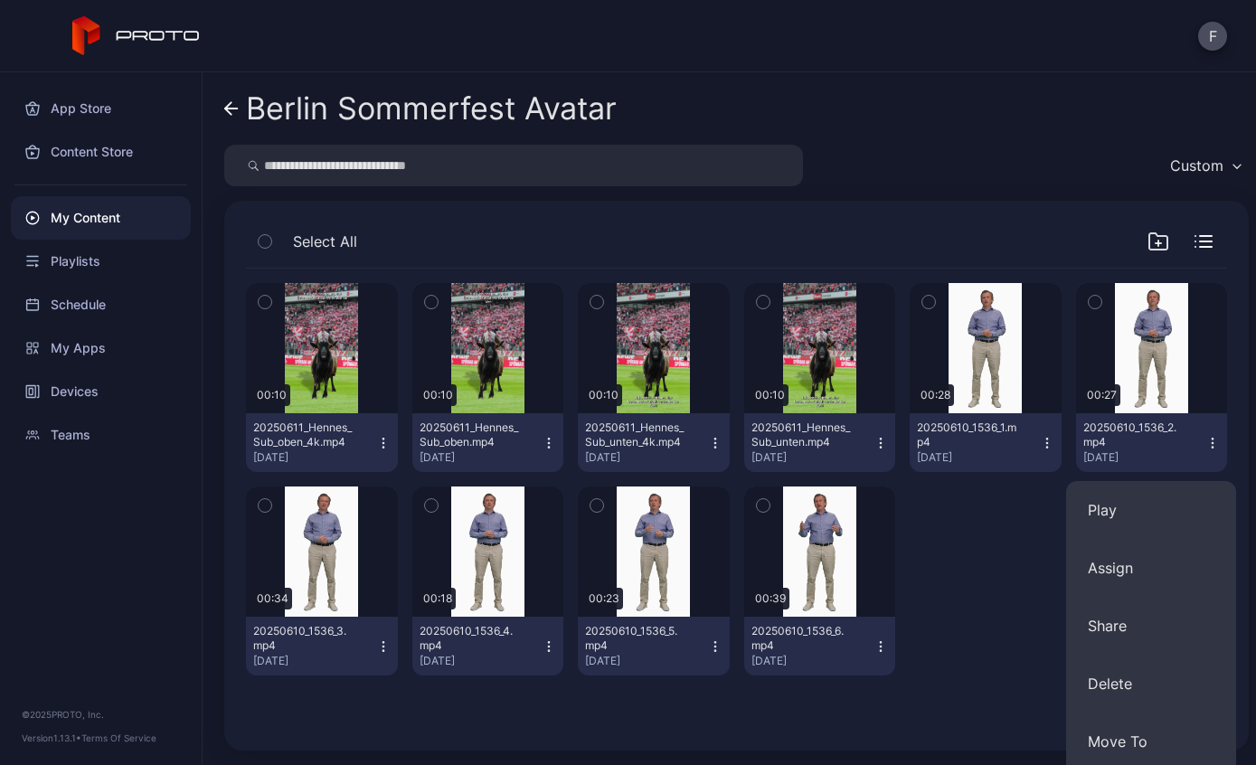
click at [1144, 575] on button "Assign" at bounding box center [1151, 568] width 170 height 58
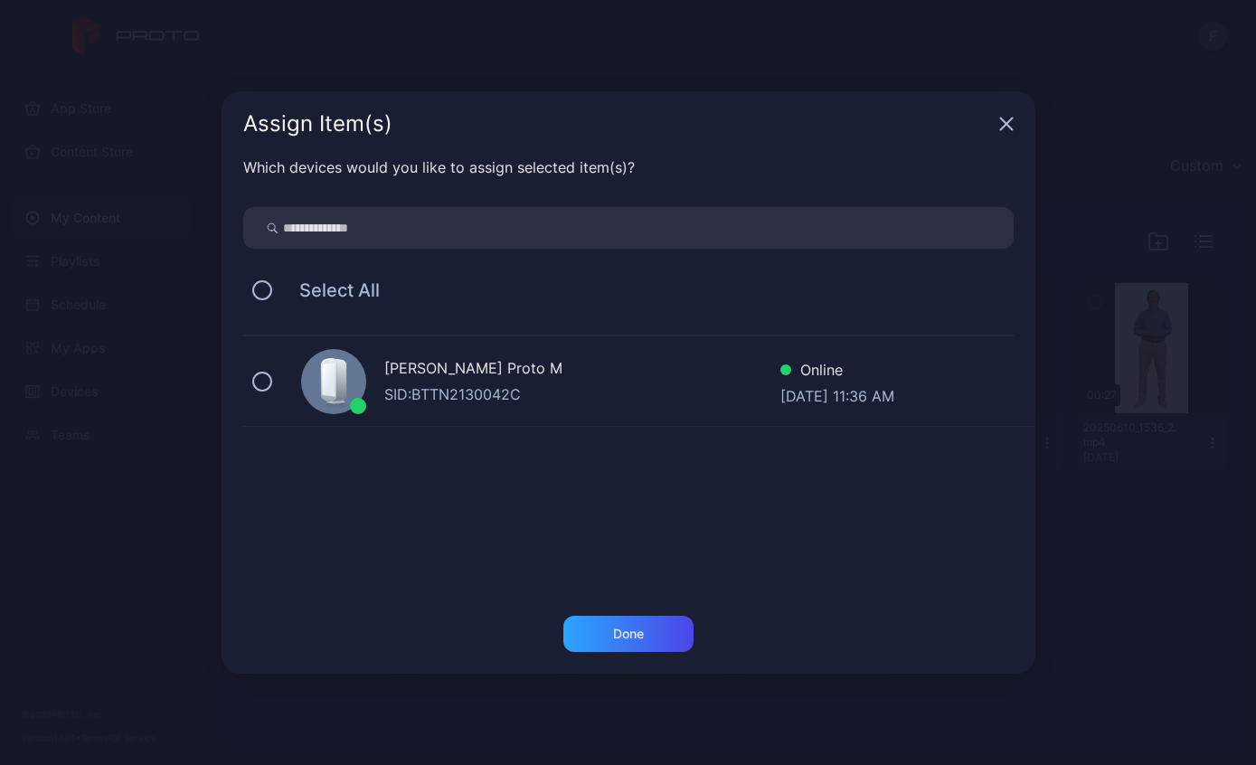
click at [267, 380] on button at bounding box center [262, 382] width 20 height 20
click at [667, 651] on div "Done" at bounding box center [628, 634] width 130 height 36
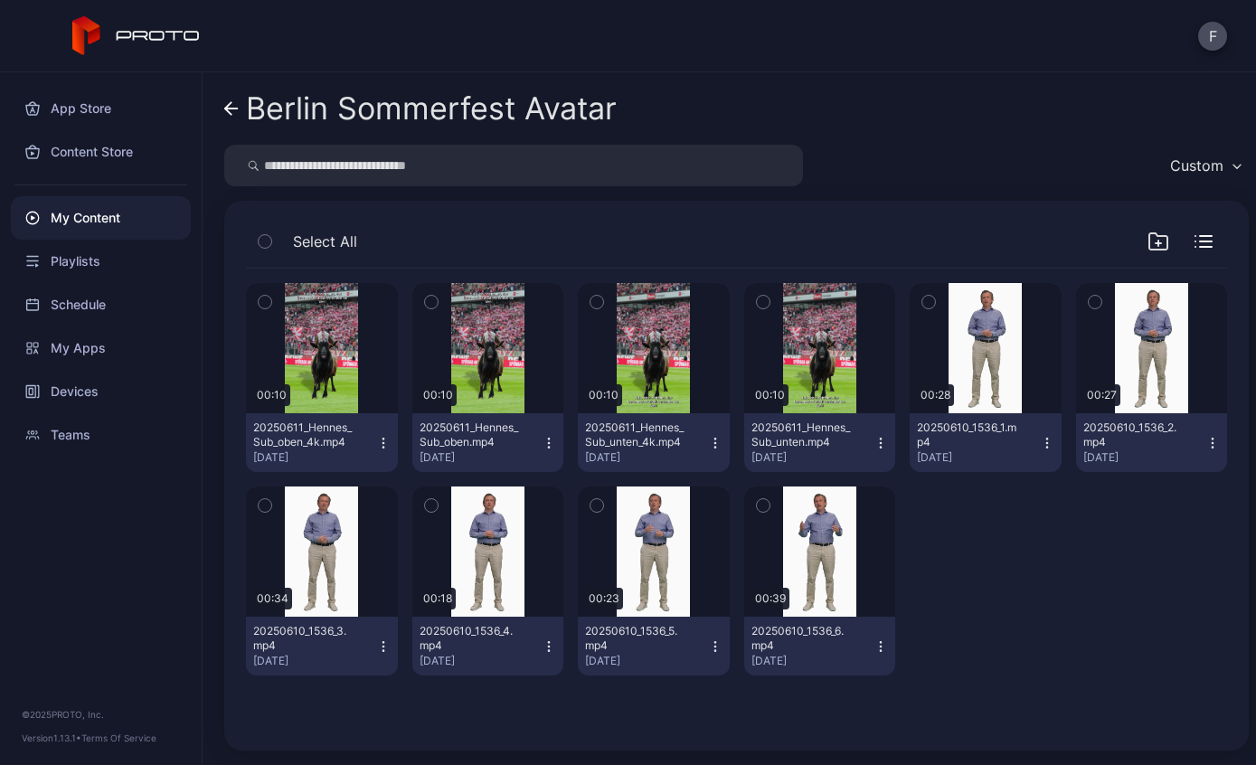
click at [657, 640] on div "20250610_1536_5.mp4" at bounding box center [634, 638] width 99 height 29
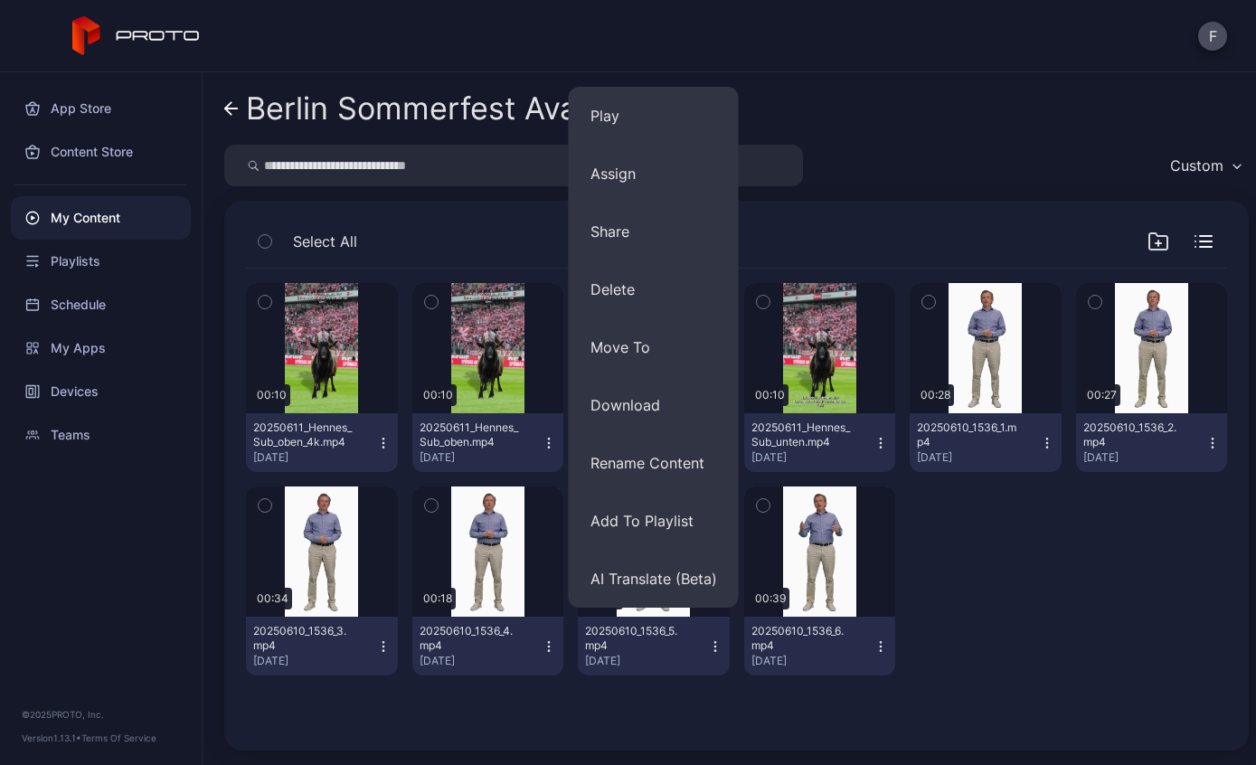
click at [999, 587] on div at bounding box center [986, 581] width 152 height 189
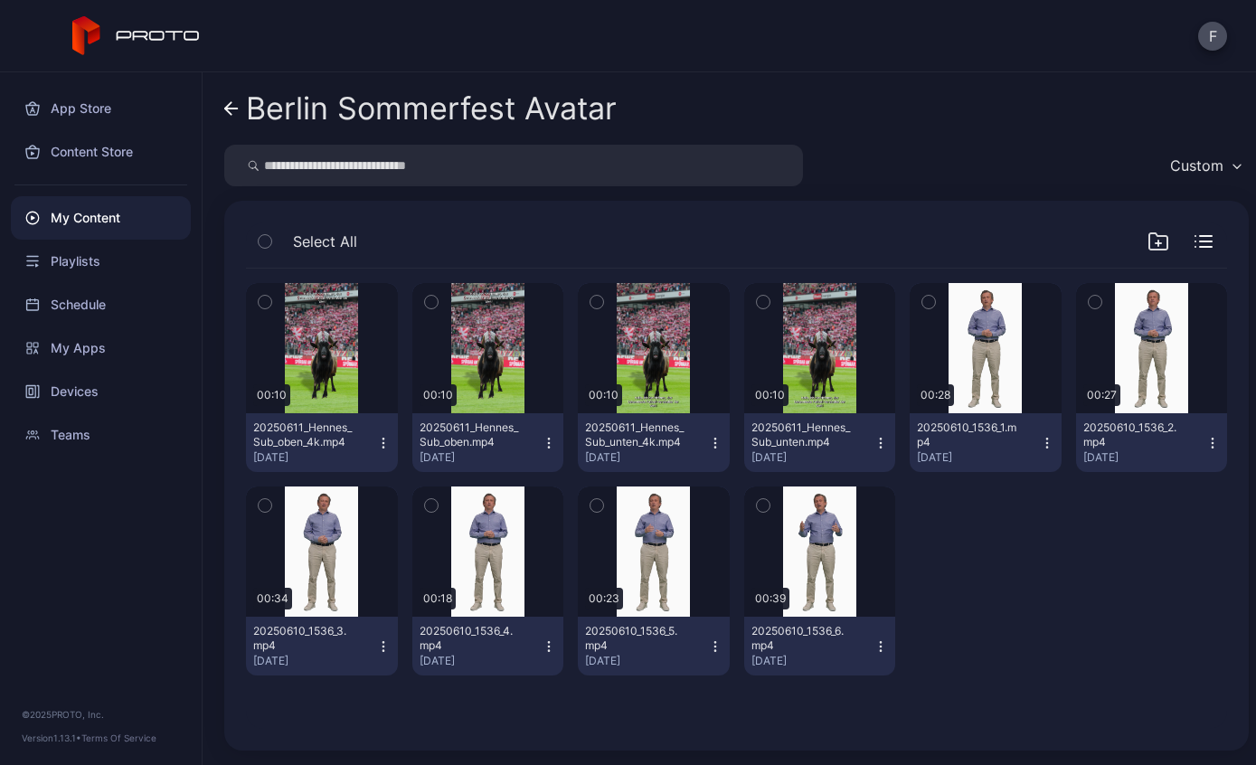
click at [388, 641] on icon "button" at bounding box center [383, 646] width 14 height 14
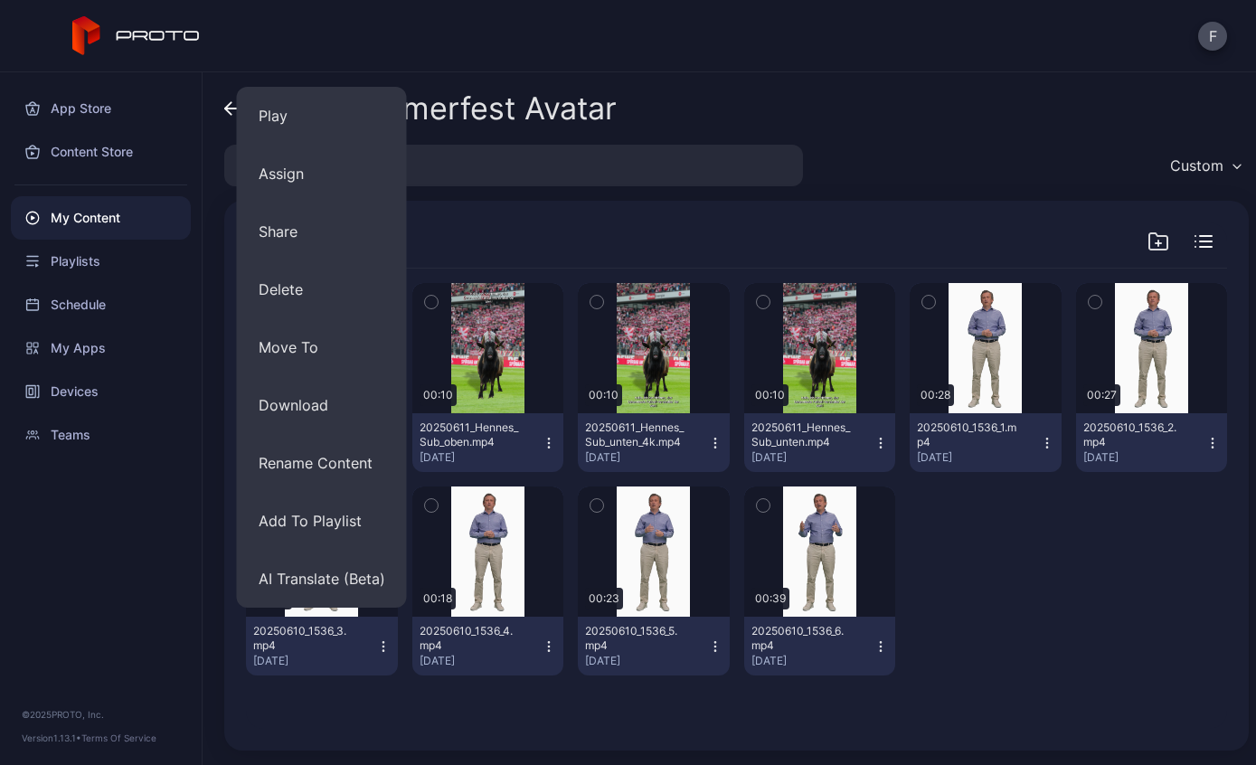
click at [276, 185] on button "Assign" at bounding box center [322, 174] width 170 height 58
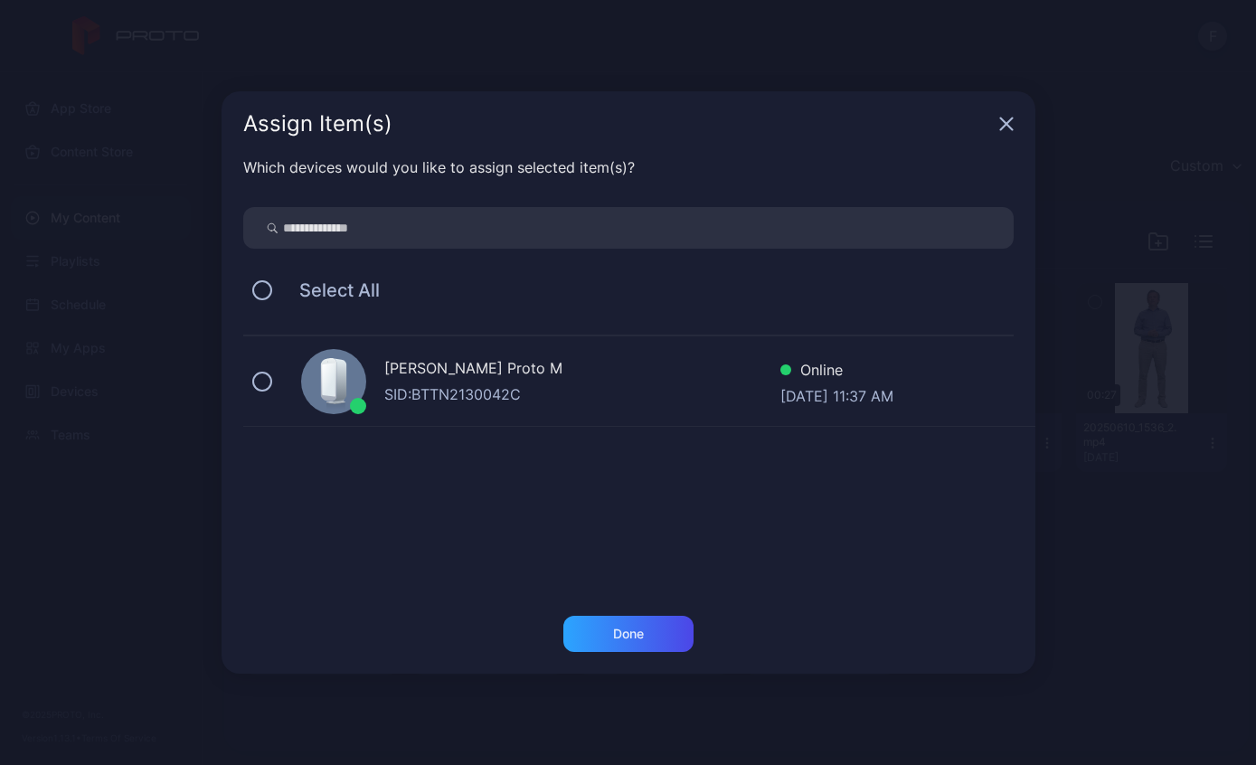
click at [270, 382] on button at bounding box center [262, 382] width 20 height 20
click at [651, 649] on div "Done" at bounding box center [628, 634] width 130 height 36
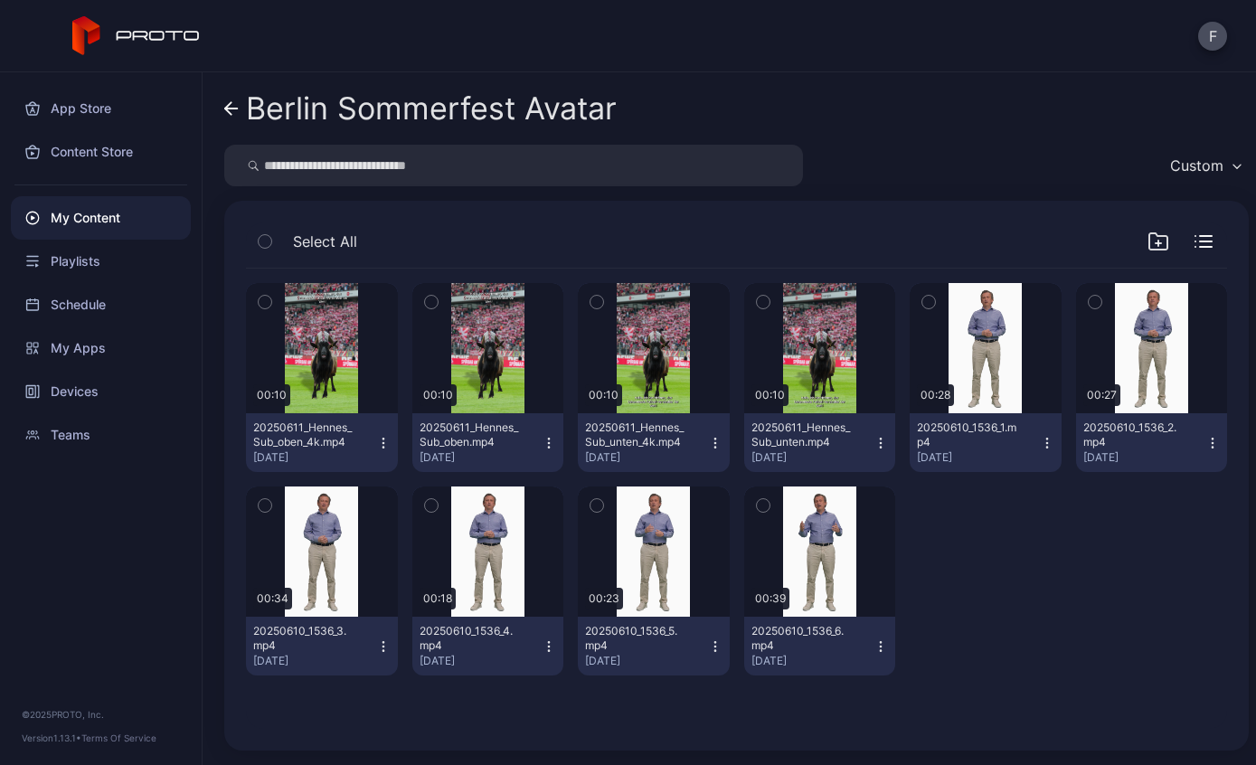
click at [657, 628] on div "20250610_1536_5.mp4" at bounding box center [634, 638] width 99 height 29
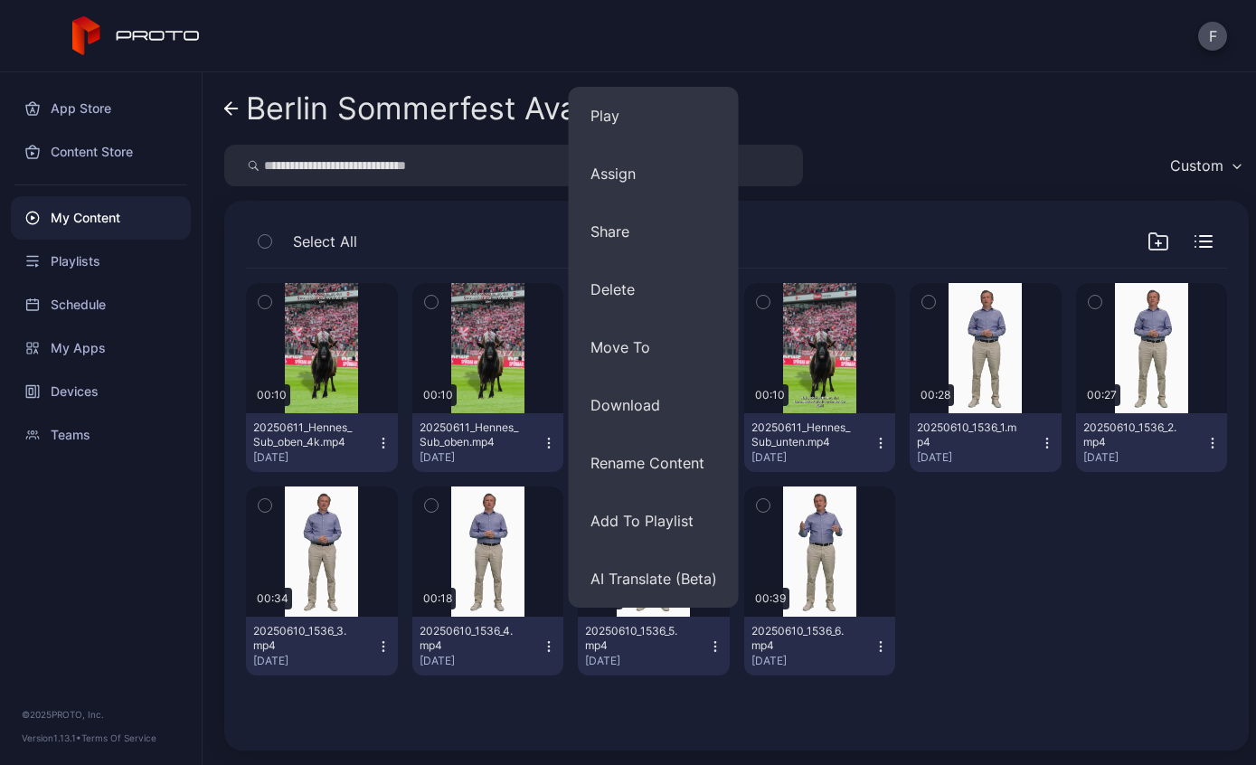
click at [569, 717] on div "Preview 00:10 20250611_Hennes_Sub_oben_4k.mp4 [DATE] Preview 00:10 20250611_Hen…" at bounding box center [737, 498] width 1010 height 489
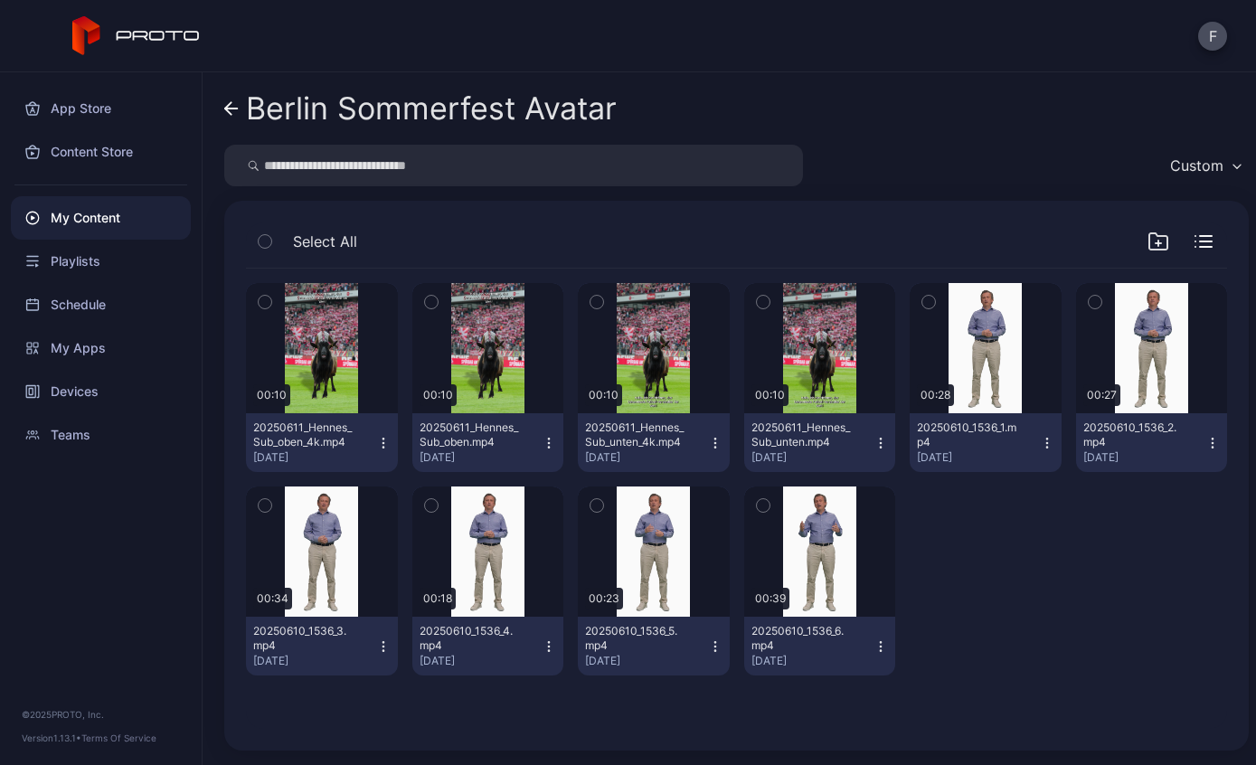
click at [553, 649] on icon "button" at bounding box center [549, 646] width 14 height 14
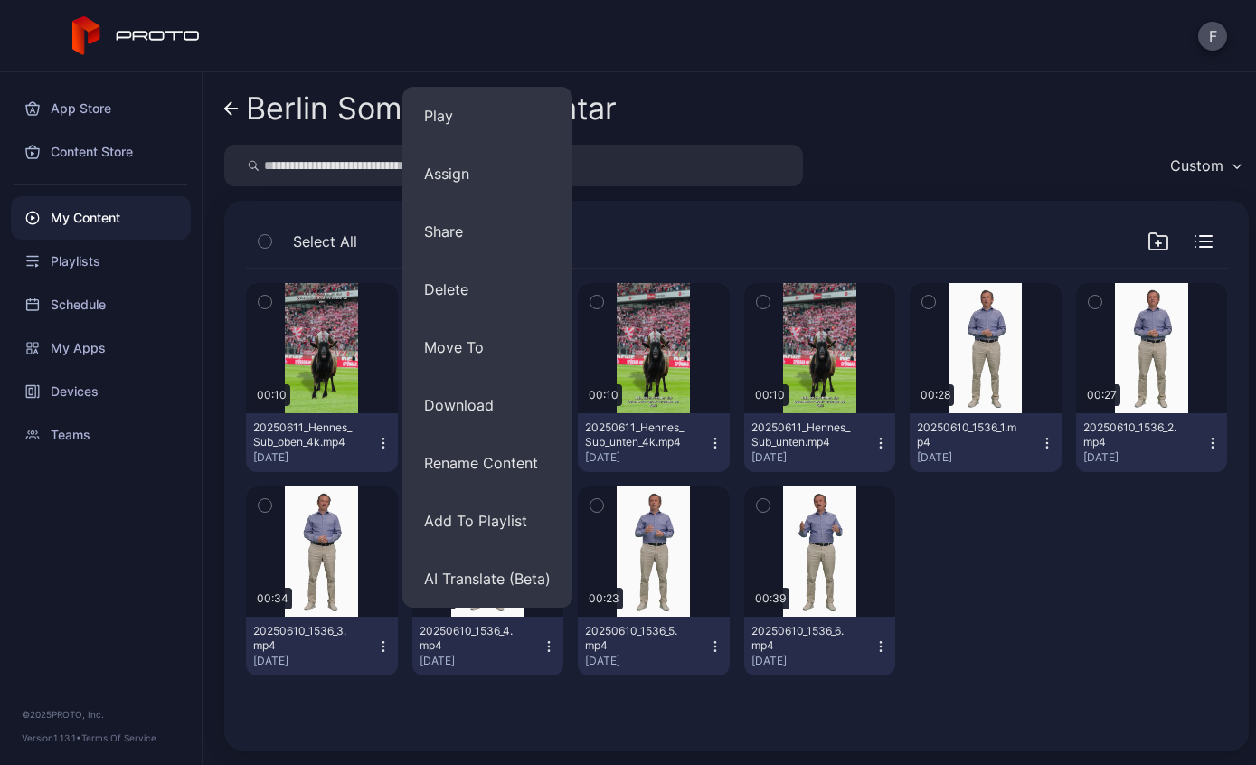
click at [440, 183] on button "Assign" at bounding box center [487, 174] width 170 height 58
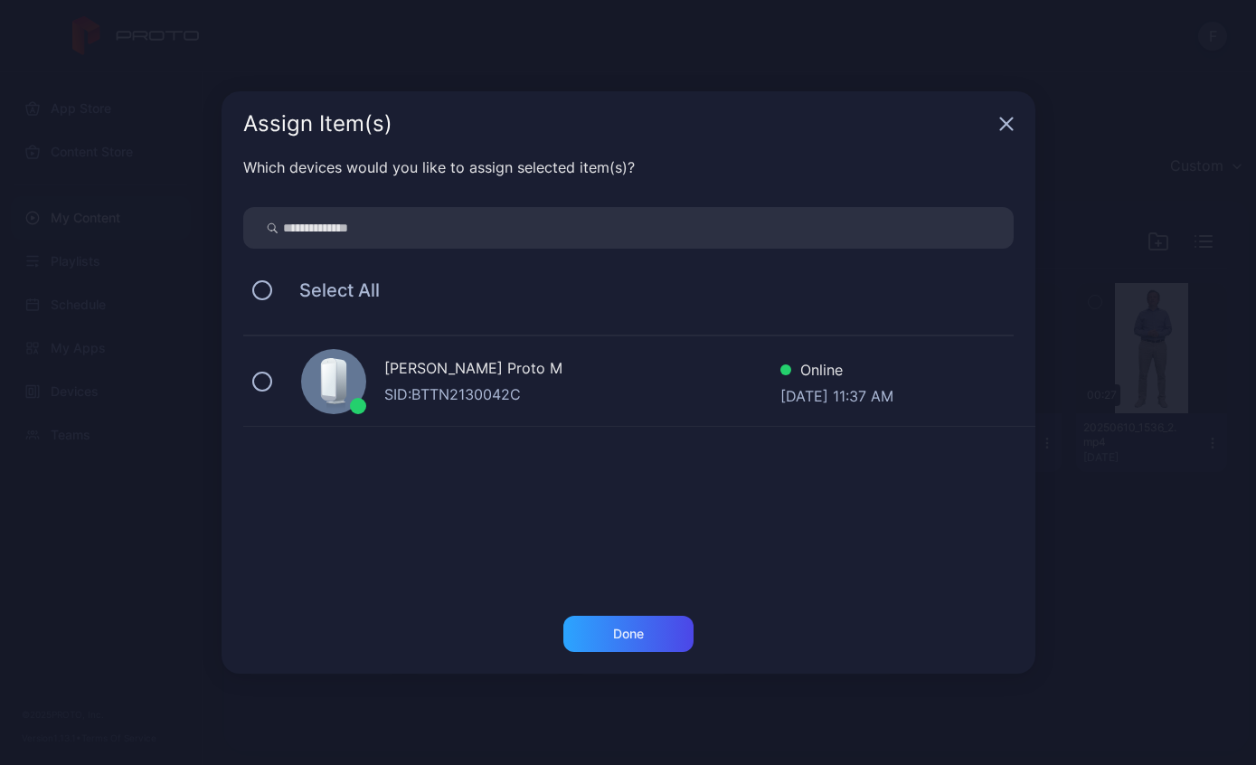
click at [290, 385] on div "[PERSON_NAME] Proto M SID: BTTN2130042C Online [DATE] 11:37 AM" at bounding box center [639, 381] width 792 height 90
click at [665, 634] on div "Done" at bounding box center [628, 634] width 130 height 36
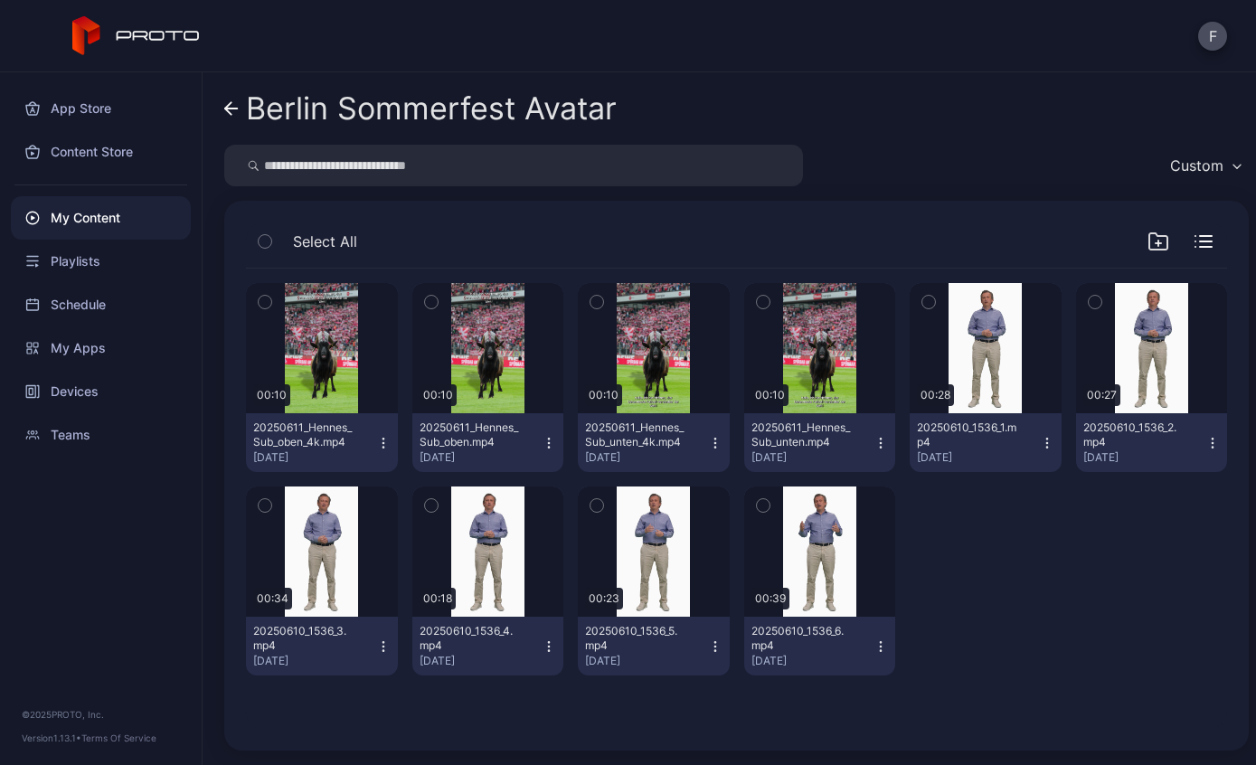
click at [713, 651] on icon "button" at bounding box center [715, 646] width 14 height 14
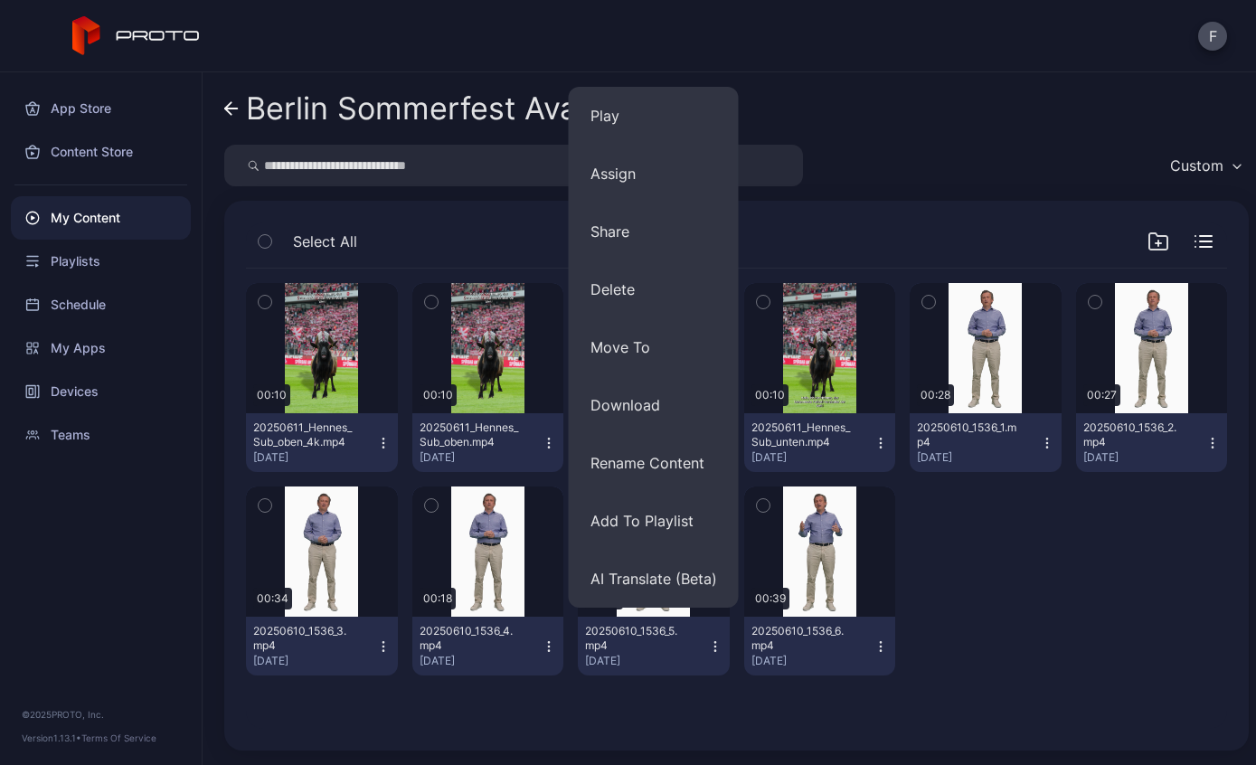
click at [621, 183] on button "Assign" at bounding box center [654, 174] width 170 height 58
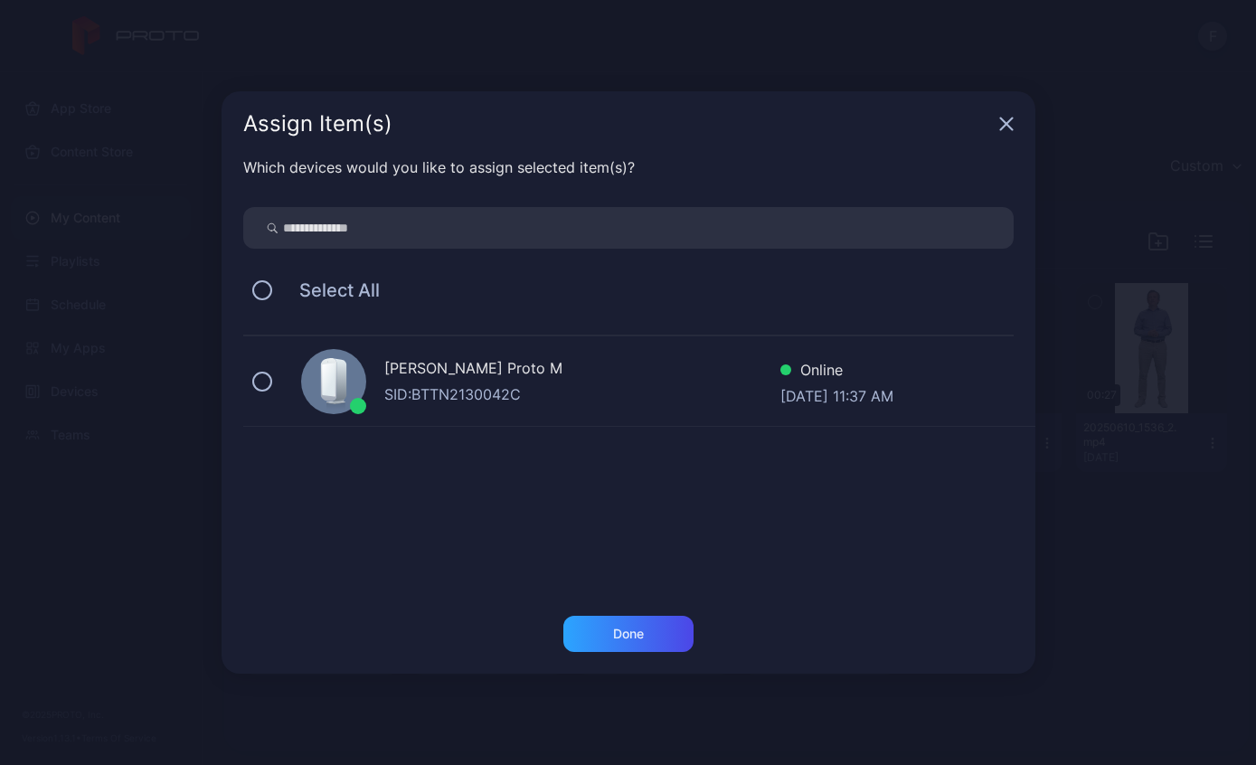
click at [269, 374] on button at bounding box center [262, 382] width 20 height 20
click at [661, 639] on div "Done" at bounding box center [628, 634] width 130 height 36
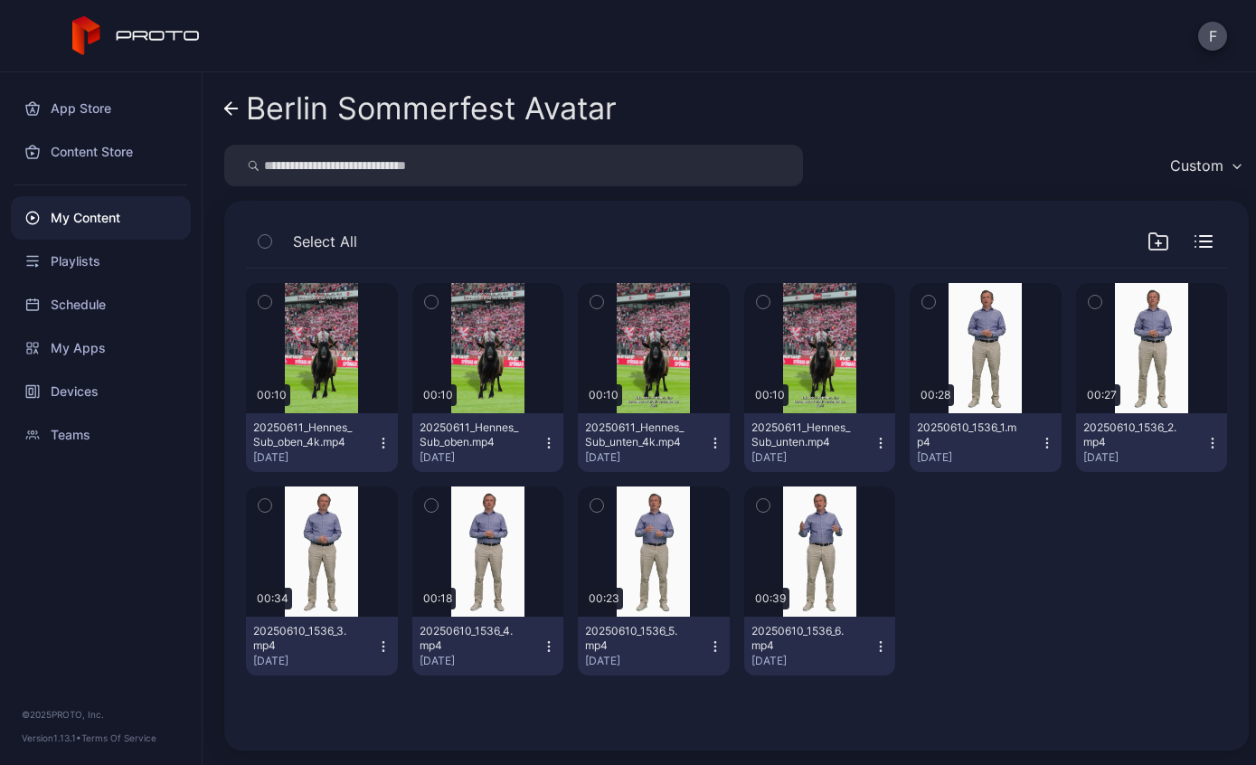
click at [873, 640] on div "20250610_1536_6.mp4 [DATE]" at bounding box center [813, 646] width 123 height 44
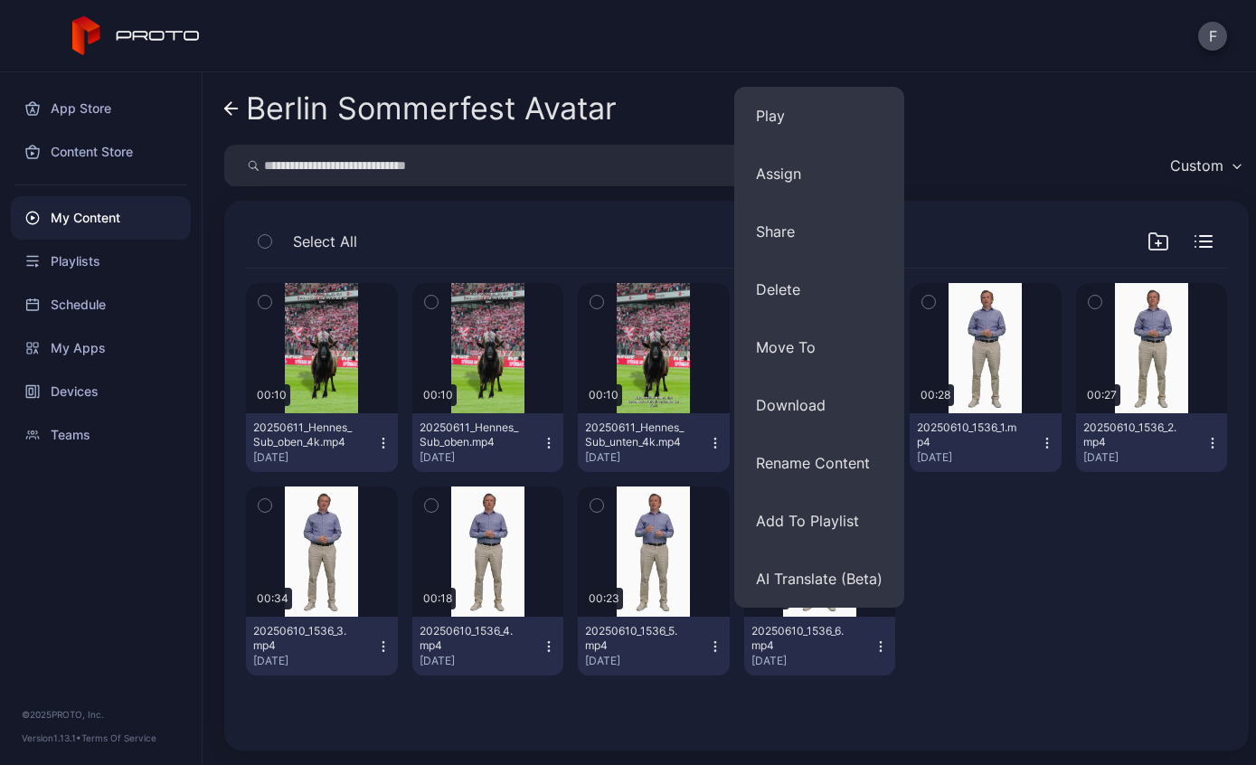
click at [784, 188] on button "Assign" at bounding box center [819, 174] width 170 height 58
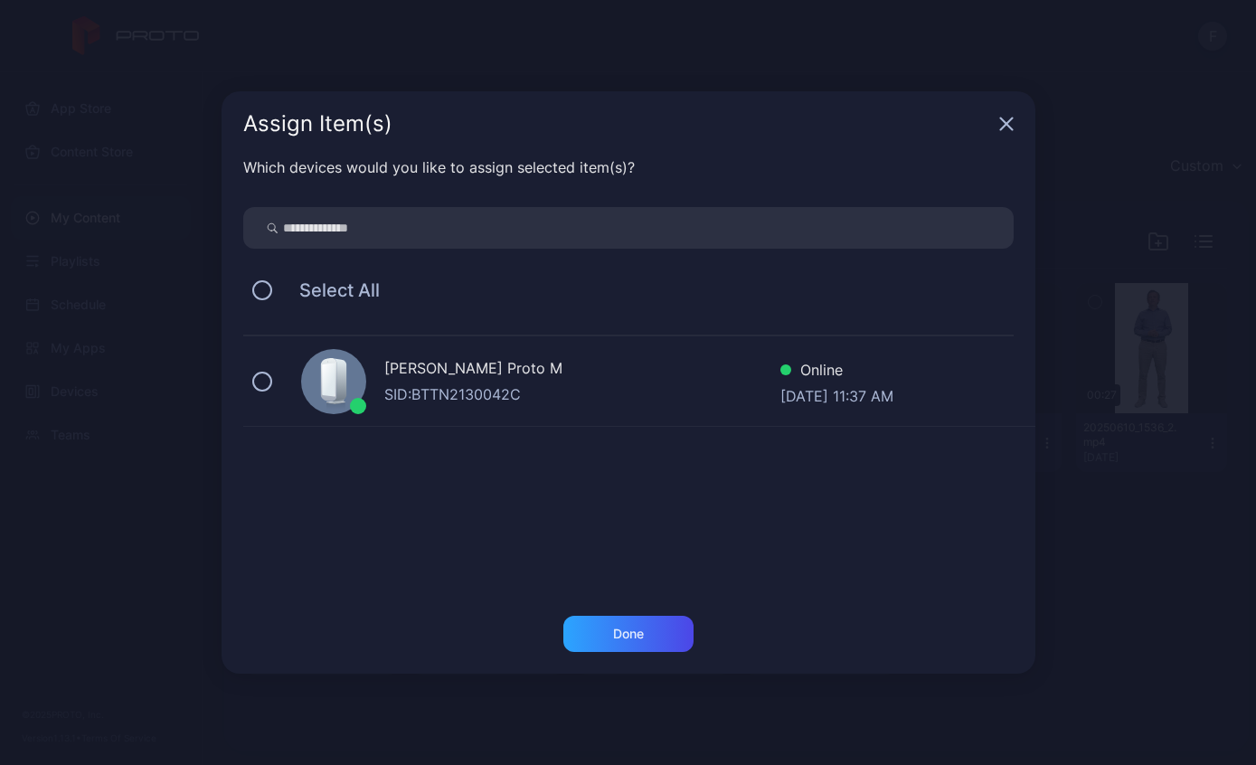
click at [272, 367] on div "[PERSON_NAME] Proto M SID: BTTN2130042C Online [DATE] 11:37 AM" at bounding box center [639, 381] width 792 height 90
click at [651, 642] on div "Done" at bounding box center [628, 634] width 130 height 36
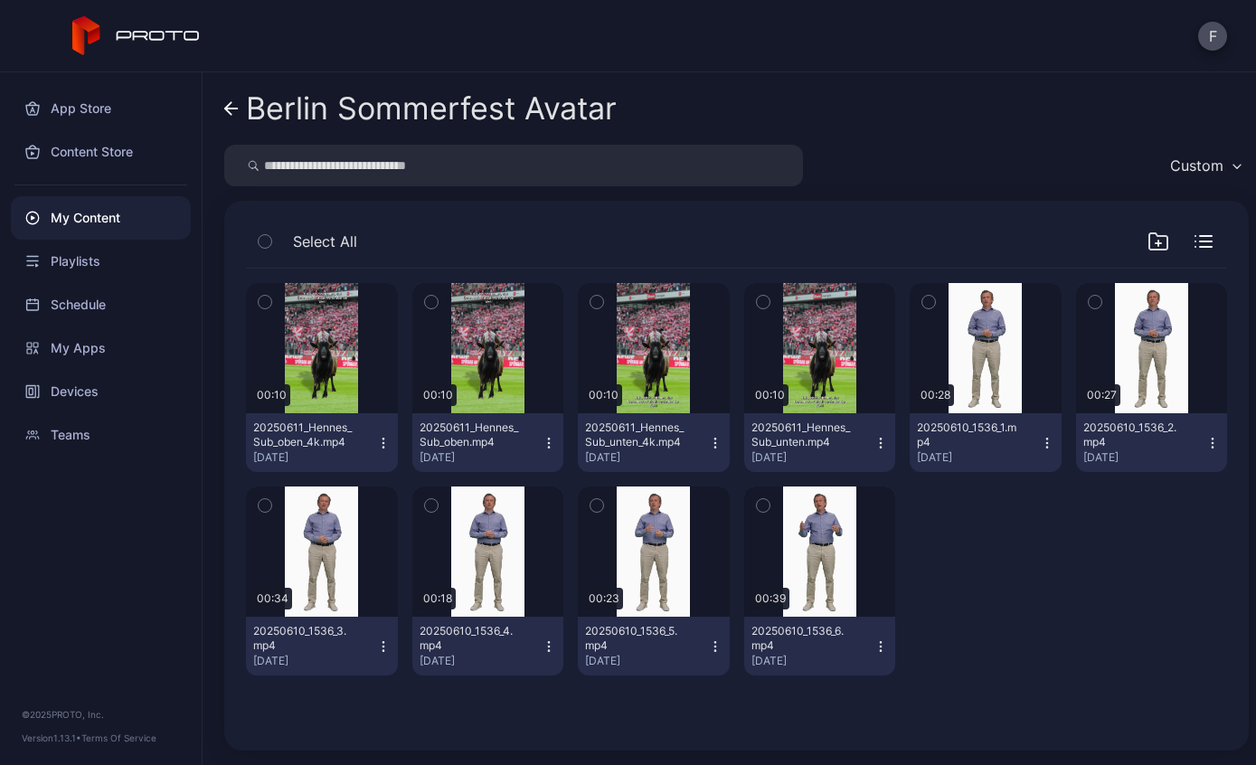
click at [239, 113] on link "Berlin Sommerfest Avatar" at bounding box center [420, 108] width 393 height 43
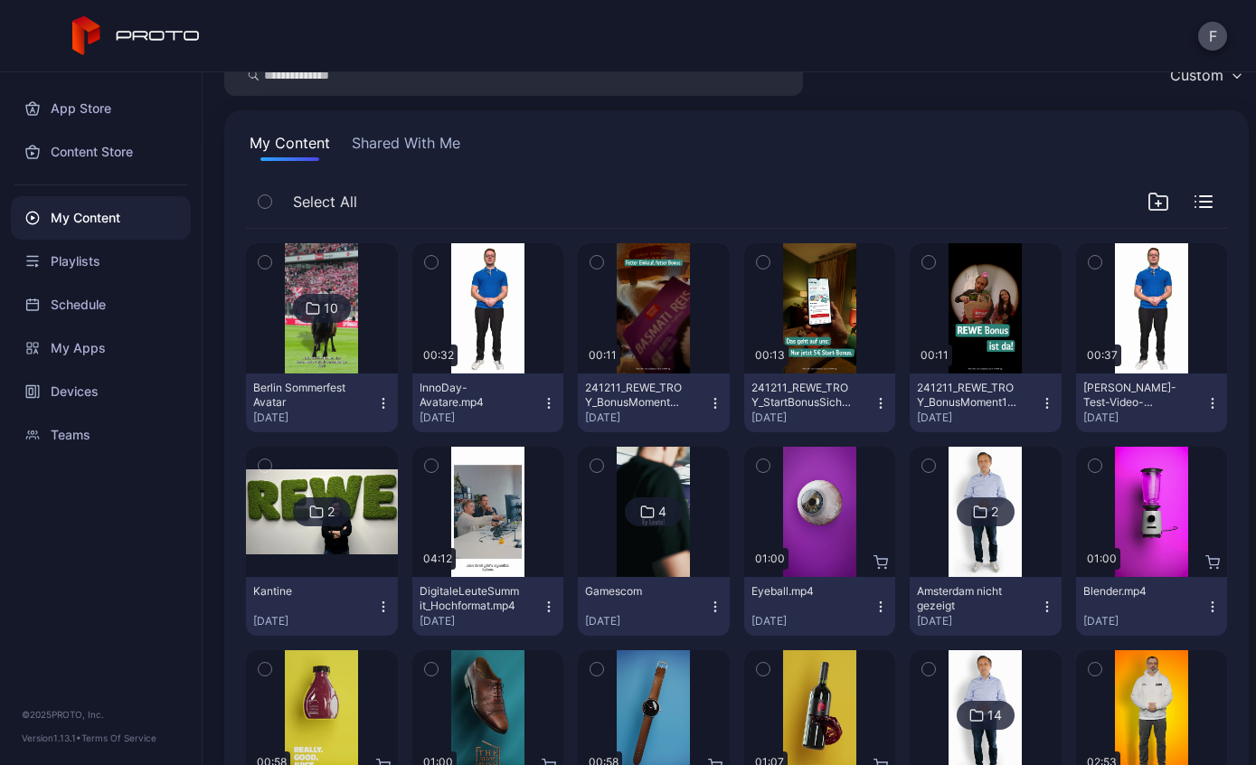
scroll to position [86, 0]
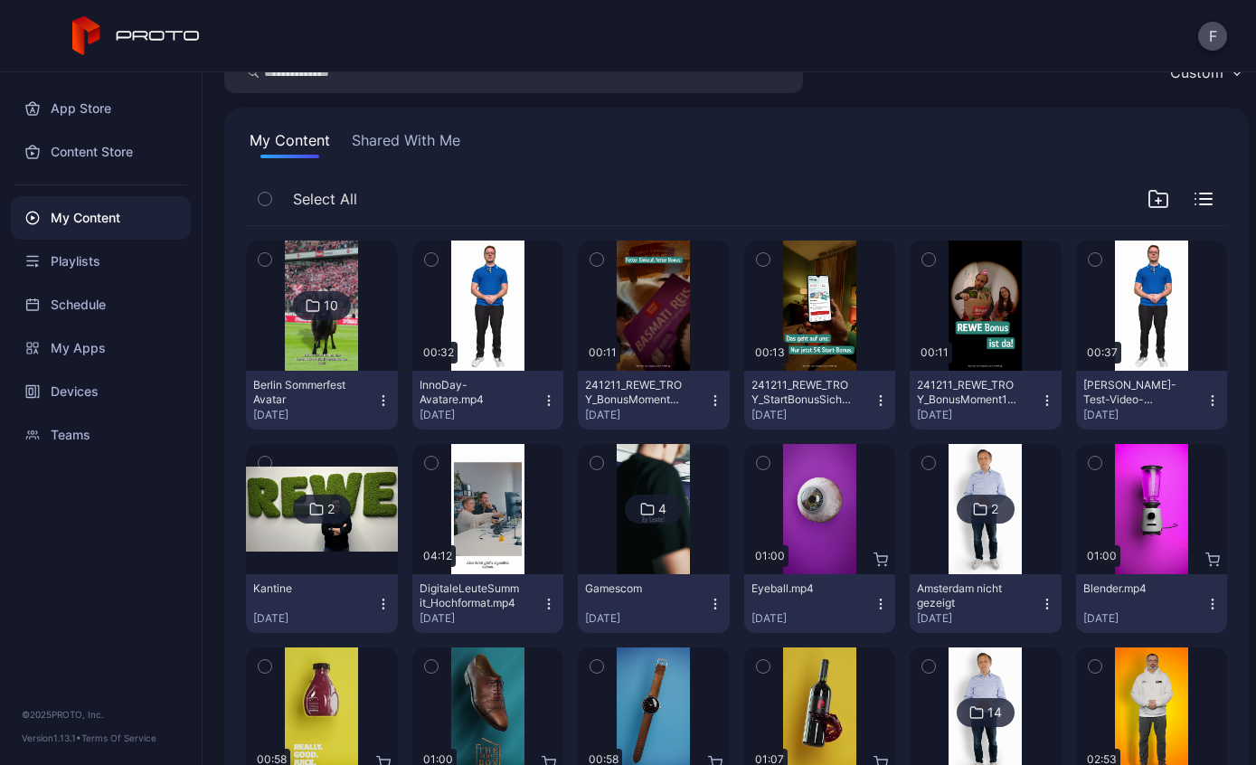
click at [301, 308] on div "10" at bounding box center [322, 305] width 58 height 29
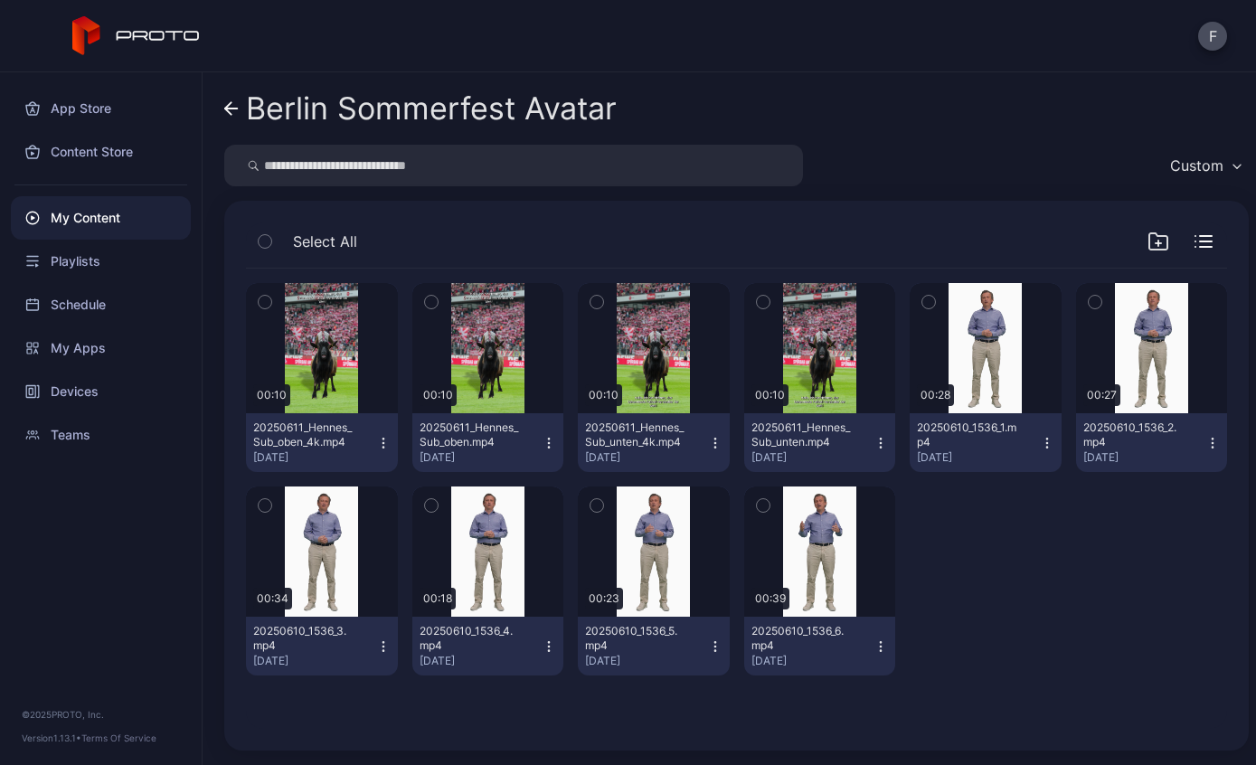
click at [0, 0] on div "Preview" at bounding box center [0, 0] width 0 height 0
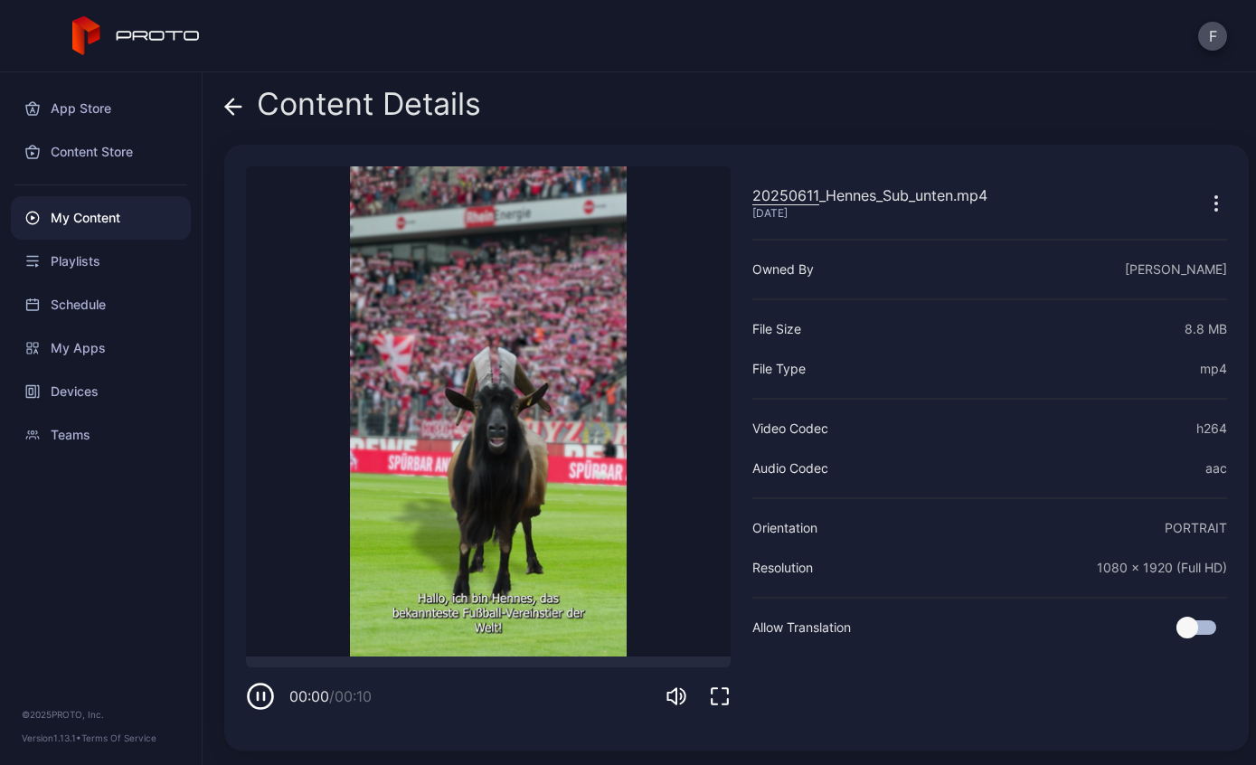
click at [264, 699] on icon "button" at bounding box center [264, 696] width 0 height 7
click at [260, 694] on icon "button" at bounding box center [261, 696] width 8 height 9
click at [241, 102] on icon at bounding box center [233, 107] width 18 height 18
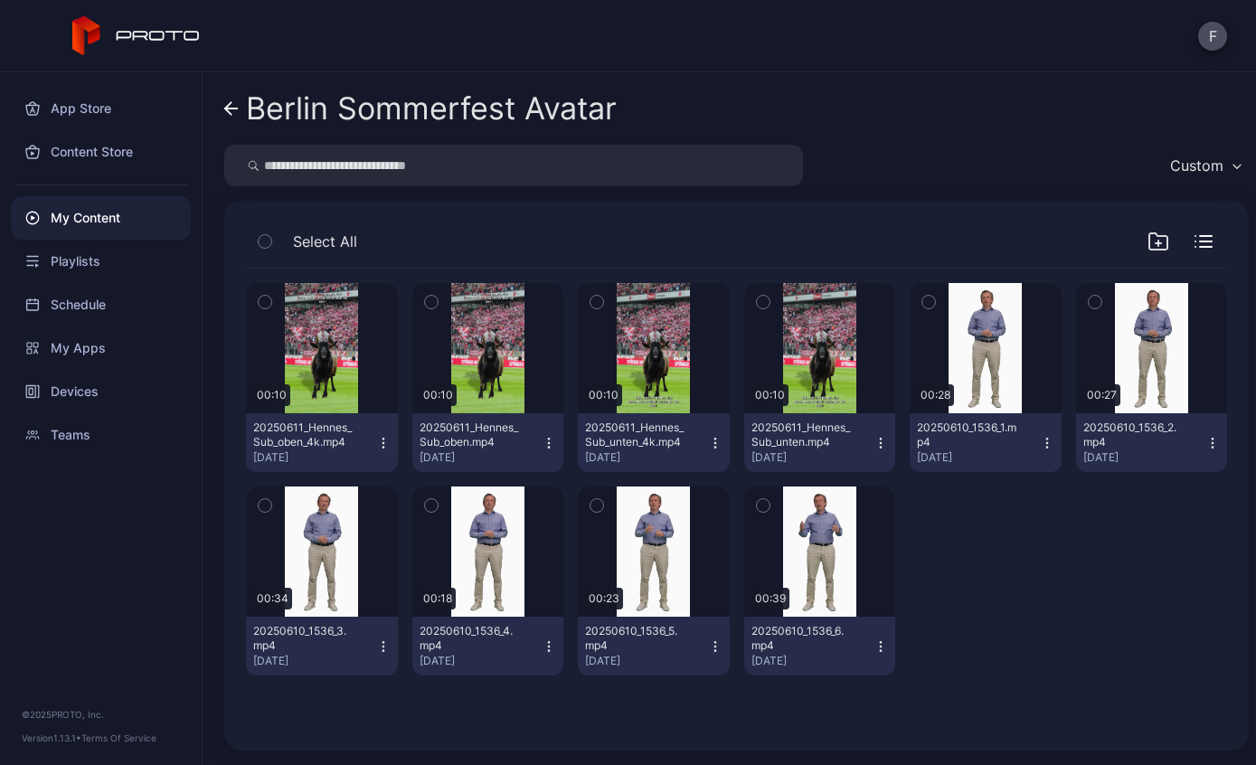
click at [718, 447] on icon "button" at bounding box center [715, 443] width 14 height 14
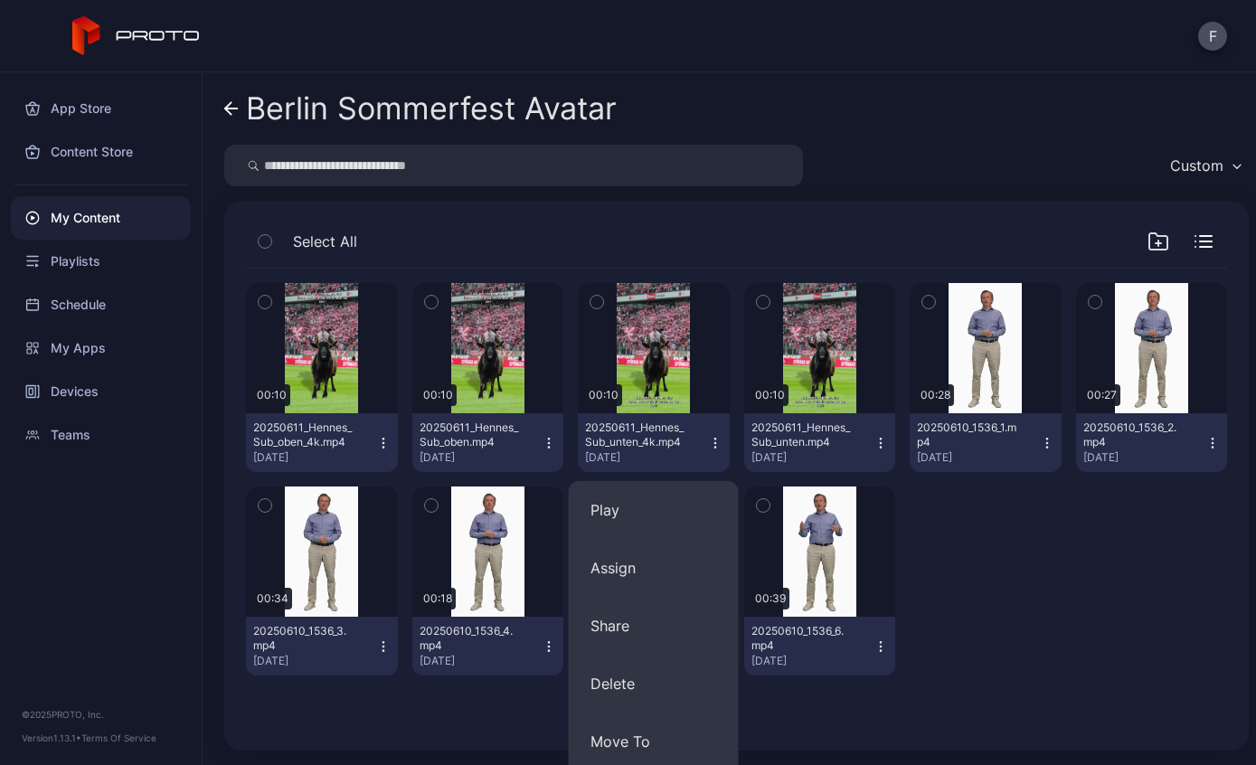
click at [651, 563] on button "Assign" at bounding box center [654, 568] width 170 height 58
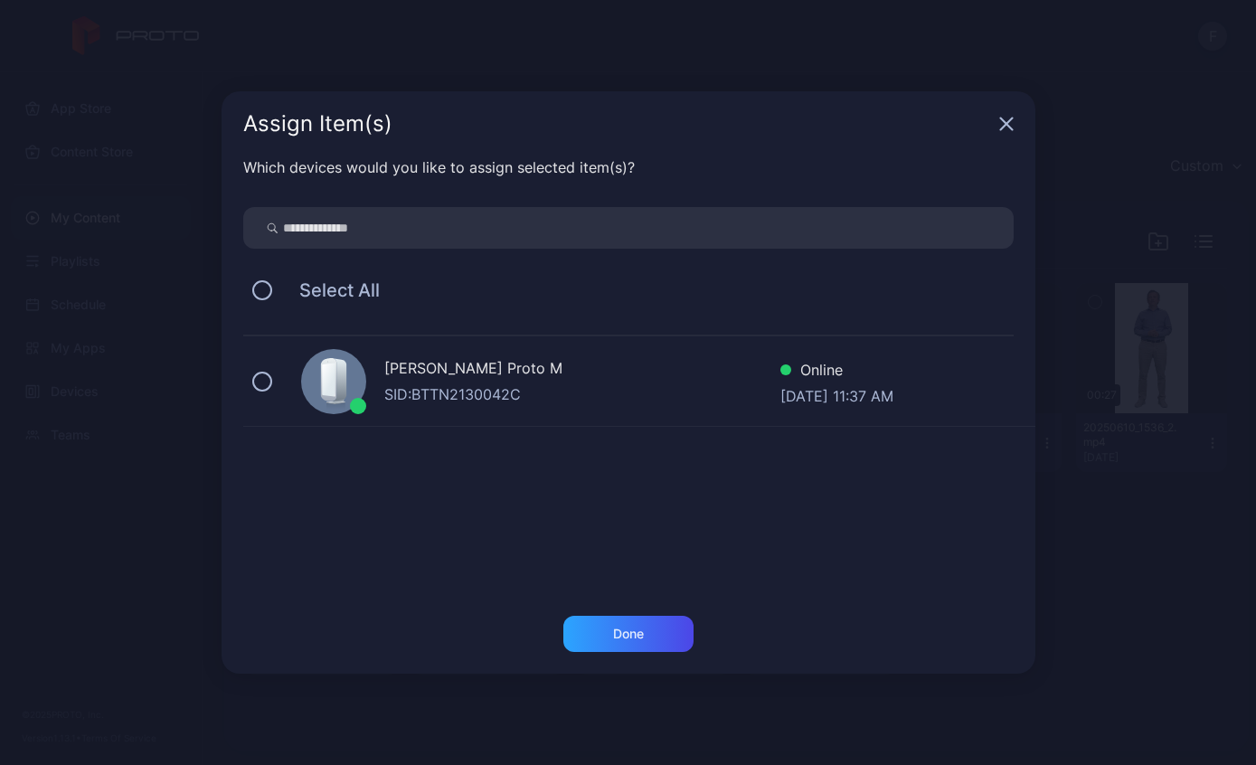
click at [983, 123] on div "Assign Item(s)" at bounding box center [617, 124] width 749 height 22
click at [998, 141] on div "Assign Item(s)" at bounding box center [629, 123] width 814 height 65
click at [1012, 119] on icon "button" at bounding box center [1006, 124] width 12 height 12
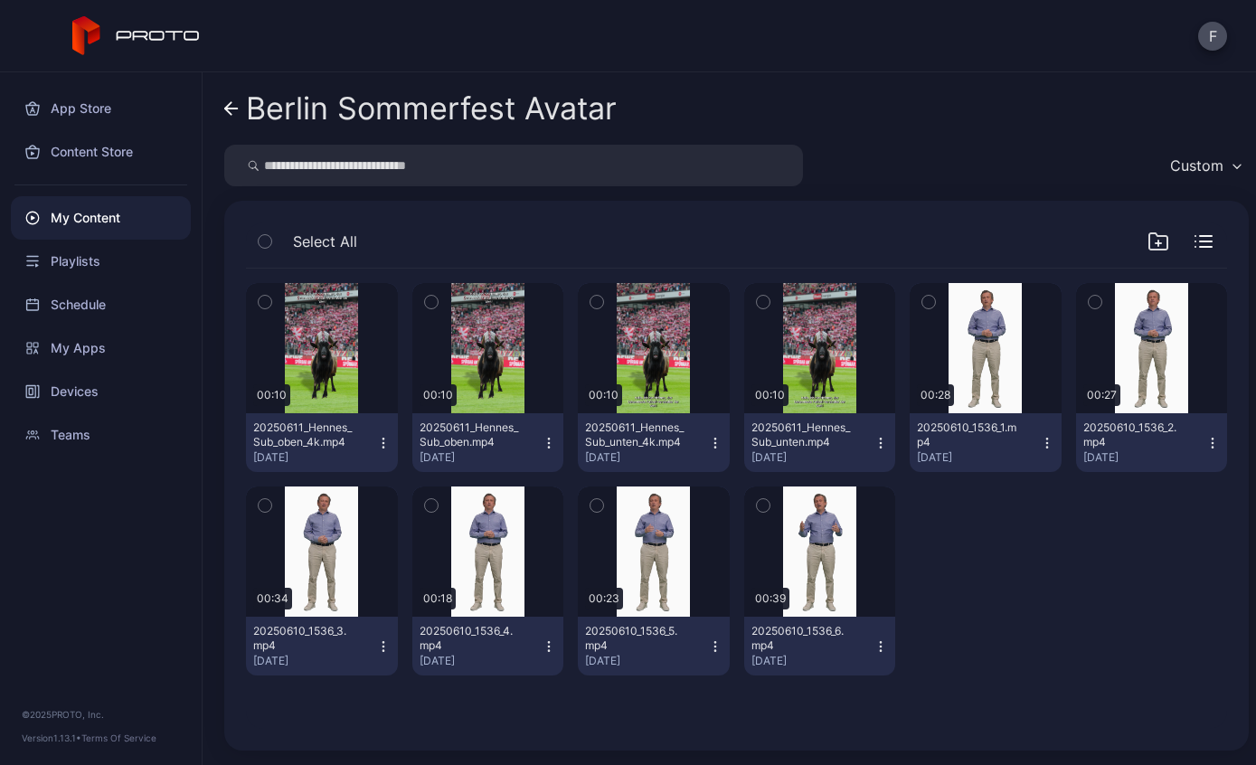
click at [0, 0] on div "Preview" at bounding box center [0, 0] width 0 height 0
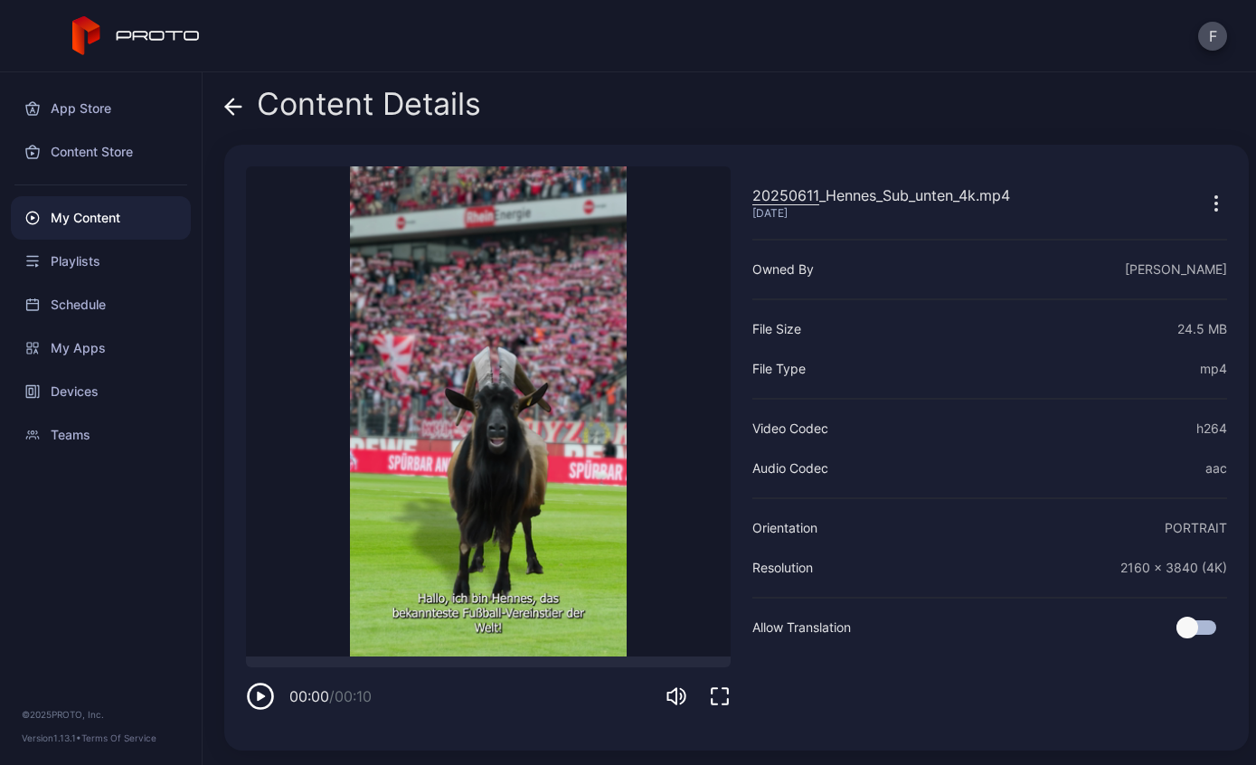
click at [266, 707] on icon "button" at bounding box center [261, 697] width 24 height 24
click at [260, 707] on icon "button" at bounding box center [260, 696] width 29 height 29
click at [258, 108] on div "Content Details" at bounding box center [352, 108] width 257 height 43
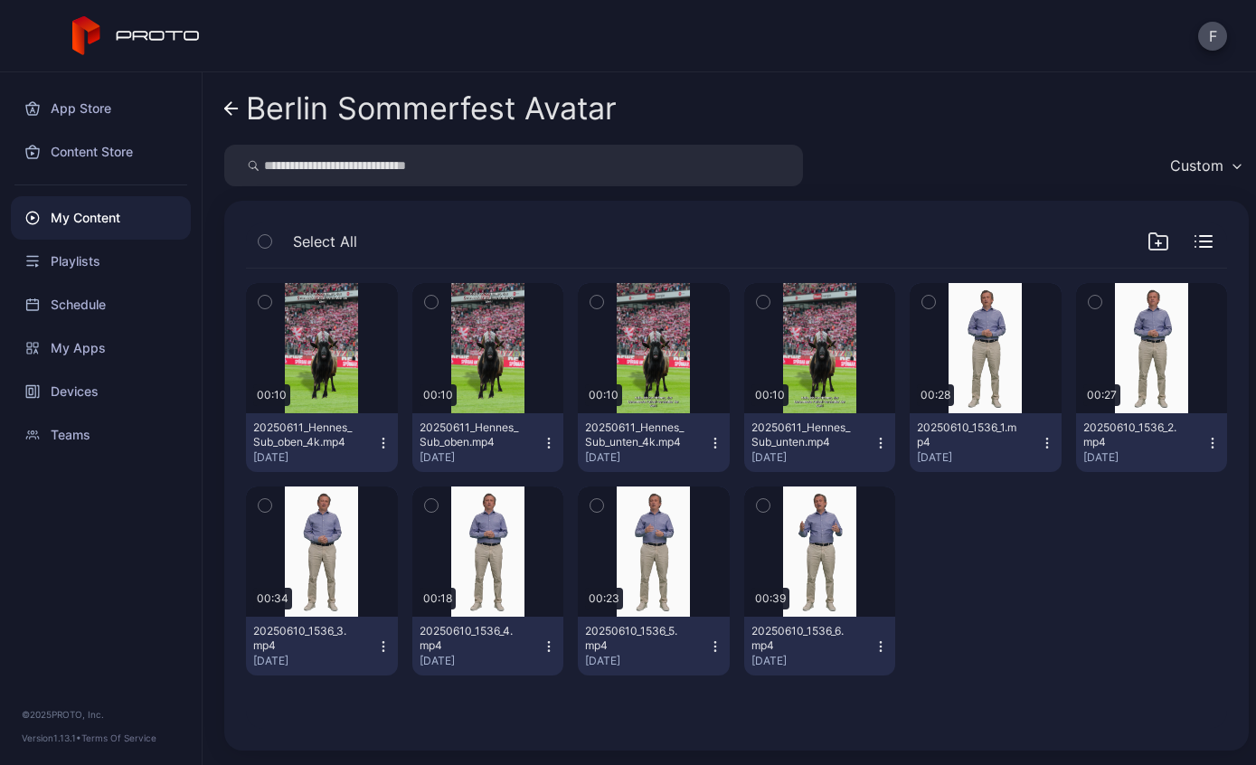
click at [253, 114] on div "Berlin Sommerfest Avatar" at bounding box center [431, 108] width 371 height 34
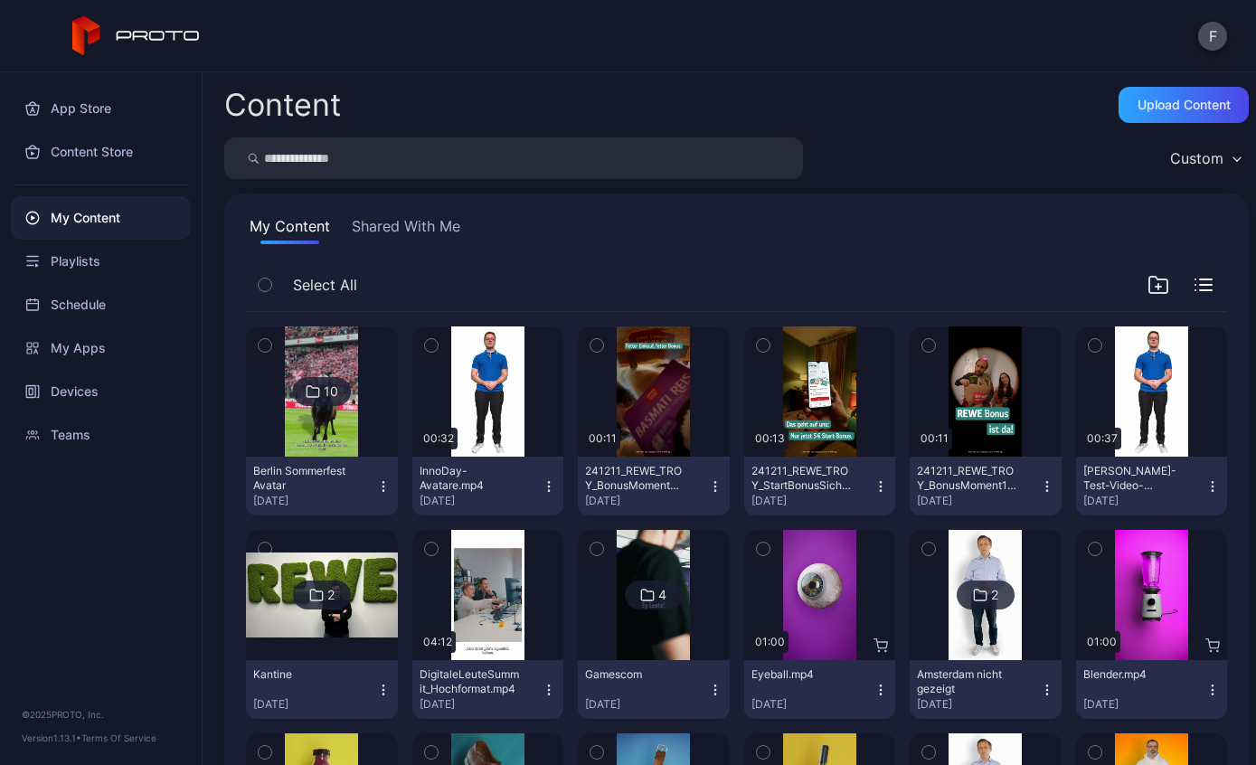
scroll to position [-1, 0]
click at [66, 276] on div "Playlists" at bounding box center [101, 261] width 180 height 43
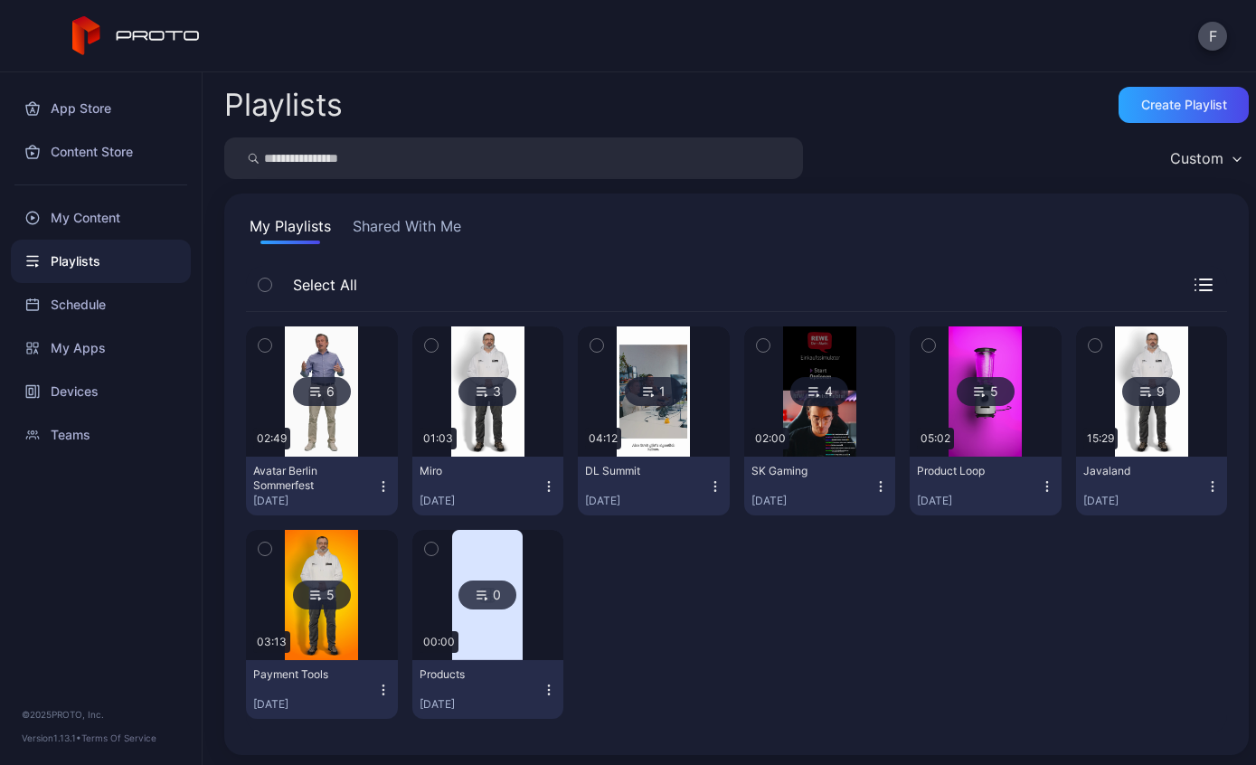
click at [485, 394] on icon at bounding box center [482, 392] width 14 height 22
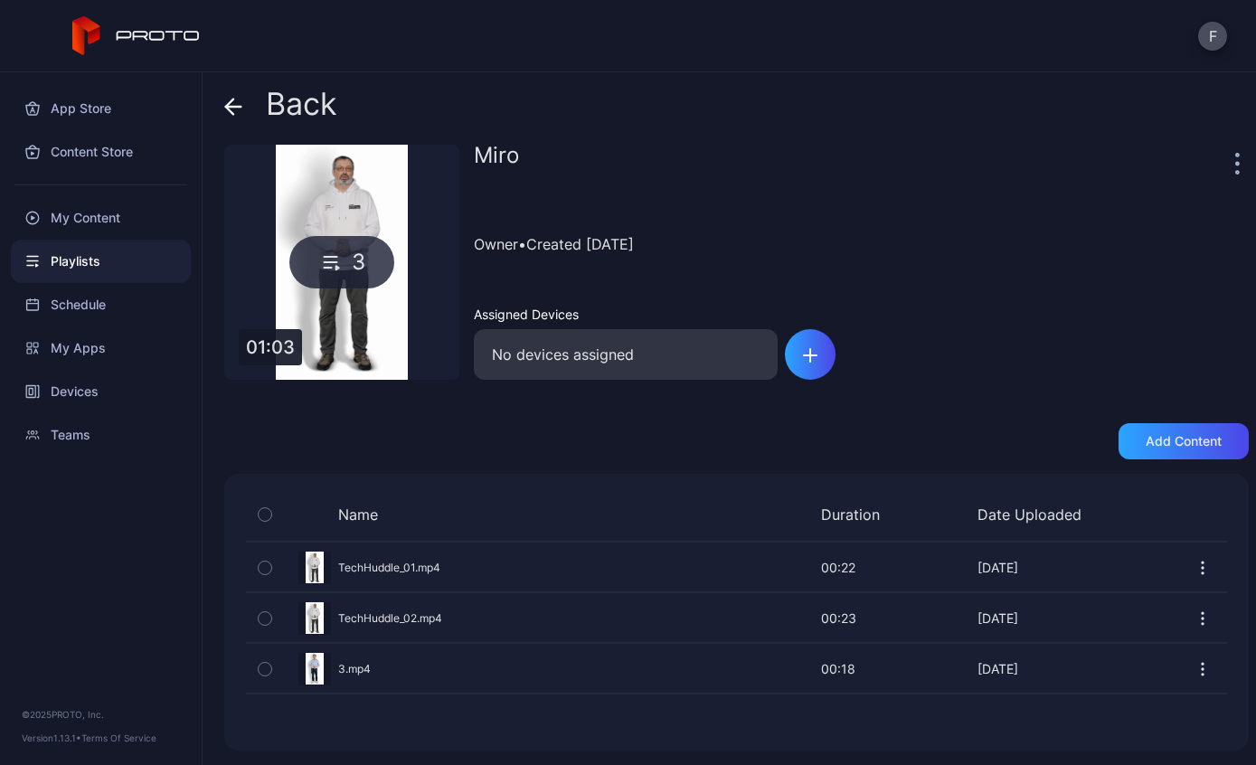
click at [544, 563] on div "Preview" at bounding box center [736, 568] width 981 height 48
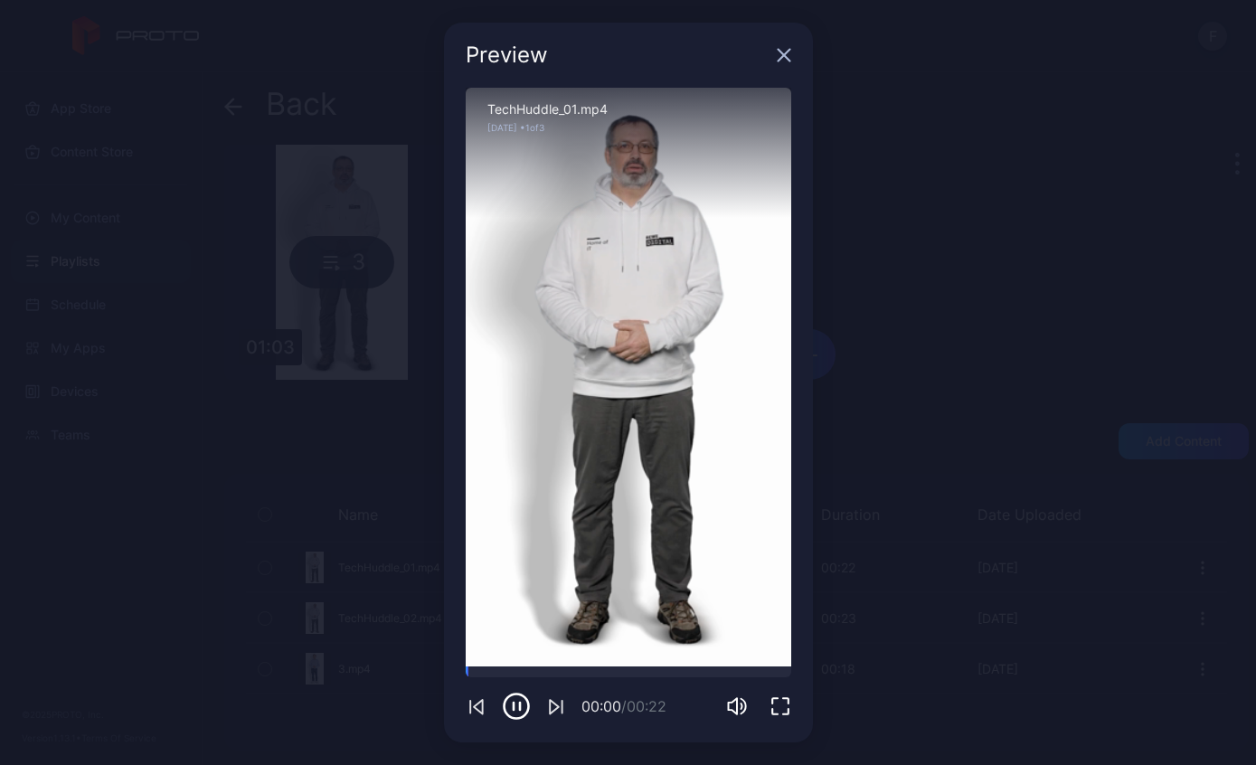
click at [528, 708] on icon "button" at bounding box center [516, 707] width 24 height 24
click at [516, 707] on icon "button" at bounding box center [517, 706] width 8 height 9
click at [784, 59] on icon "button" at bounding box center [784, 55] width 14 height 14
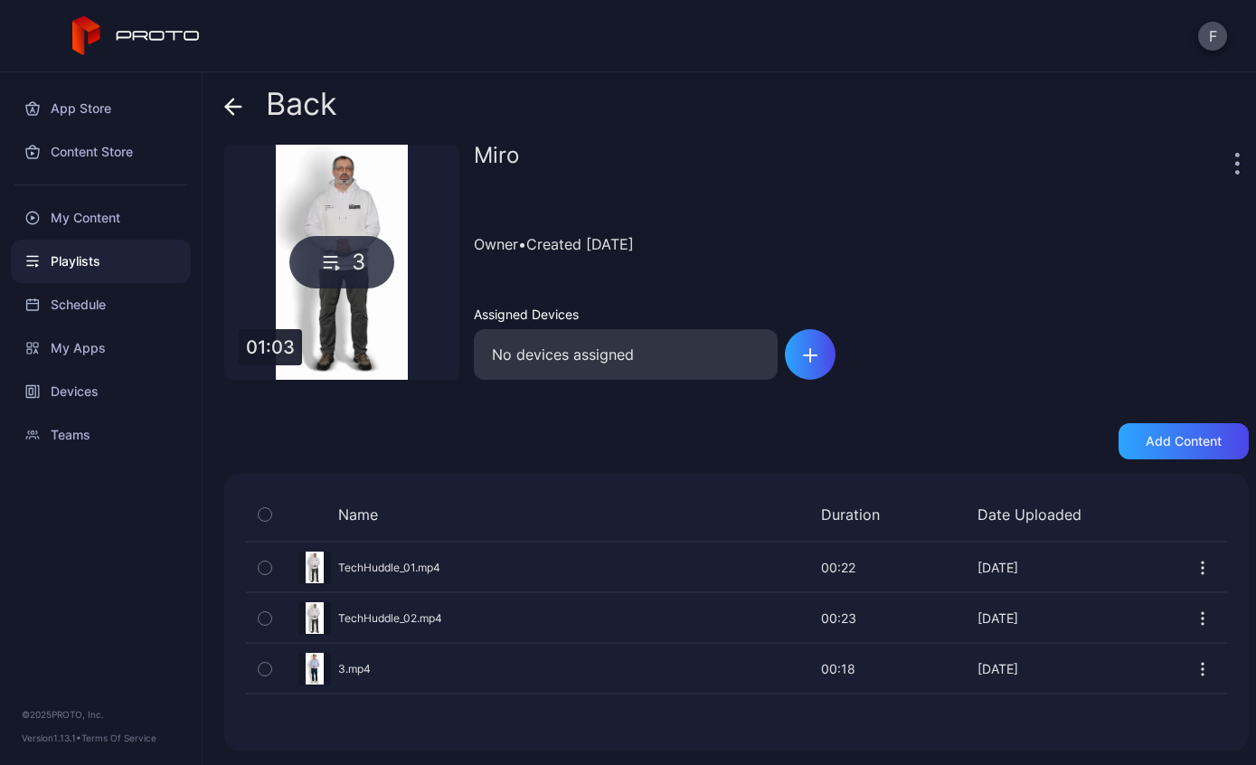
click at [432, 619] on div "Preview" at bounding box center [736, 618] width 981 height 48
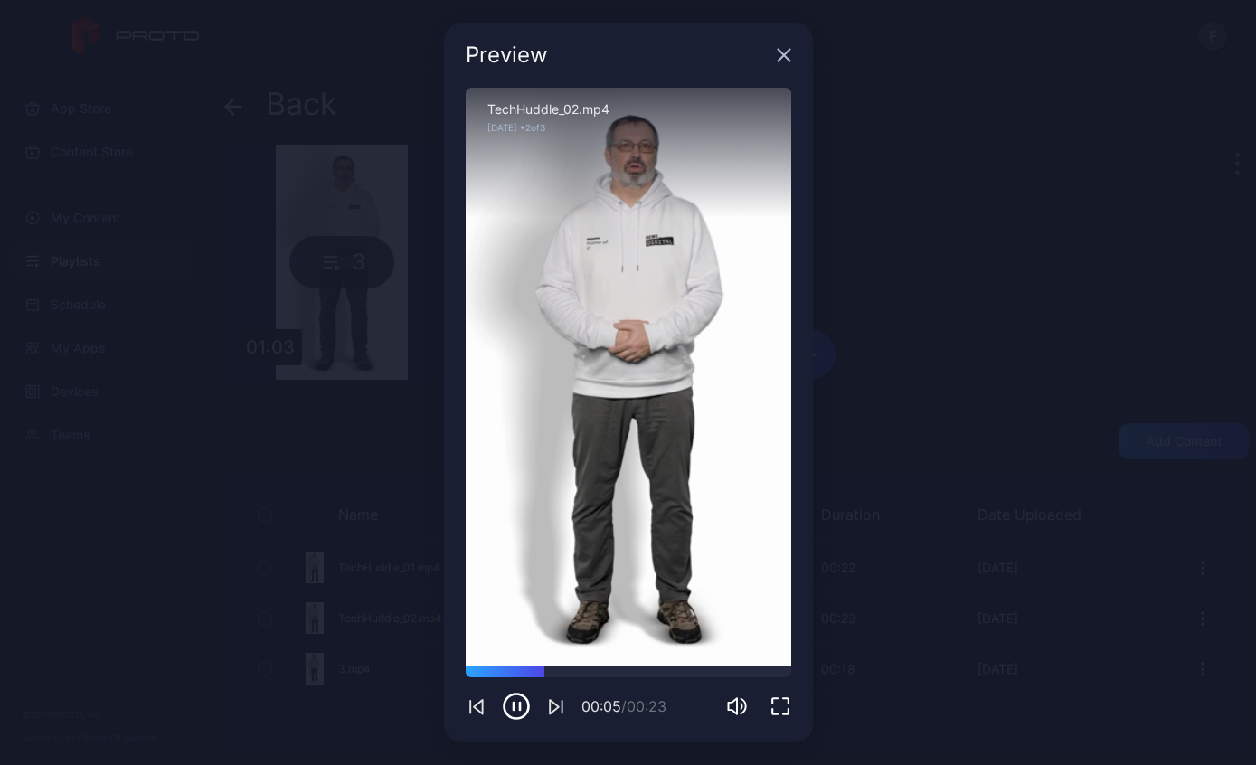
click at [785, 49] on icon "button" at bounding box center [784, 55] width 14 height 14
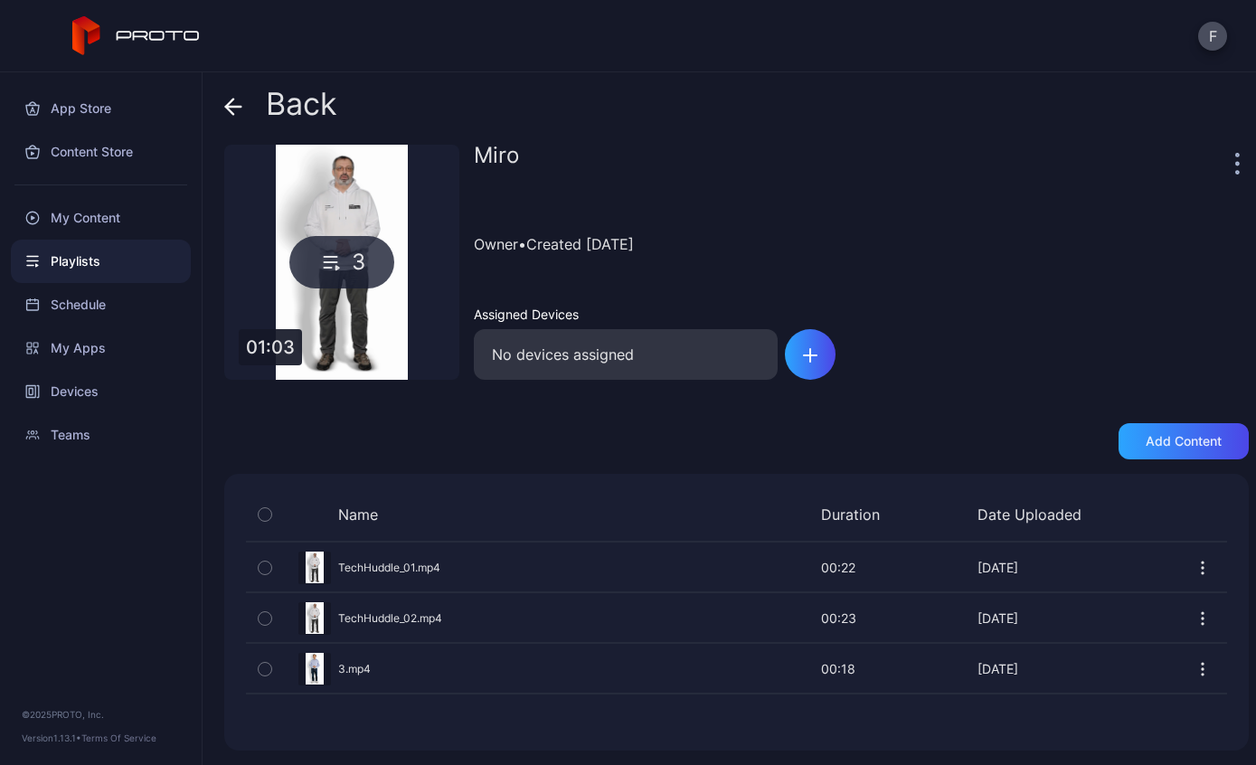
click at [1211, 620] on icon "button" at bounding box center [1203, 619] width 18 height 18
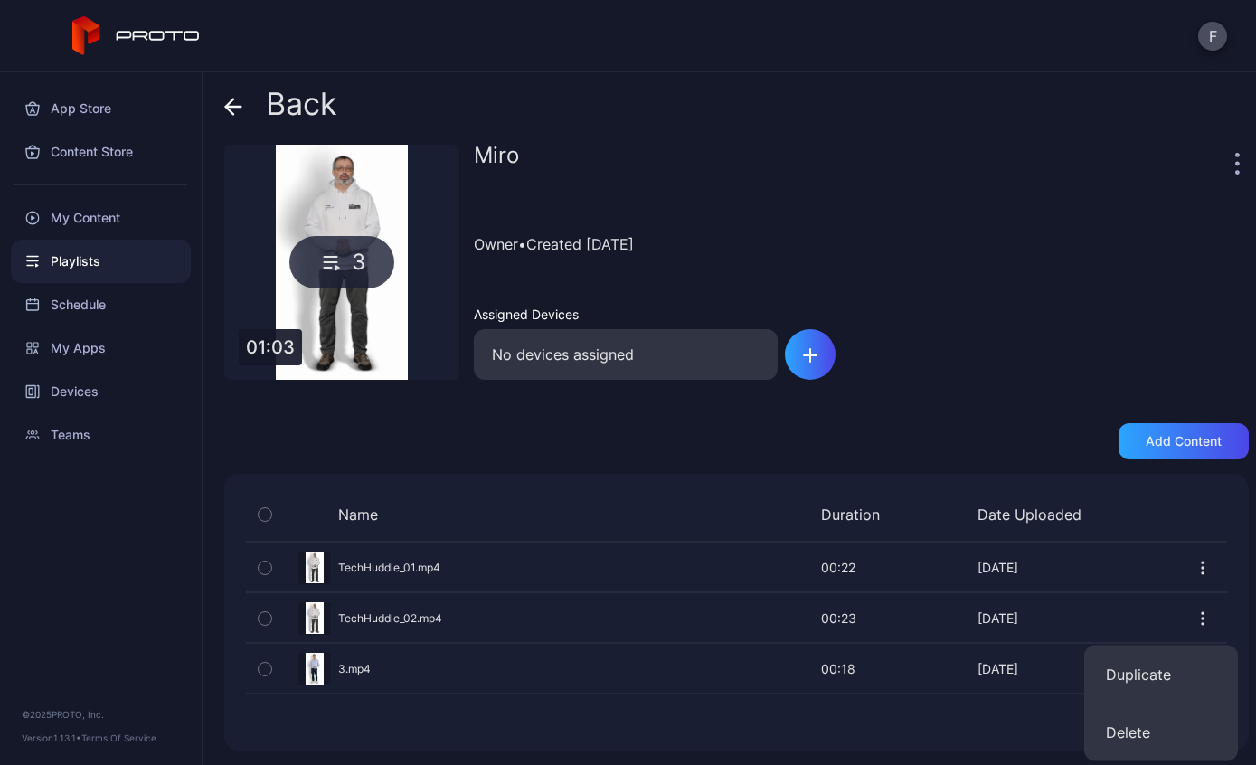
click at [628, 719] on div "Name Duration Date Uploaded Preview TechHuddle_01.mp4 00:22 00:22 [DATE] Previe…" at bounding box center [736, 612] width 1025 height 277
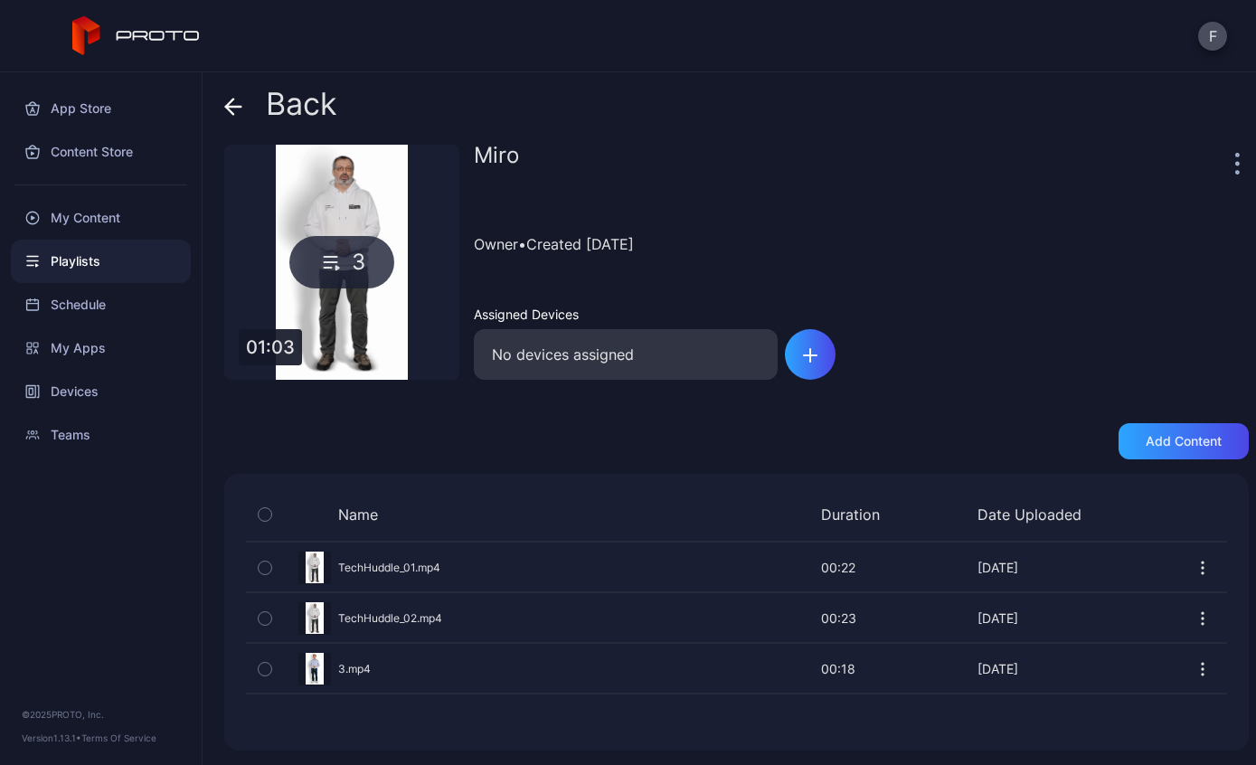
click at [224, 105] on icon at bounding box center [233, 107] width 18 height 18
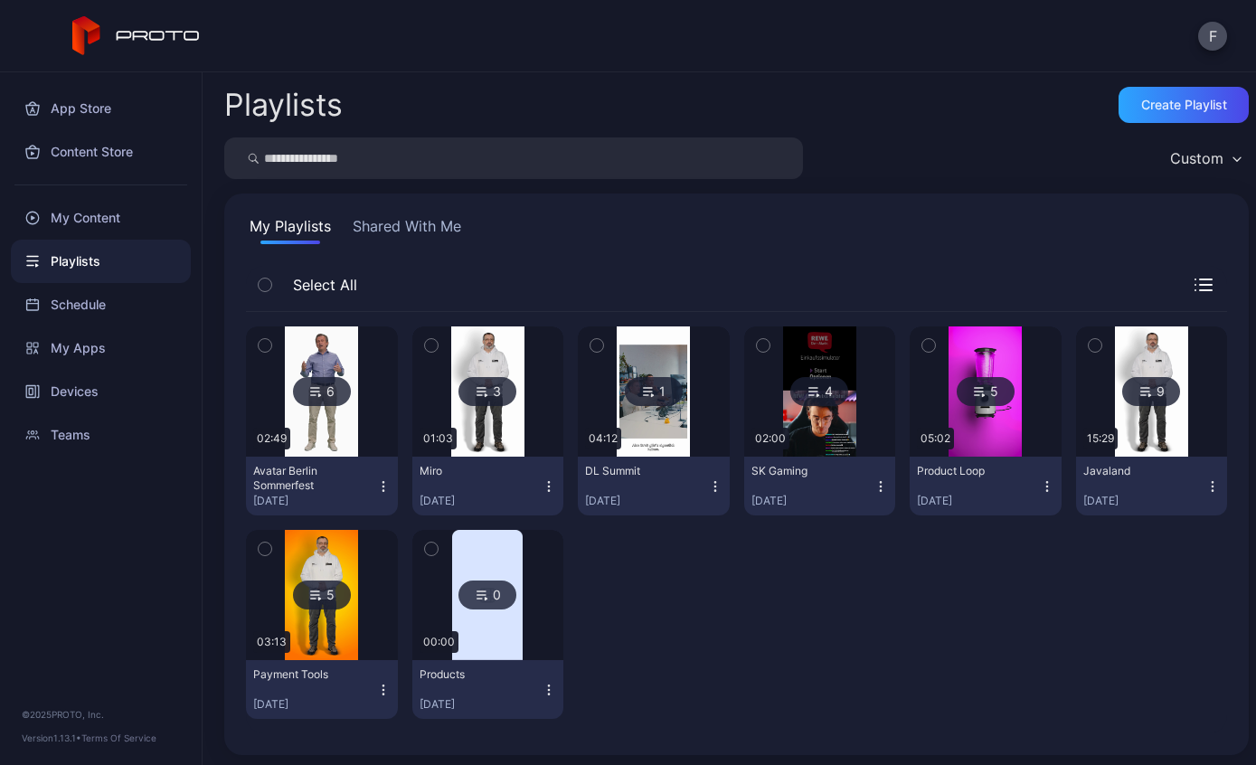
click at [116, 214] on div "My Content" at bounding box center [101, 217] width 180 height 43
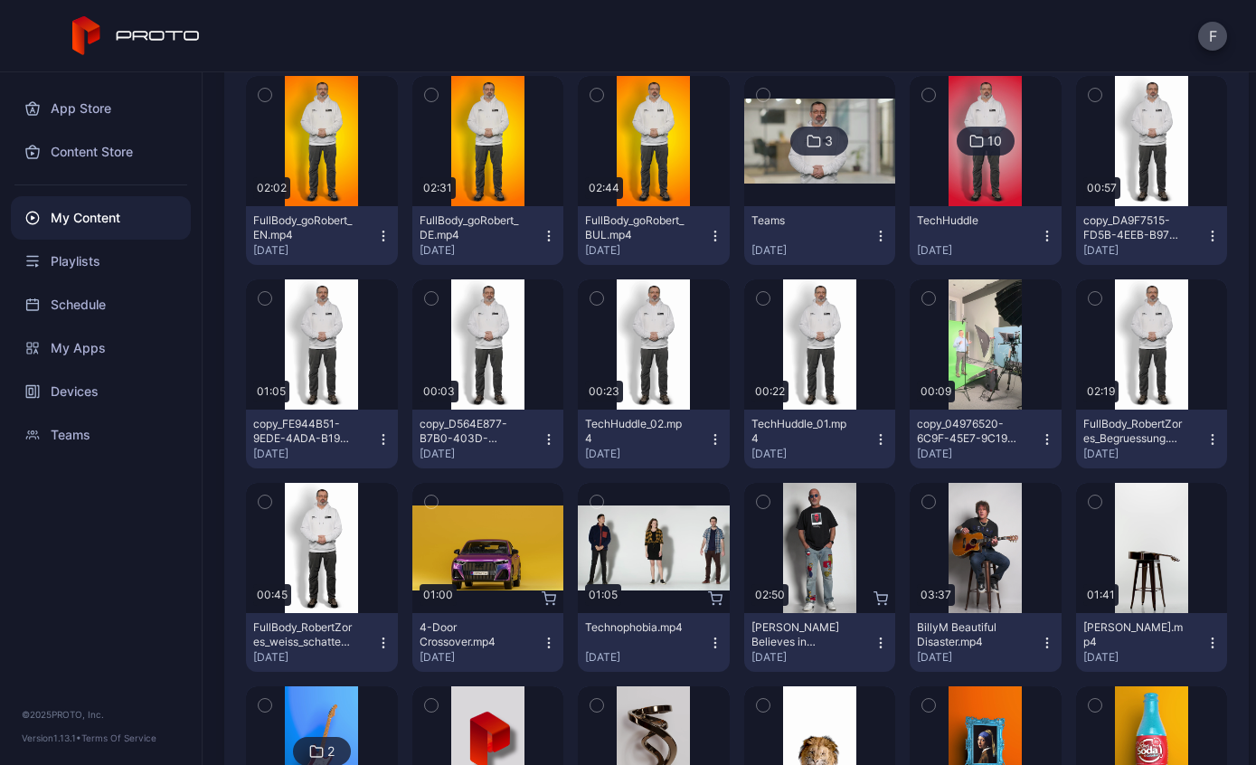
scroll to position [875, 0]
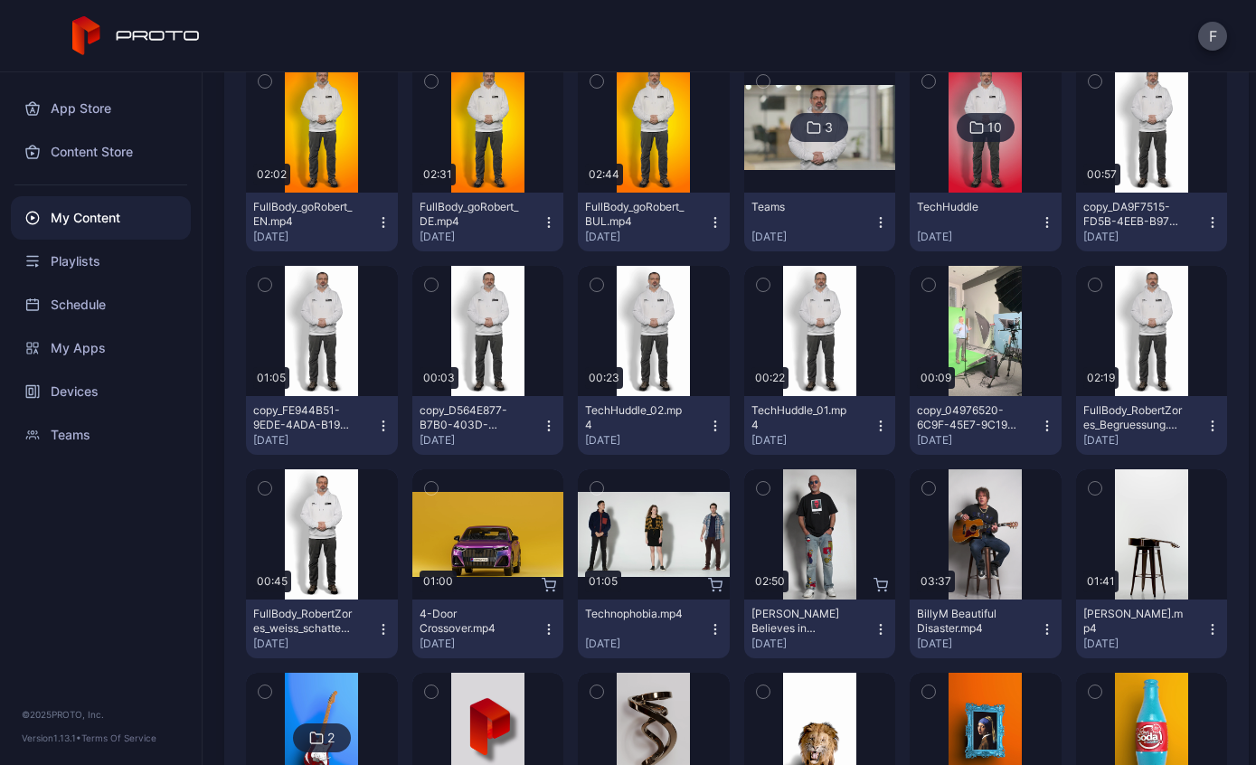
click at [0, 0] on div "Preview" at bounding box center [0, 0] width 0 height 0
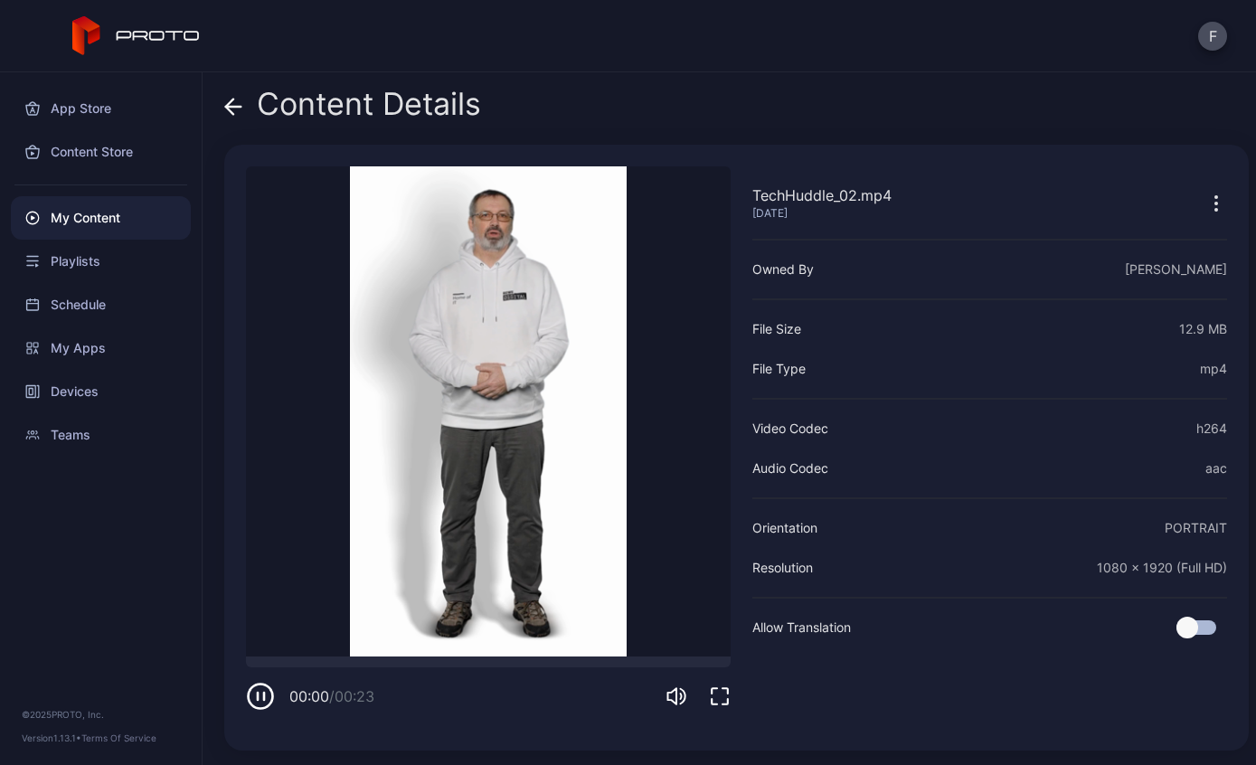
click at [270, 701] on icon "button" at bounding box center [260, 696] width 29 height 29
click at [261, 685] on icon "button" at bounding box center [261, 697] width 24 height 24
click at [245, 108] on div "Content Details" at bounding box center [352, 108] width 257 height 43
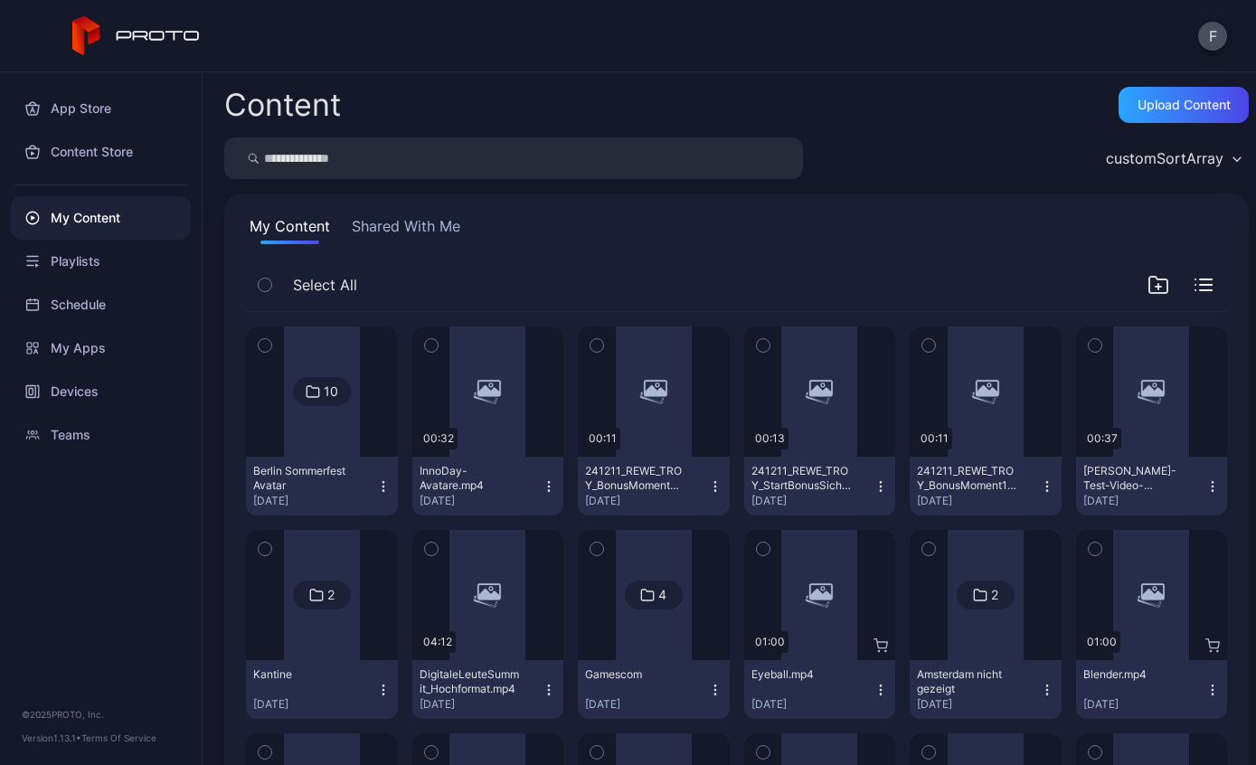
scroll to position [875, 0]
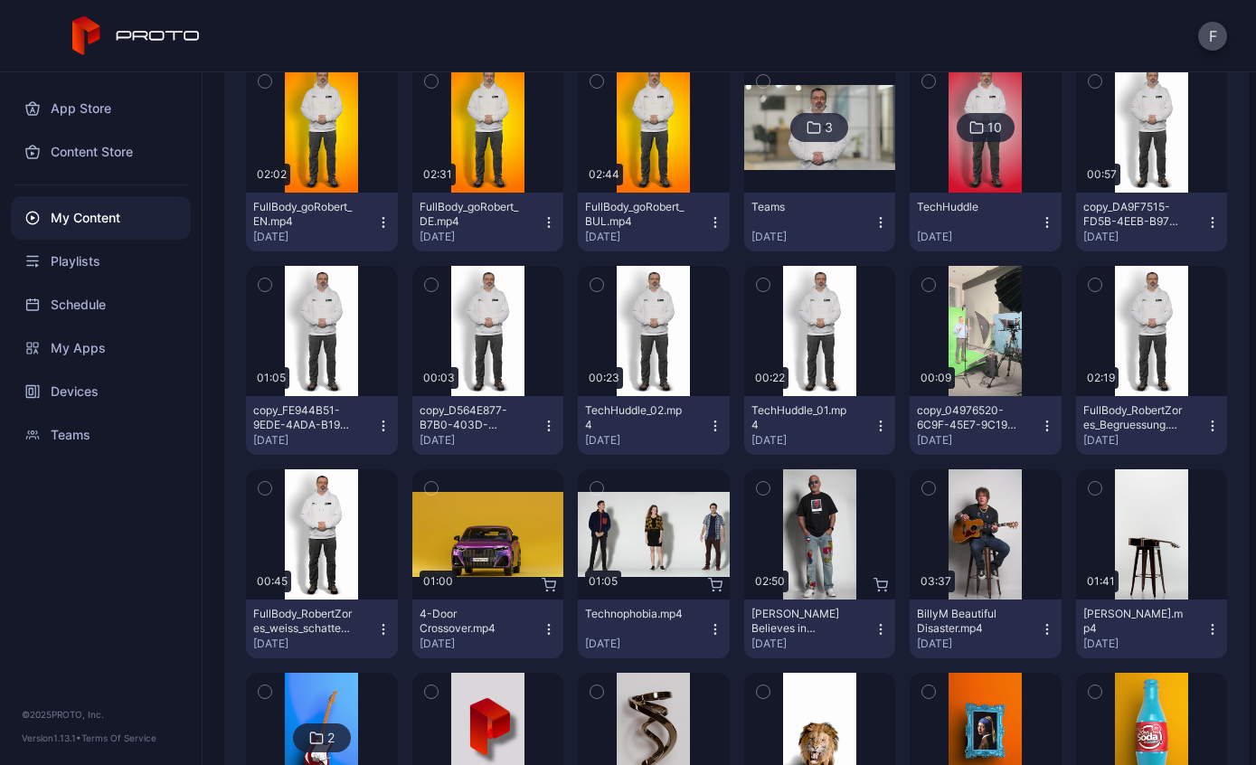
click at [722, 433] on button "TechHuddle_02.mp4 [DATE]" at bounding box center [654, 425] width 152 height 59
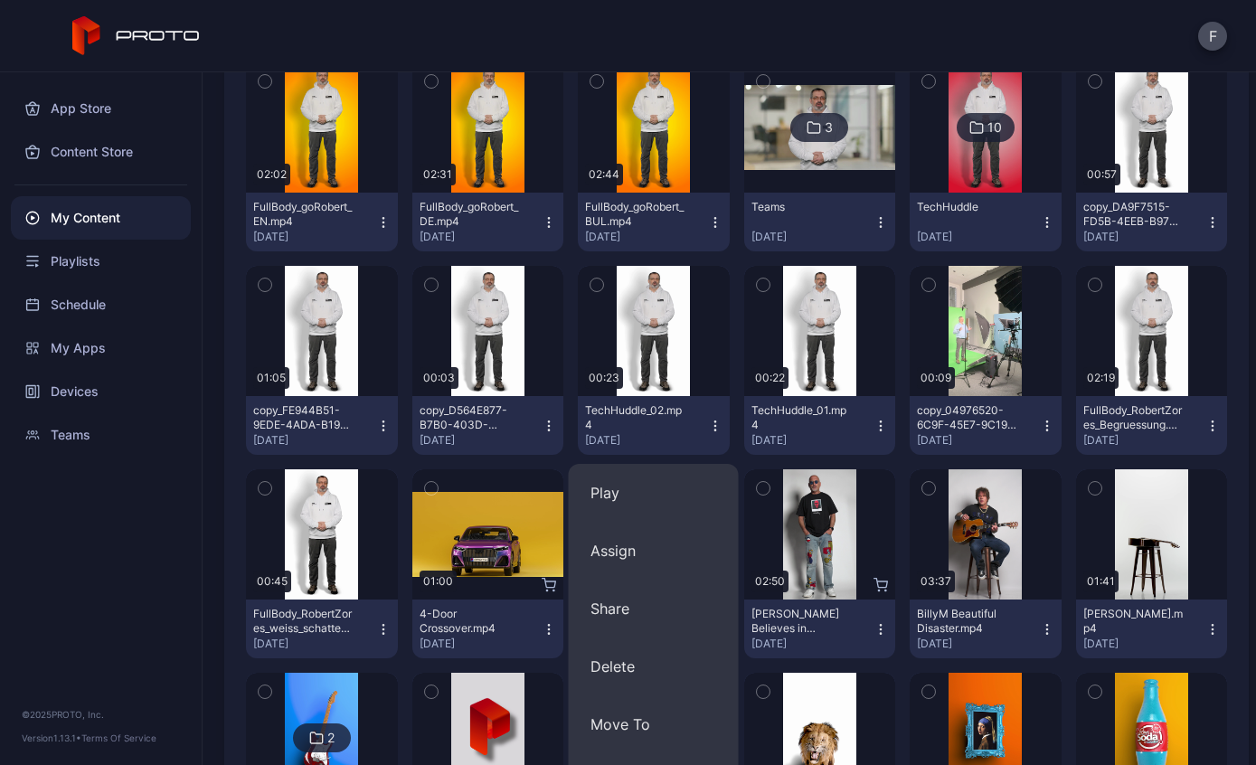
click at [639, 553] on button "Assign" at bounding box center [654, 551] width 170 height 58
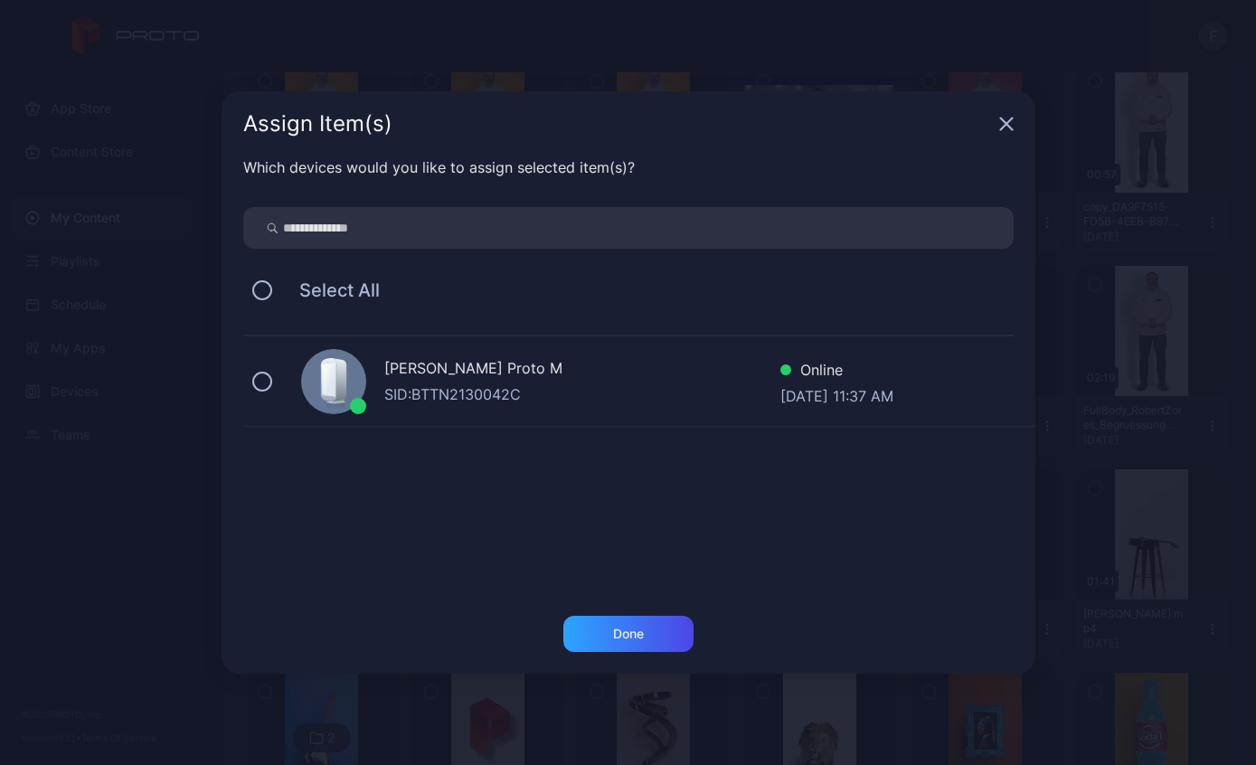
click at [568, 394] on div "SID: BTTN2130042C" at bounding box center [582, 394] width 396 height 22
click at [655, 626] on div "Done" at bounding box center [628, 634] width 130 height 36
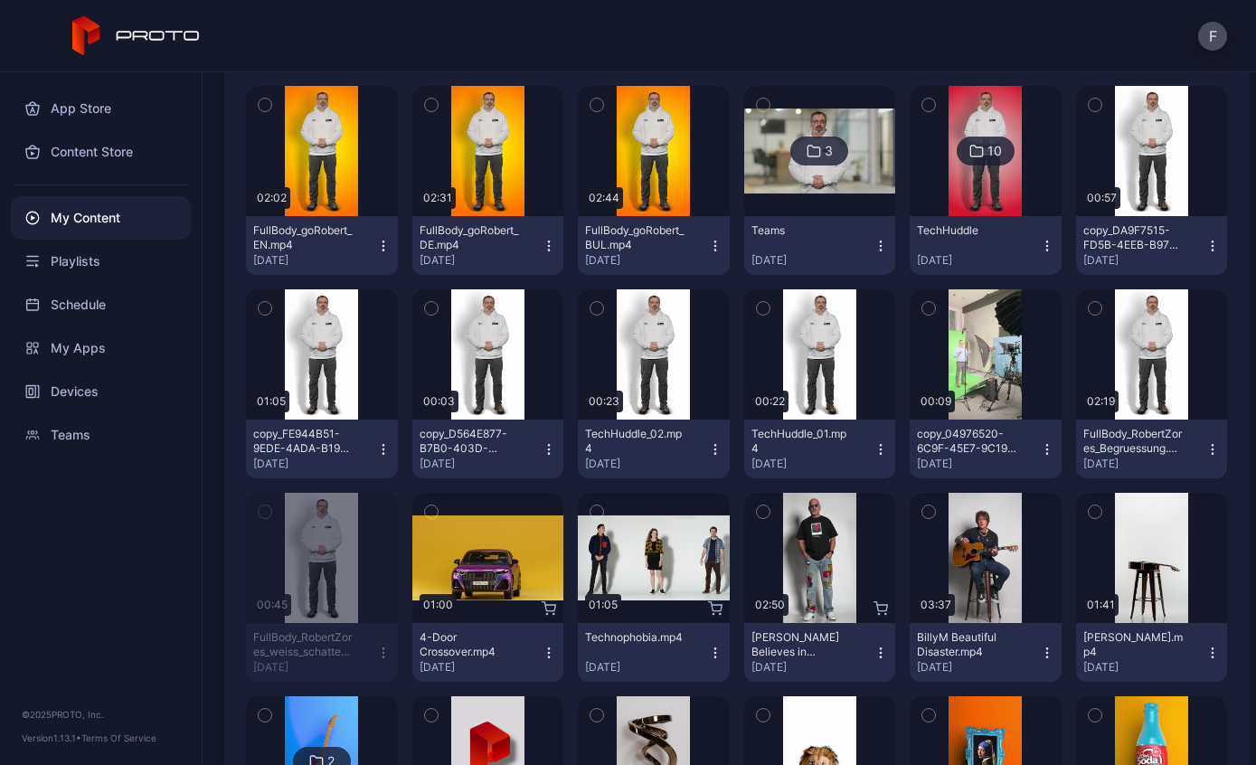
scroll to position [838, 0]
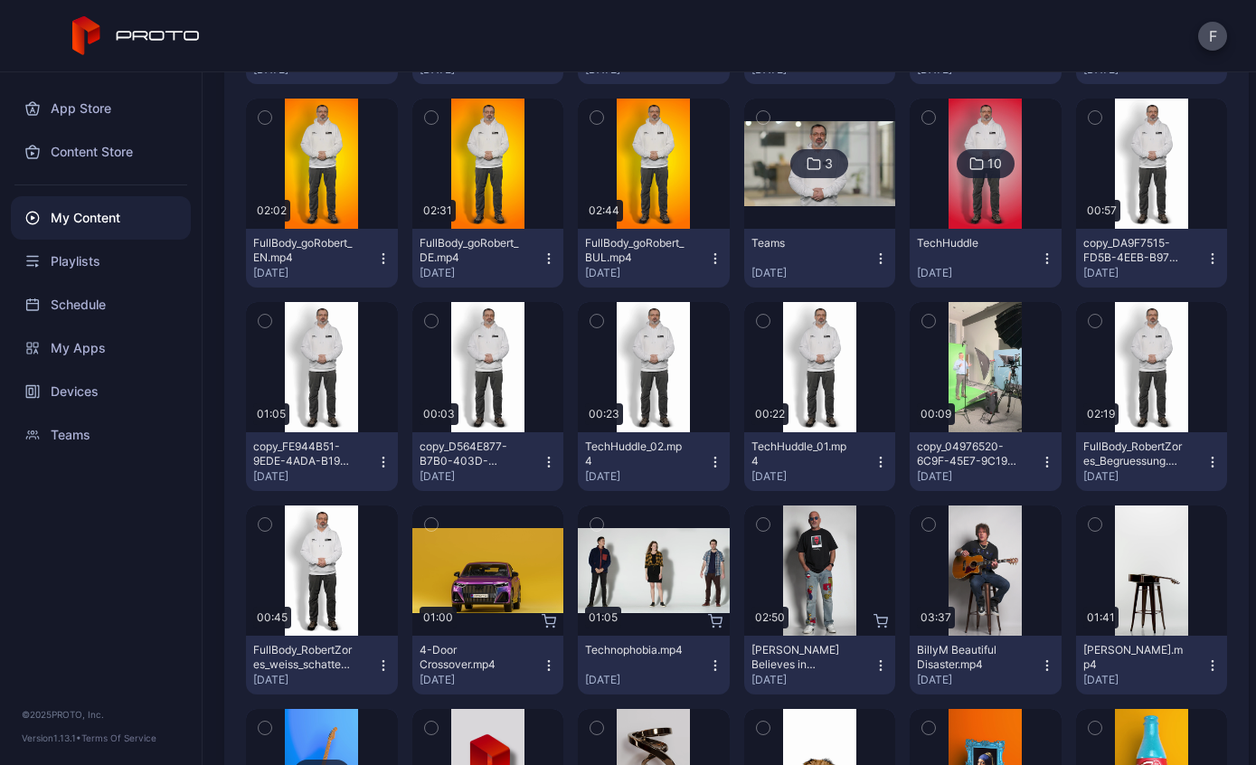
click at [307, 406] on div "Preview" at bounding box center [322, 367] width 152 height 130
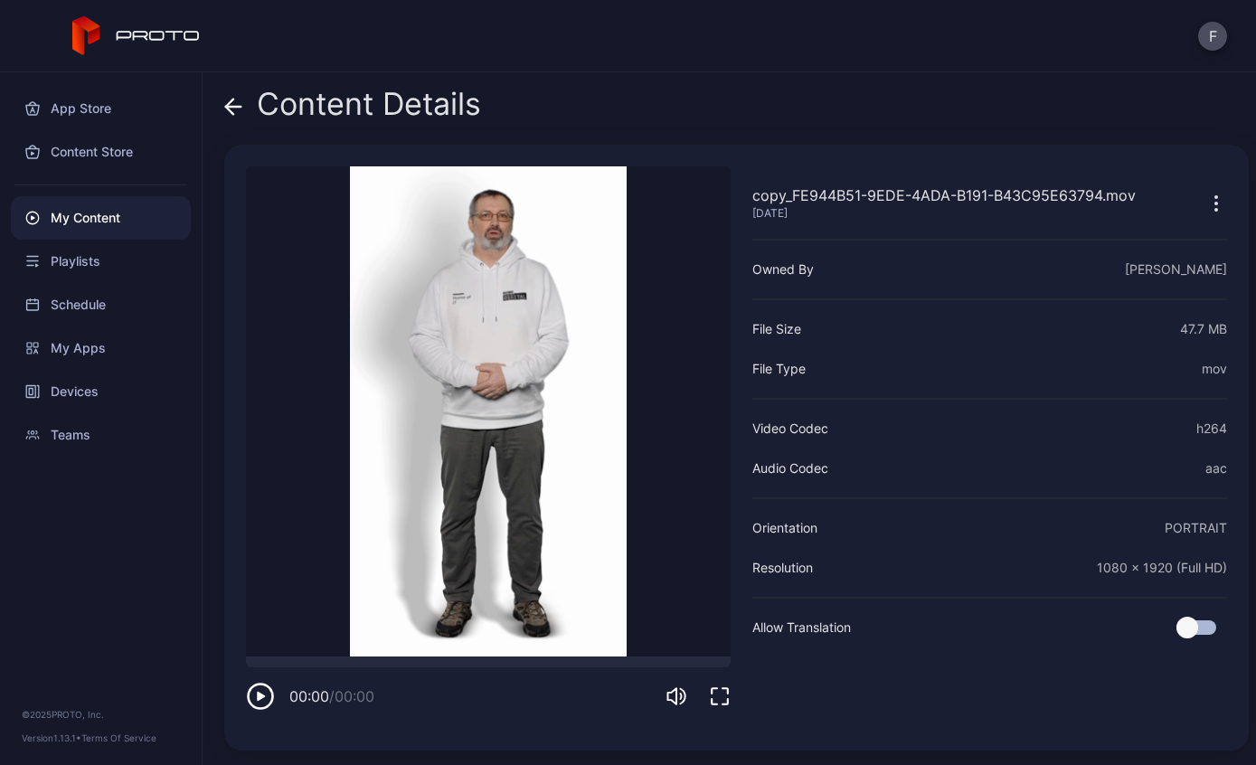
click at [247, 713] on div "copy_FE944B51-9EDE-4ADA-B191-B43C95E63794.mov [DATE] Sorry, your browser doesn‘…" at bounding box center [488, 447] width 485 height 563
click at [258, 700] on icon "button" at bounding box center [258, 696] width 0 height 7
click at [244, 115] on div "Content Details" at bounding box center [352, 108] width 257 height 43
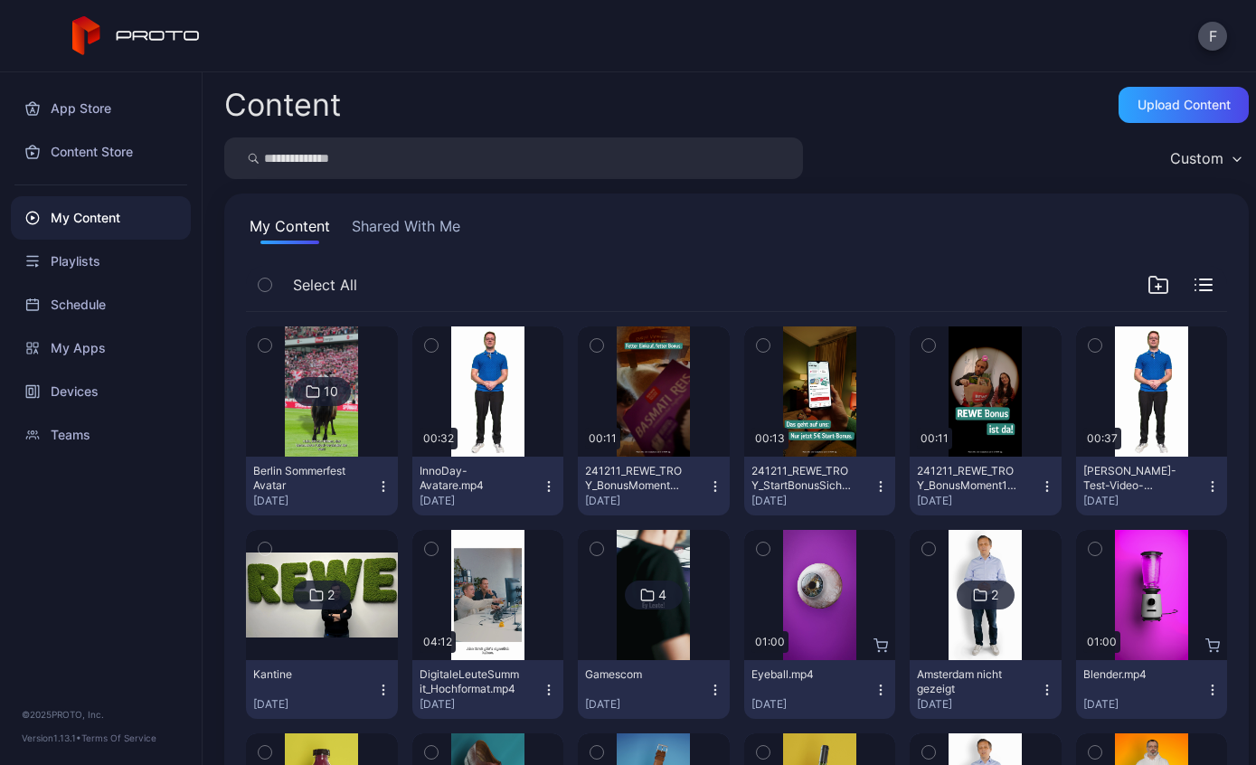
click at [64, 269] on div "Playlists" at bounding box center [101, 261] width 180 height 43
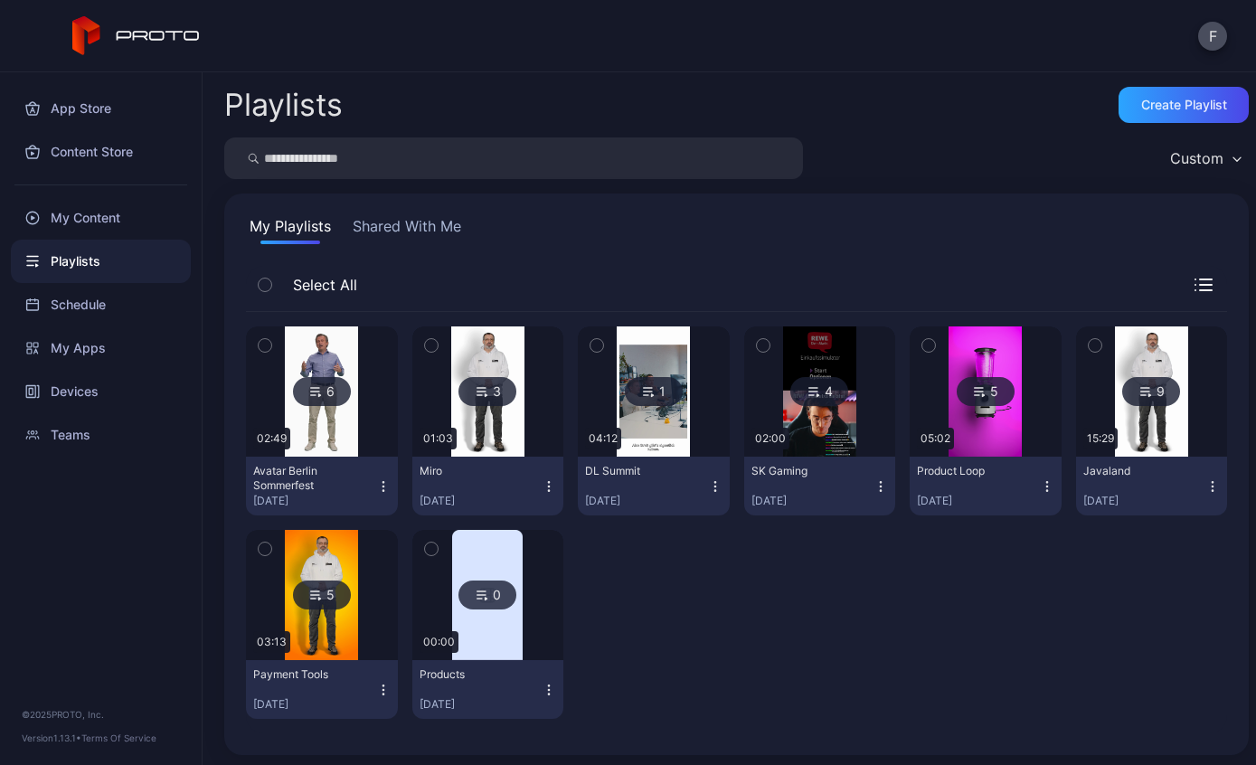
click at [1197, 109] on div "Create Playlist" at bounding box center [1184, 105] width 86 height 14
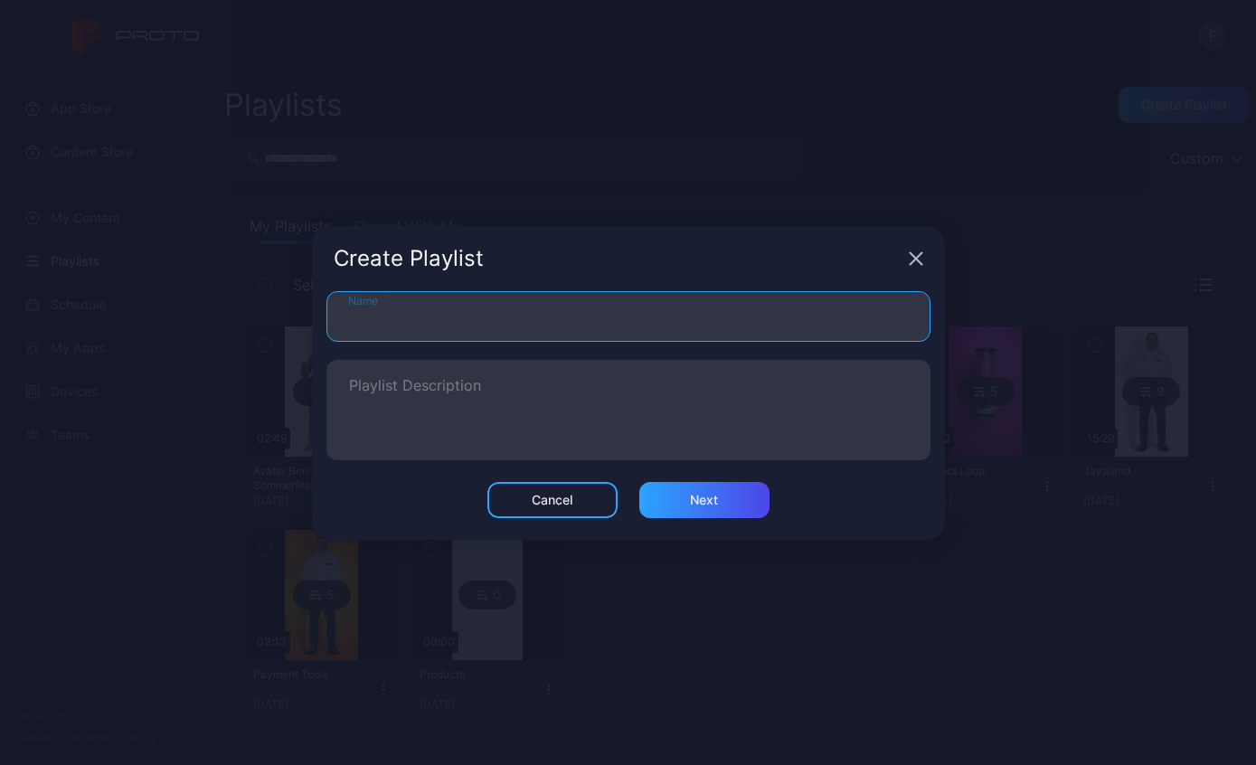
click at [551, 313] on input "Name" at bounding box center [629, 316] width 604 height 51
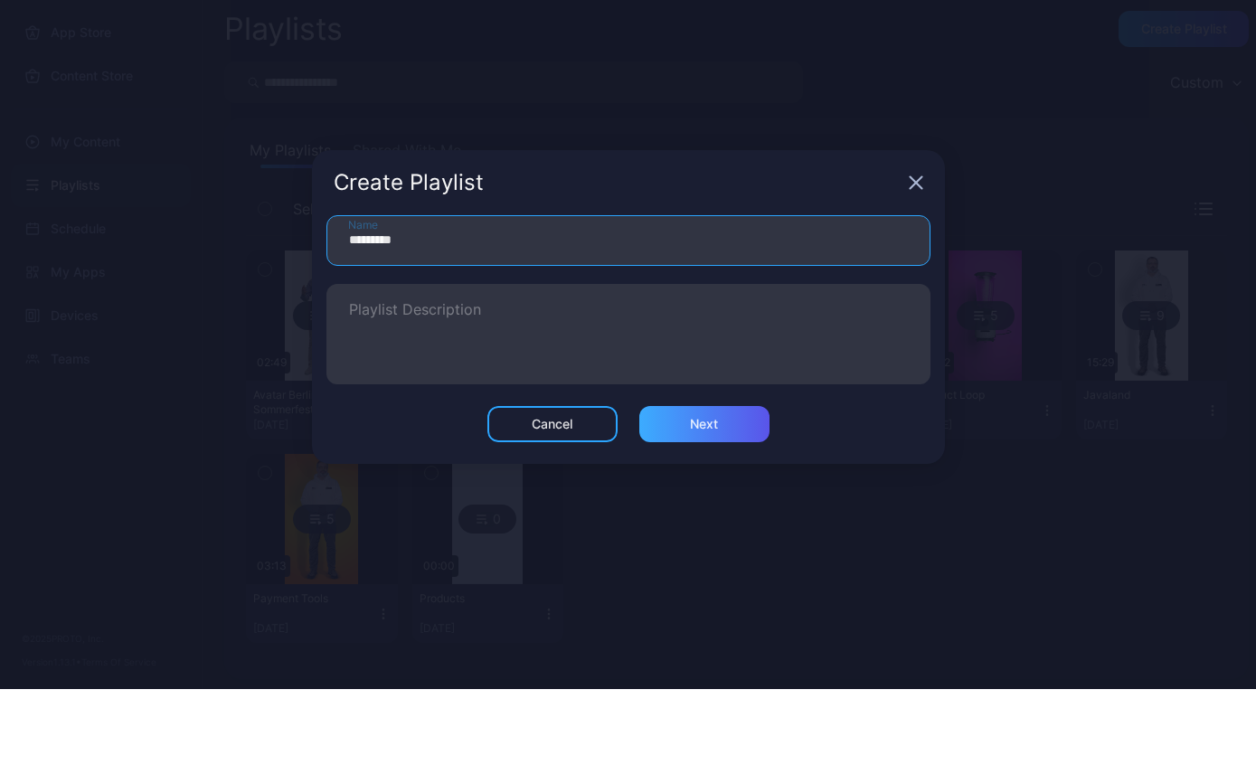
type input "*********"
click at [738, 482] on div "Next" at bounding box center [704, 500] width 130 height 36
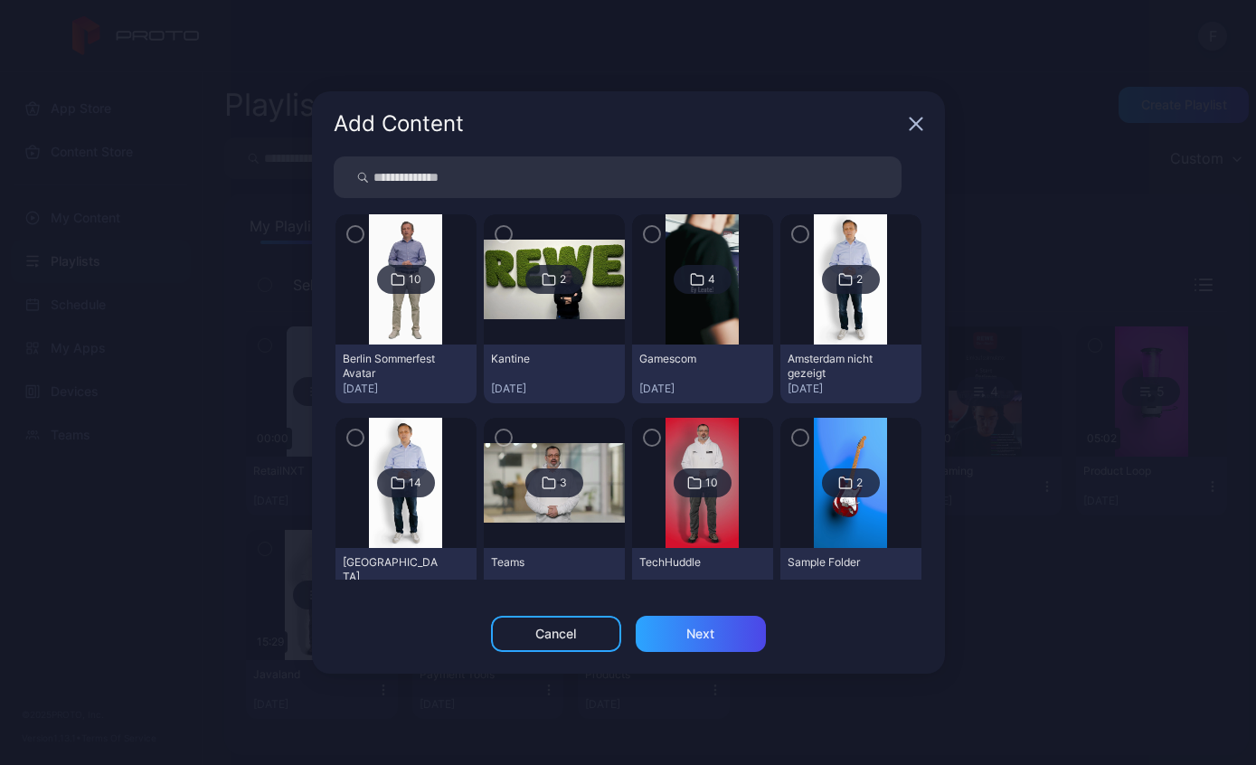
click at [407, 300] on img at bounding box center [405, 279] width 73 height 130
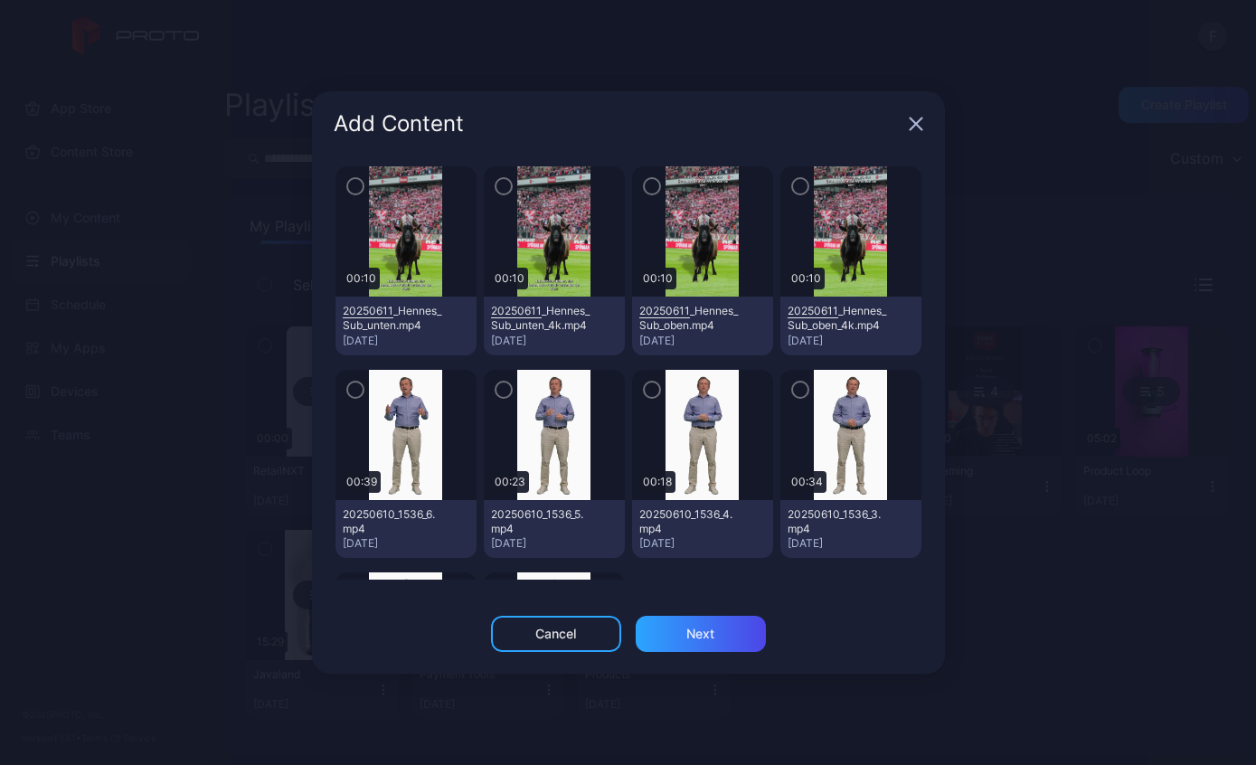
scroll to position [234, 0]
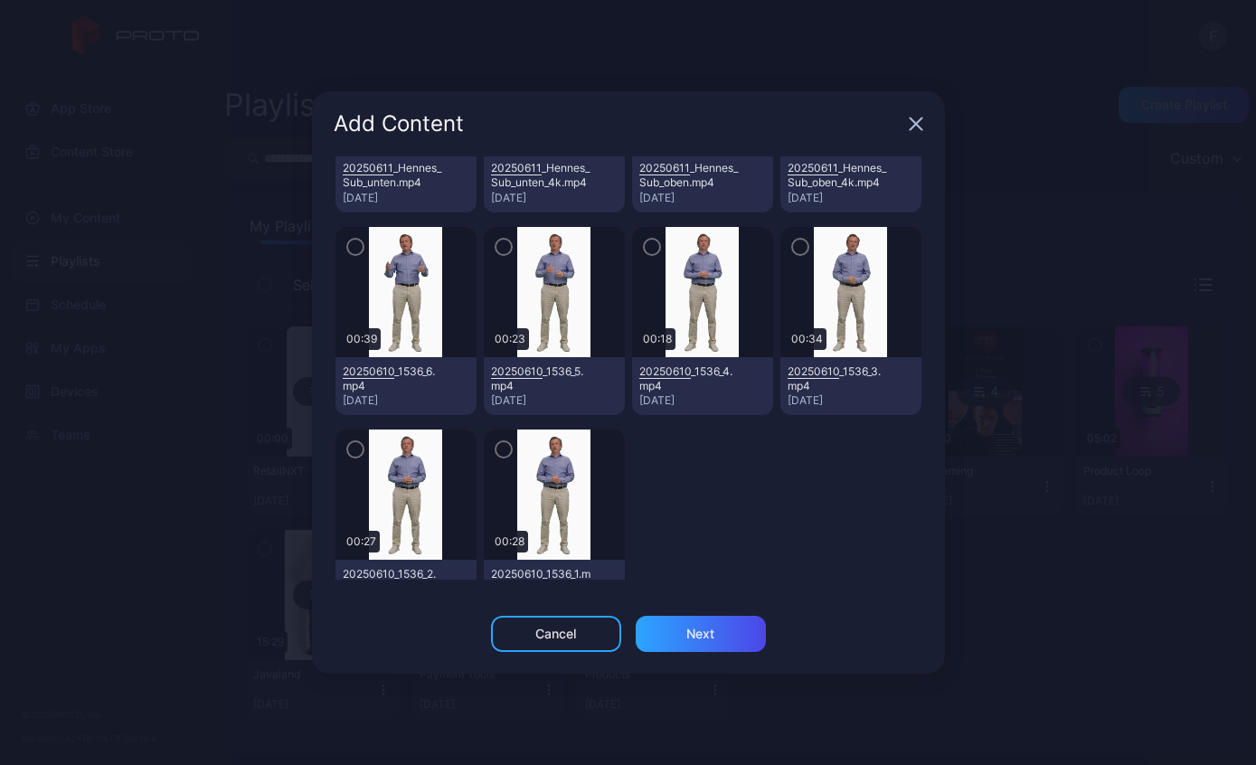
click at [363, 240] on icon "button" at bounding box center [355, 247] width 14 height 20
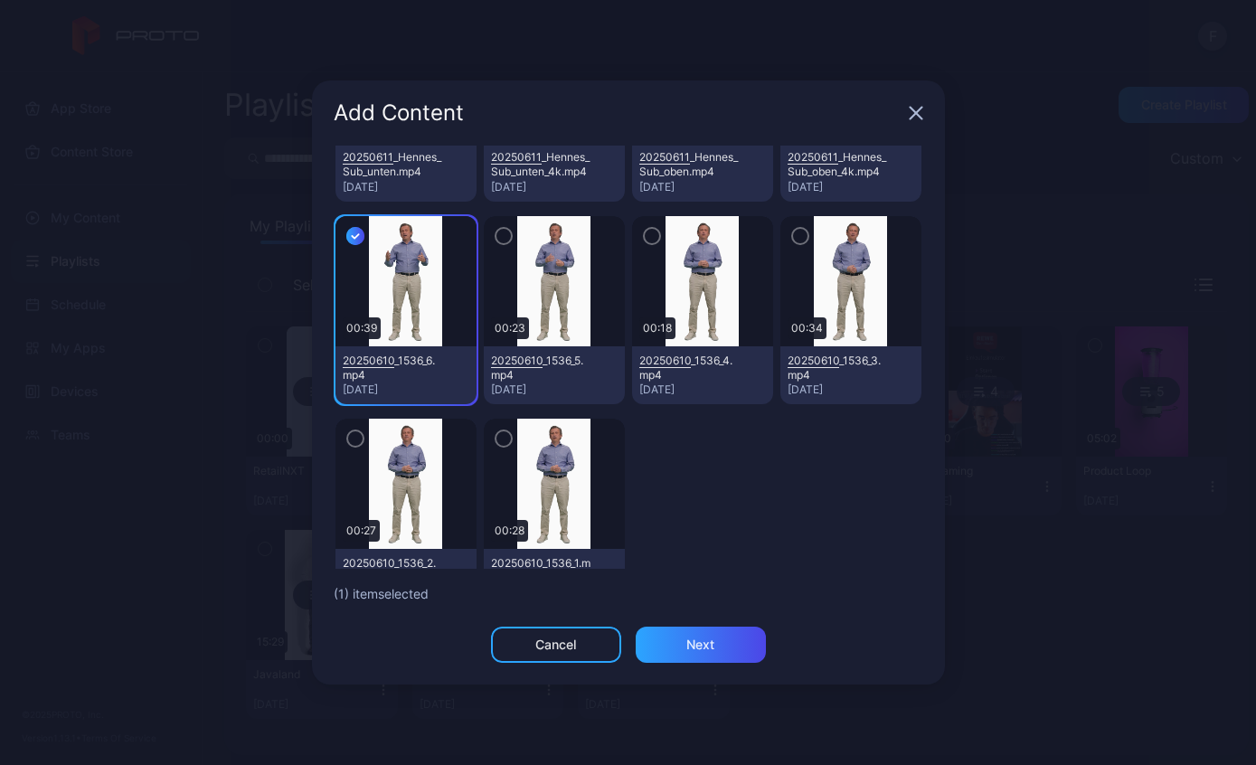
click at [505, 239] on icon "button" at bounding box center [504, 236] width 14 height 20
click at [661, 242] on button "button" at bounding box center [652, 236] width 18 height 18
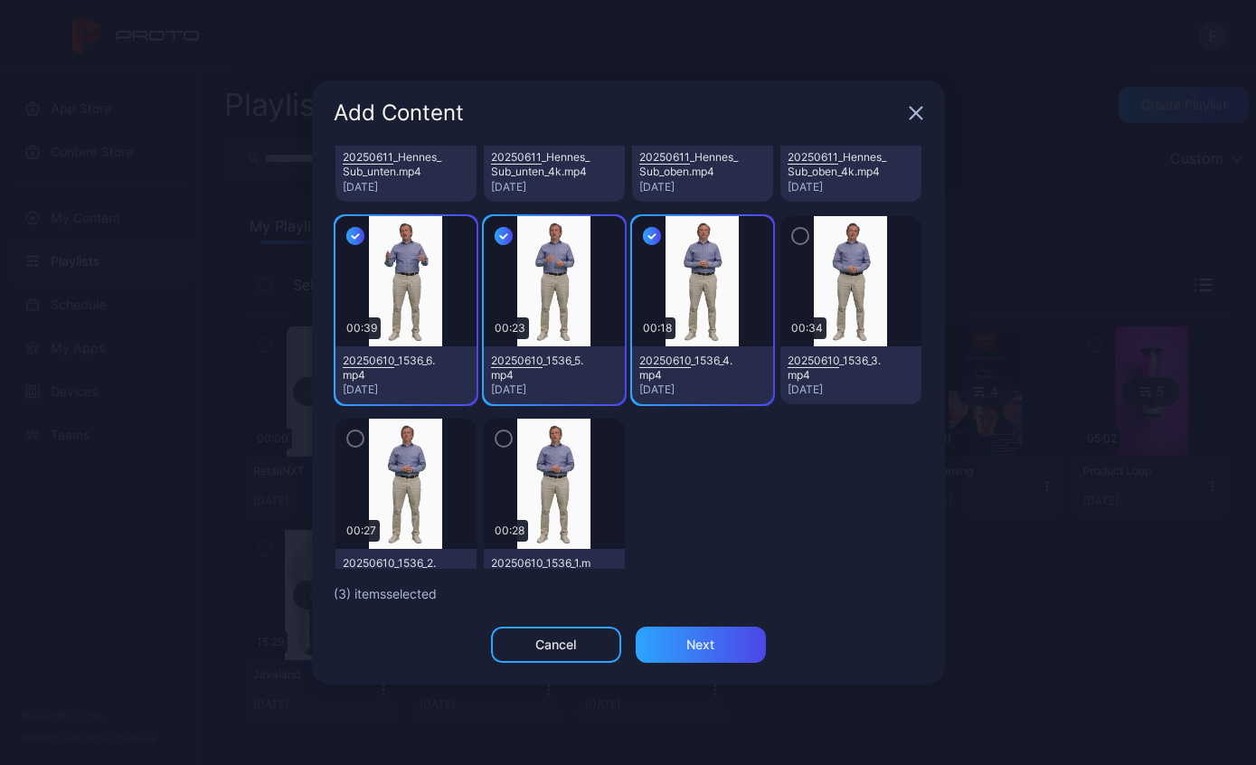
click at [809, 243] on button "button" at bounding box center [800, 236] width 18 height 18
click at [376, 445] on img at bounding box center [405, 484] width 73 height 130
click at [506, 438] on icon "button" at bounding box center [503, 440] width 5 height 4
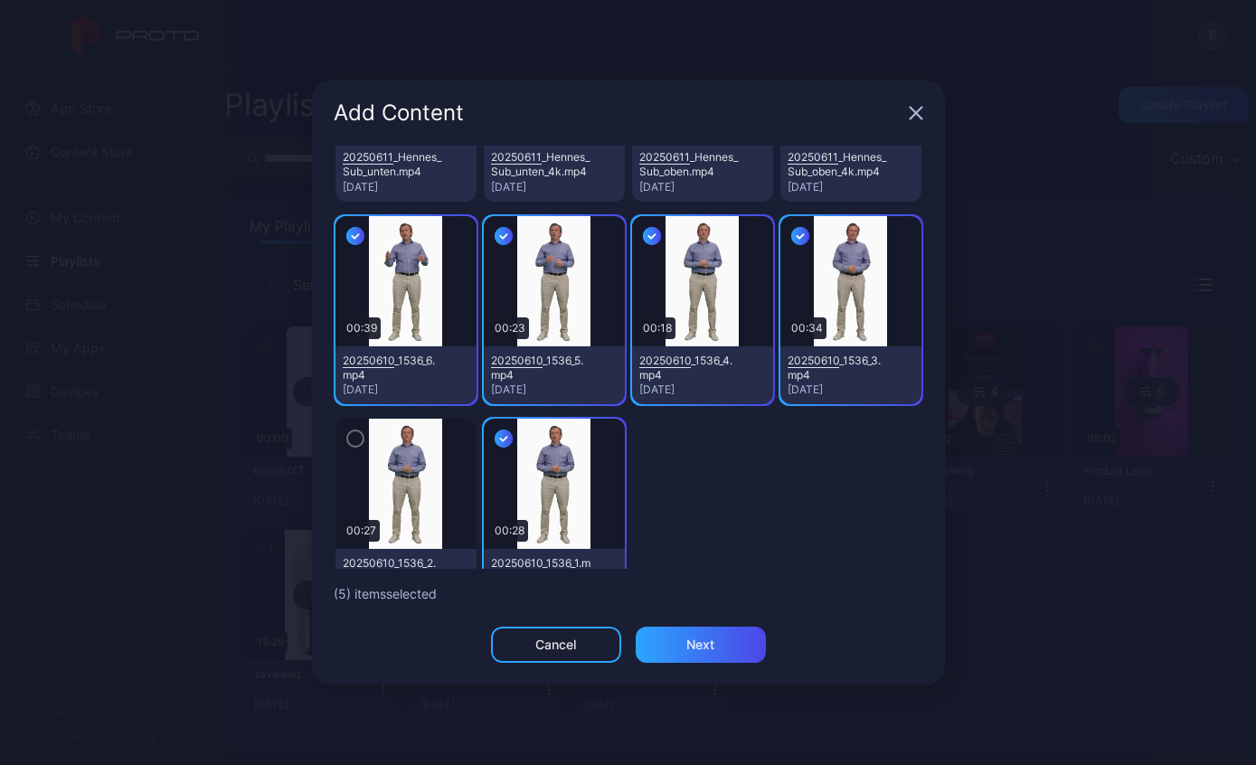
click at [364, 443] on button "button" at bounding box center [355, 439] width 18 height 18
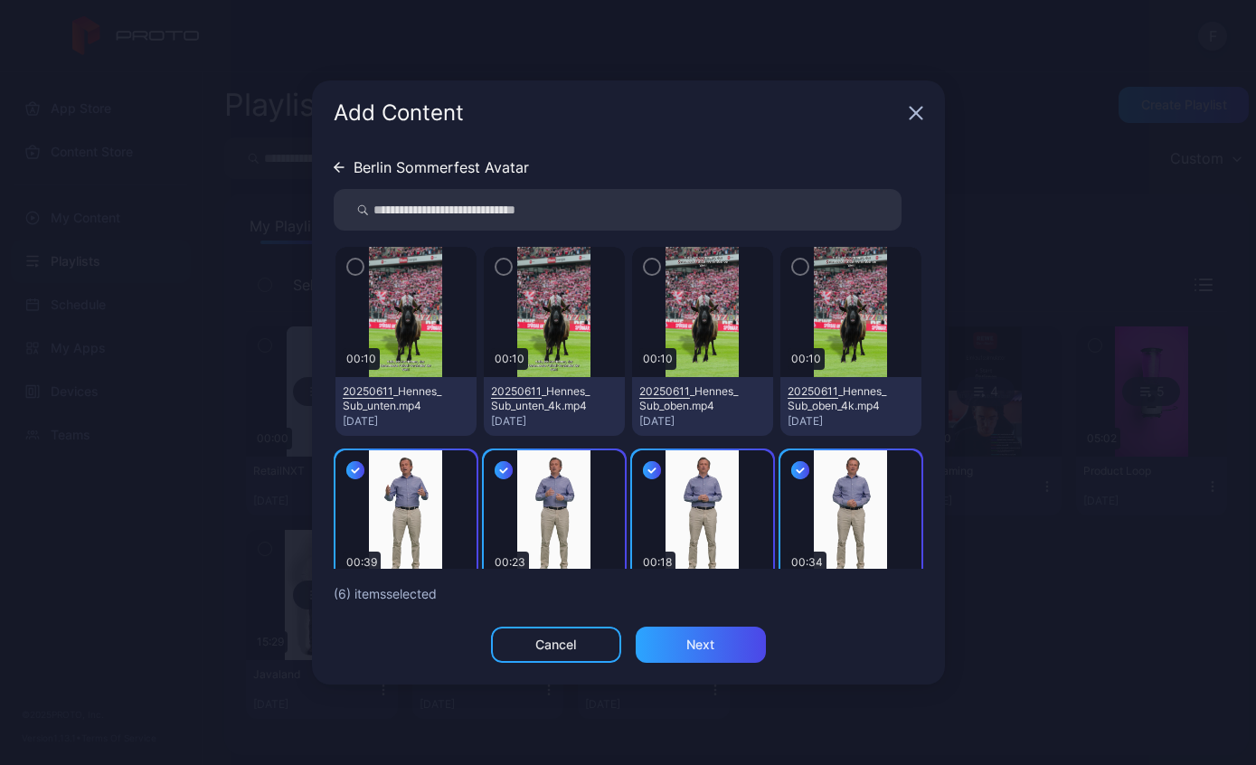
scroll to position [0, 0]
click at [334, 177] on div "Berlin Sommerfest Avatar 00:10 20250611 _Hennes_Sub_unten.mp4 [DATE] 00:10 2025…" at bounding box center [629, 357] width 590 height 423
click at [347, 171] on div "Berlin Sommerfest Avatar" at bounding box center [431, 167] width 195 height 14
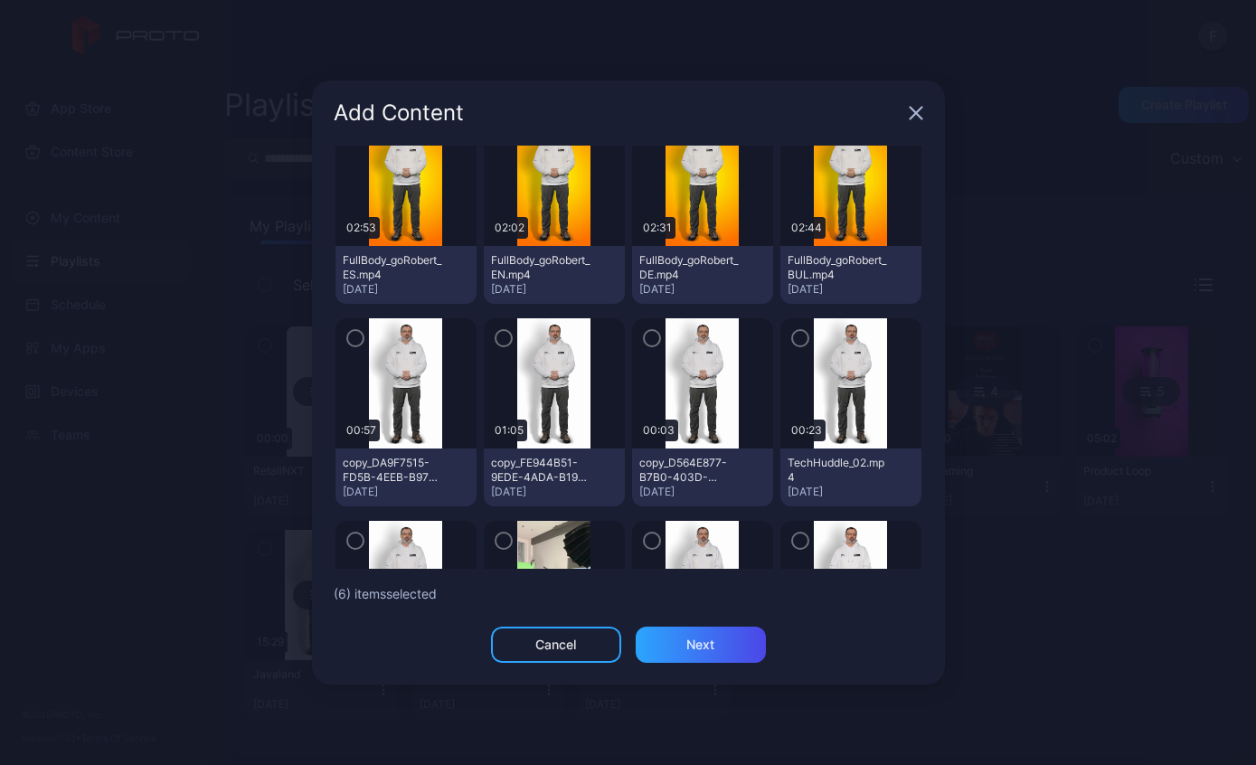
scroll to position [1155, 0]
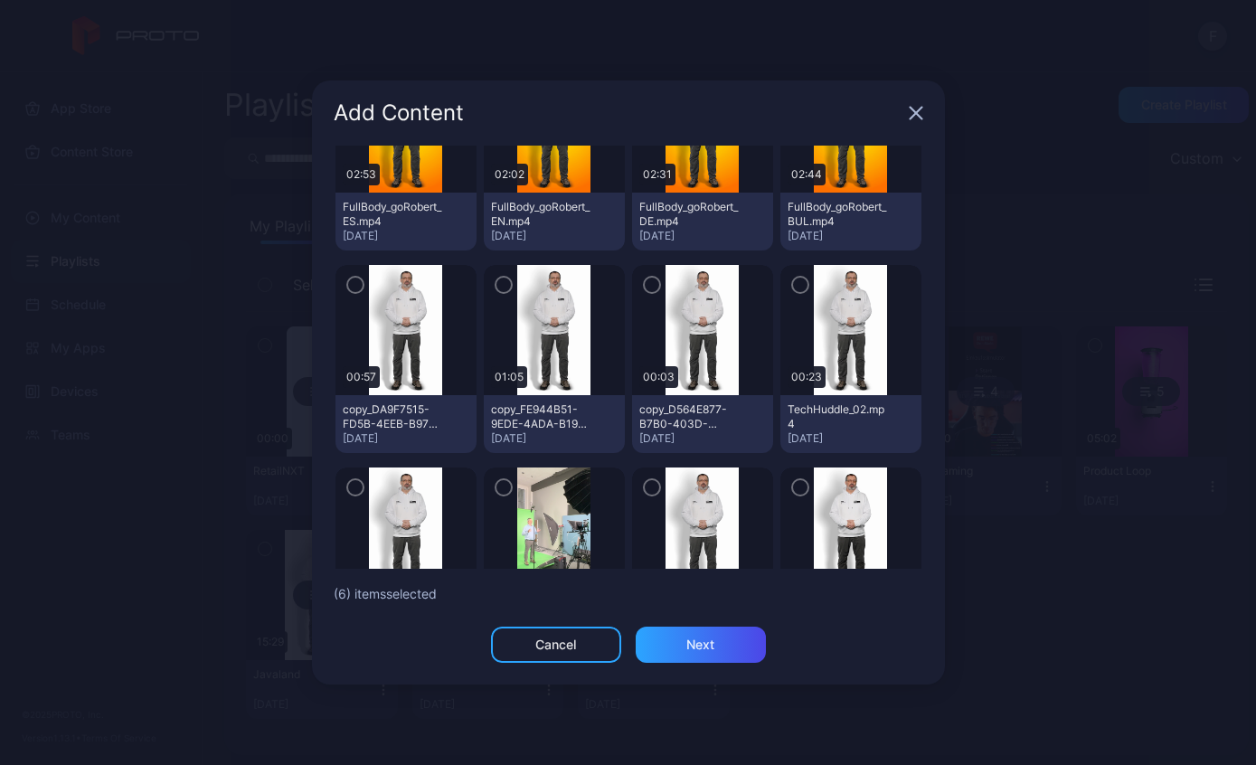
click at [803, 284] on icon "button" at bounding box center [800, 286] width 5 height 4
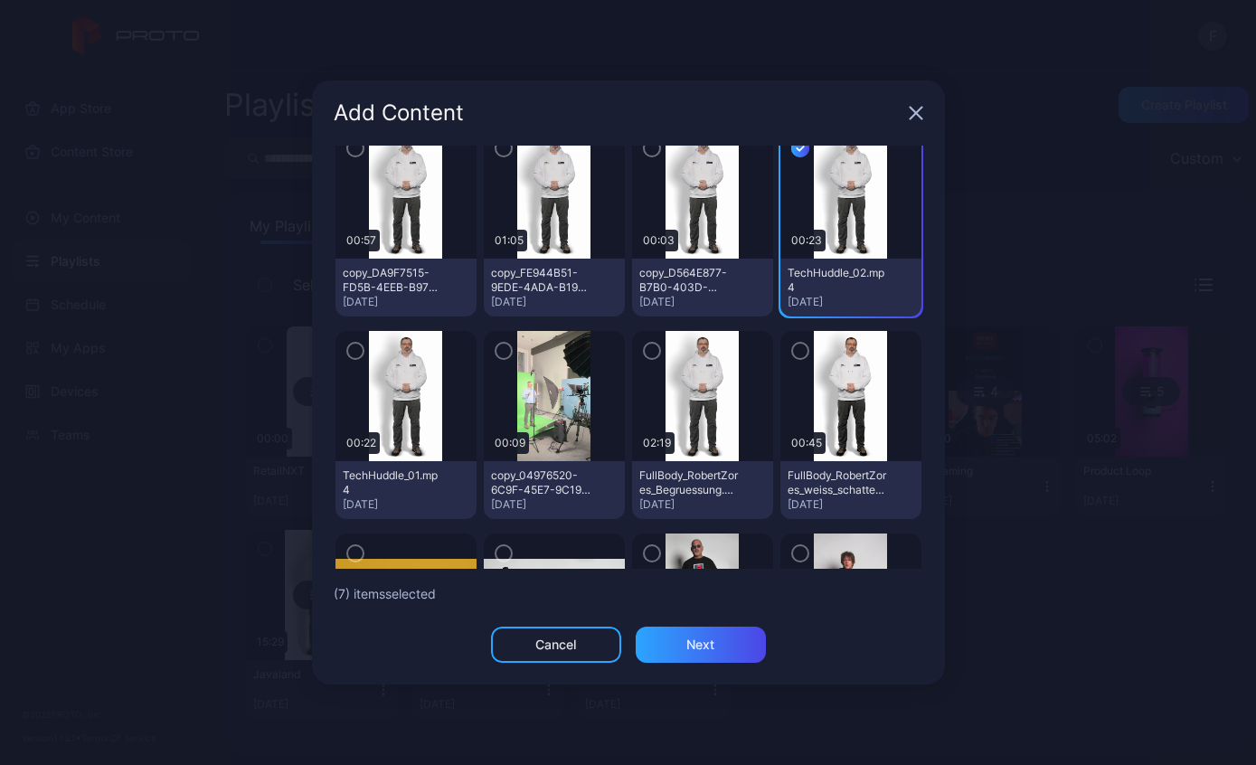
scroll to position [1328, 0]
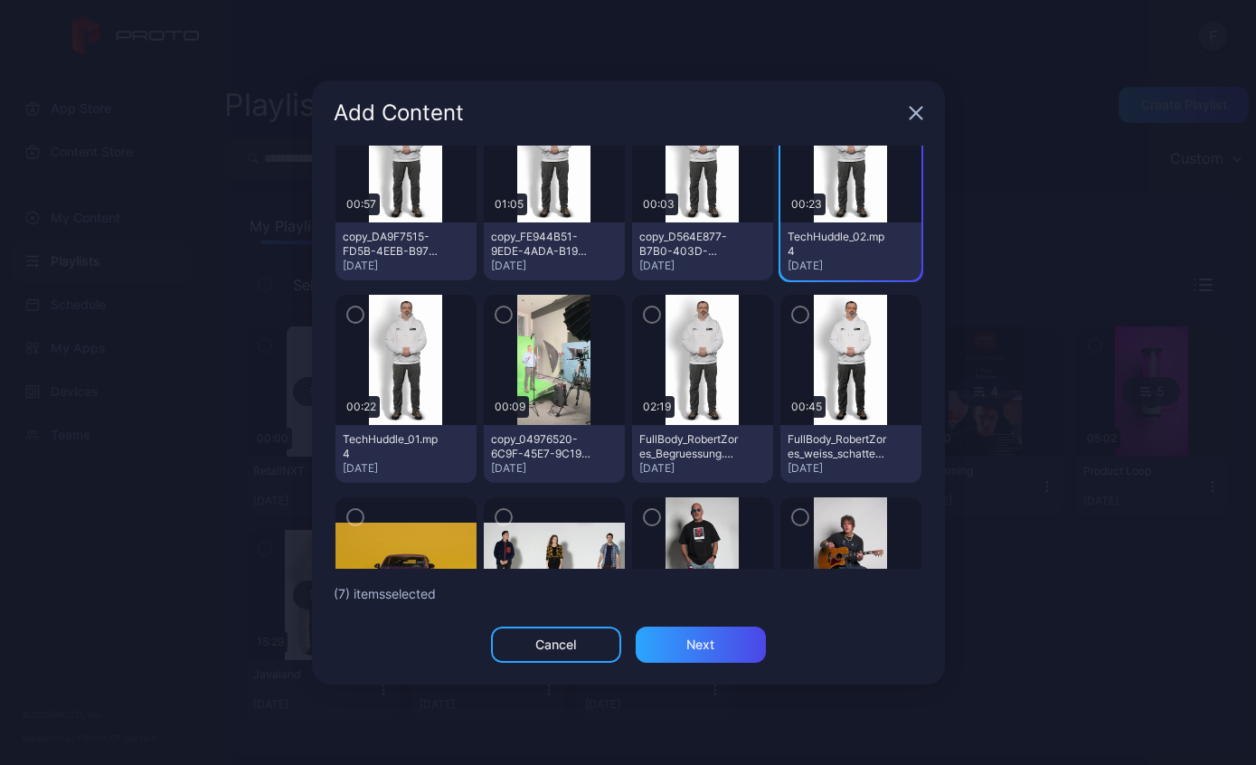
click at [507, 305] on icon "button" at bounding box center [504, 315] width 14 height 20
click at [643, 308] on button "button" at bounding box center [652, 315] width 18 height 18
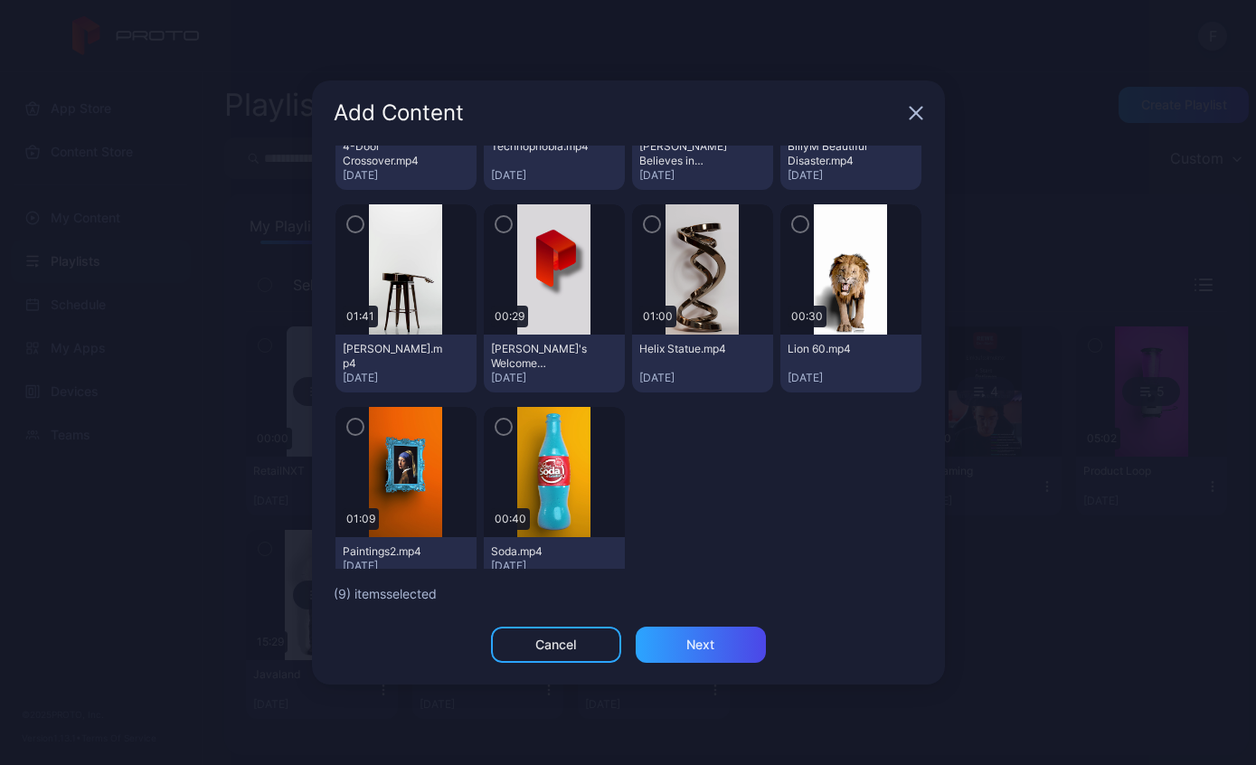
scroll to position [1822, 0]
click at [717, 648] on div "Next" at bounding box center [701, 645] width 130 height 36
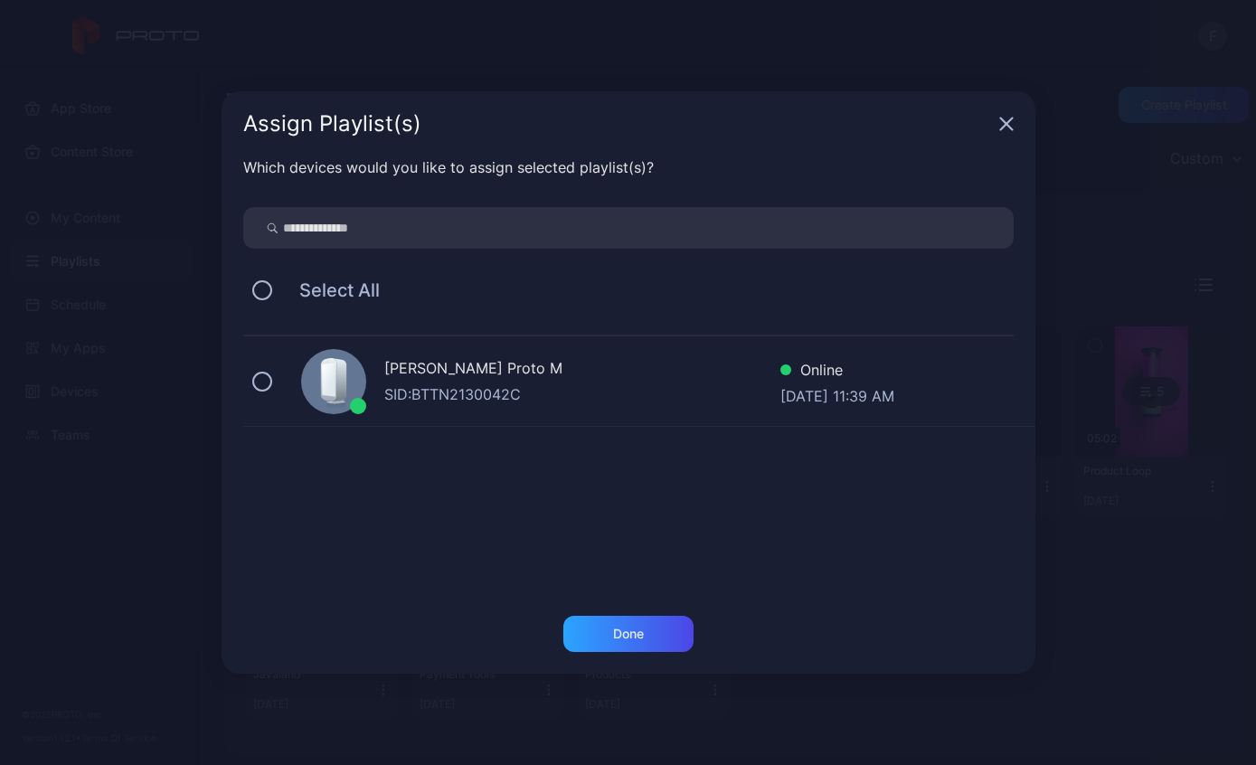
click at [653, 376] on div "[PERSON_NAME] Proto M" at bounding box center [582, 370] width 396 height 26
click at [662, 629] on div "Done" at bounding box center [628, 634] width 130 height 36
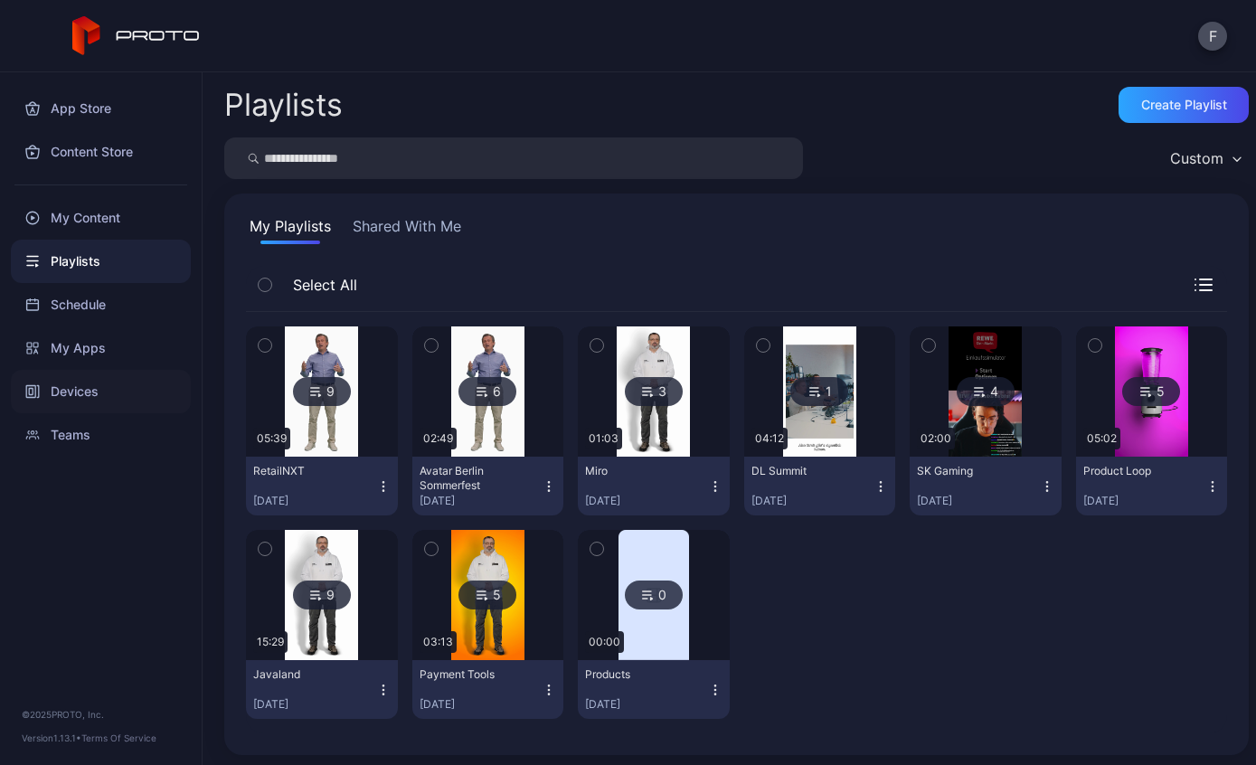
click at [58, 389] on div "Devices" at bounding box center [101, 391] width 180 height 43
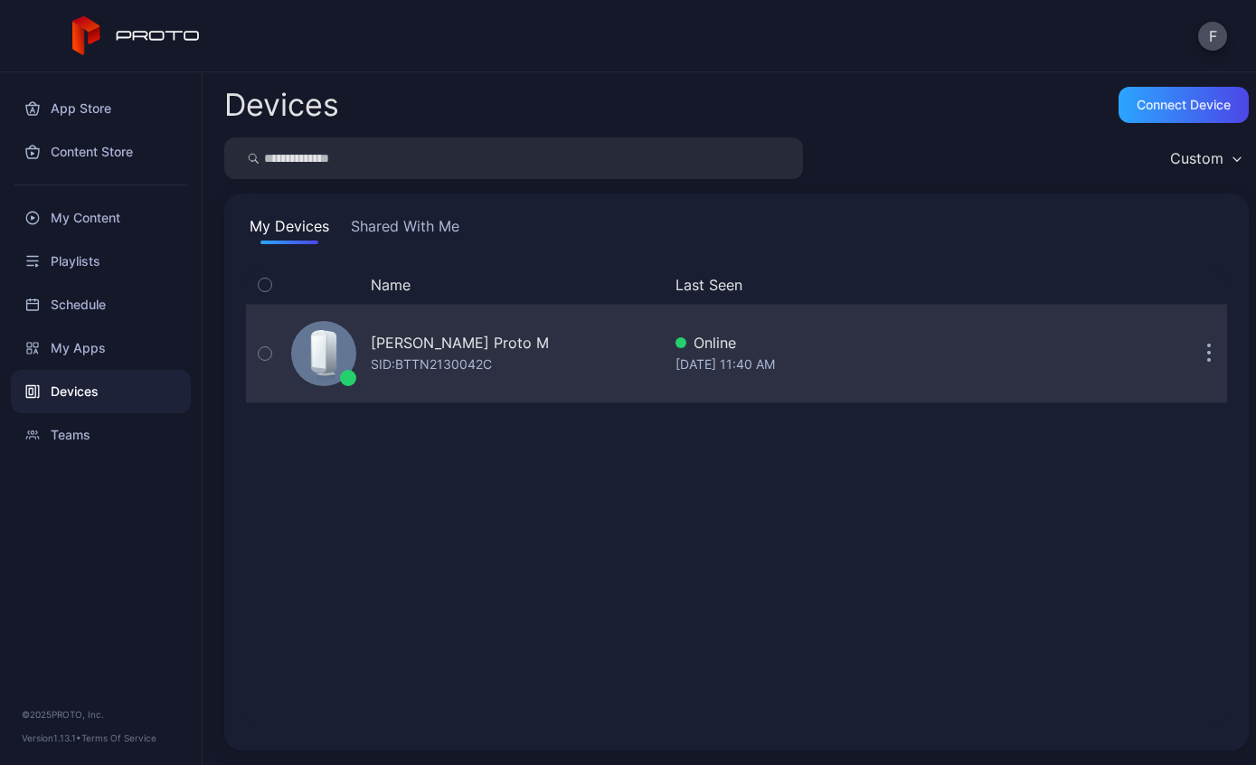
click at [433, 374] on div "SID: BTTN2130042C" at bounding box center [431, 365] width 121 height 22
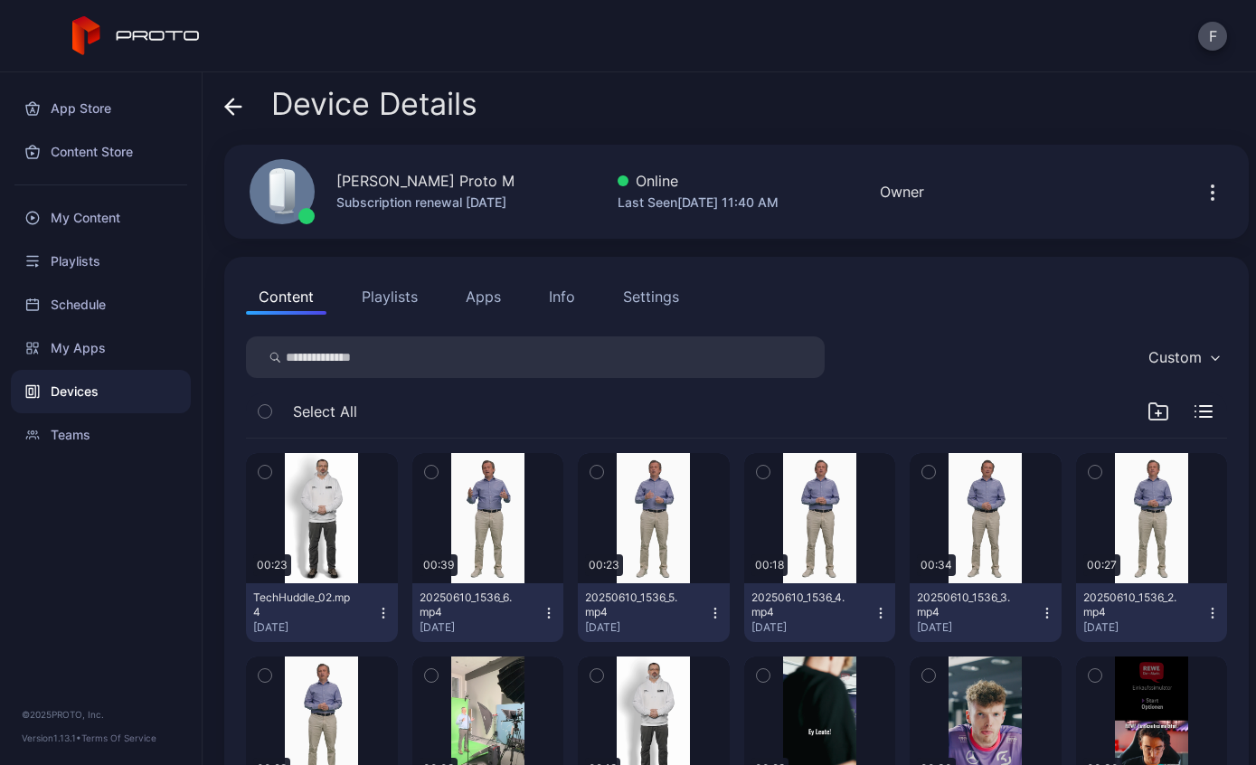
click at [385, 290] on button "Playlists" at bounding box center [389, 297] width 81 height 36
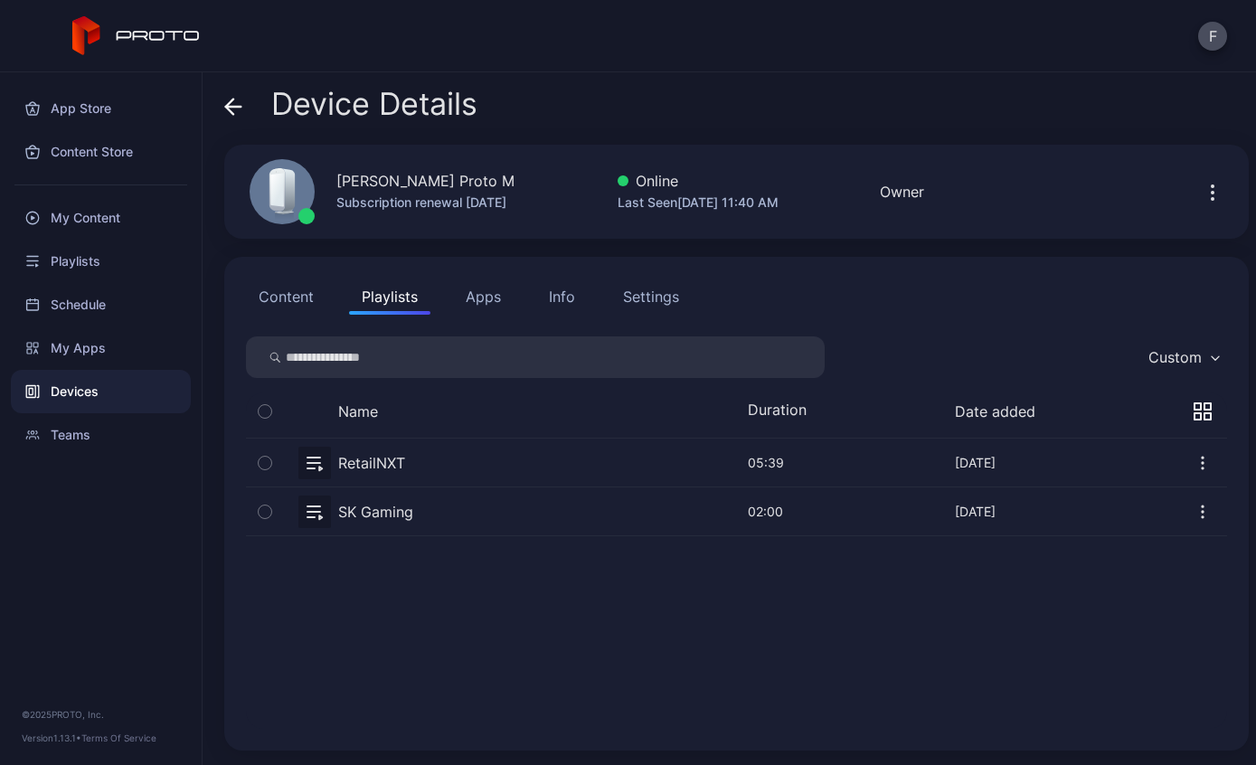
click at [485, 470] on button "button" at bounding box center [736, 463] width 981 height 48
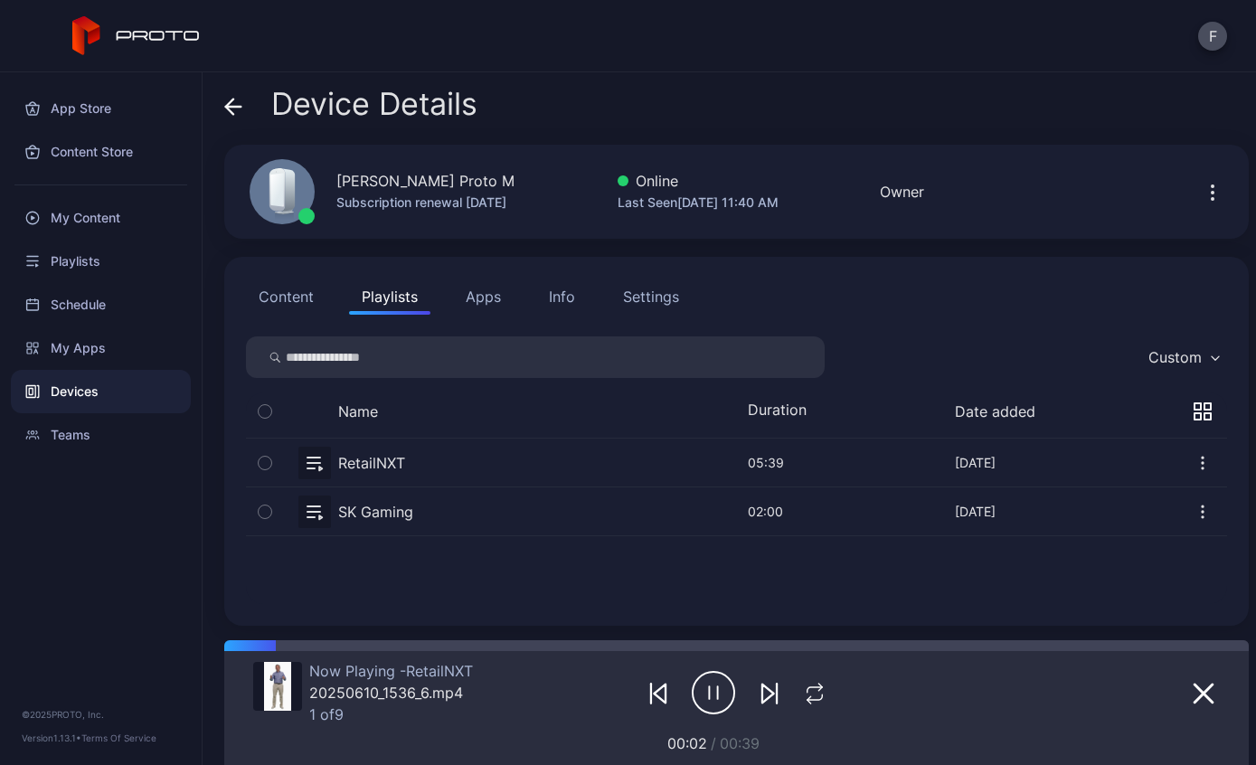
click at [828, 686] on button "button" at bounding box center [815, 692] width 34 height 25
click at [830, 688] on button "button" at bounding box center [815, 692] width 41 height 25
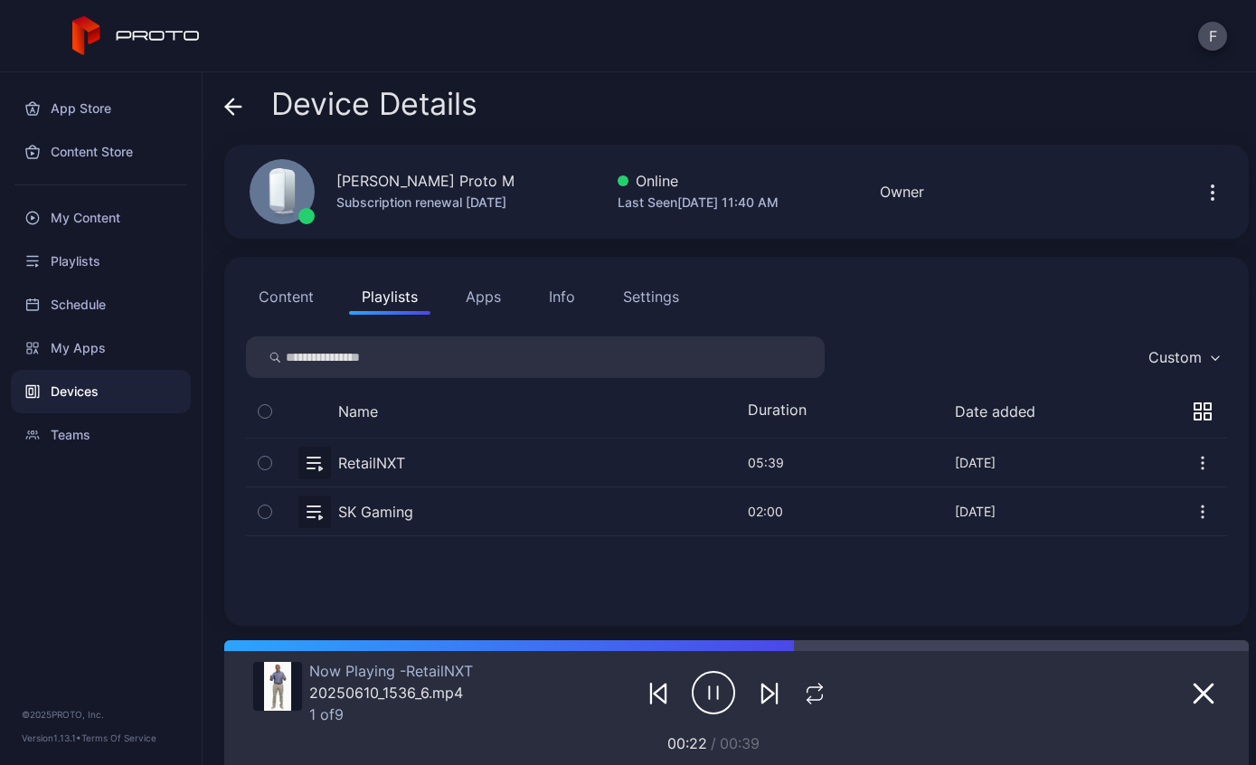
click at [667, 312] on button "Settings" at bounding box center [651, 297] width 81 height 36
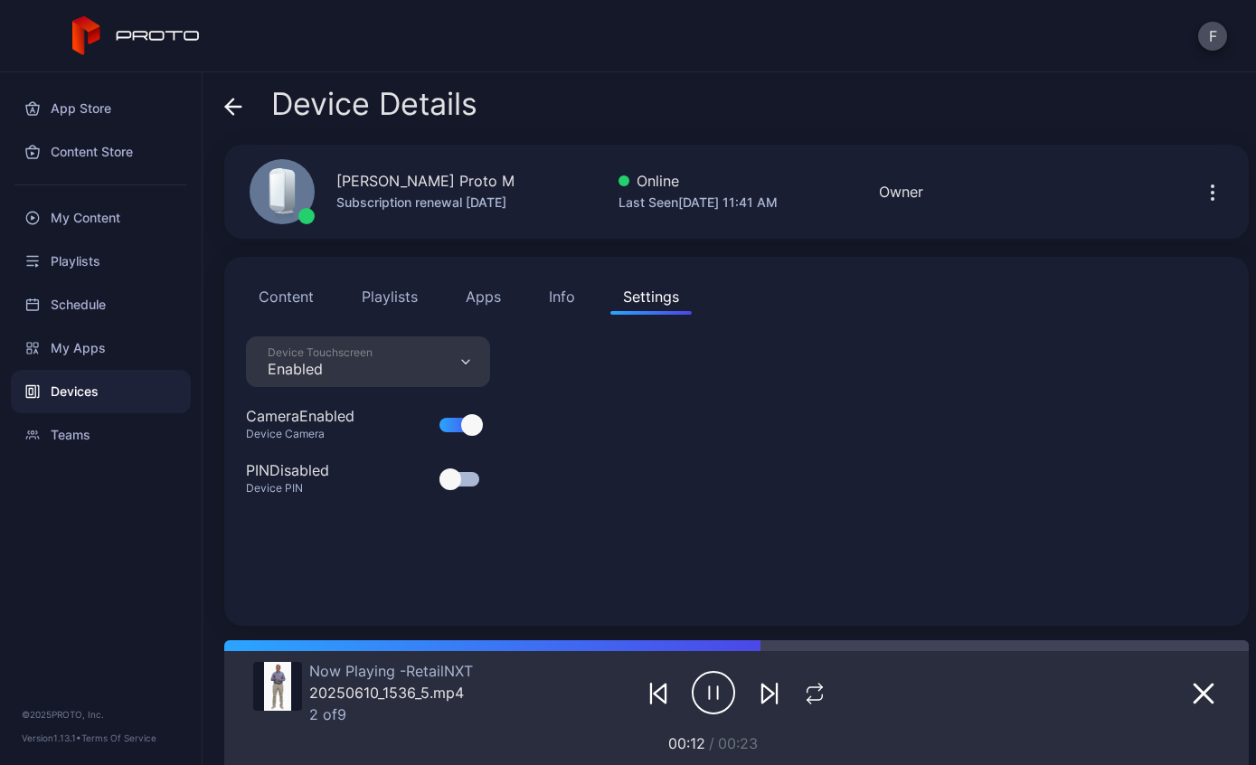
click at [232, 113] on icon at bounding box center [229, 106] width 7 height 15
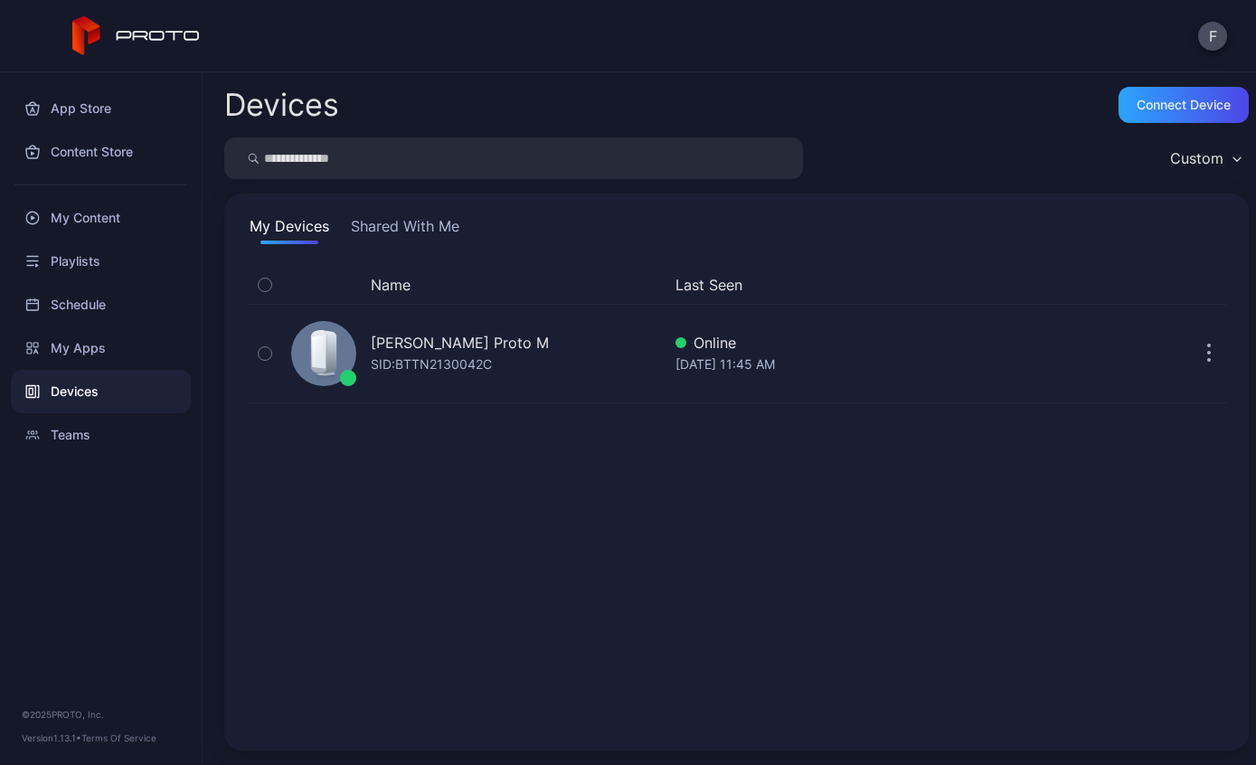
click at [131, 394] on div "Devices" at bounding box center [101, 391] width 180 height 43
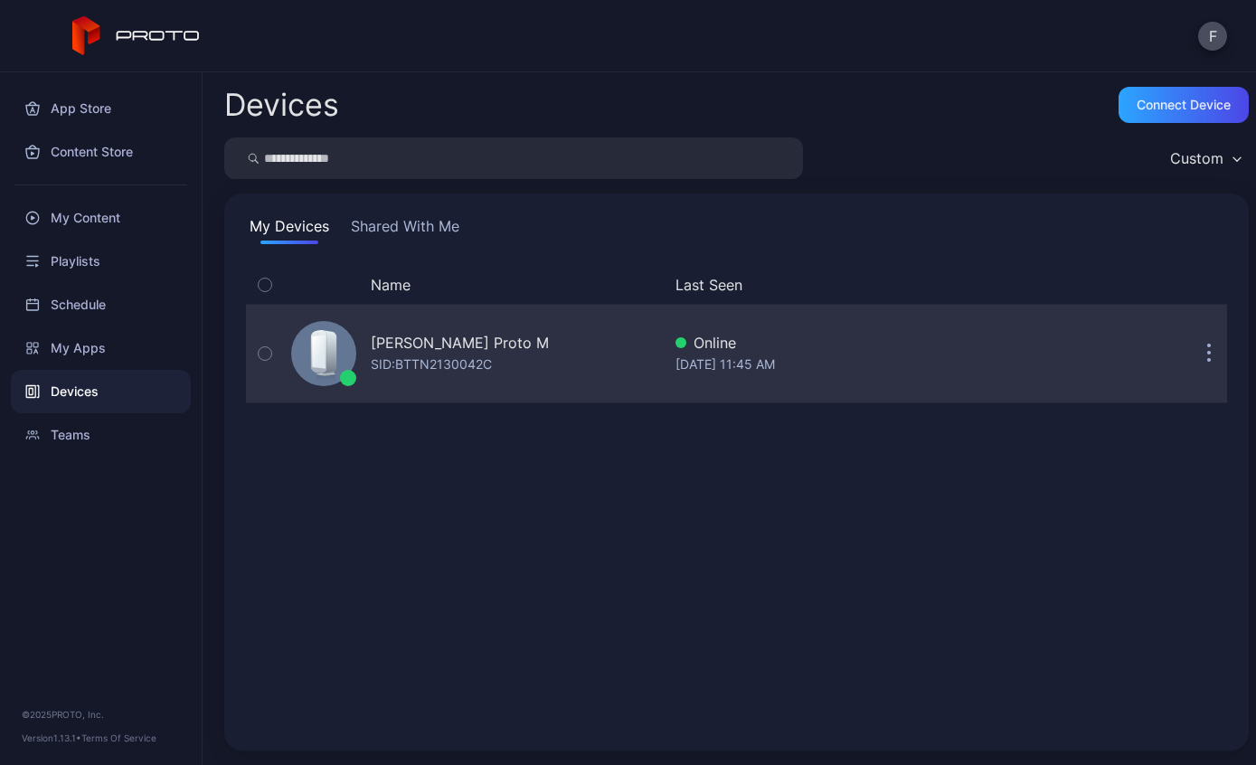
click at [446, 347] on div "[PERSON_NAME] Proto M" at bounding box center [460, 343] width 178 height 22
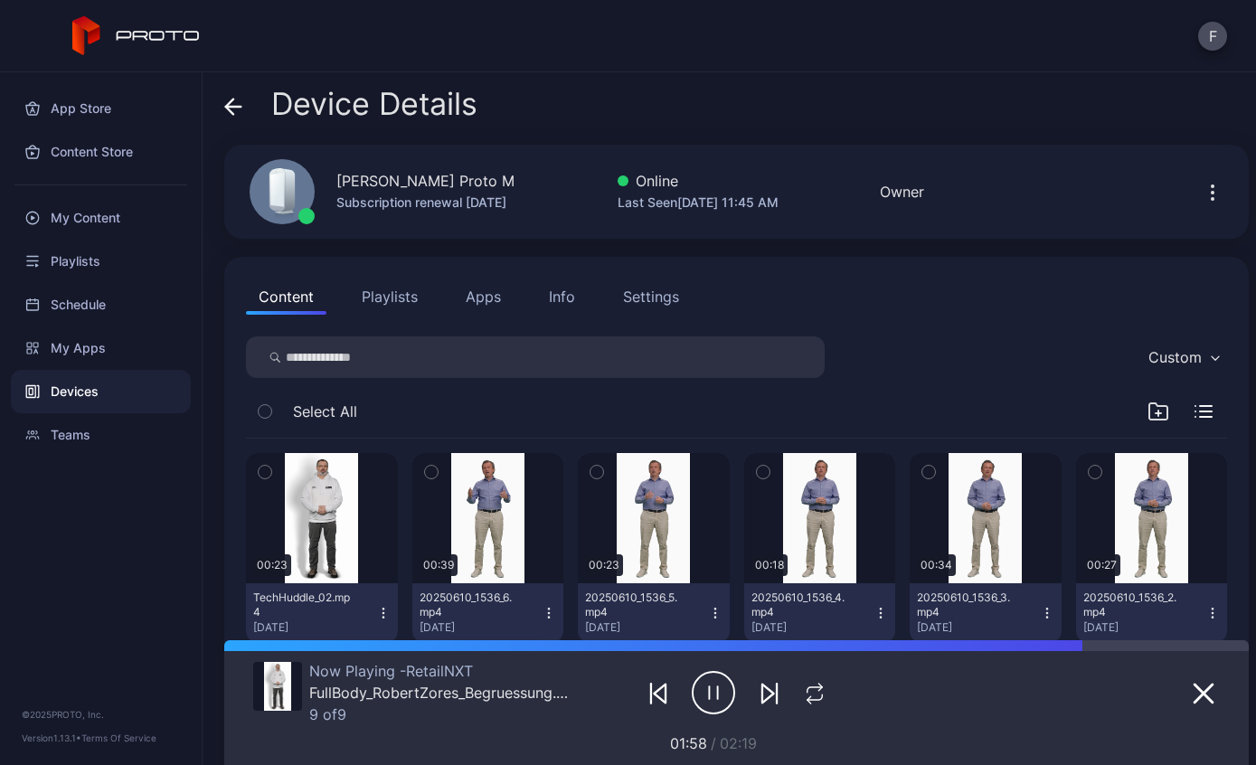
click at [666, 304] on div "Settings" at bounding box center [651, 297] width 56 height 22
